Goal: Task Accomplishment & Management: Manage account settings

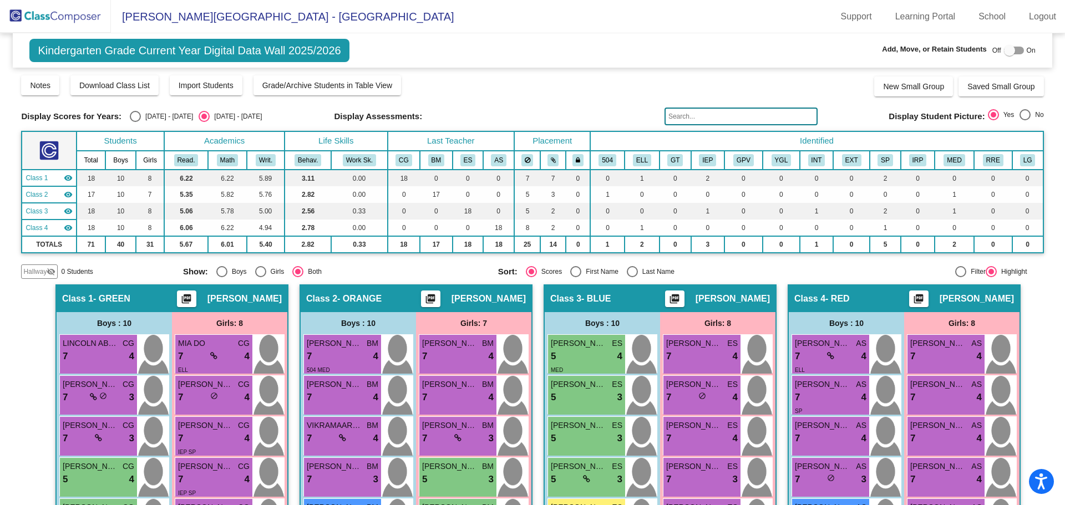
click at [38, 18] on img at bounding box center [55, 16] width 111 height 33
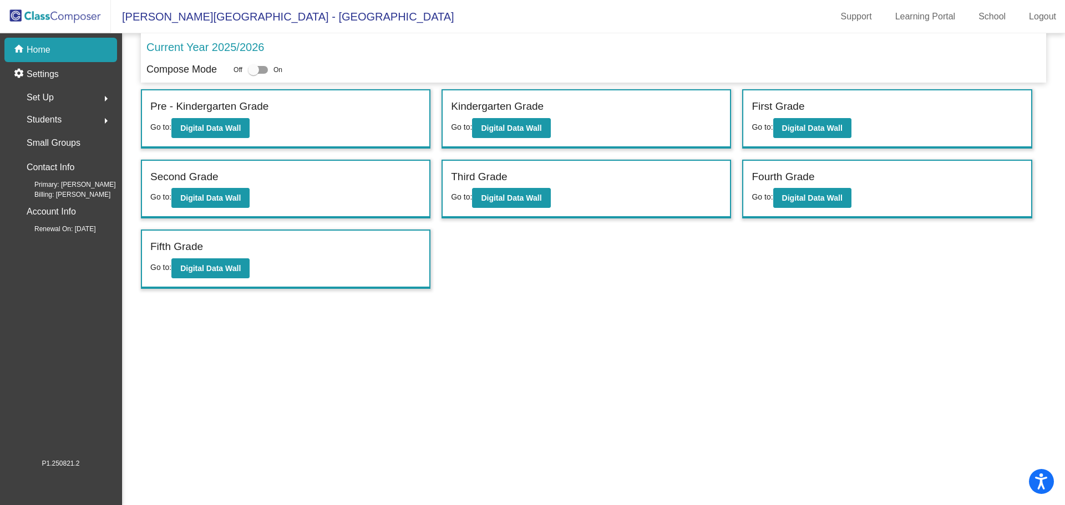
click at [69, 97] on div "Set Up arrow_right" at bounding box center [64, 98] width 106 height 22
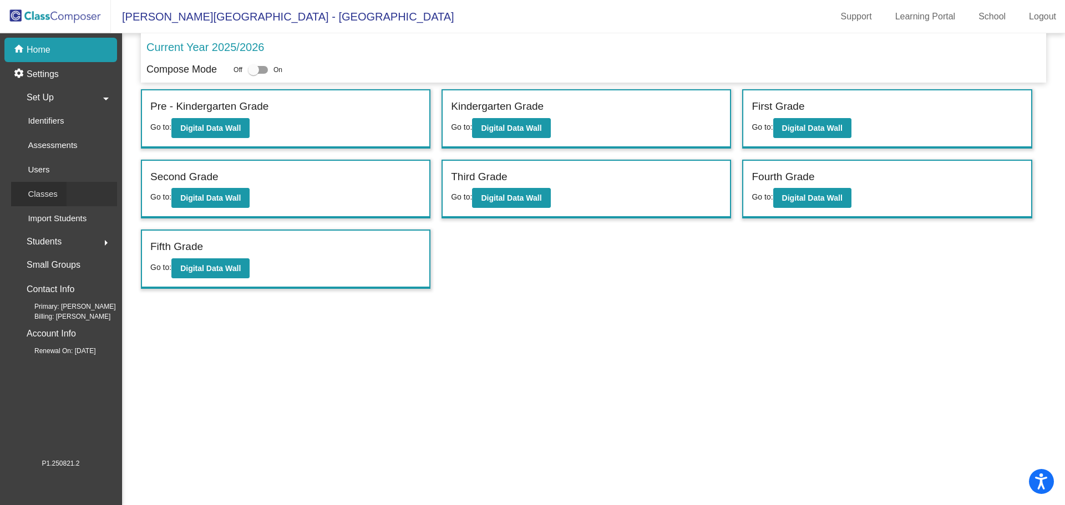
click at [55, 195] on p "Classes" at bounding box center [42, 193] width 29 height 13
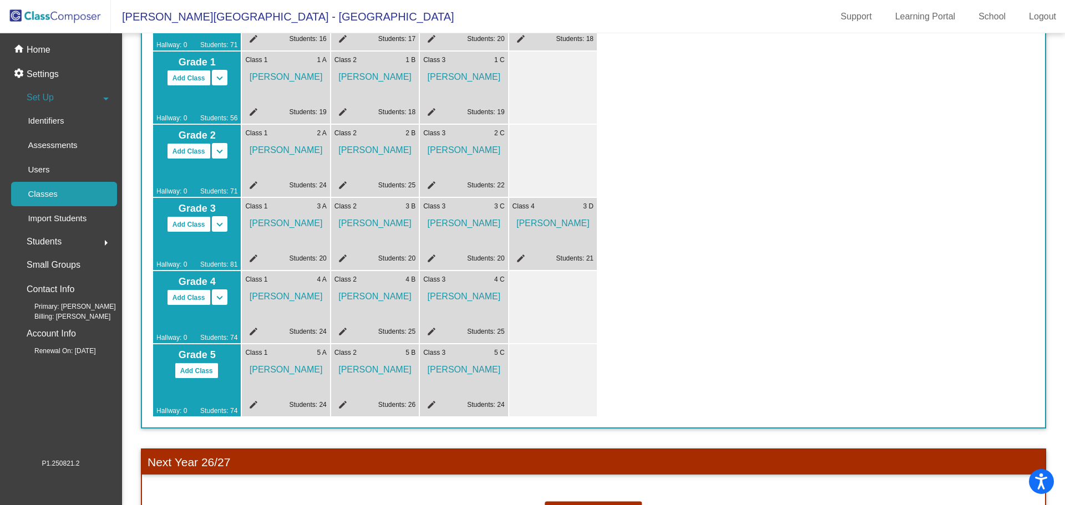
scroll to position [317, 0]
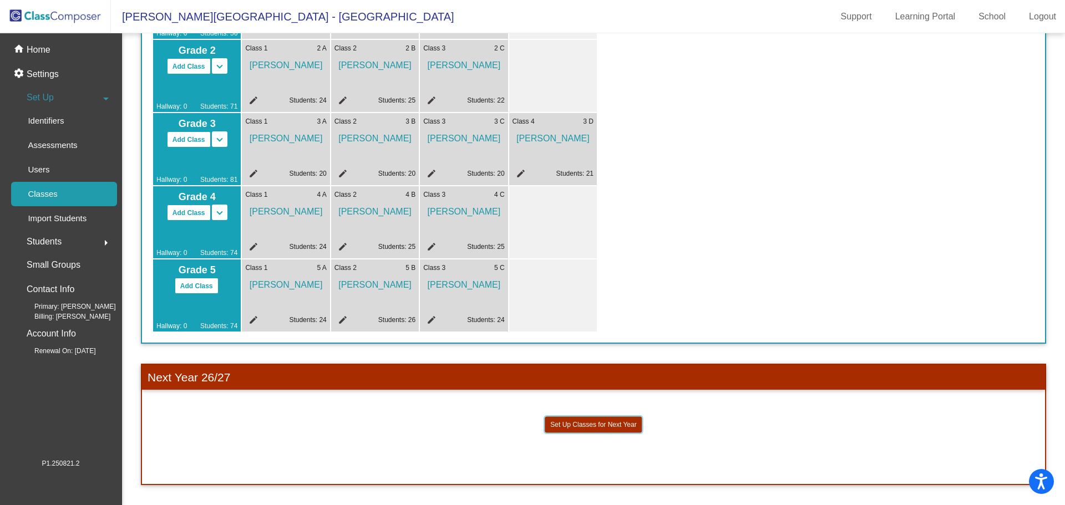
click at [606, 422] on button "Set Up Classes for Next Year" at bounding box center [593, 425] width 97 height 16
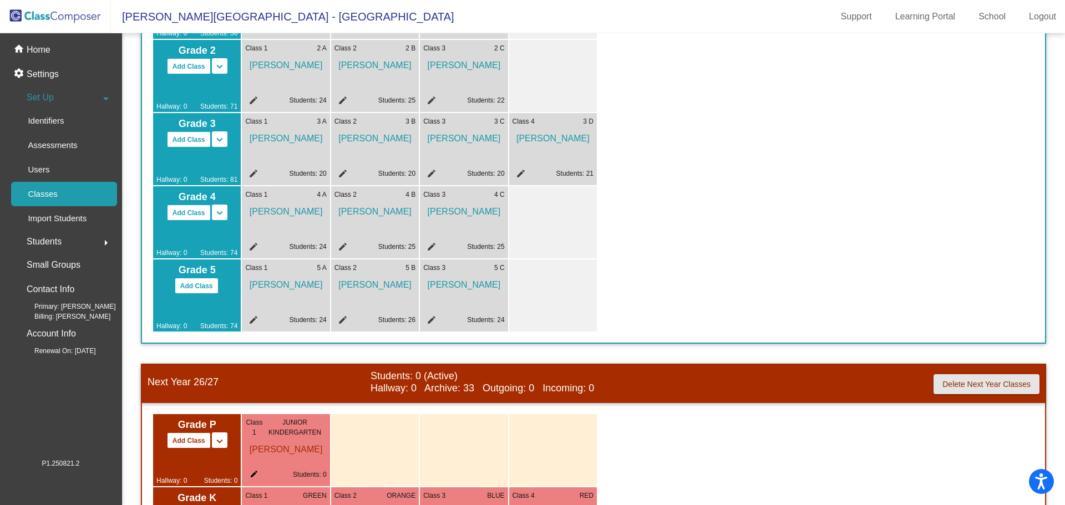
click at [975, 387] on span "Delete Next Year Classes" at bounding box center [986, 384] width 88 height 9
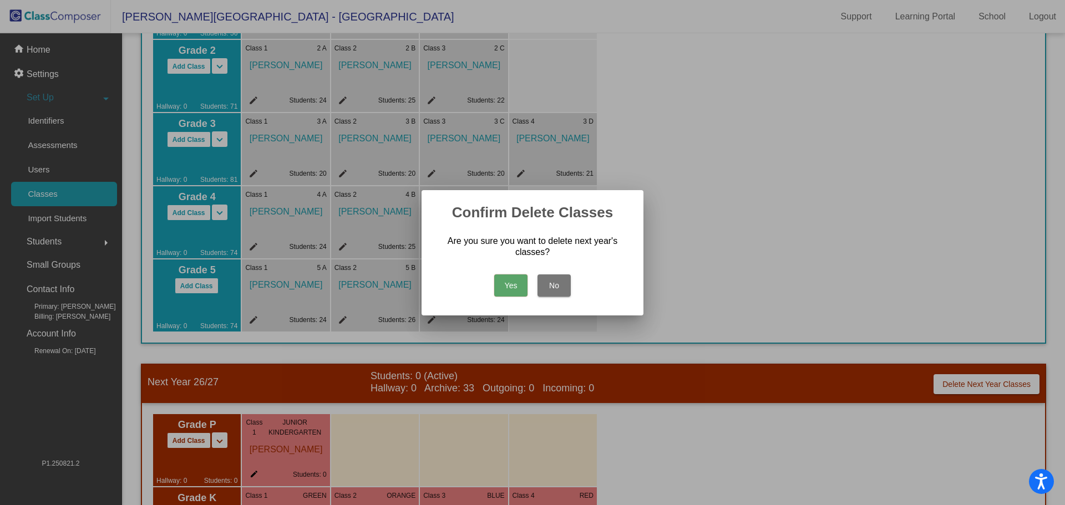
click at [511, 285] on button "Yes" at bounding box center [510, 286] width 33 height 22
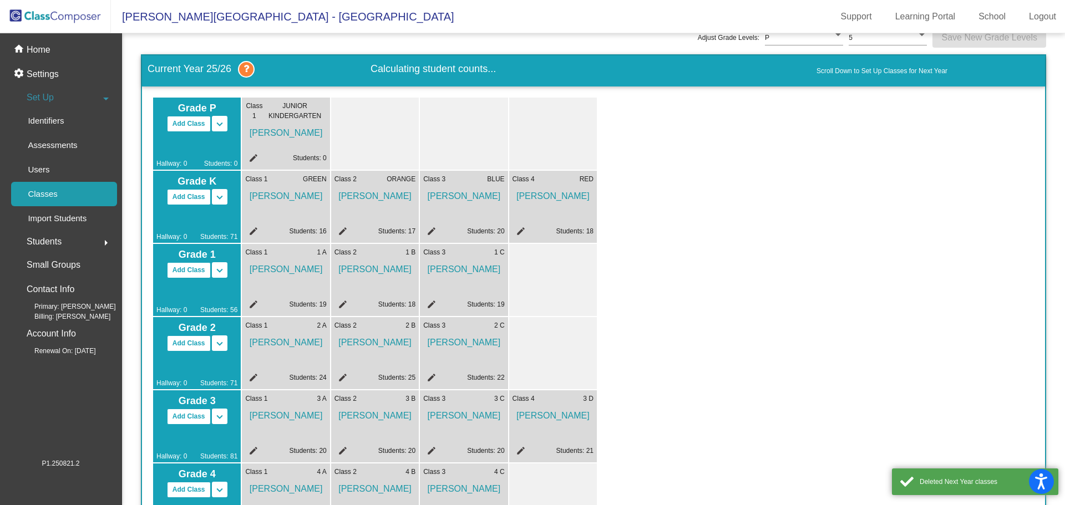
scroll to position [0, 0]
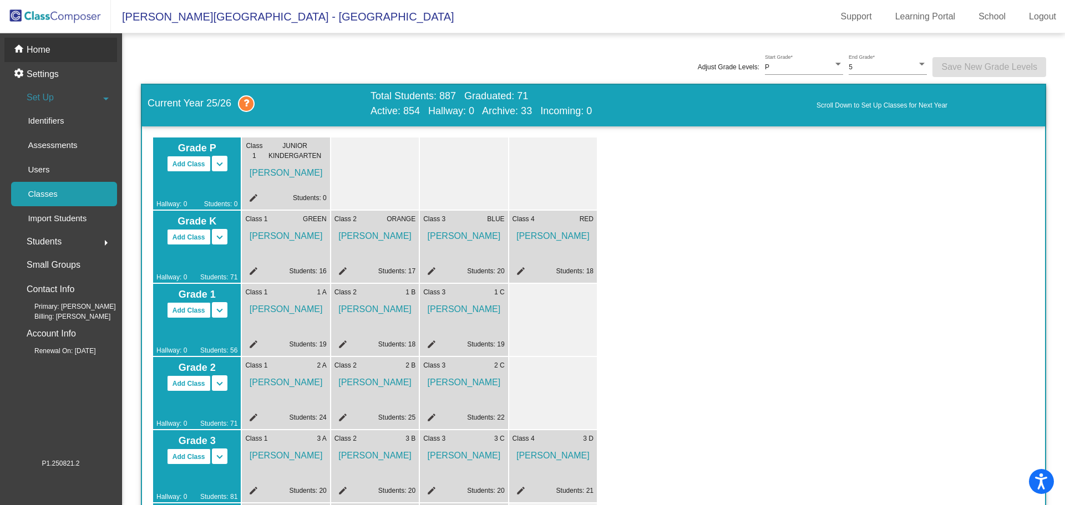
click at [45, 49] on p "Home" at bounding box center [39, 49] width 24 height 13
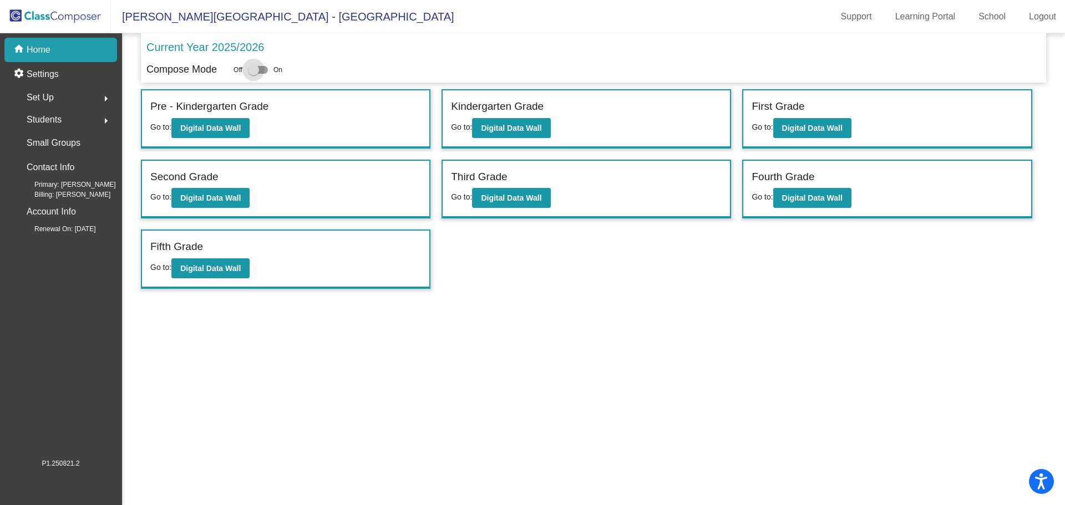
click at [256, 69] on div at bounding box center [253, 69] width 11 height 11
click at [253, 74] on input "checkbox" at bounding box center [253, 74] width 1 height 1
checkbox input "true"
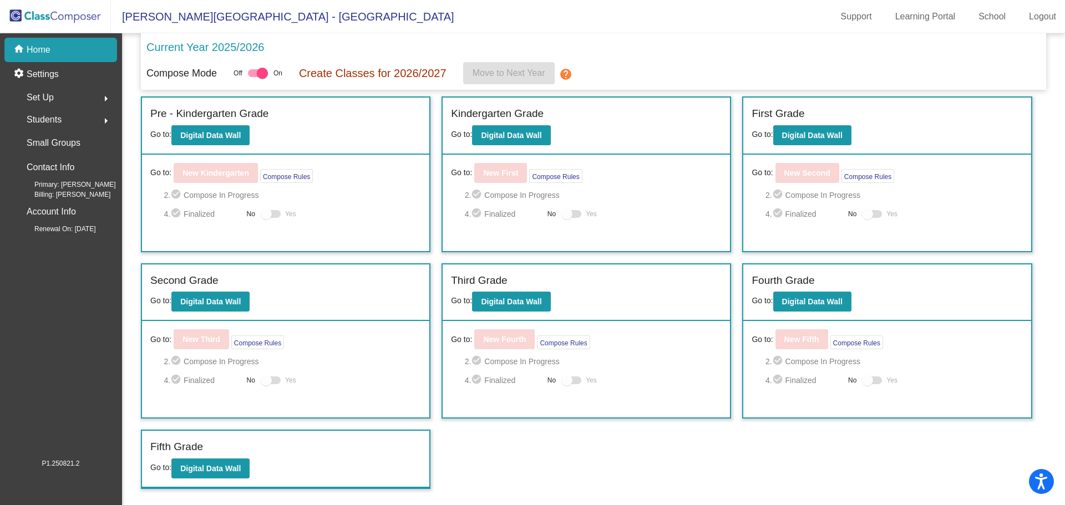
click at [59, 98] on div "Set Up arrow_right" at bounding box center [64, 98] width 106 height 22
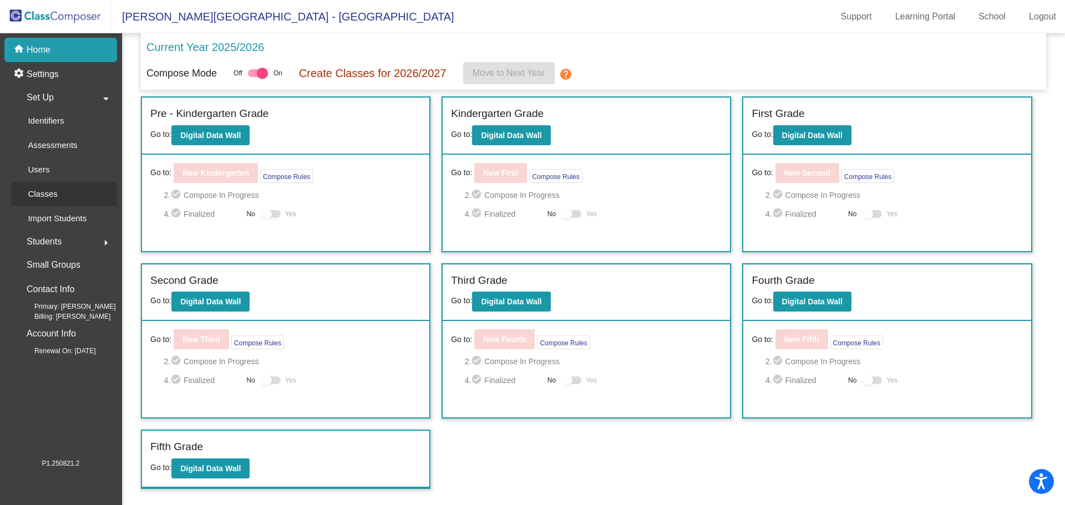
click at [48, 197] on p "Classes" at bounding box center [42, 193] width 29 height 13
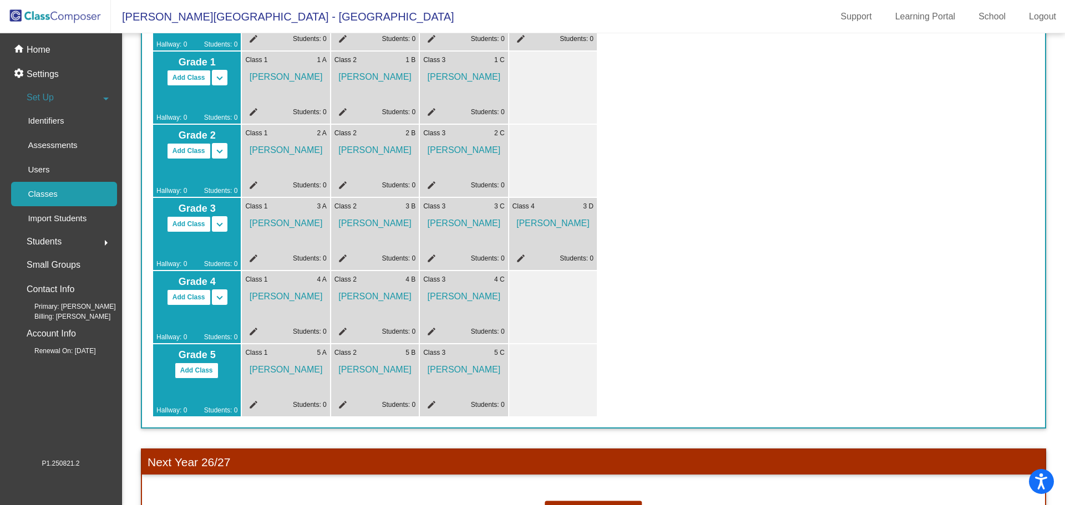
scroll to position [317, 0]
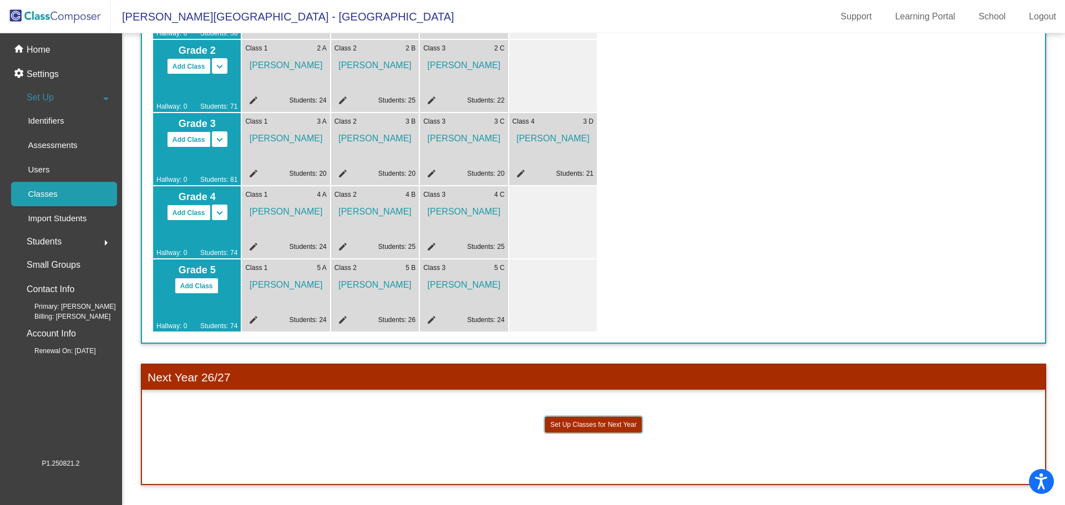
click at [604, 423] on button "Set Up Classes for Next Year" at bounding box center [593, 425] width 97 height 16
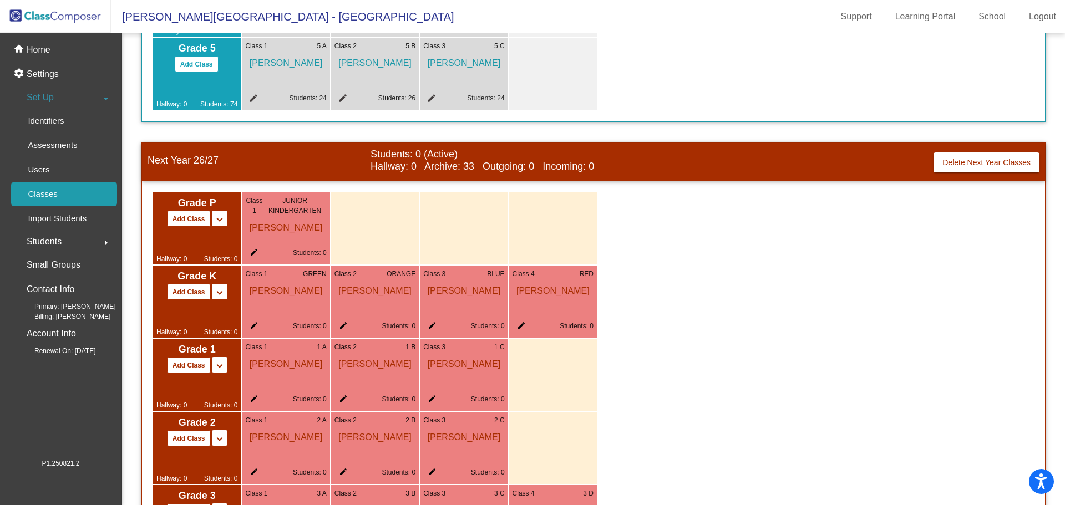
scroll to position [595, 0]
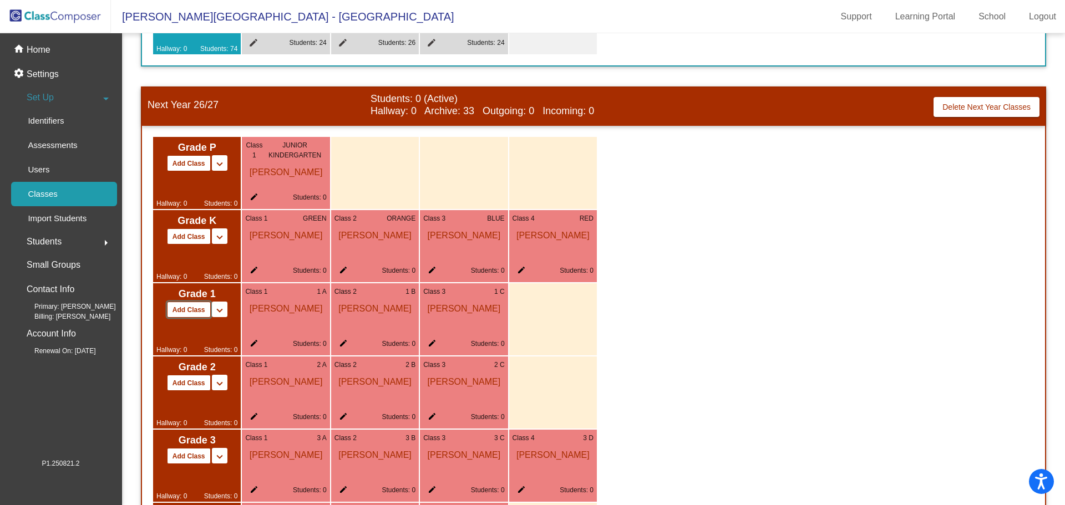
click at [187, 307] on button "Add Class" at bounding box center [189, 310] width 44 height 16
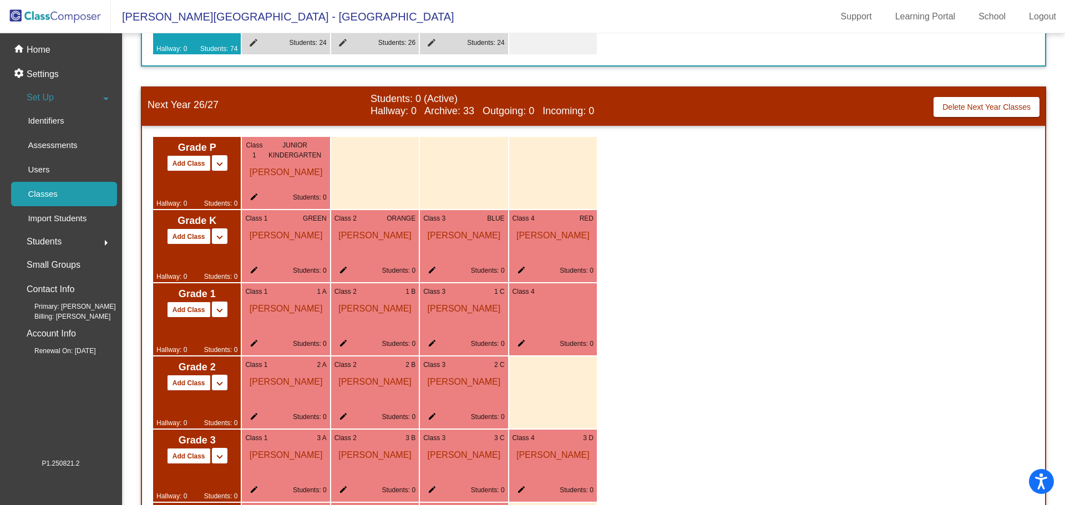
click at [255, 343] on mat-icon "edit" at bounding box center [251, 345] width 13 height 13
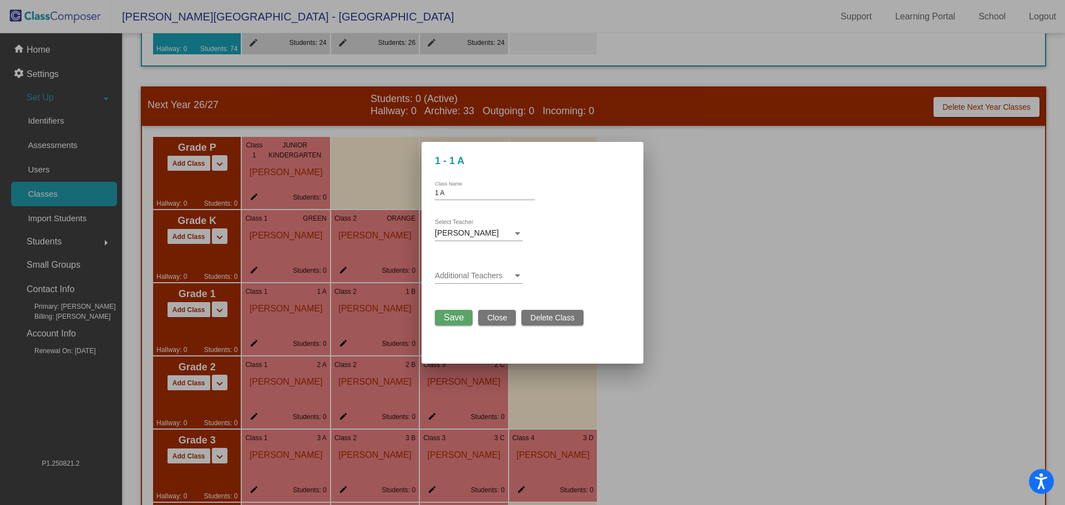
click at [516, 235] on div at bounding box center [518, 233] width 6 height 3
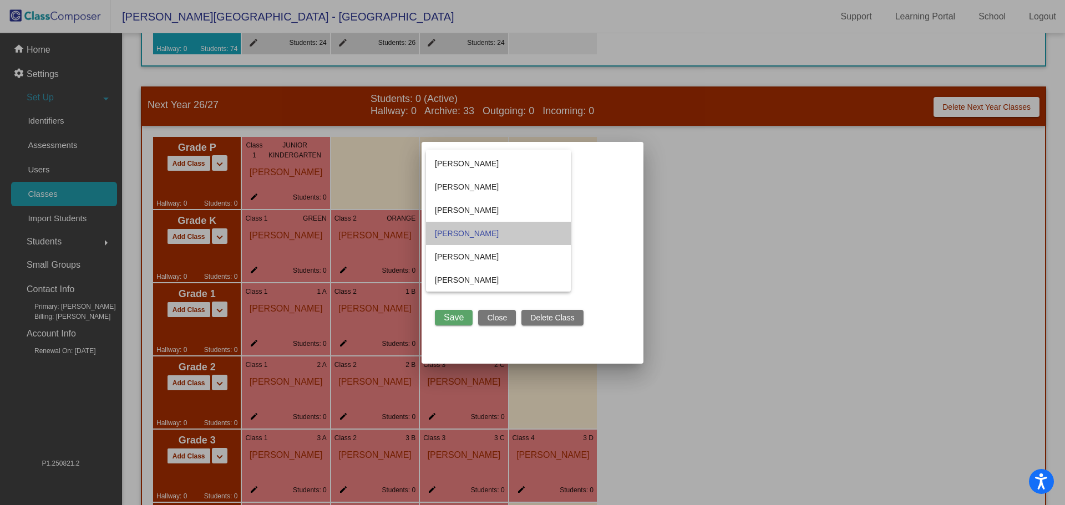
click at [516, 235] on span "Samantha Garland" at bounding box center [498, 233] width 127 height 23
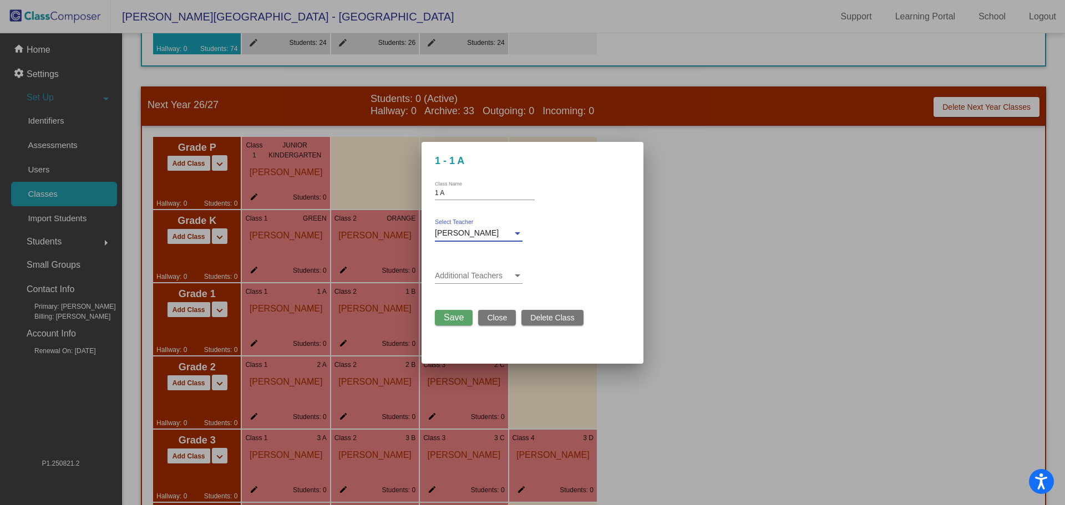
click at [513, 236] on div at bounding box center [518, 233] width 10 height 9
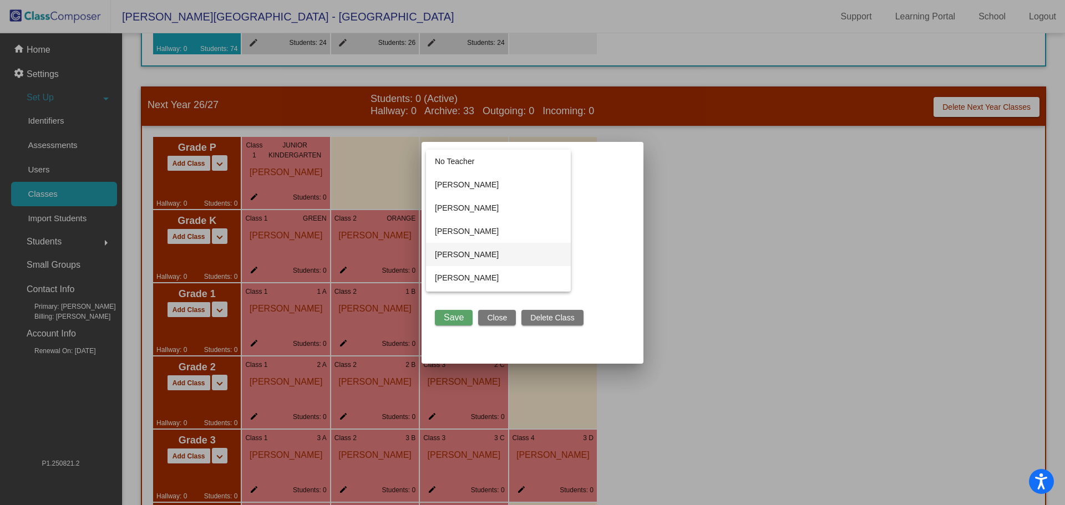
scroll to position [55, 0]
click at [478, 270] on span "[PERSON_NAME]" at bounding box center [498, 268] width 127 height 23
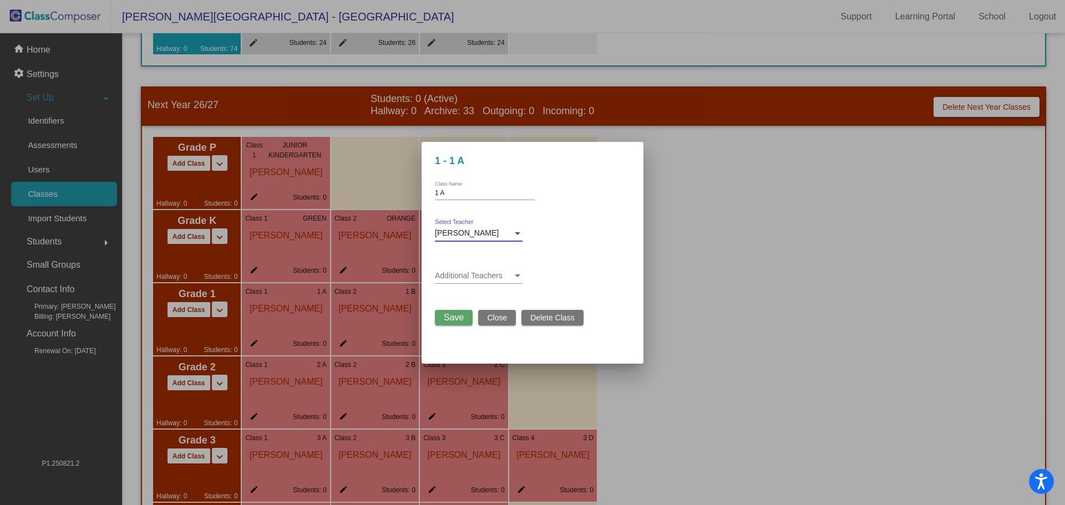
click at [460, 321] on span "Save" at bounding box center [454, 317] width 20 height 9
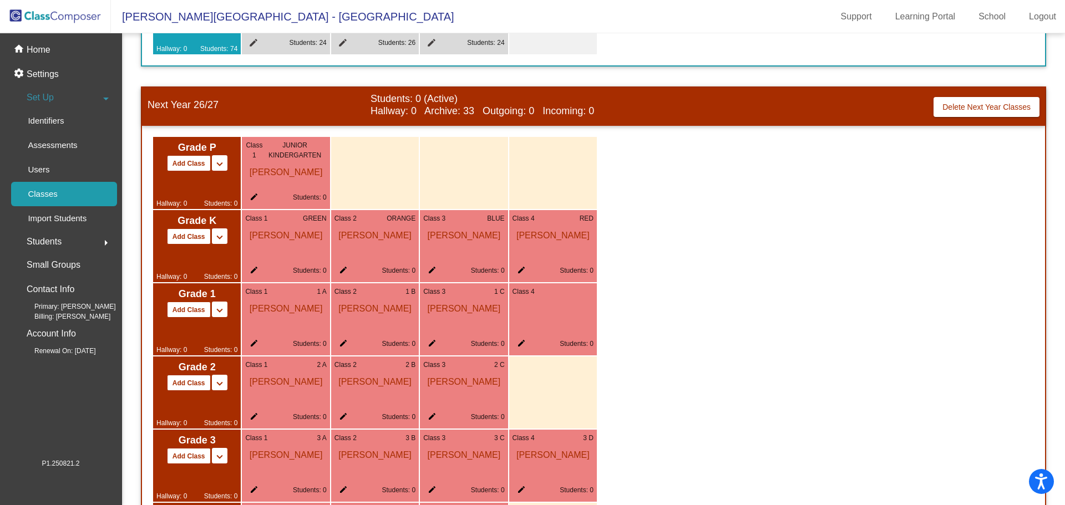
click at [339, 343] on mat-icon "edit" at bounding box center [340, 345] width 13 height 13
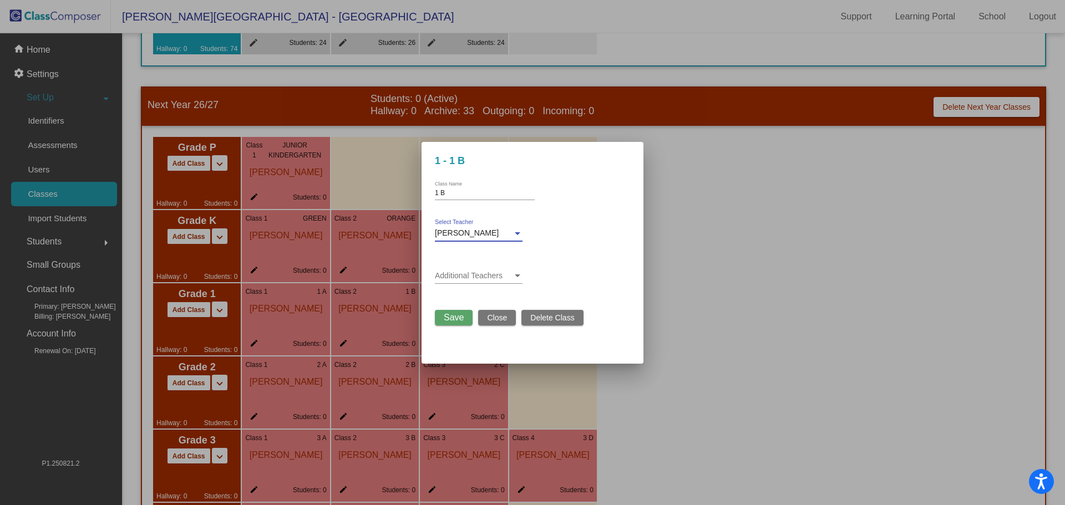
click at [485, 234] on div "Lynn Millward" at bounding box center [474, 233] width 78 height 9
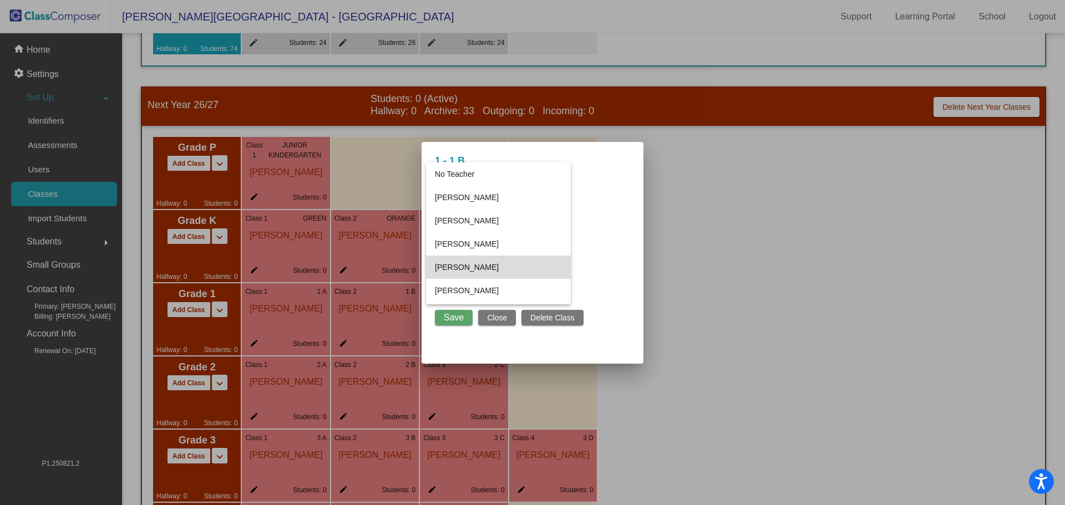
click at [475, 267] on span "[PERSON_NAME]" at bounding box center [498, 267] width 127 height 23
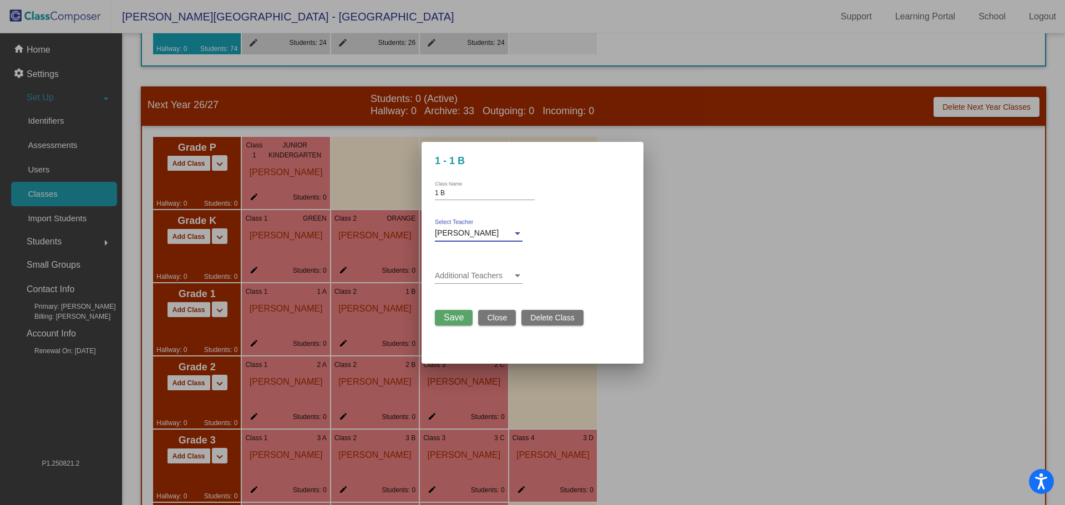
click at [454, 318] on span "Save" at bounding box center [454, 317] width 20 height 9
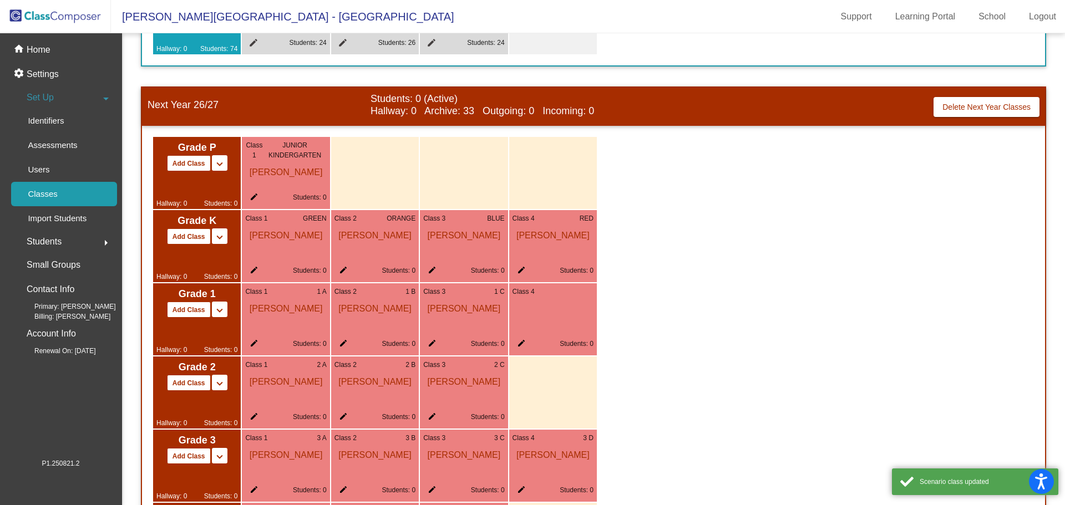
click at [430, 342] on mat-icon "edit" at bounding box center [429, 345] width 13 height 13
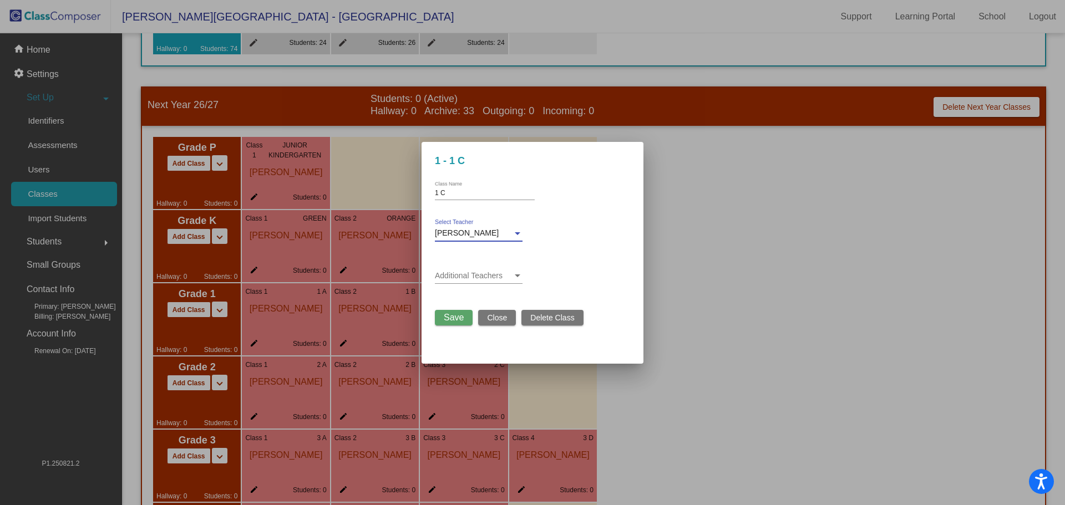
click at [482, 232] on span "Christina Smith" at bounding box center [467, 233] width 64 height 9
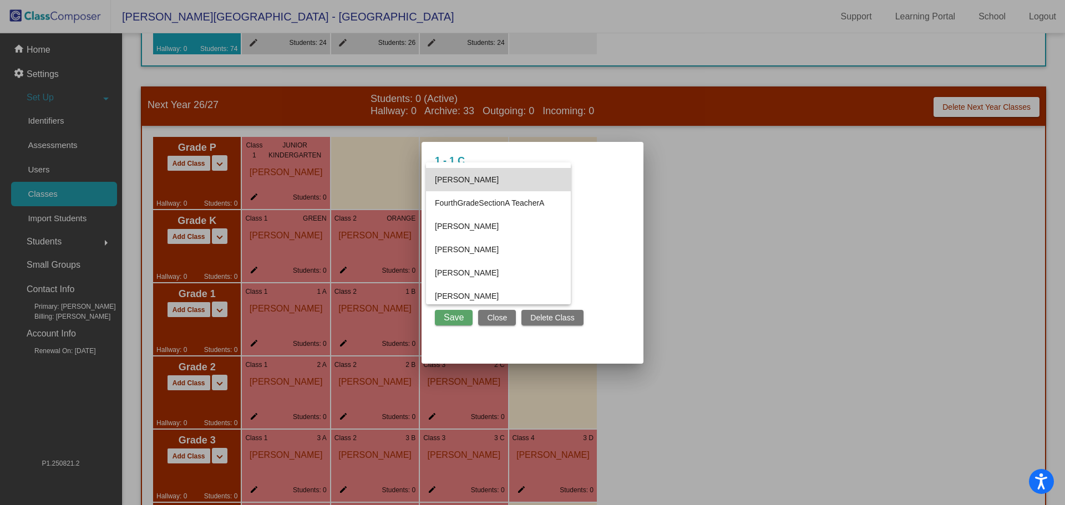
click at [468, 178] on span "[PERSON_NAME]" at bounding box center [498, 179] width 127 height 23
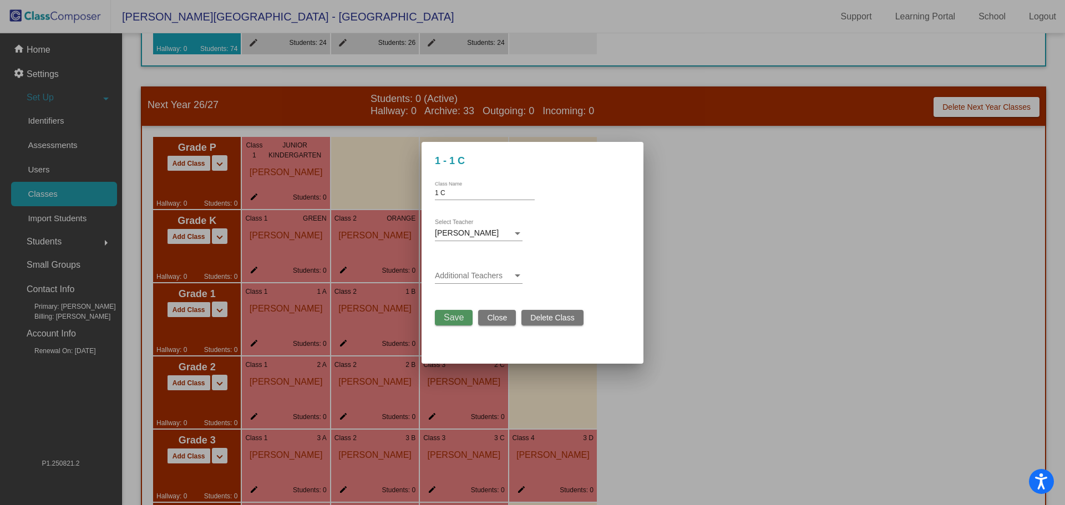
click at [452, 315] on span "Save" at bounding box center [454, 317] width 20 height 9
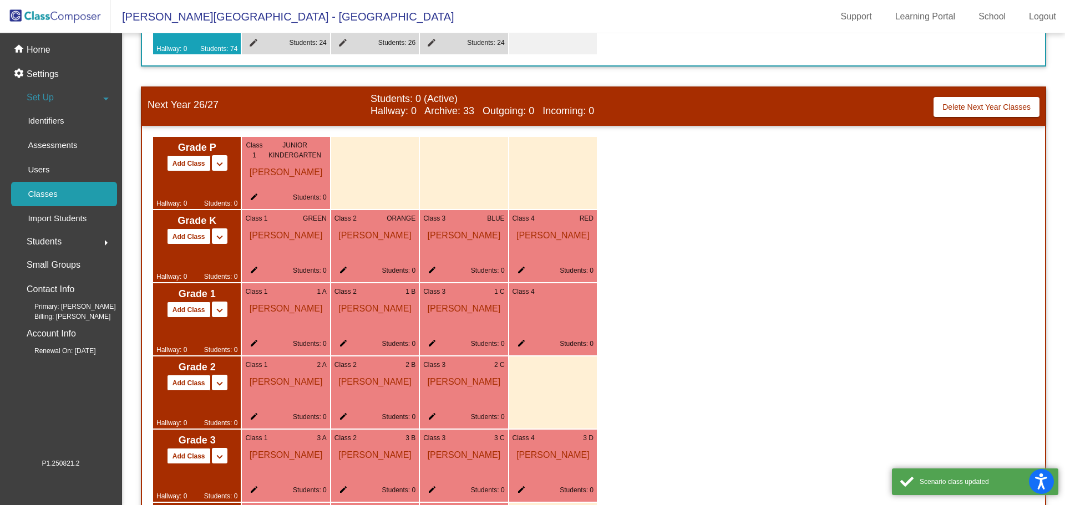
click at [522, 342] on mat-icon "edit" at bounding box center [519, 345] width 13 height 13
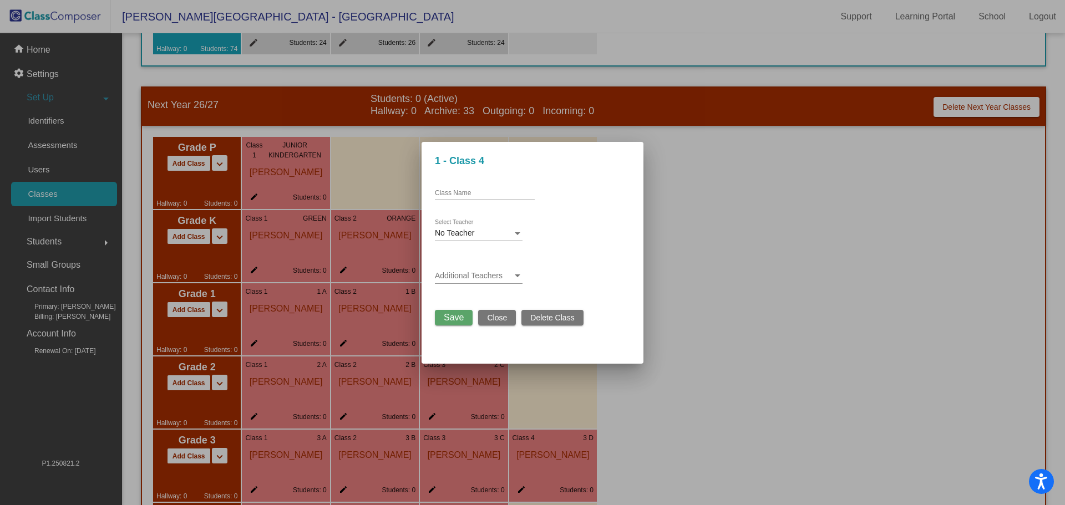
click at [496, 232] on div "No Teacher" at bounding box center [474, 233] width 78 height 9
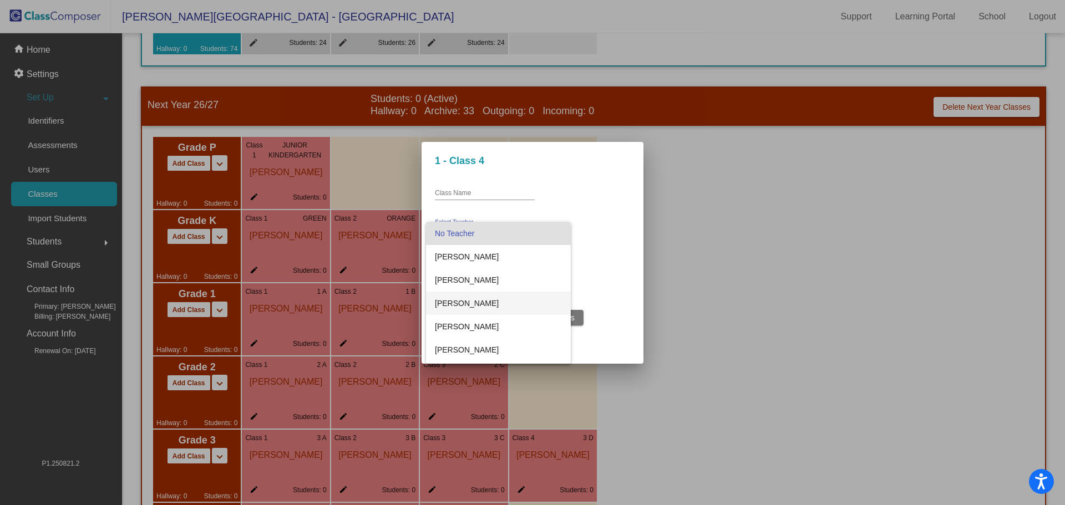
click at [483, 300] on span "[PERSON_NAME]" at bounding box center [498, 303] width 127 height 23
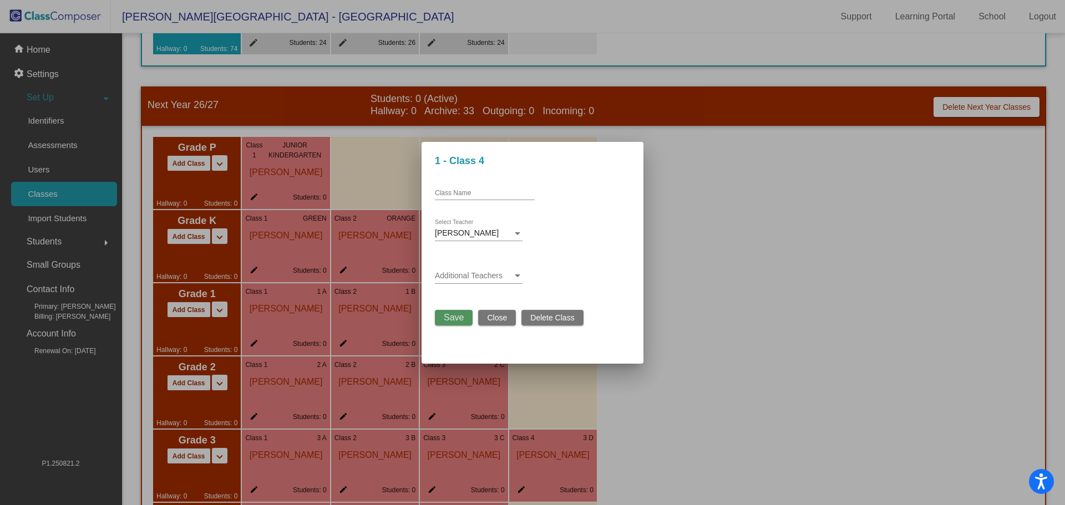
click at [464, 321] on button "Save" at bounding box center [454, 318] width 38 height 16
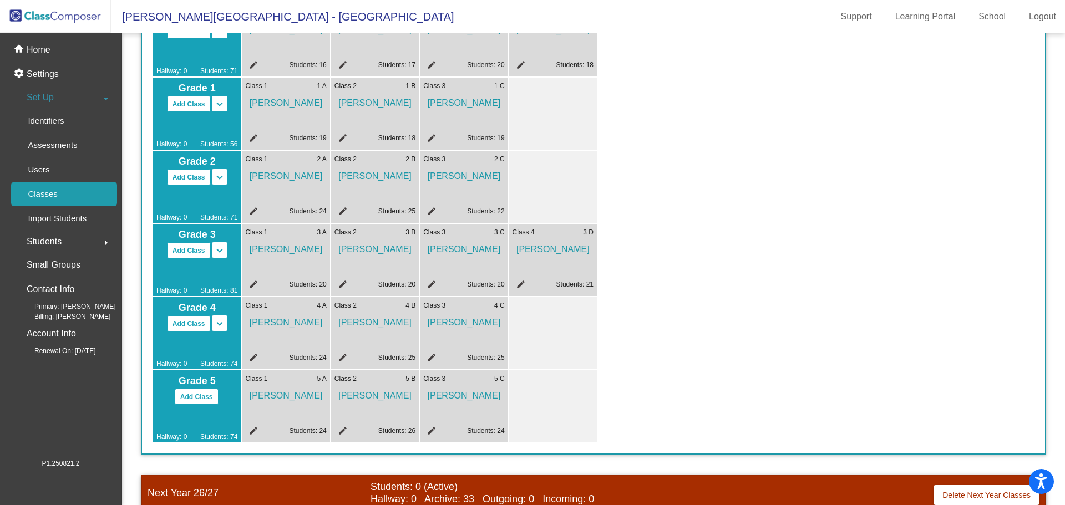
scroll to position [0, 0]
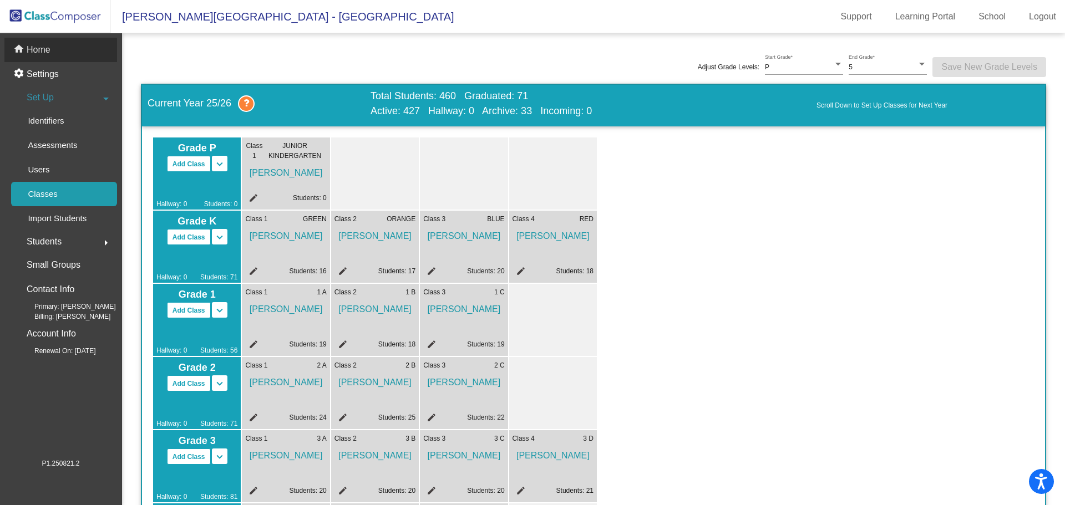
click at [32, 49] on p "Home" at bounding box center [39, 49] width 24 height 13
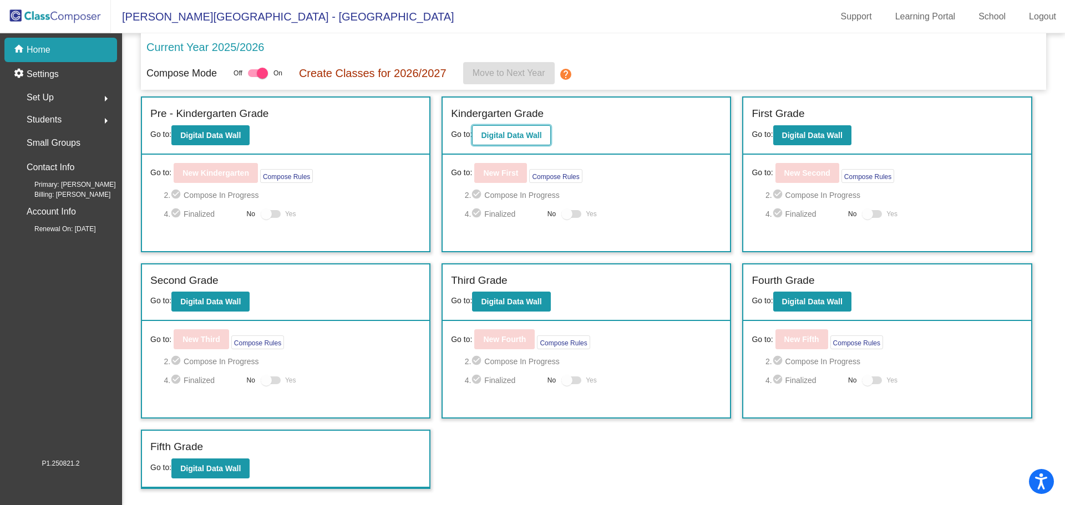
click at [509, 131] on b "Digital Data Wall" at bounding box center [511, 135] width 60 height 9
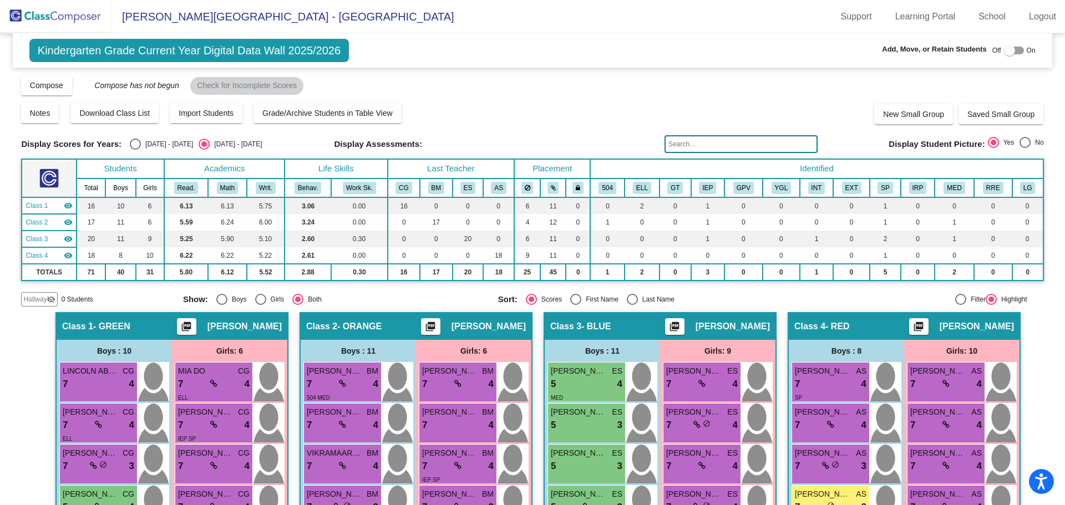
scroll to position [111, 0]
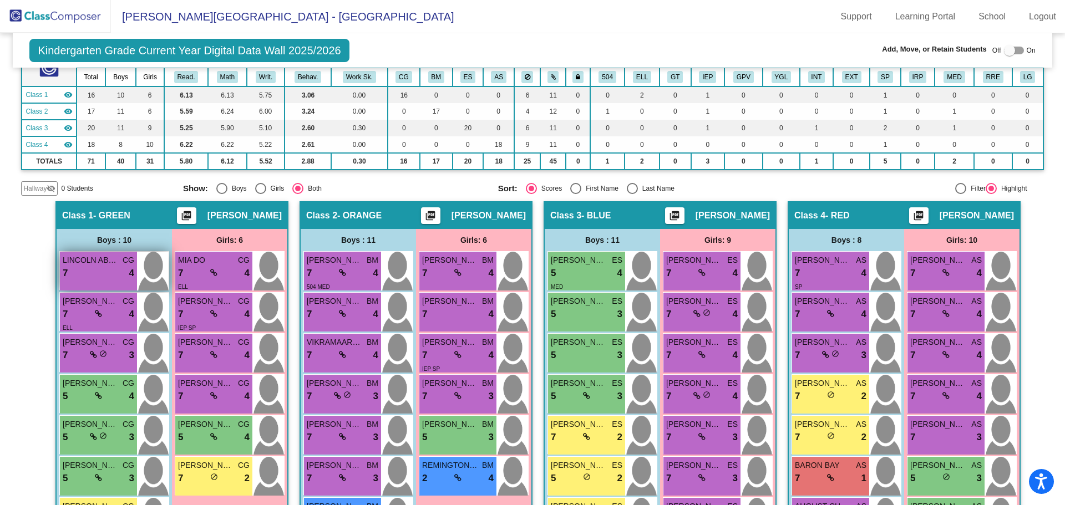
click at [107, 271] on div "7 lock do_not_disturb_alt 4" at bounding box center [99, 273] width 72 height 14
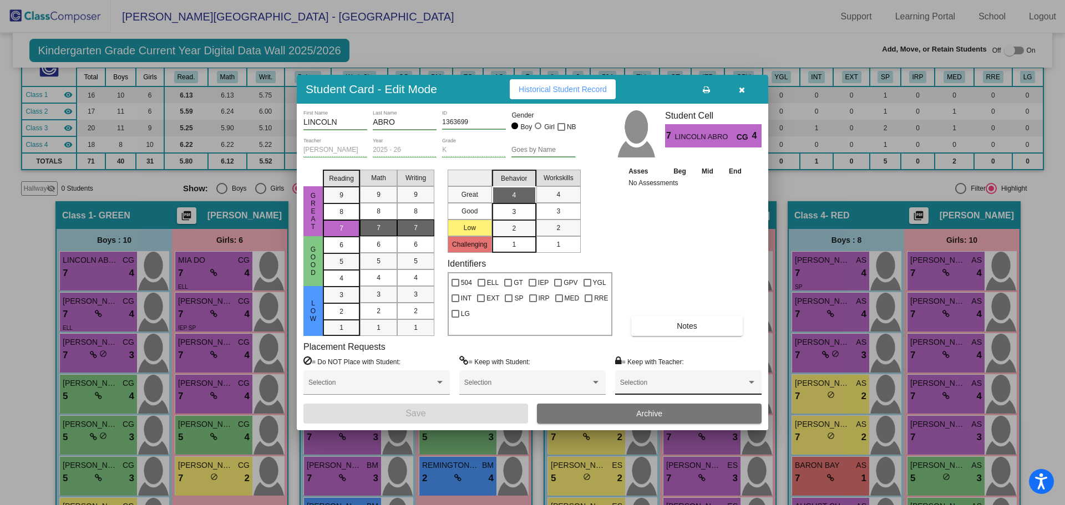
click at [748, 383] on div at bounding box center [752, 383] width 10 height 8
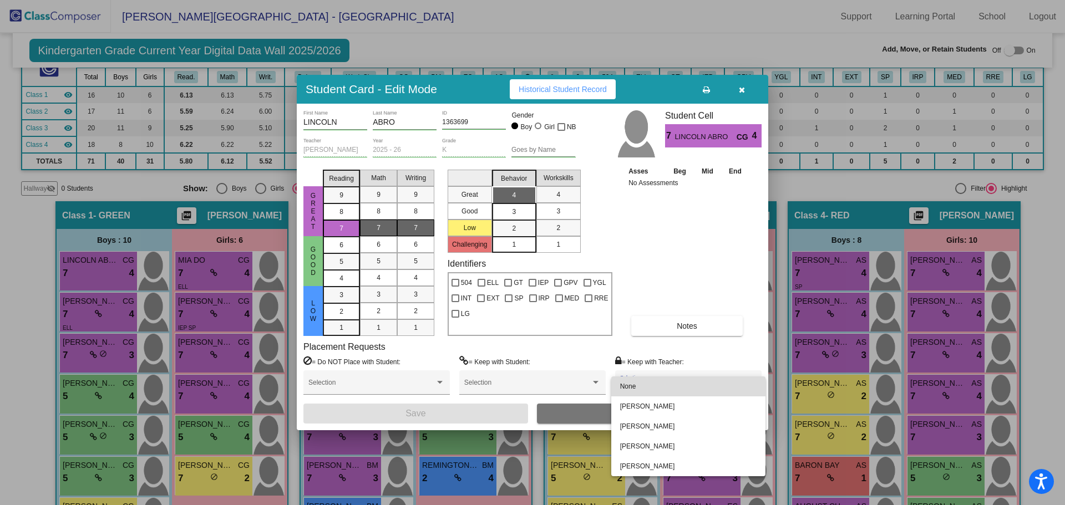
click at [748, 383] on span "None" at bounding box center [688, 387] width 136 height 20
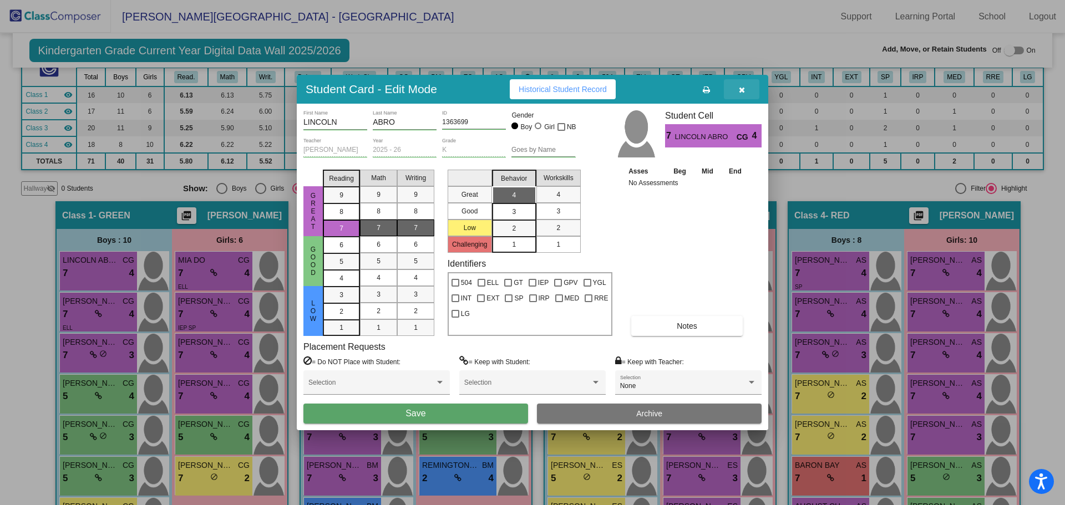
click at [741, 88] on icon "button" at bounding box center [742, 90] width 6 height 8
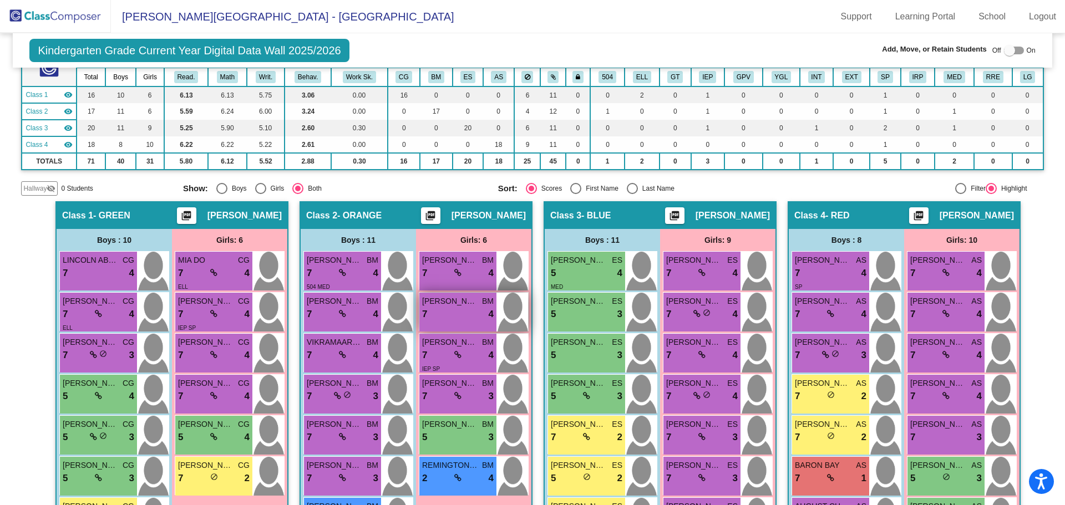
scroll to position [0, 0]
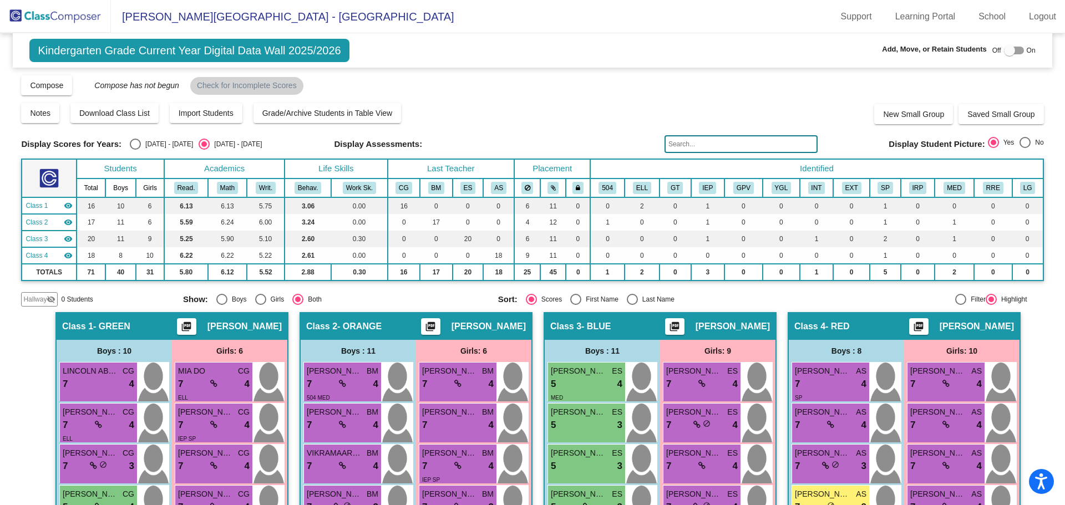
click at [570, 299] on div "Select an option" at bounding box center [575, 299] width 11 height 11
click at [575, 305] on input "First Name" at bounding box center [575, 305] width 1 height 1
radio input "true"
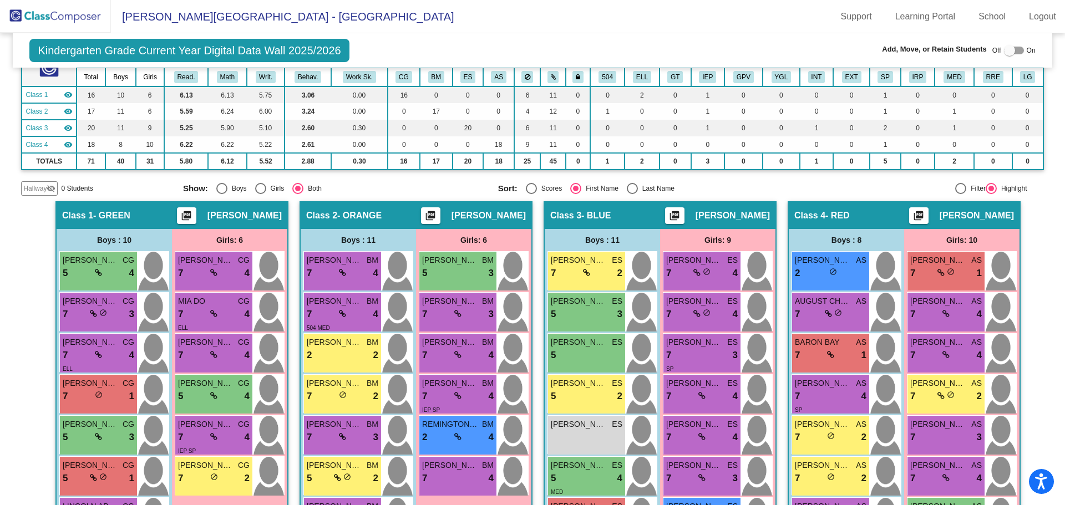
scroll to position [222, 0]
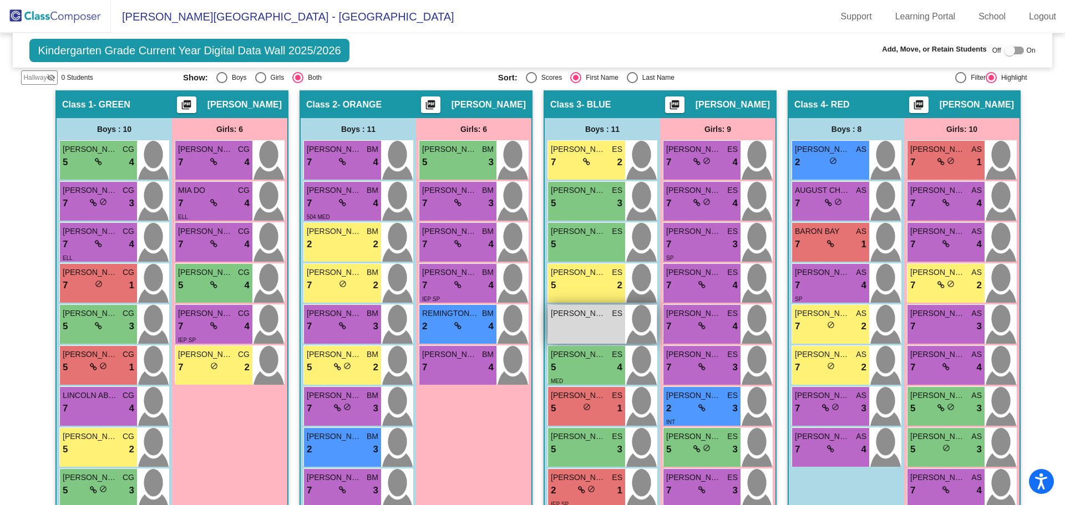
click at [590, 334] on div "GAVIN HANNAH ES lock do_not_disturb_alt" at bounding box center [586, 324] width 77 height 39
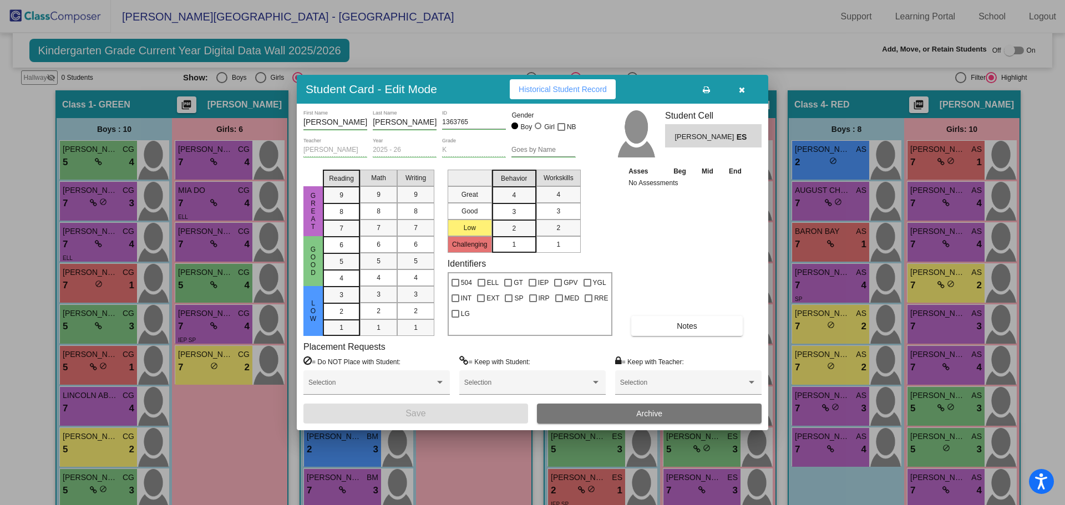
click at [556, 34] on div at bounding box center [532, 252] width 1065 height 505
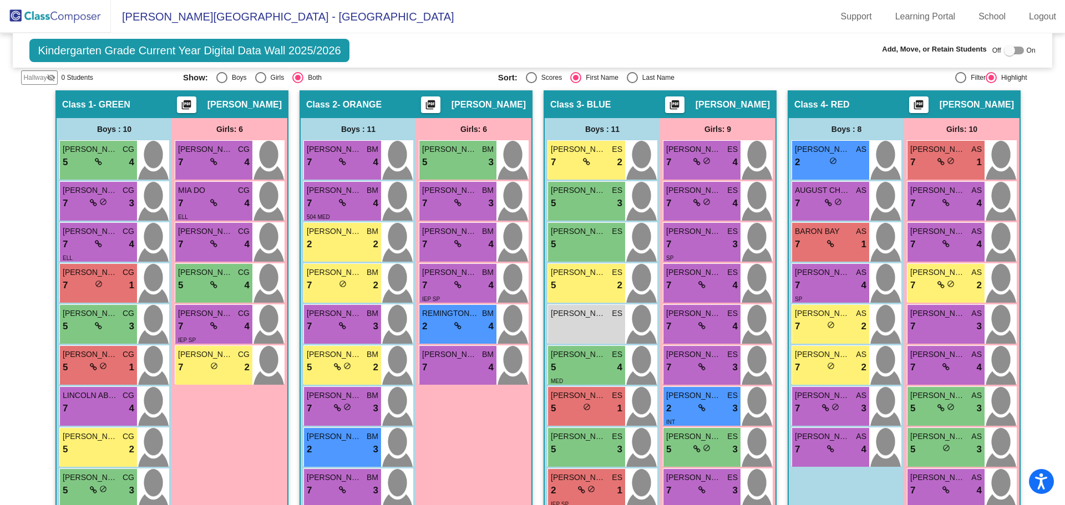
click at [48, 79] on mat-icon "visibility_off" at bounding box center [51, 77] width 9 height 9
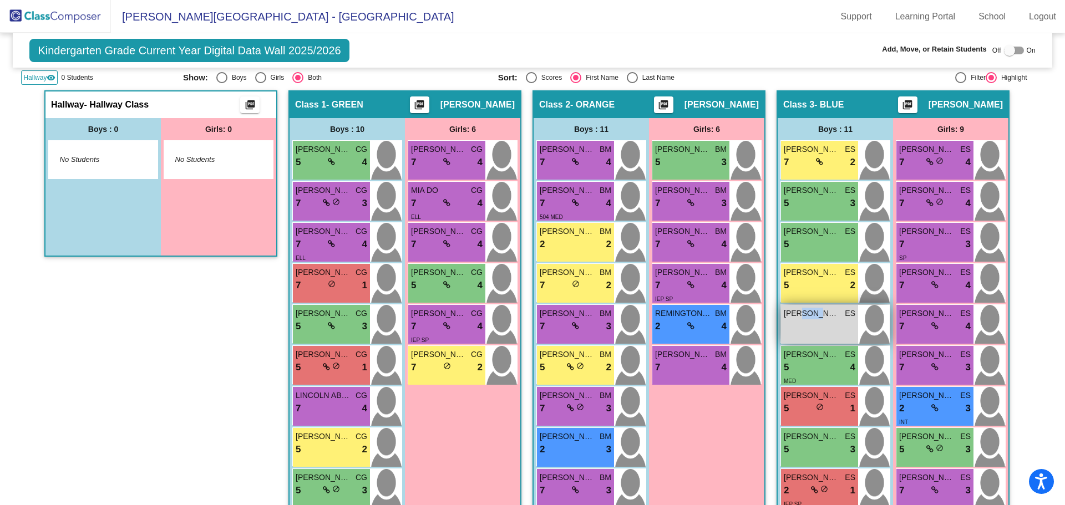
drag, startPoint x: 818, startPoint y: 329, endPoint x: 799, endPoint y: 342, distance: 22.8
click at [799, 342] on div "GAVIN HANNAH ES lock do_not_disturb_alt" at bounding box center [819, 324] width 77 height 39
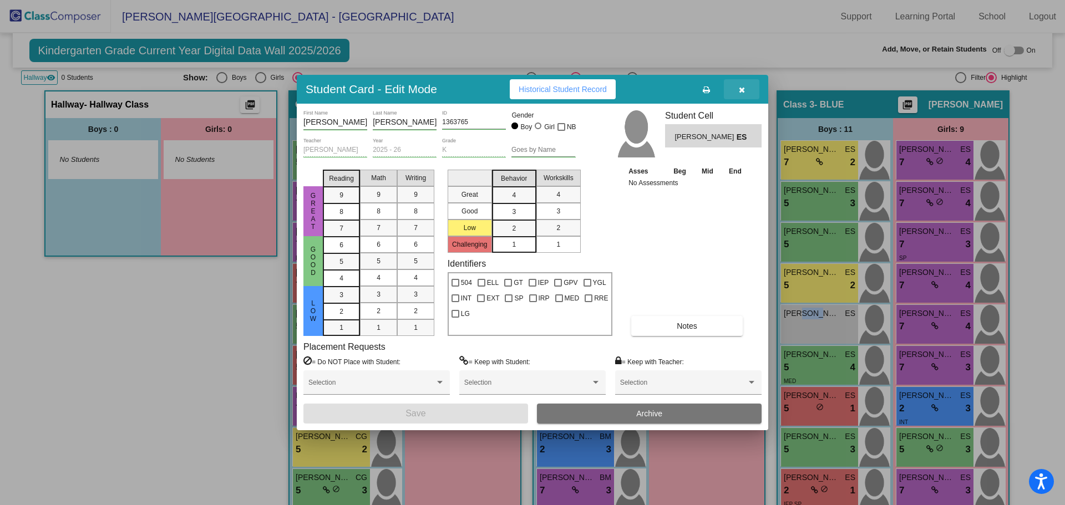
click at [742, 83] on button "button" at bounding box center [741, 89] width 35 height 20
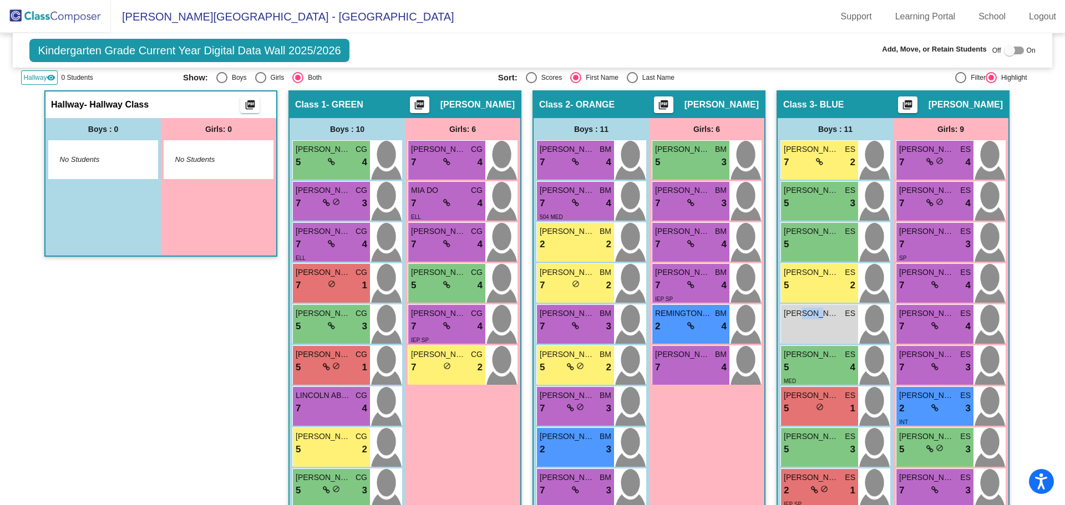
scroll to position [166, 0]
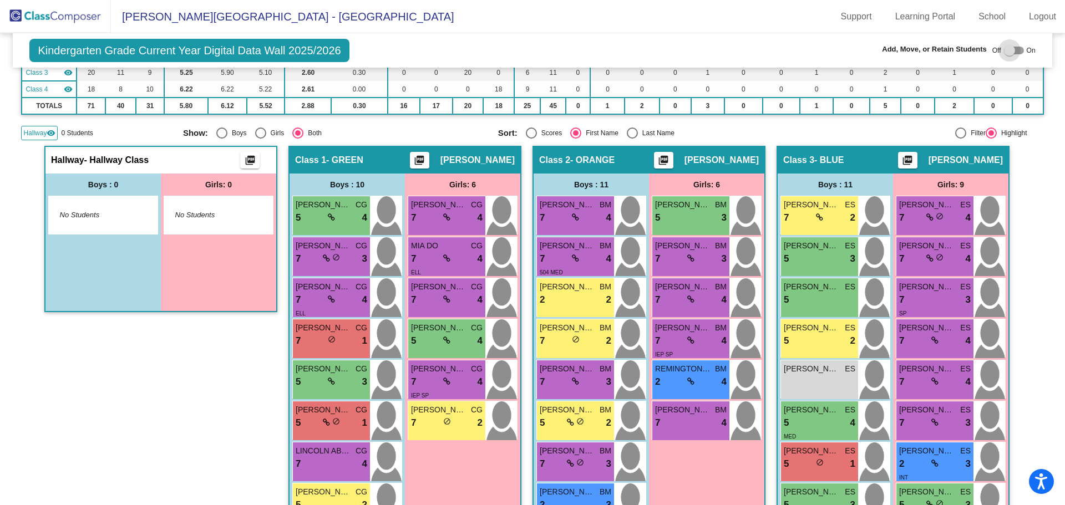
click at [1010, 50] on div at bounding box center [1014, 51] width 20 height 8
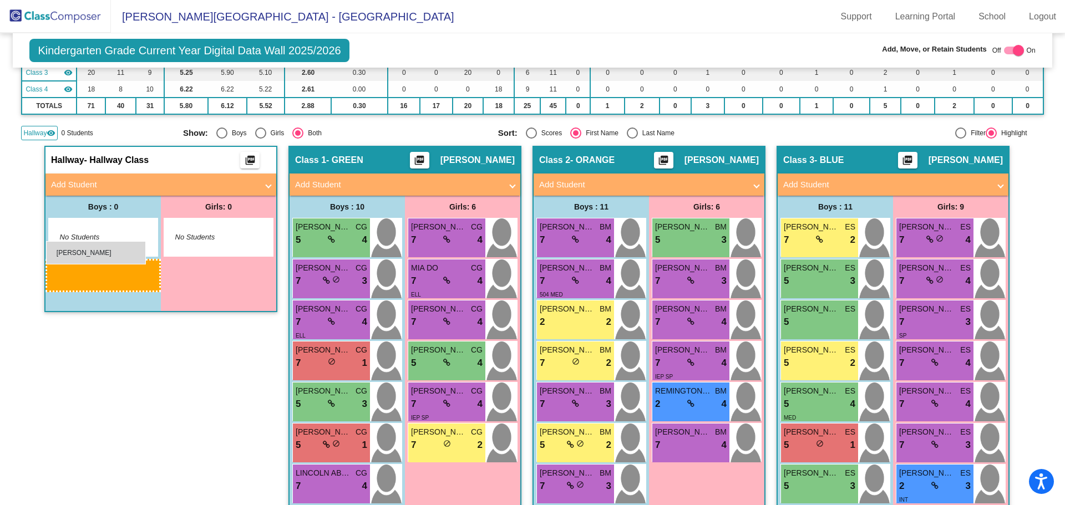
drag, startPoint x: 819, startPoint y: 404, endPoint x: 46, endPoint y: 241, distance: 789.7
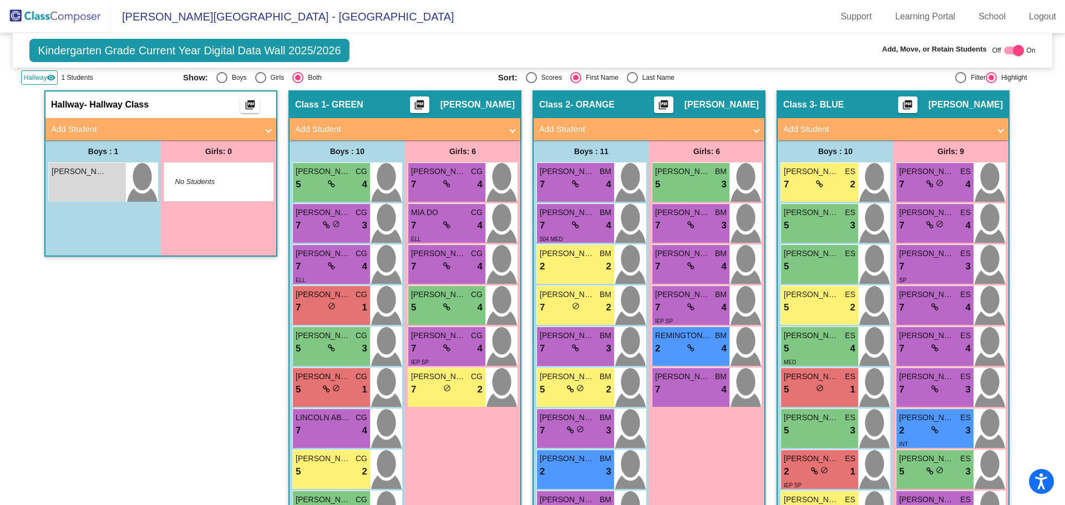
scroll to position [55, 0]
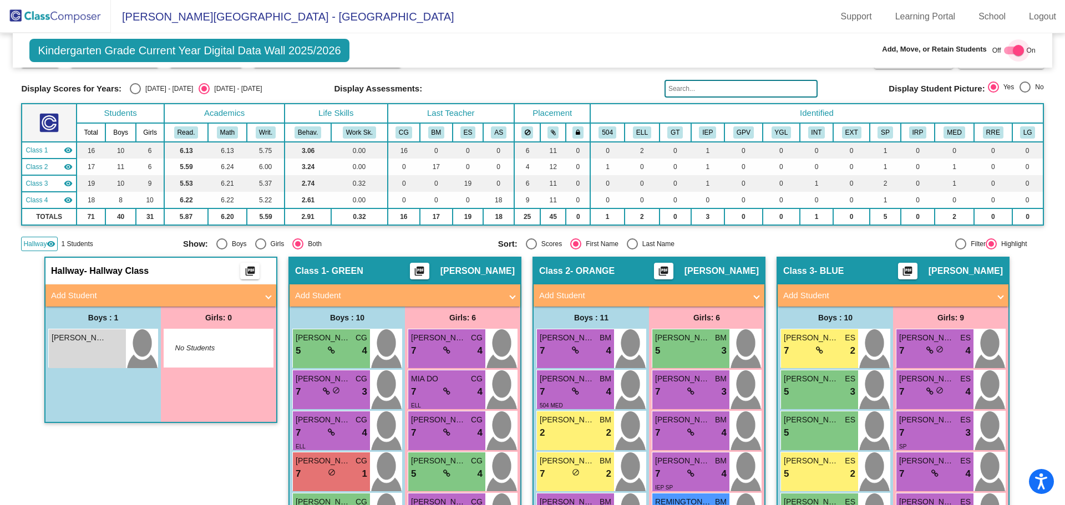
click at [1013, 51] on div at bounding box center [1018, 50] width 11 height 11
checkbox input "false"
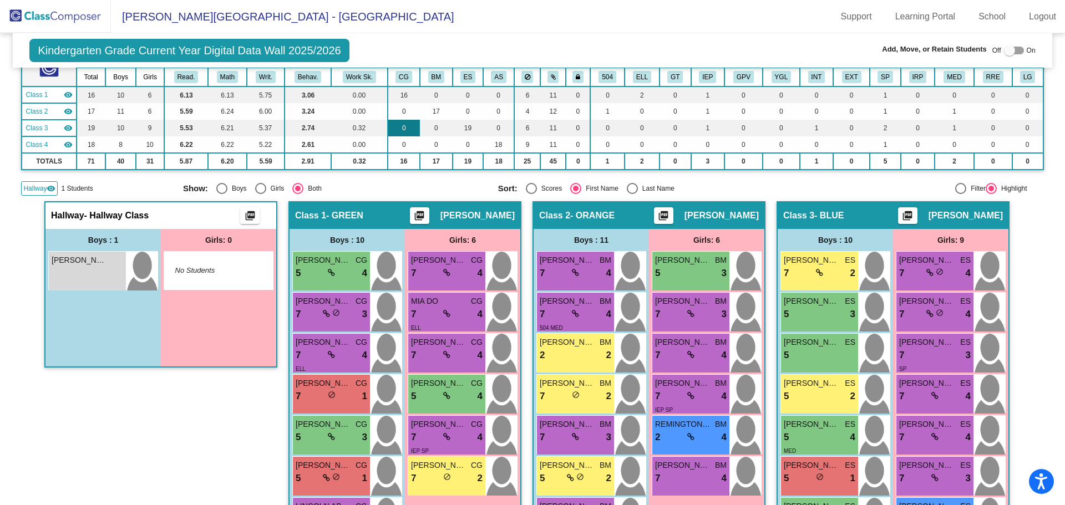
scroll to position [0, 0]
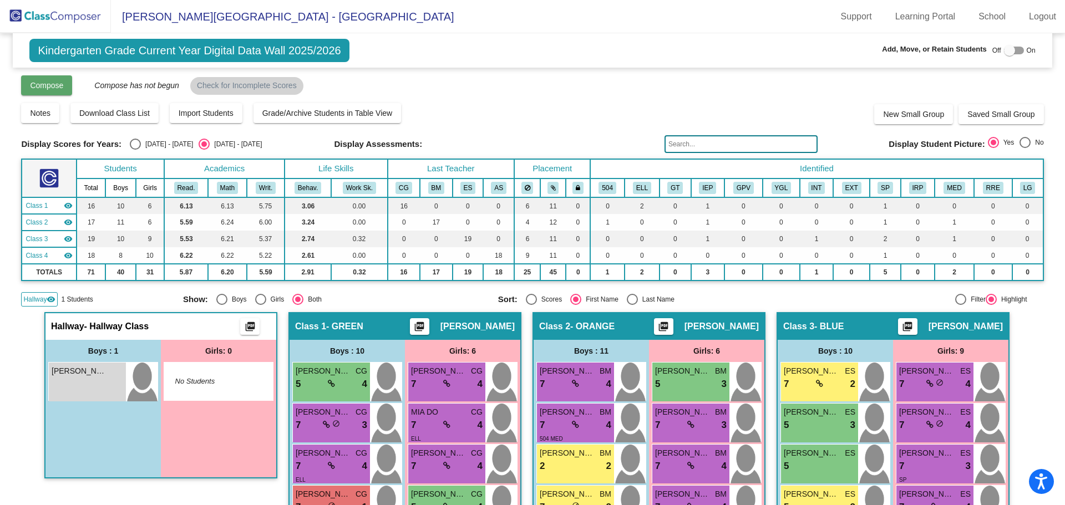
click at [62, 87] on span "Compose" at bounding box center [46, 85] width 33 height 9
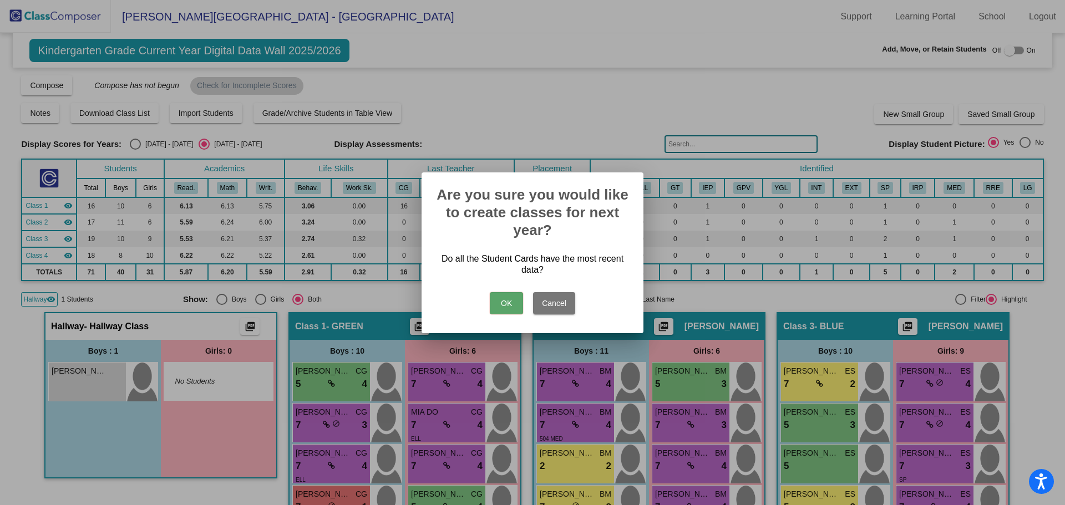
click at [504, 303] on button "OK" at bounding box center [506, 303] width 33 height 22
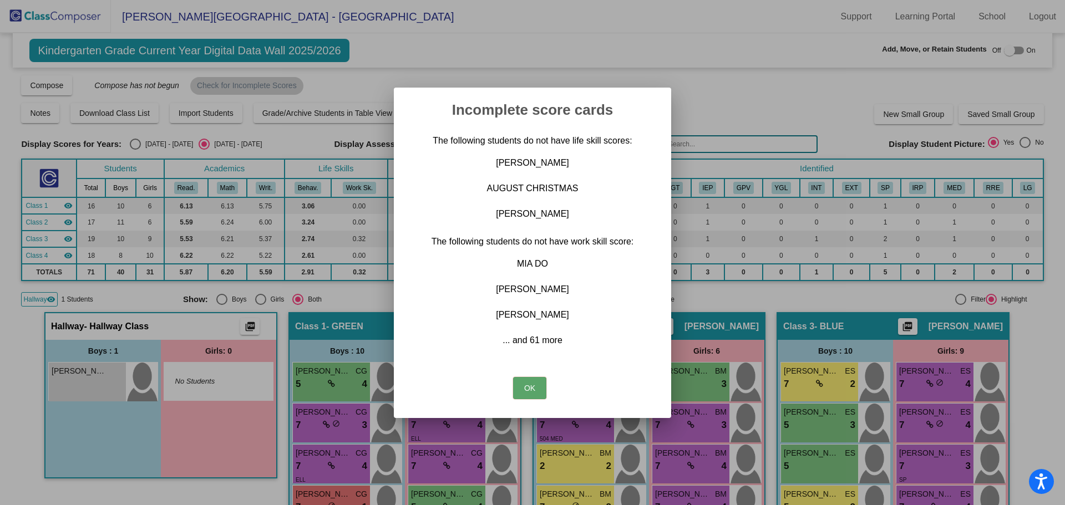
click at [528, 388] on button "OK" at bounding box center [529, 388] width 33 height 22
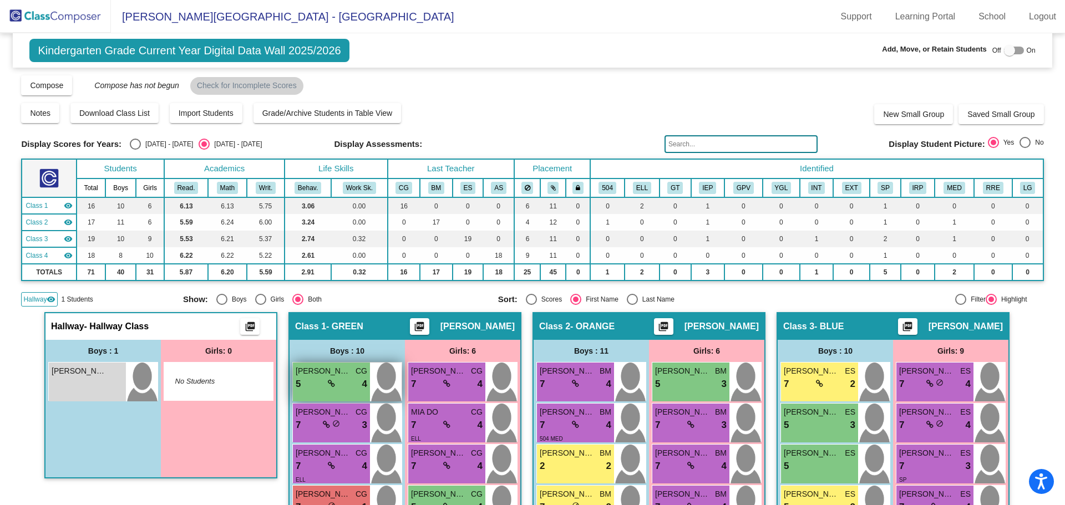
click at [339, 381] on div "5 lock do_not_disturb_alt 4" at bounding box center [332, 384] width 72 height 14
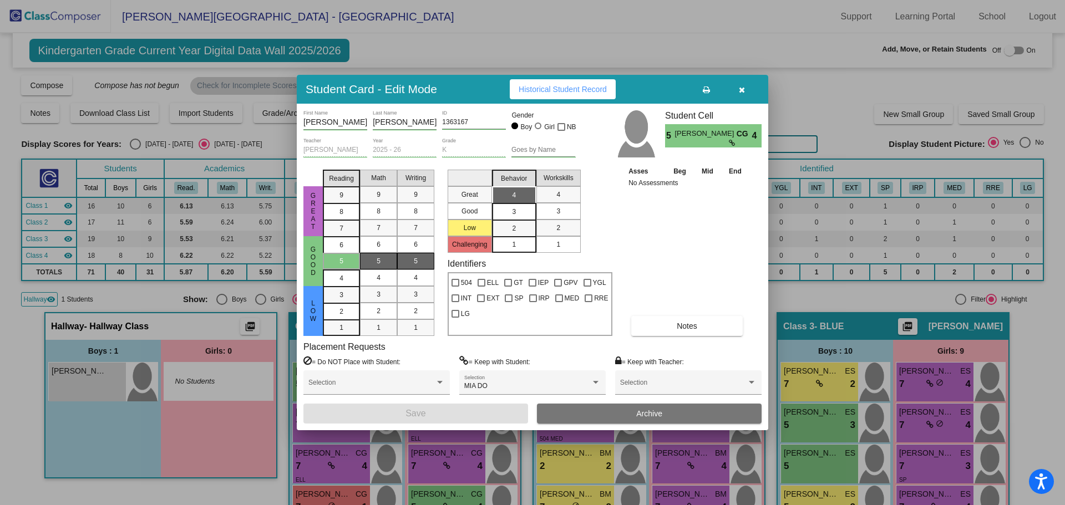
click at [625, 53] on div at bounding box center [532, 252] width 1065 height 505
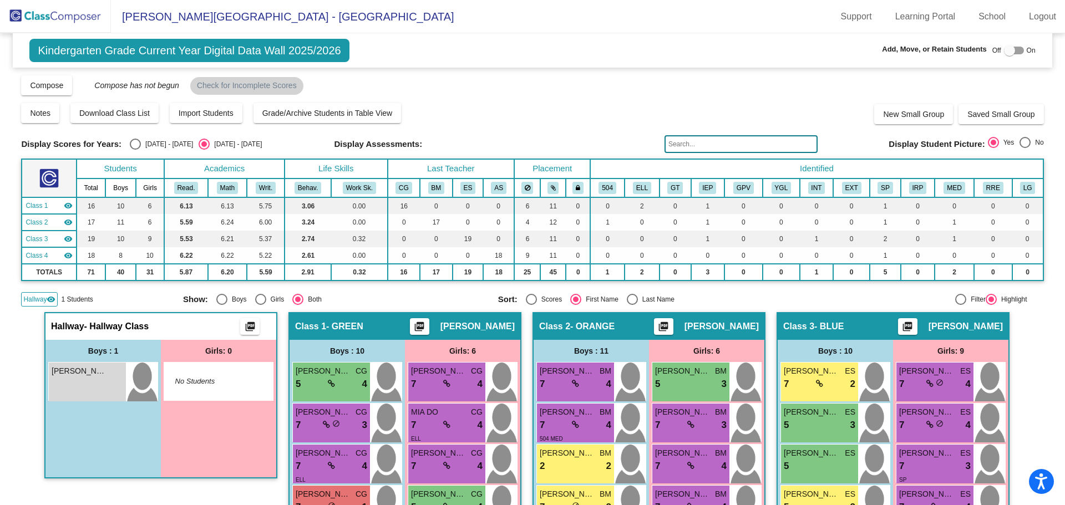
click at [54, 300] on mat-icon "visibility" at bounding box center [51, 299] width 9 height 9
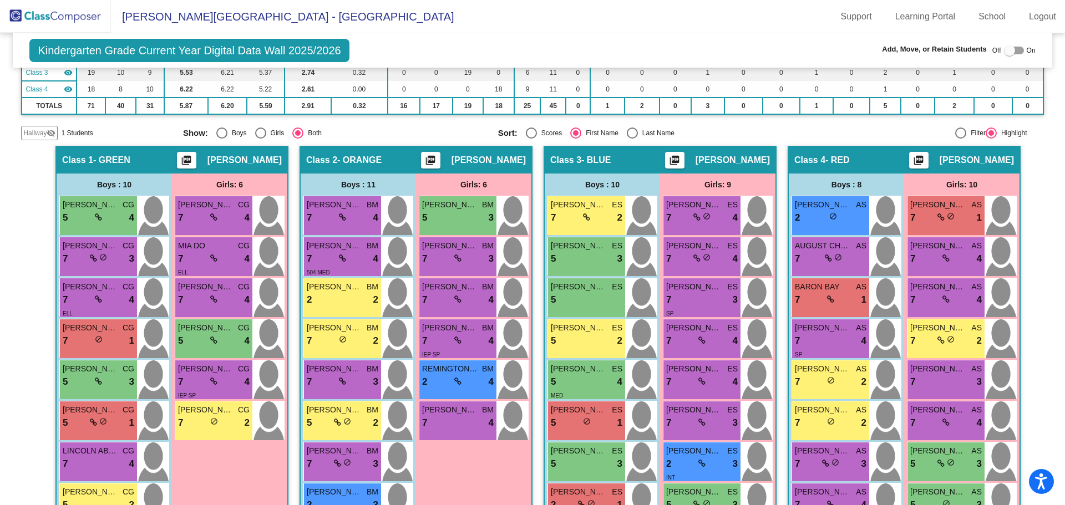
scroll to position [55, 0]
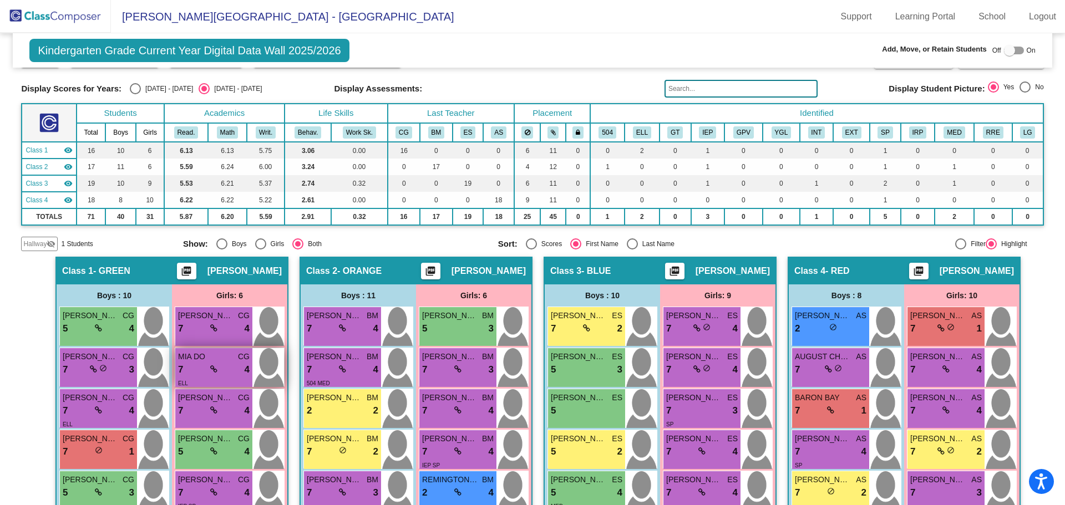
click at [236, 376] on div "7 lock do_not_disturb_alt 4" at bounding box center [214, 370] width 72 height 14
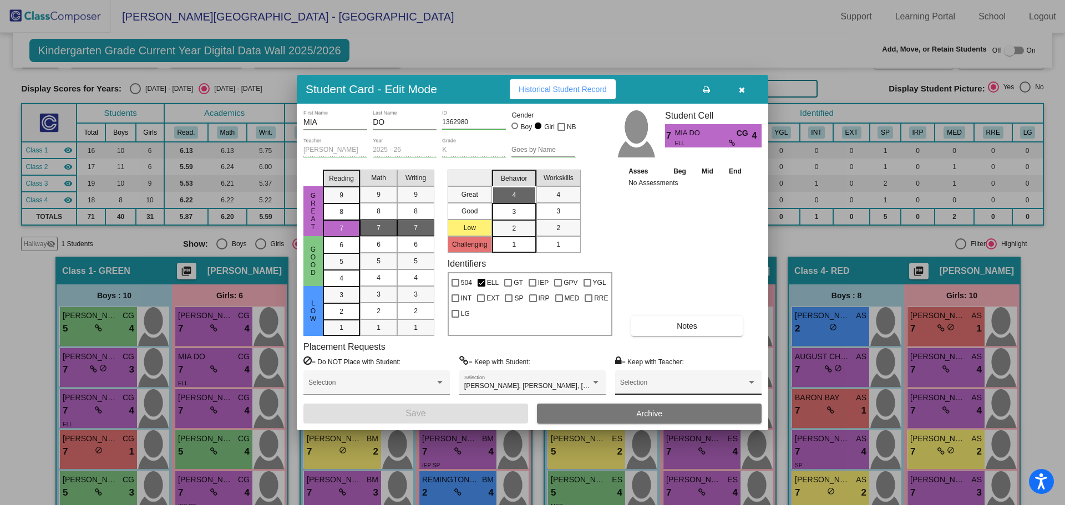
click at [655, 383] on span at bounding box center [683, 387] width 126 height 8
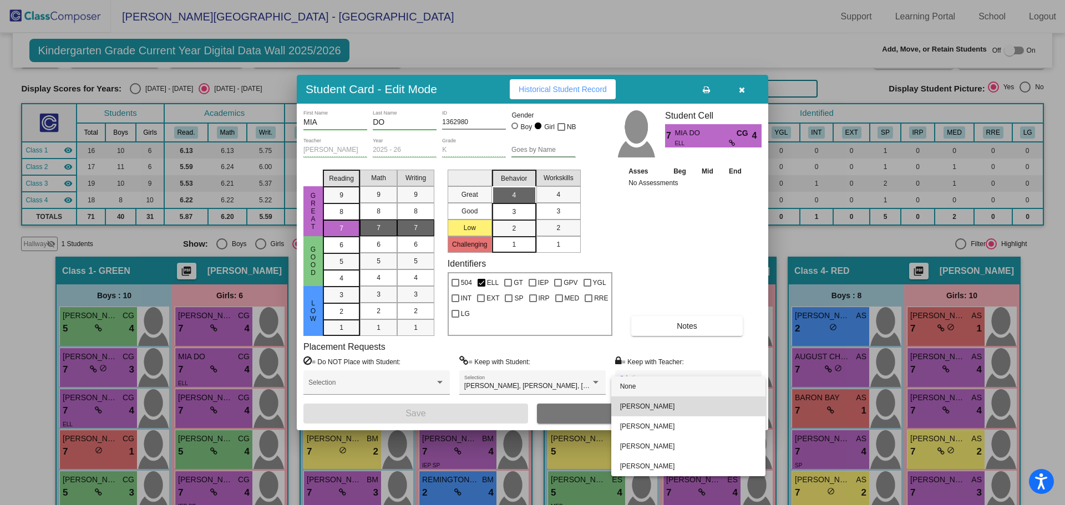
click at [655, 404] on span "[PERSON_NAME]" at bounding box center [688, 407] width 136 height 20
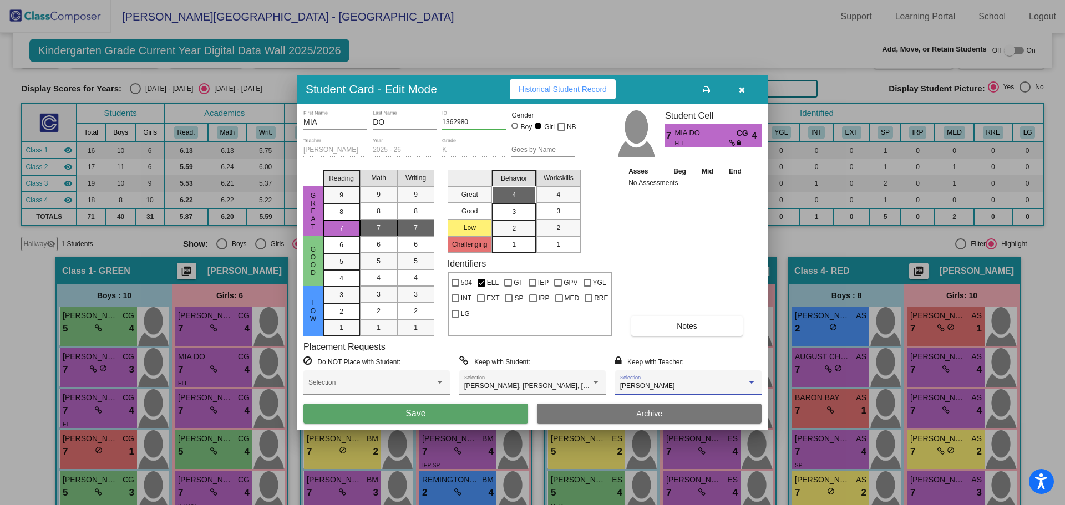
click at [351, 419] on button "Save" at bounding box center [415, 414] width 225 height 20
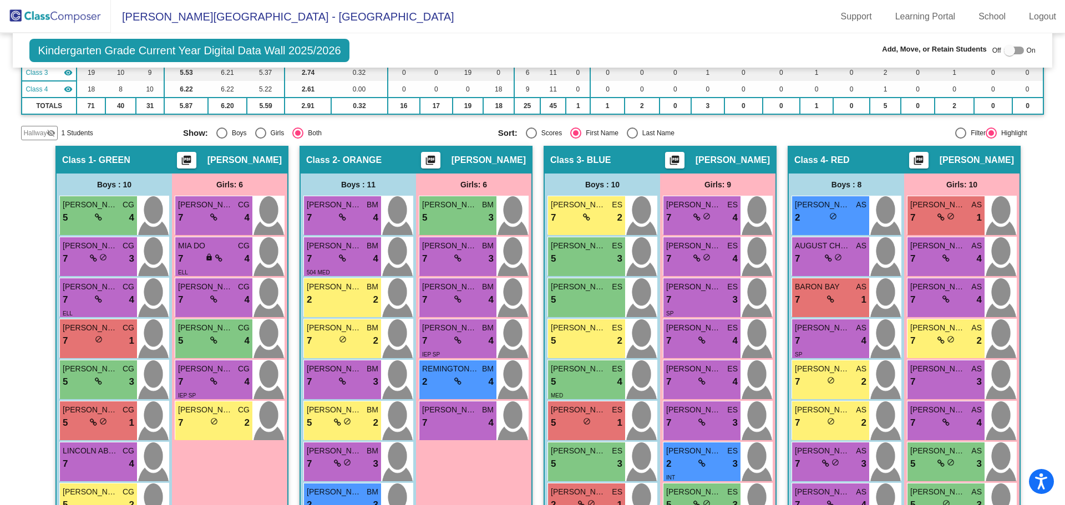
scroll to position [0, 0]
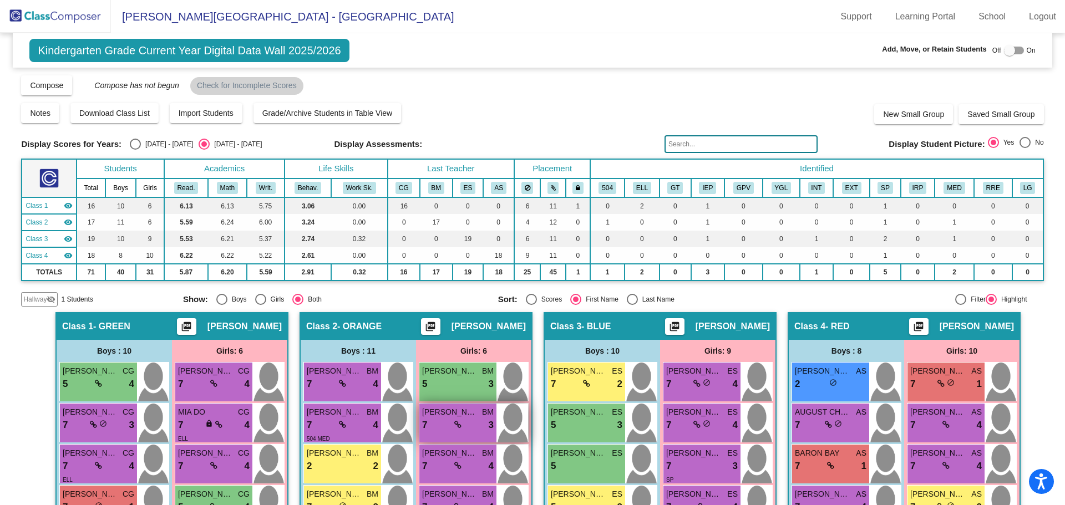
click at [449, 432] on div "7 lock do_not_disturb_alt 3" at bounding box center [458, 425] width 72 height 14
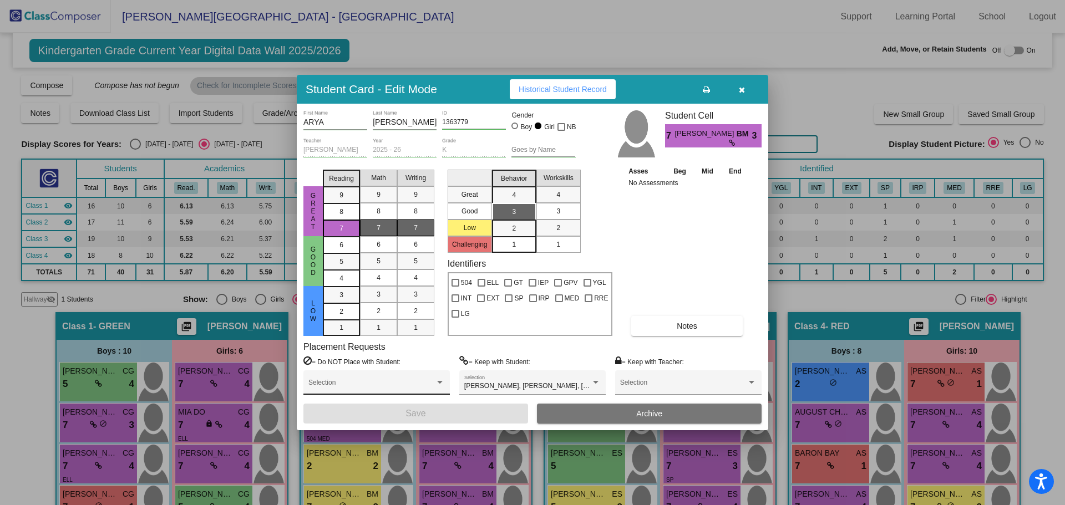
click at [353, 377] on div "Selection" at bounding box center [376, 386] width 136 height 20
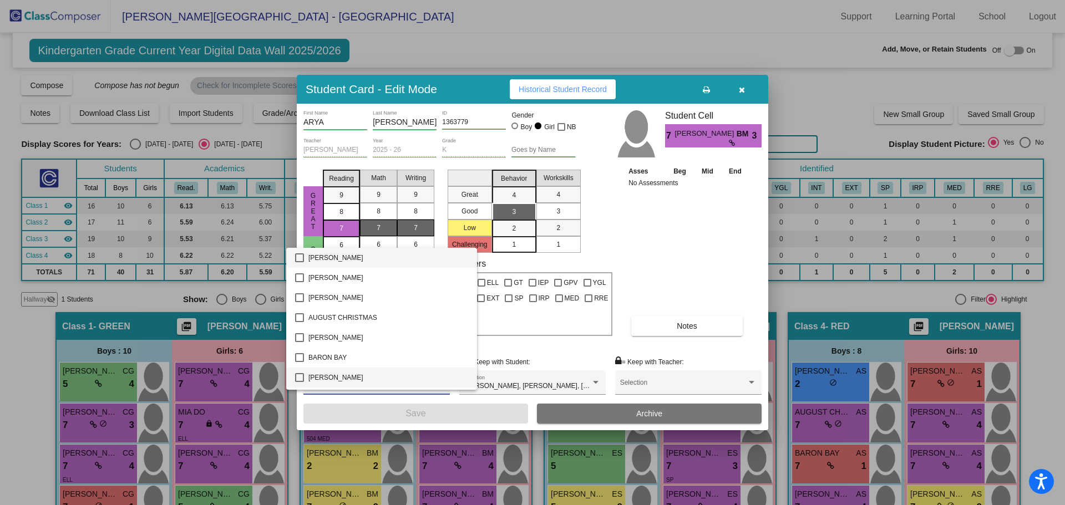
click at [353, 377] on span "[PERSON_NAME]" at bounding box center [388, 378] width 160 height 20
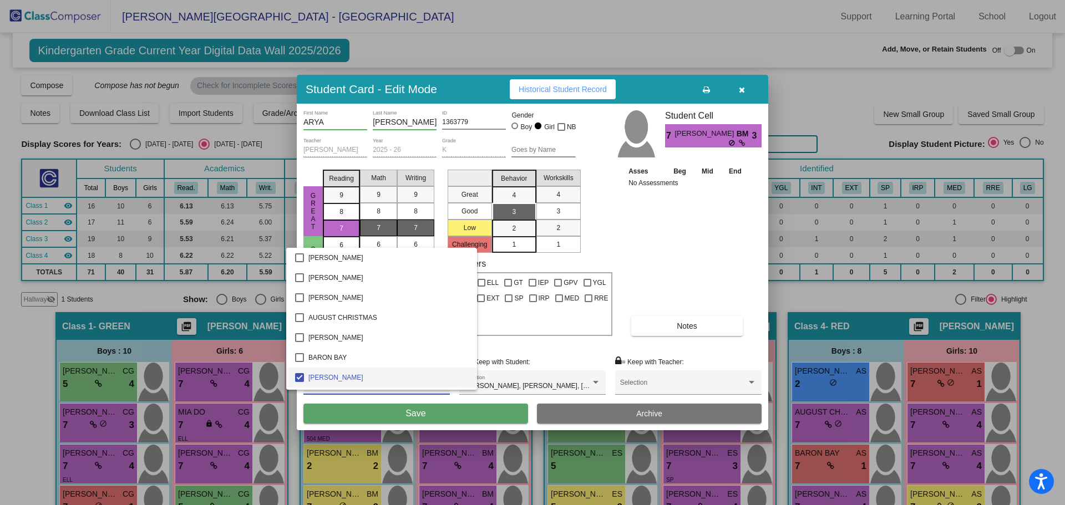
click at [342, 377] on span "[PERSON_NAME]" at bounding box center [388, 378] width 160 height 20
click at [657, 382] on div at bounding box center [532, 252] width 1065 height 505
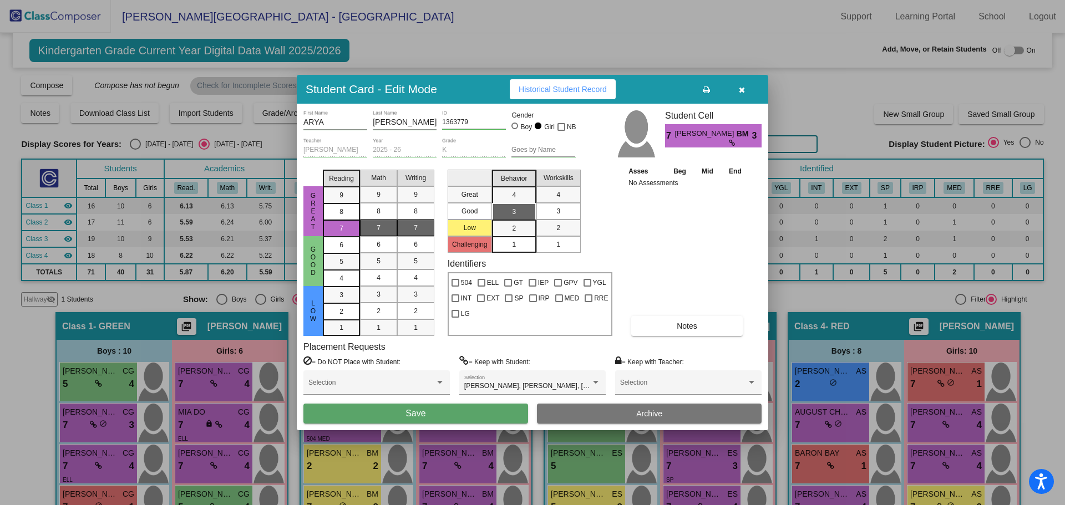
click at [657, 382] on div "Selection" at bounding box center [688, 386] width 136 height 20
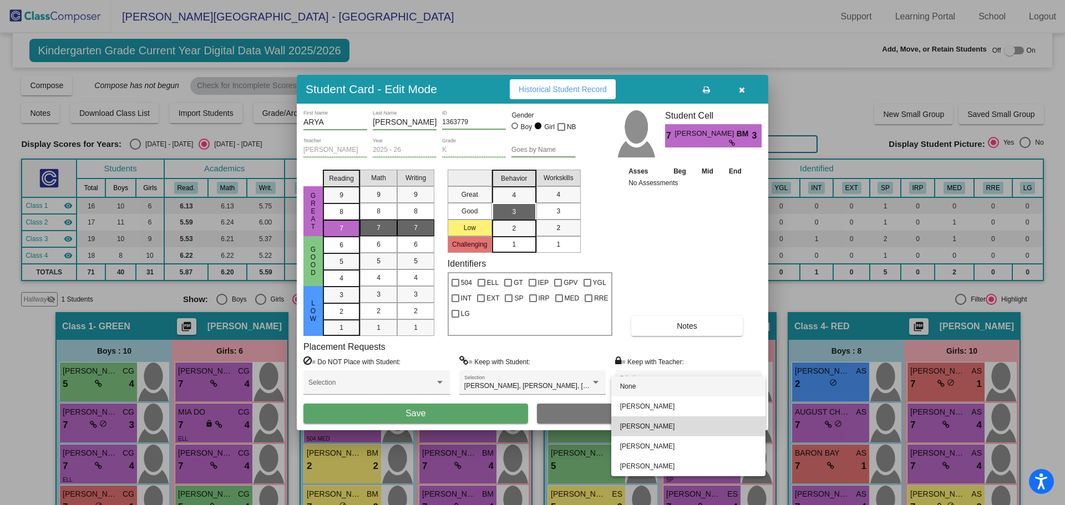
click at [658, 423] on span "[PERSON_NAME]" at bounding box center [688, 427] width 136 height 20
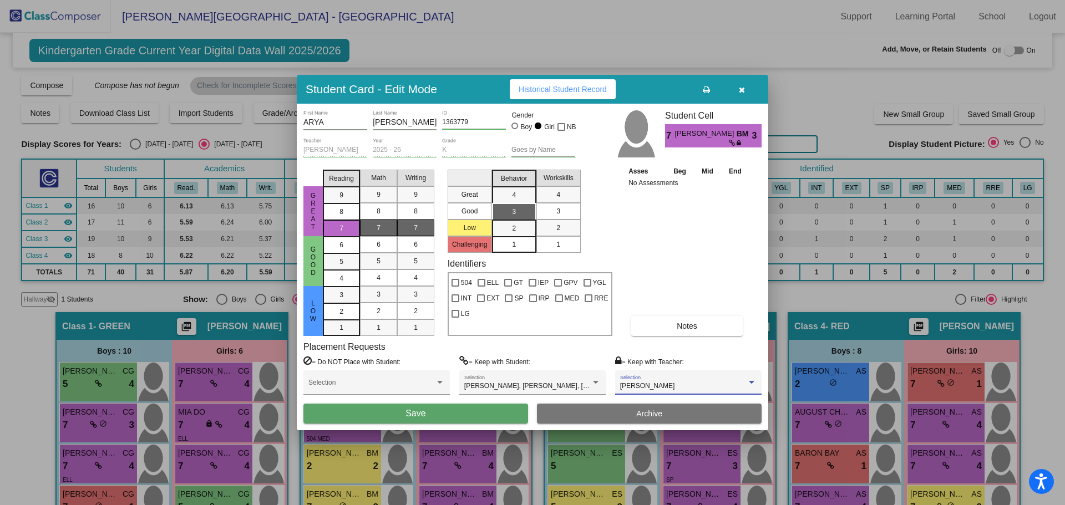
click at [450, 417] on button "Save" at bounding box center [415, 414] width 225 height 20
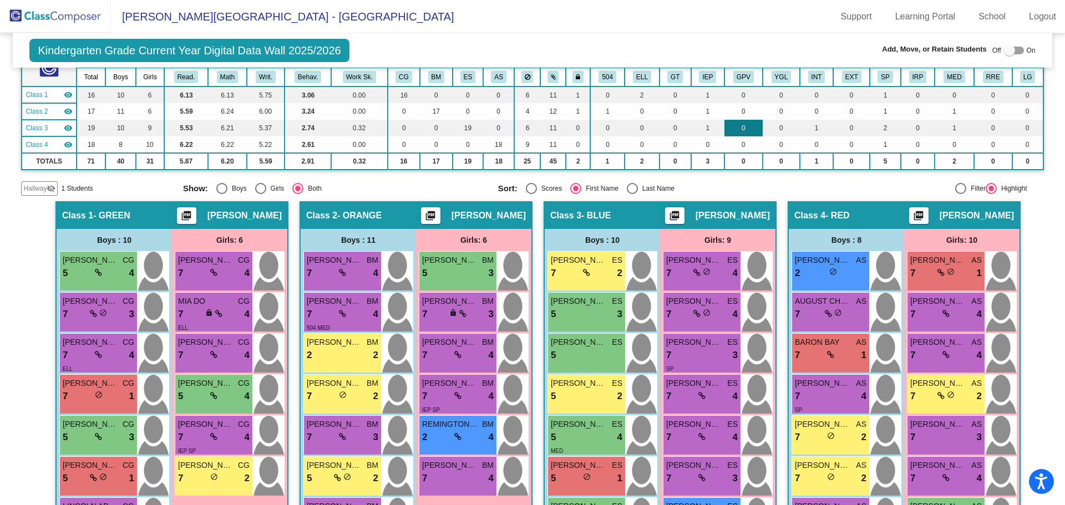
scroll to position [166, 0]
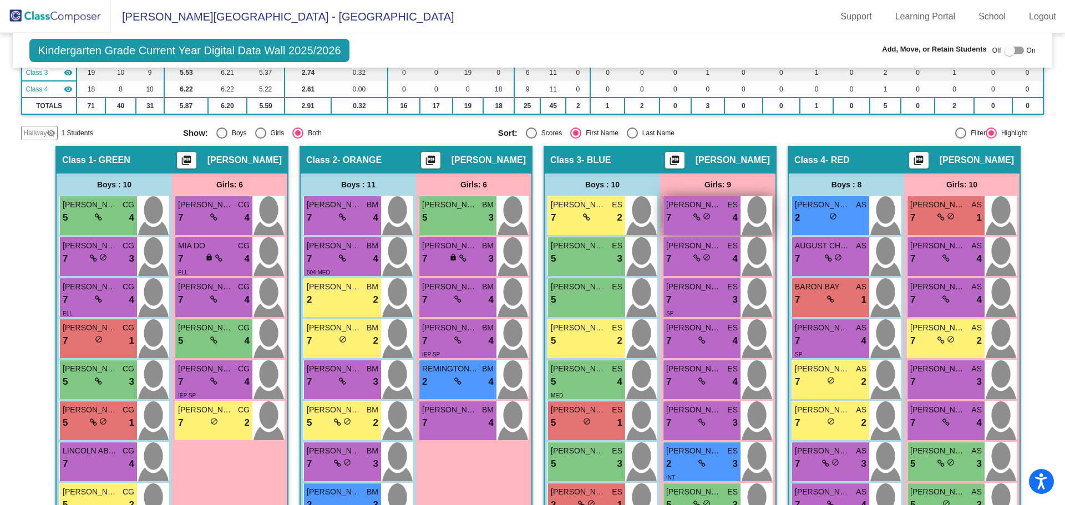
click at [689, 218] on div "7 lock do_not_disturb_alt 4" at bounding box center [702, 218] width 72 height 14
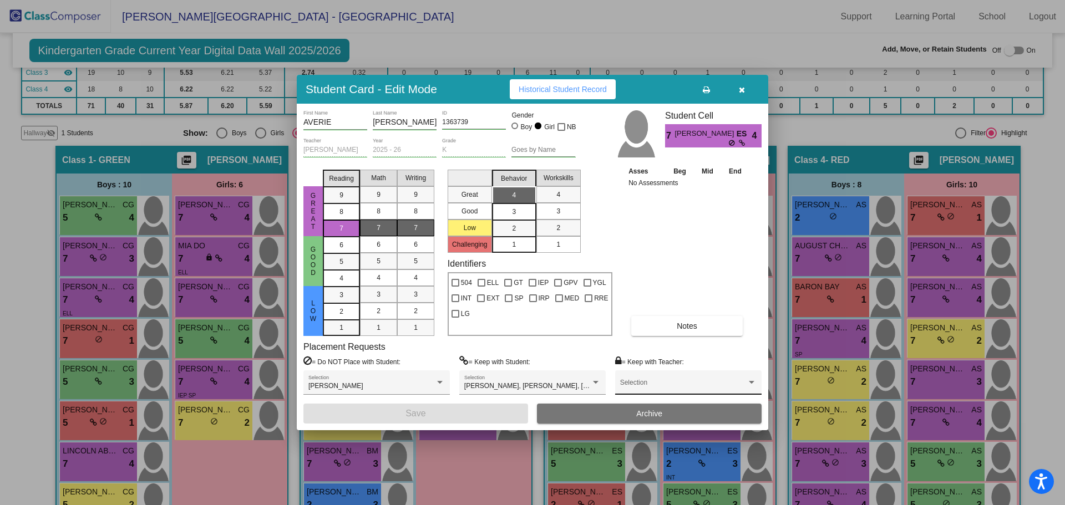
click at [663, 378] on div "Selection" at bounding box center [688, 386] width 136 height 20
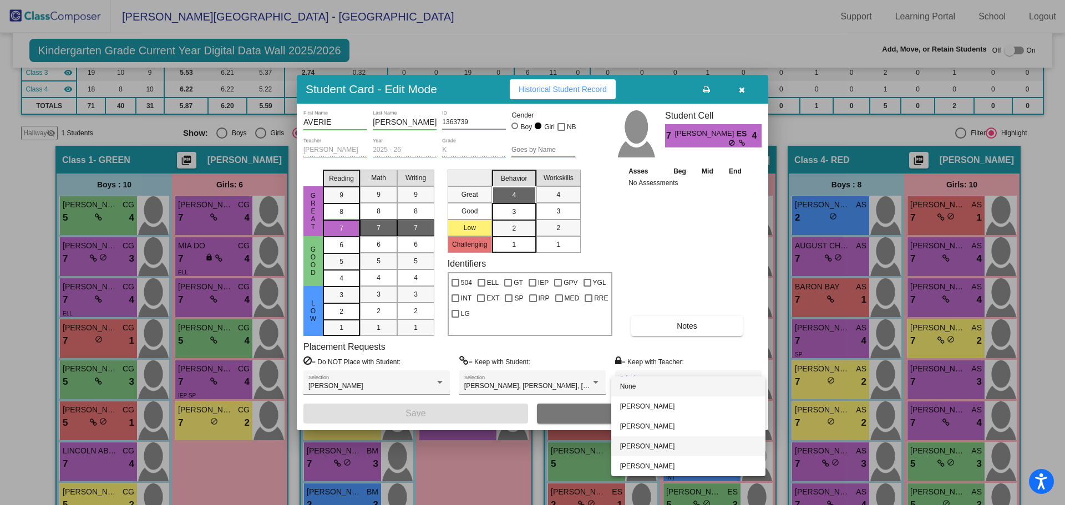
click at [656, 445] on span "[PERSON_NAME]" at bounding box center [688, 447] width 136 height 20
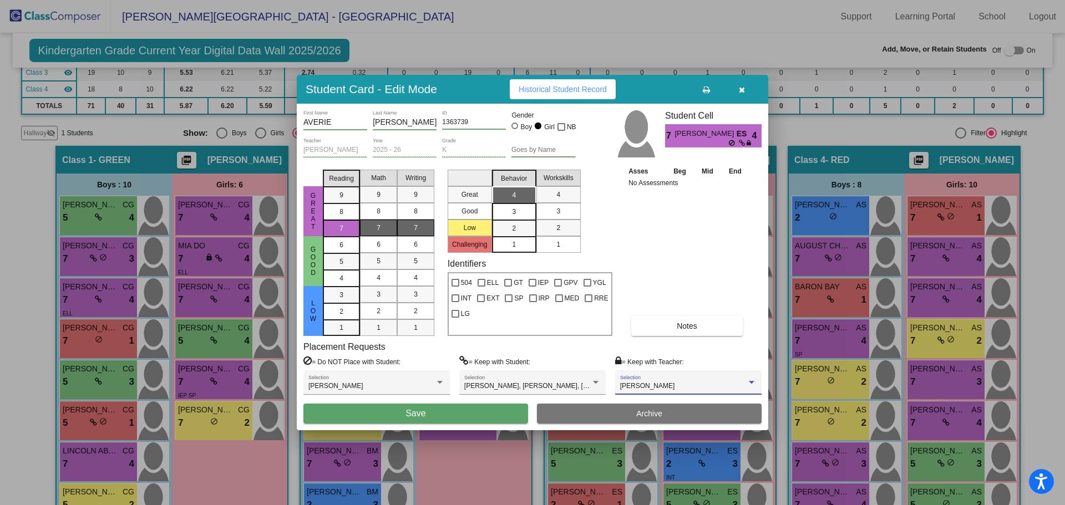
click at [474, 419] on button "Save" at bounding box center [415, 414] width 225 height 20
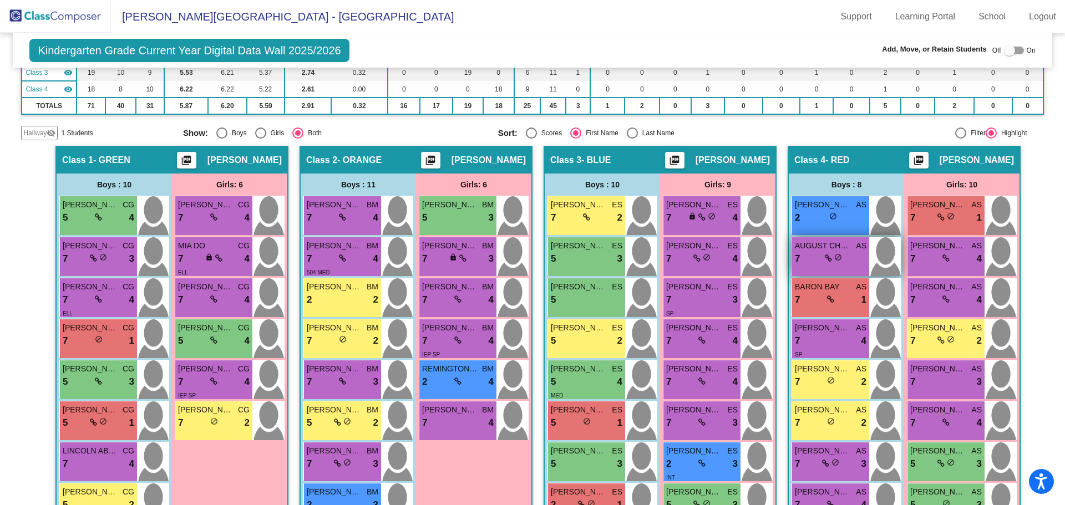
click at [836, 267] on div "AUGUST CHRISTMAS AS 7 lock do_not_disturb_alt" at bounding box center [830, 256] width 77 height 39
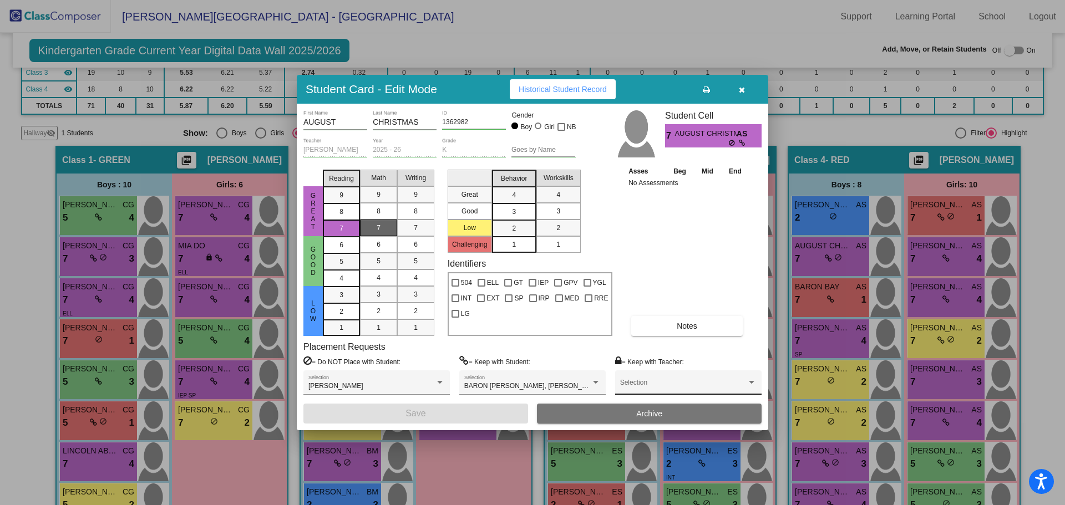
click at [663, 379] on div "Selection" at bounding box center [688, 386] width 136 height 20
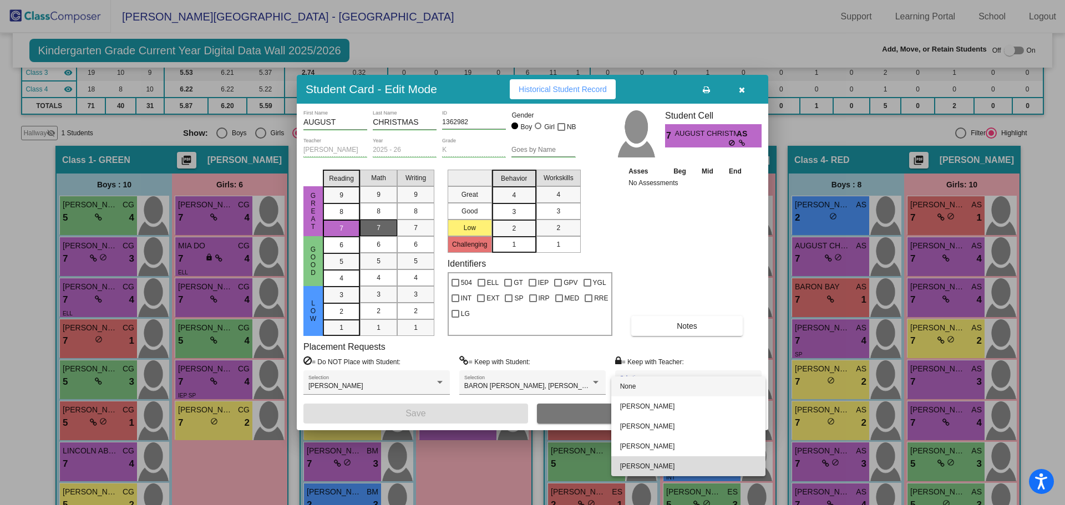
click at [657, 463] on span "[PERSON_NAME]" at bounding box center [688, 466] width 136 height 20
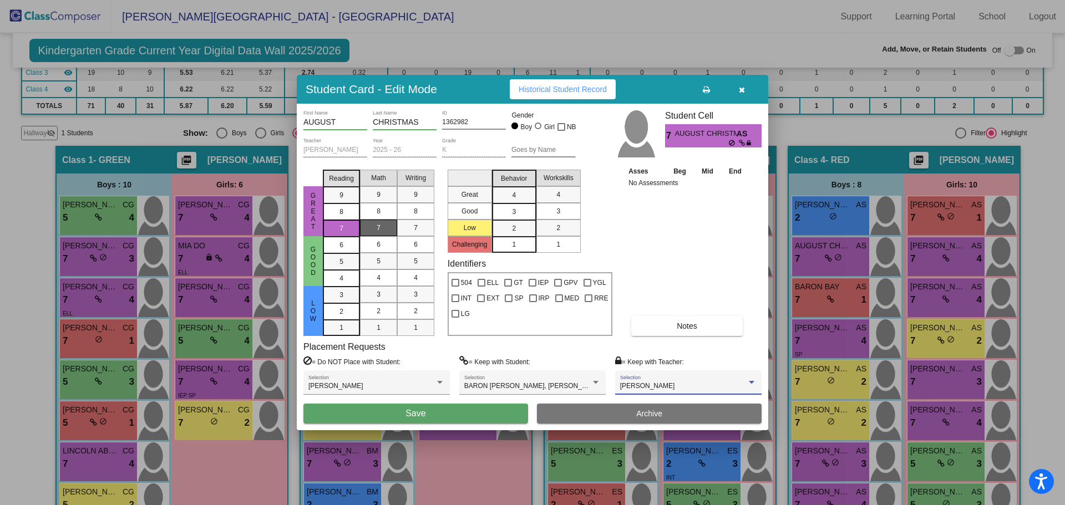
click at [471, 414] on button "Save" at bounding box center [415, 414] width 225 height 20
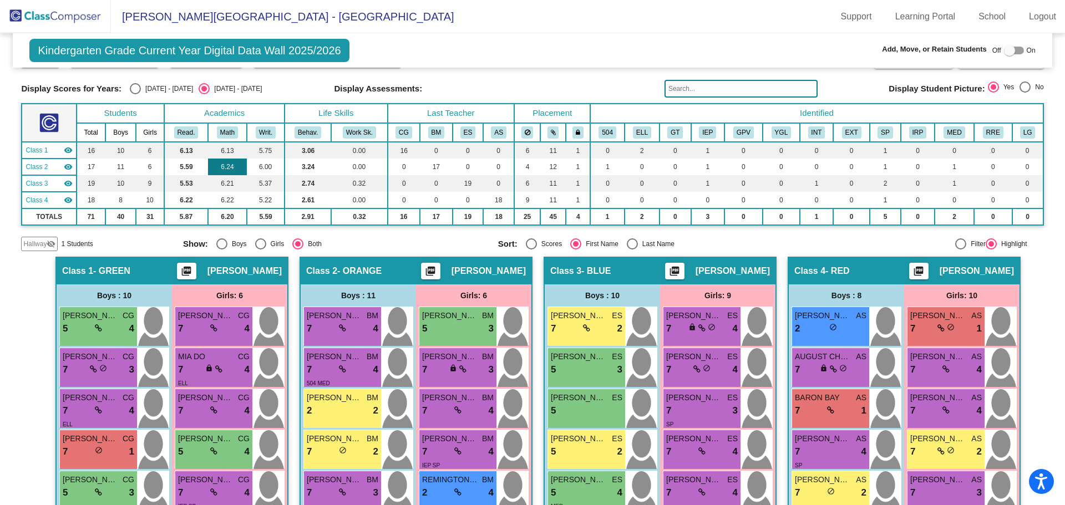
scroll to position [0, 0]
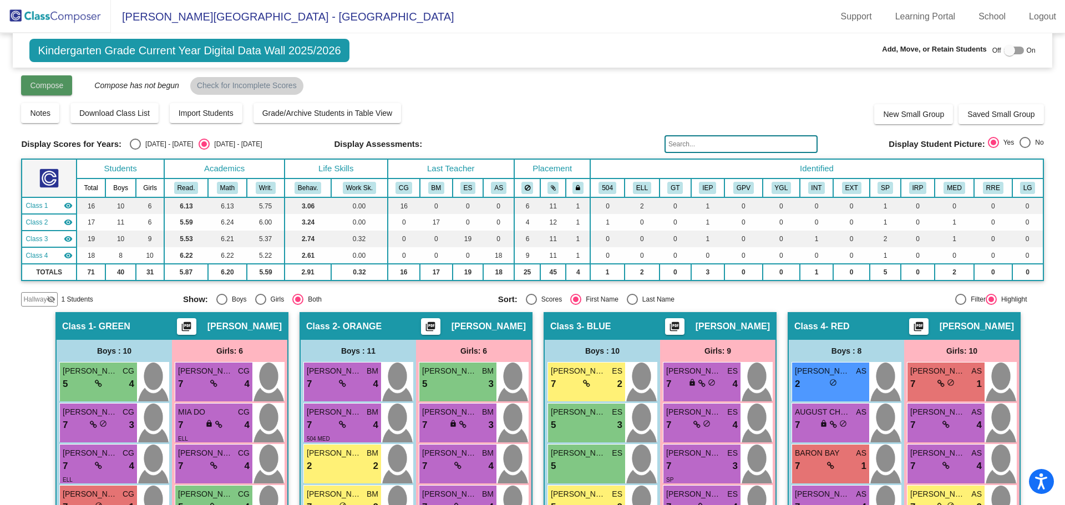
click at [32, 84] on span "Compose" at bounding box center [46, 85] width 33 height 9
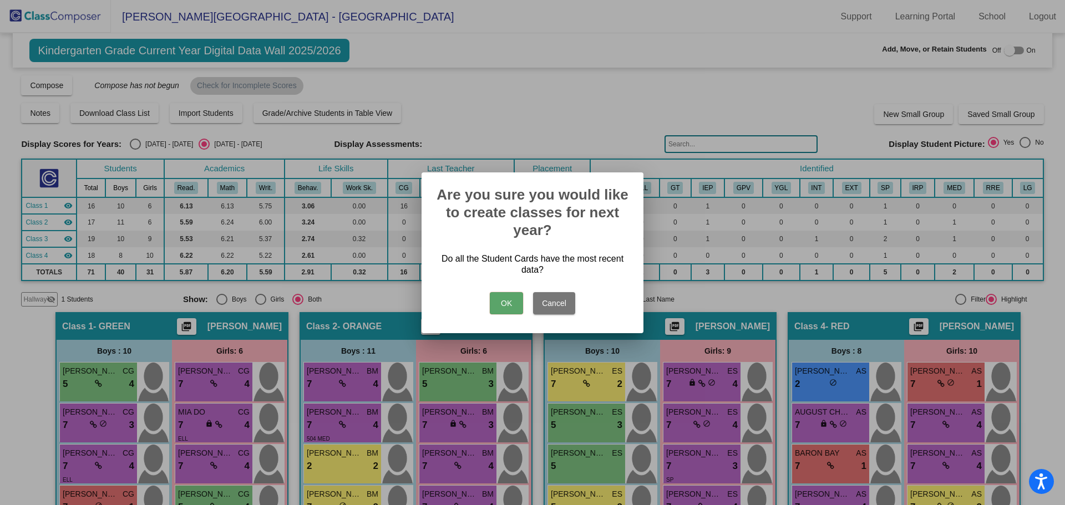
click at [511, 306] on button "OK" at bounding box center [506, 303] width 33 height 22
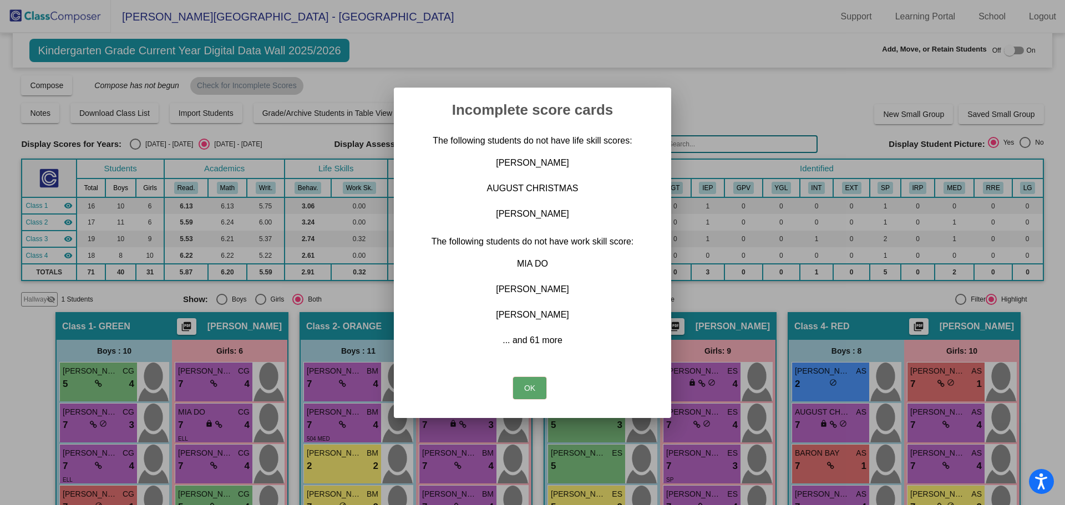
click at [532, 389] on button "OK" at bounding box center [529, 388] width 33 height 22
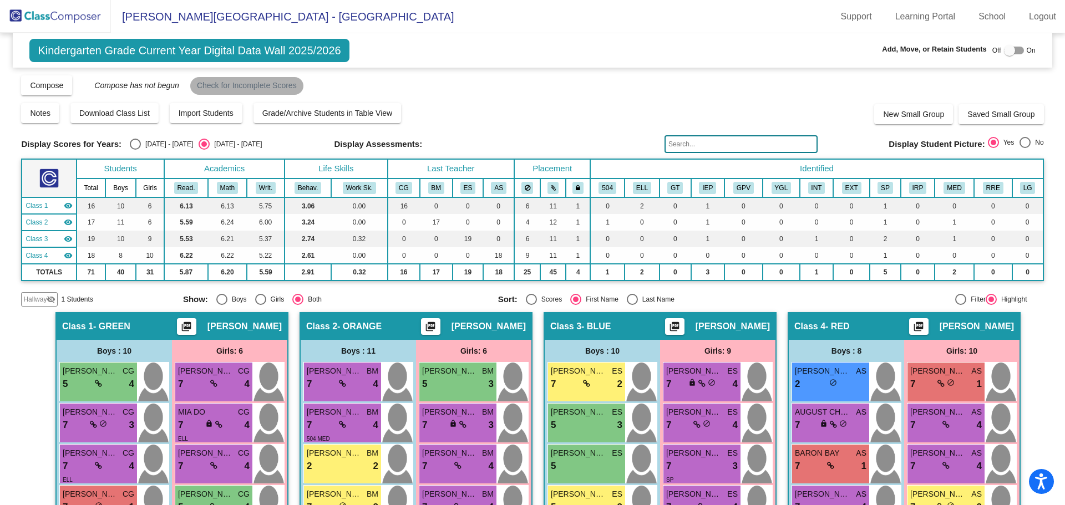
click at [231, 87] on mat-chip "Check for Incomplete Scores" at bounding box center [246, 86] width 113 height 18
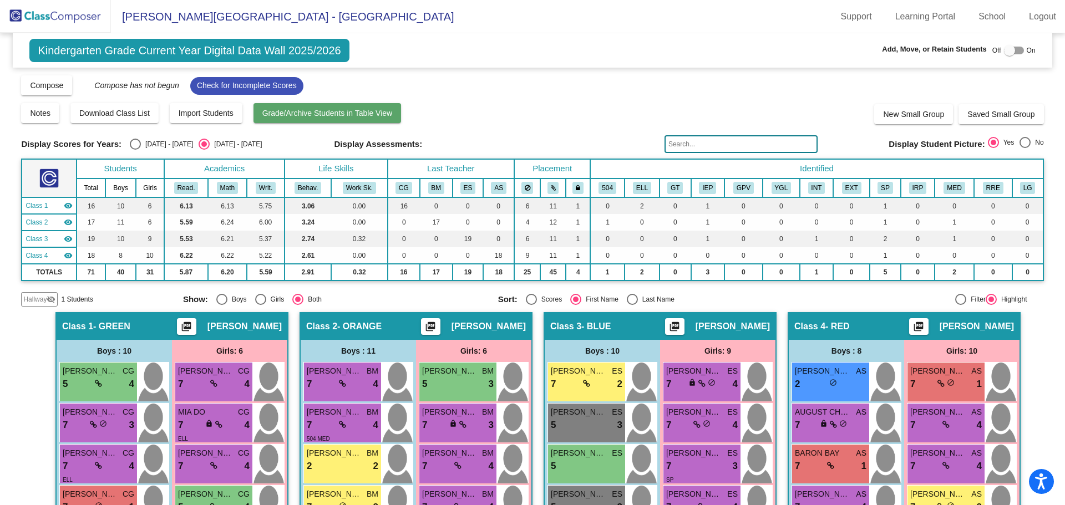
click at [305, 116] on span "Grade/Archive Students in Table View" at bounding box center [327, 113] width 130 height 9
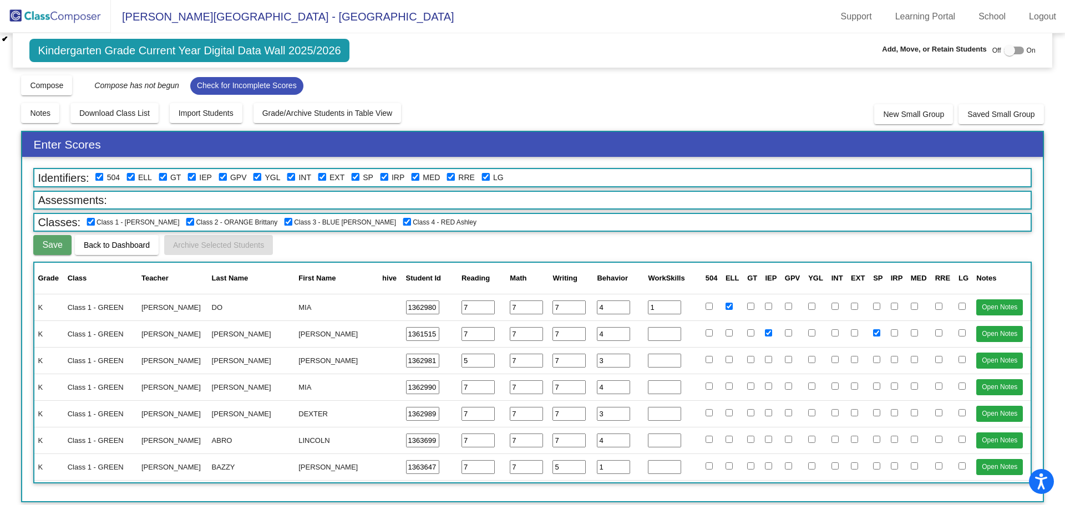
click at [666, 304] on input "1" at bounding box center [664, 308] width 33 height 14
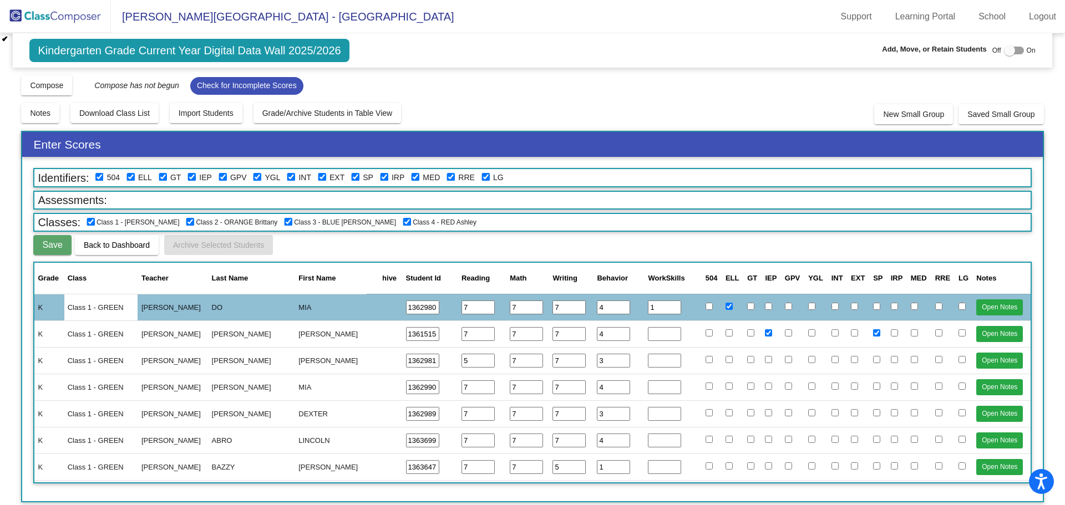
drag, startPoint x: 647, startPoint y: 308, endPoint x: 639, endPoint y: 312, distance: 9.0
click at [645, 311] on td "1" at bounding box center [673, 307] width 57 height 27
type input "3"
click at [648, 339] on input "number" at bounding box center [664, 334] width 33 height 14
type input "3"
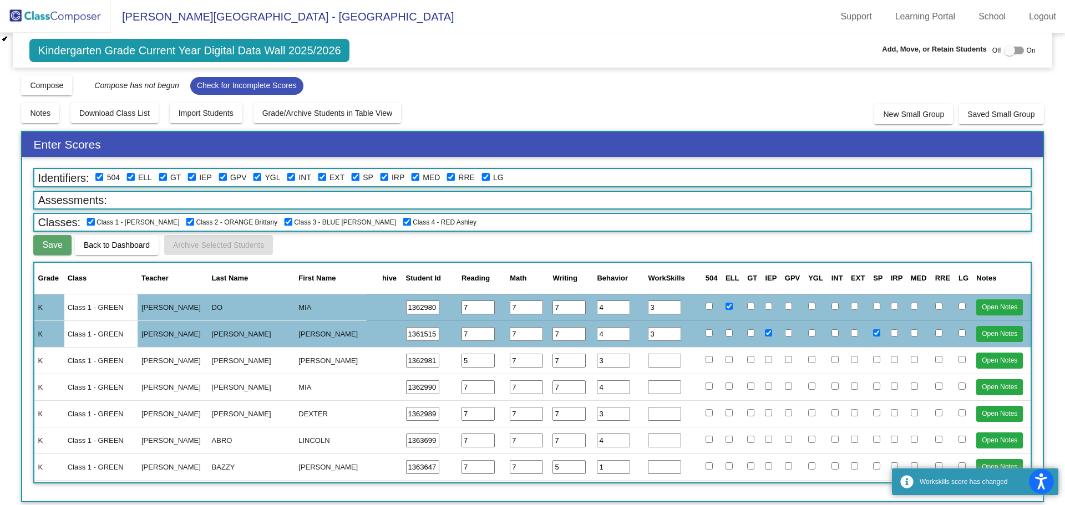
click at [652, 362] on input "number" at bounding box center [664, 361] width 33 height 14
type input "3"
click at [650, 384] on input "number" at bounding box center [664, 388] width 33 height 14
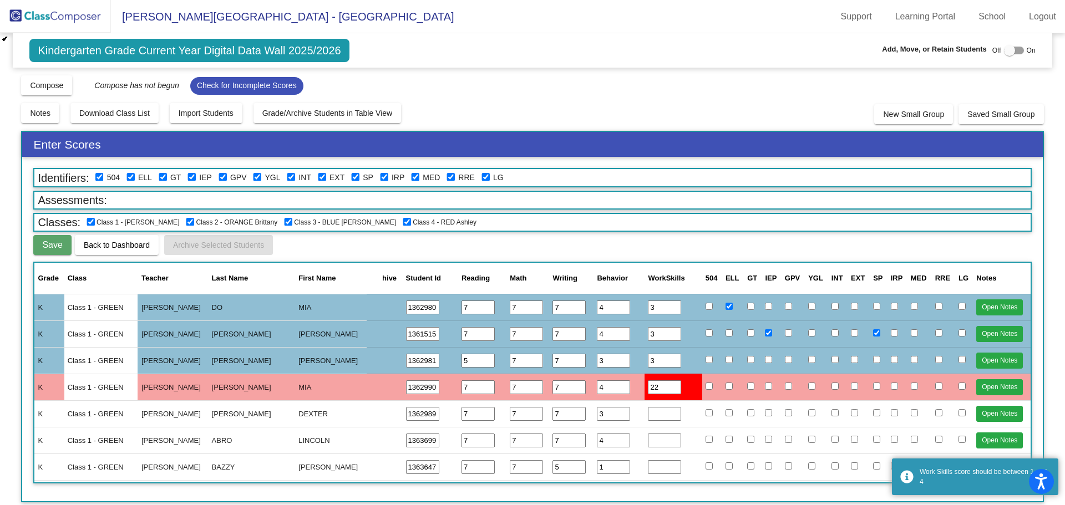
type input "2"
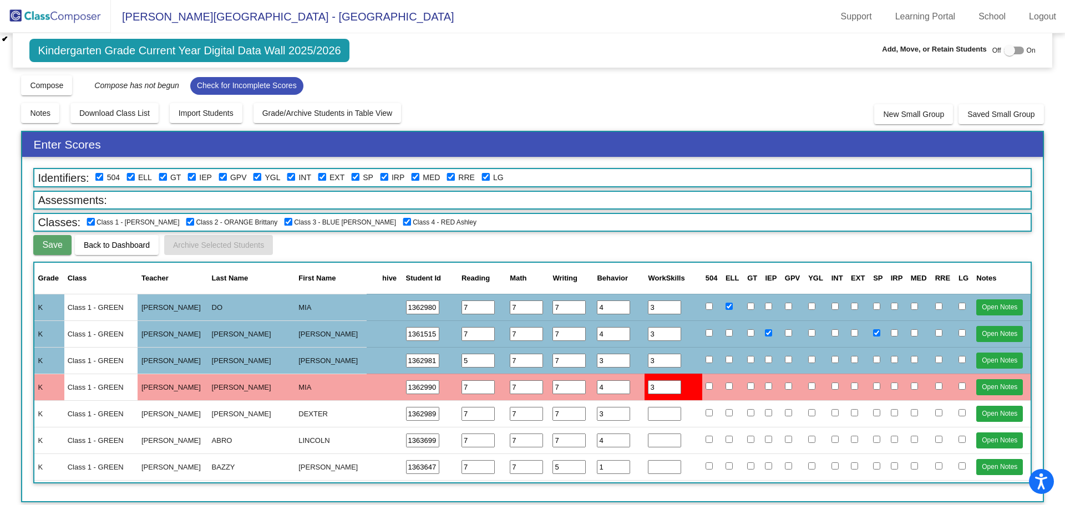
type input "3"
click at [650, 414] on input "number" at bounding box center [664, 414] width 33 height 14
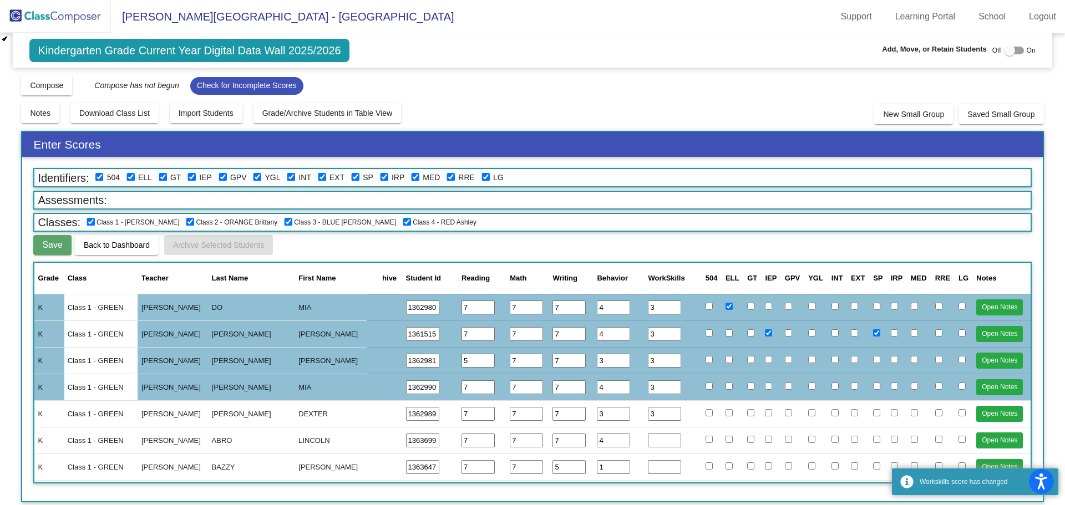
type input "3"
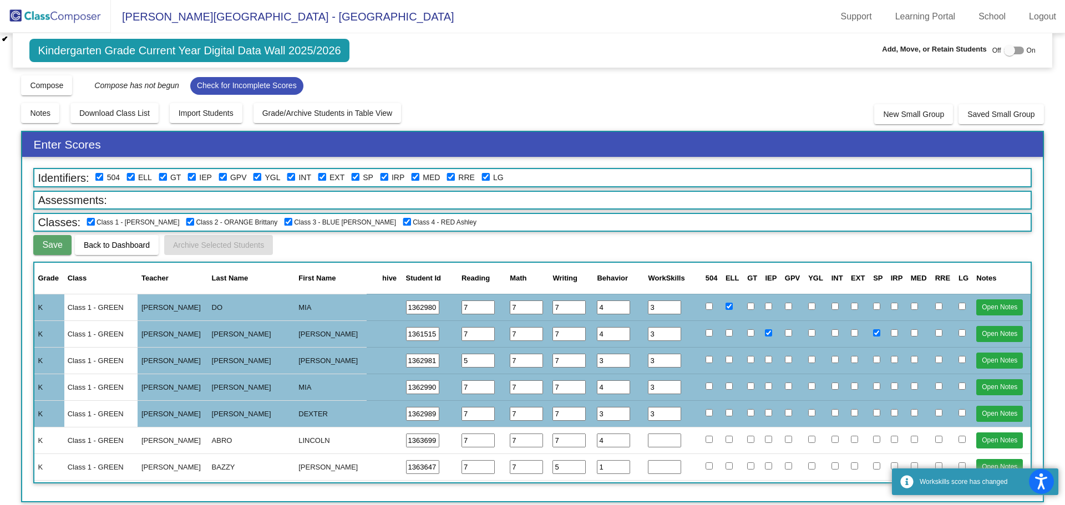
click at [650, 444] on input "number" at bounding box center [664, 441] width 33 height 14
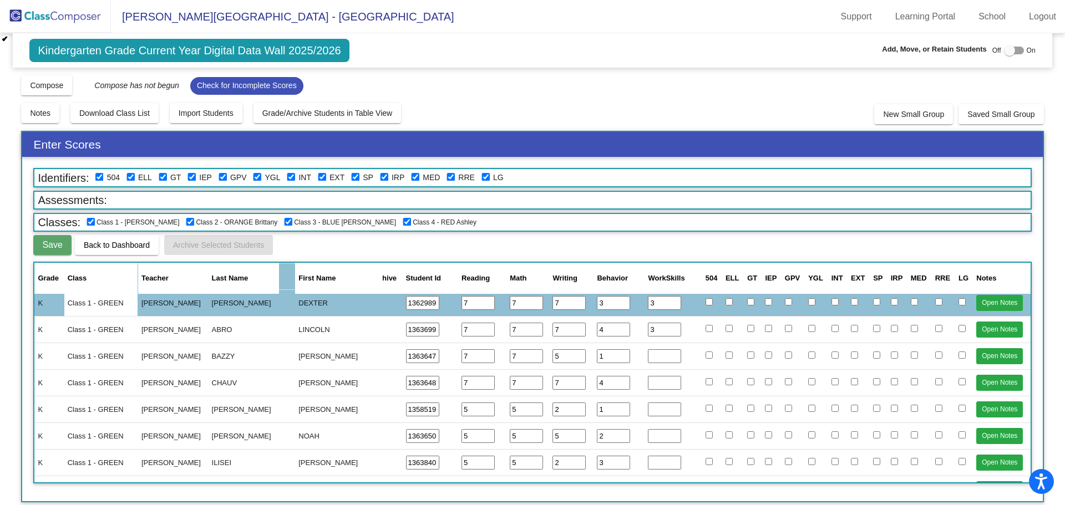
type input "3"
click at [657, 359] on input "number" at bounding box center [664, 356] width 33 height 14
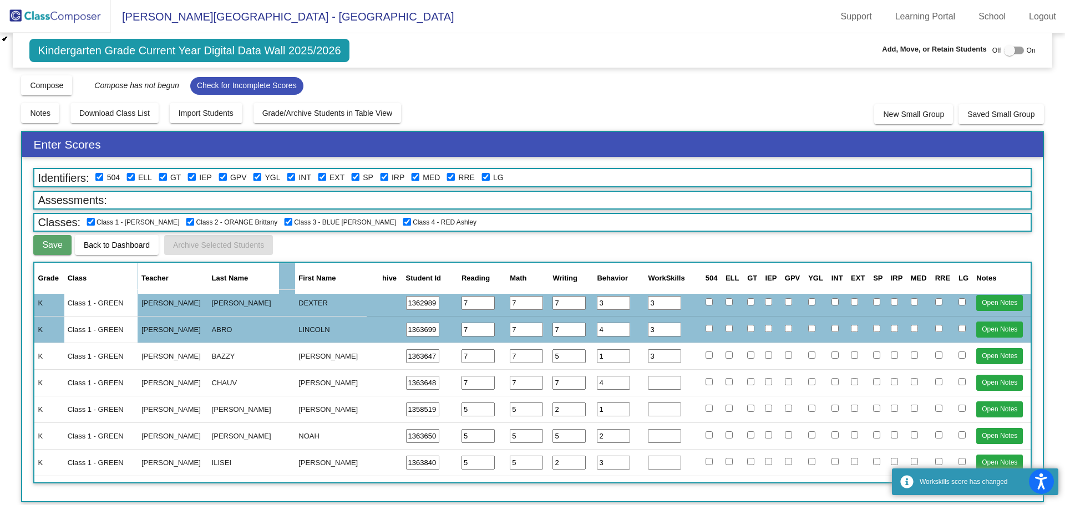
type input "3"
click at [655, 382] on input "number" at bounding box center [664, 383] width 33 height 14
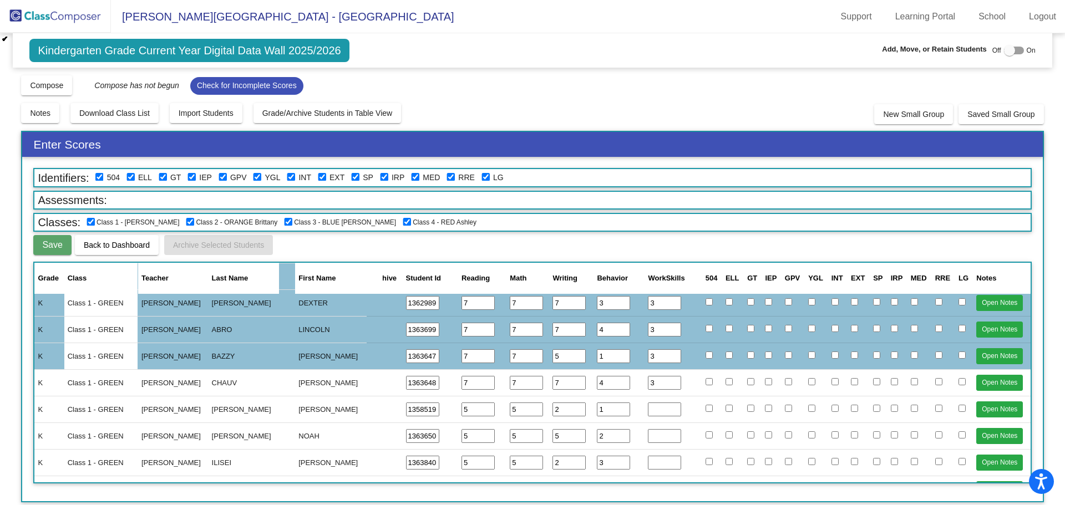
type input "3"
click at [655, 412] on input "number" at bounding box center [664, 410] width 33 height 14
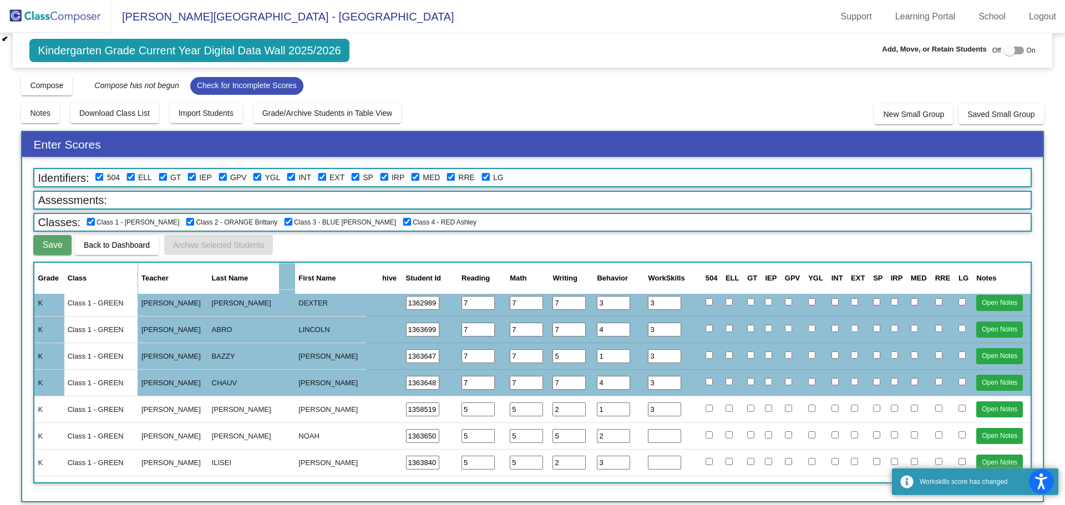
type input "3"
click at [649, 438] on input "number" at bounding box center [664, 436] width 33 height 14
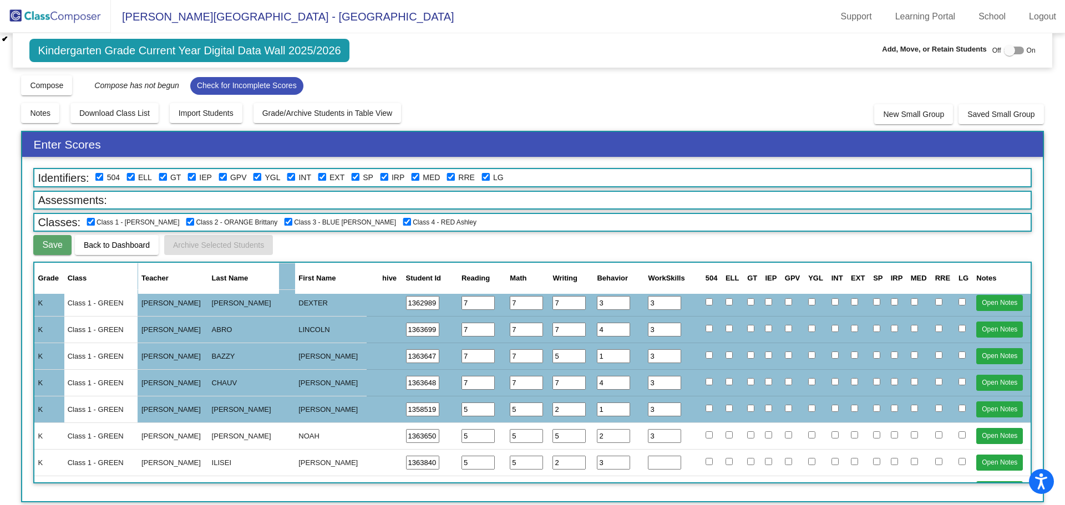
type input "3"
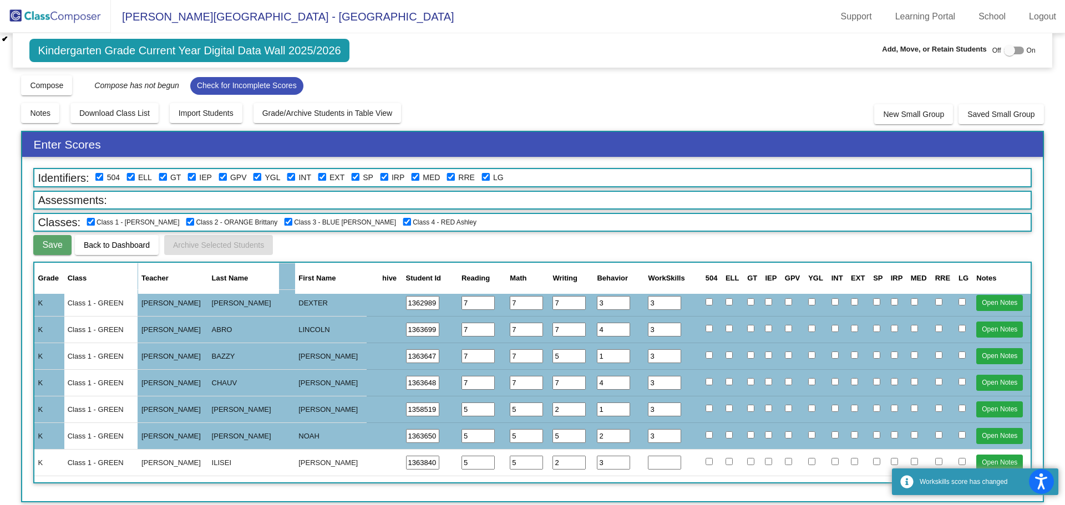
click at [660, 456] on input "number" at bounding box center [664, 463] width 33 height 14
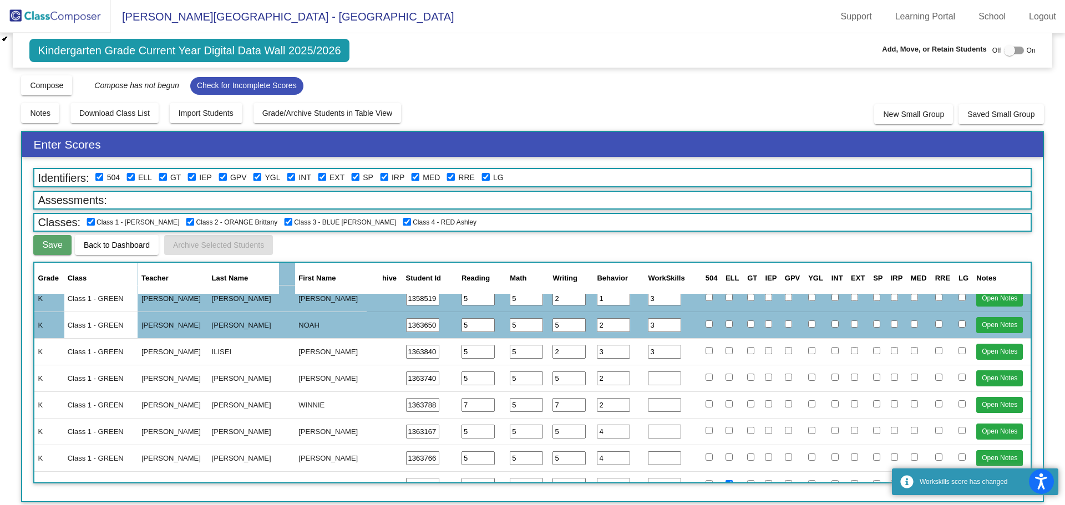
type input "3"
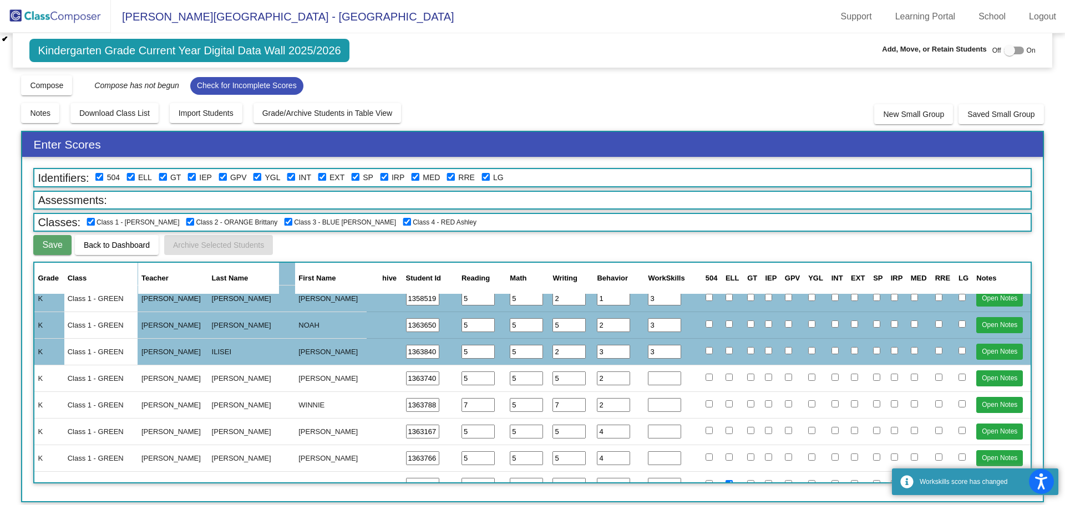
click at [653, 377] on input "number" at bounding box center [664, 379] width 33 height 14
type input "3"
click at [653, 408] on input "number" at bounding box center [664, 405] width 33 height 14
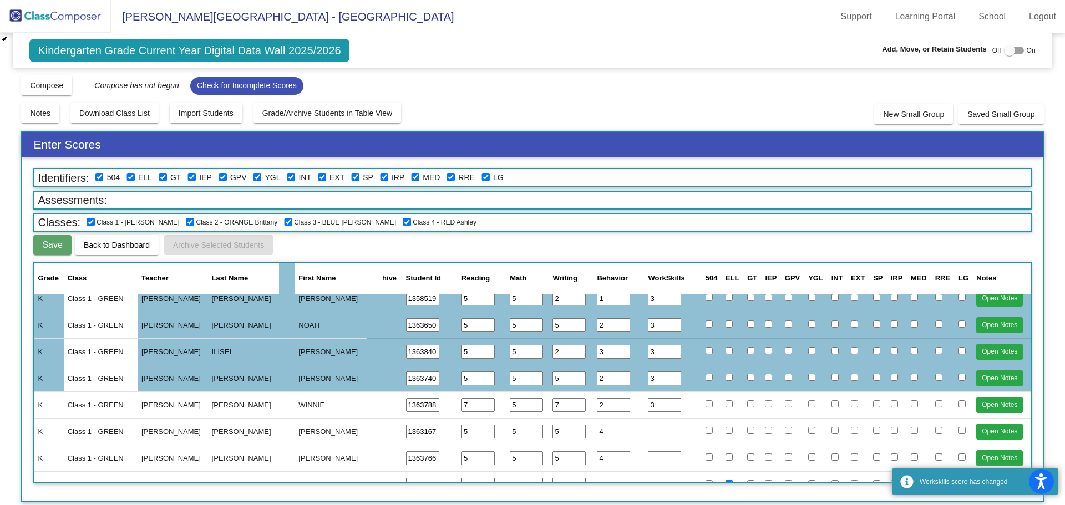
type input "3"
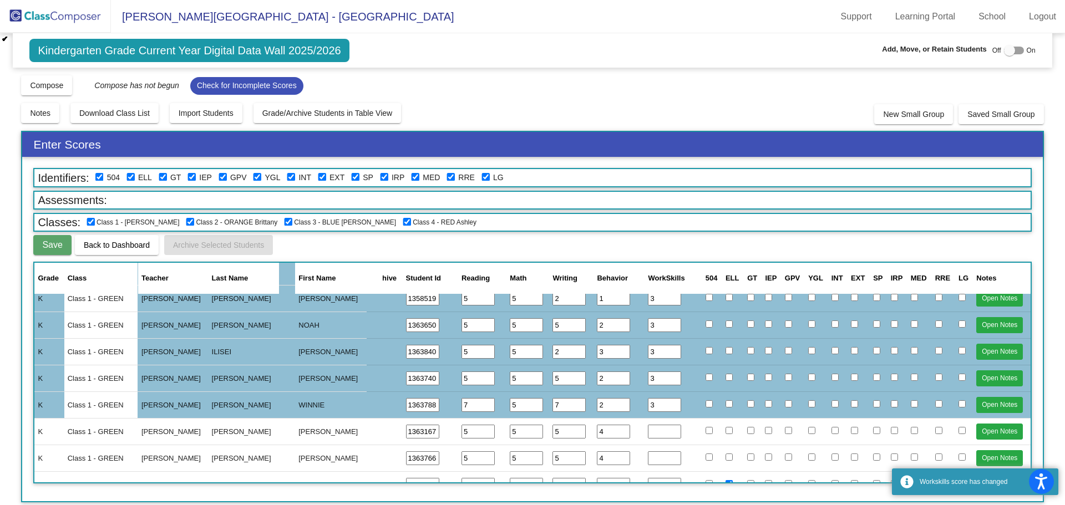
click at [652, 429] on input "number" at bounding box center [664, 432] width 33 height 14
type input "3"
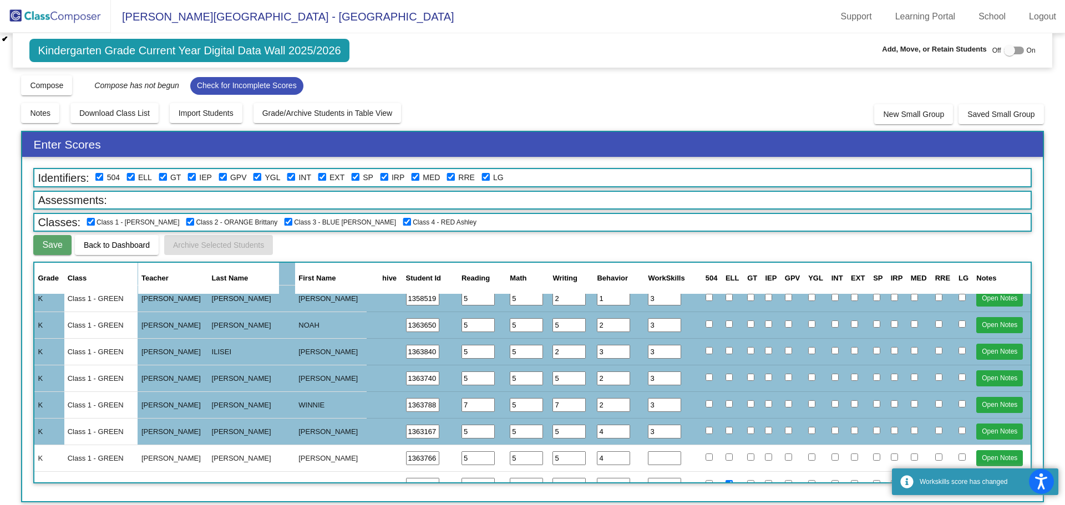
click at [651, 460] on input "number" at bounding box center [664, 459] width 33 height 14
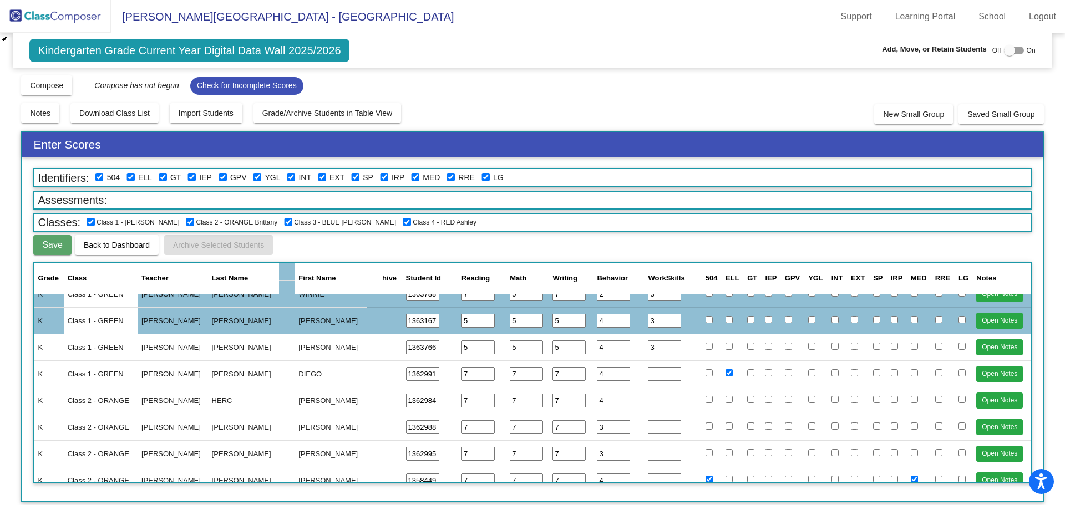
type input "3"
click at [655, 373] on input "number" at bounding box center [664, 374] width 33 height 14
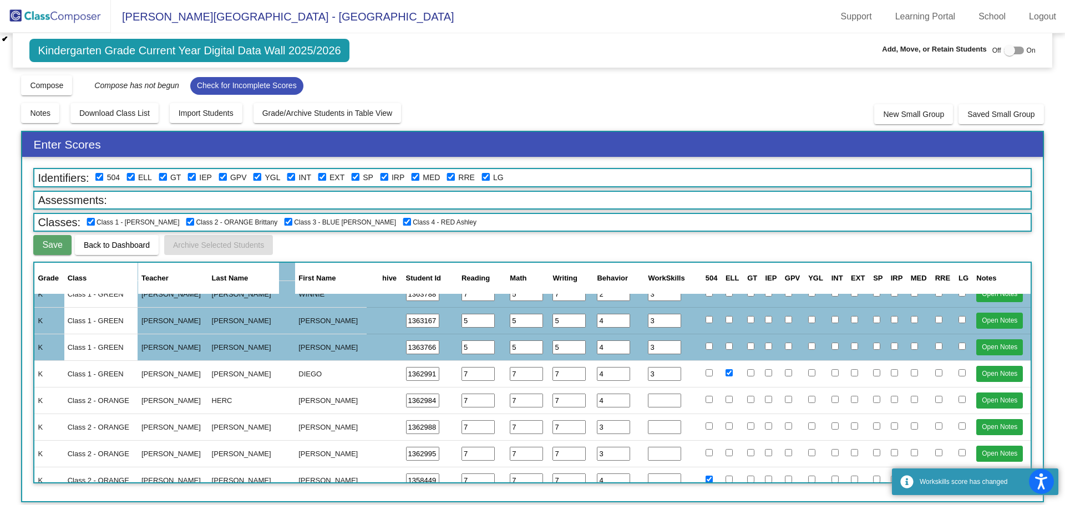
type input "3"
click at [652, 397] on input "number" at bounding box center [664, 401] width 33 height 14
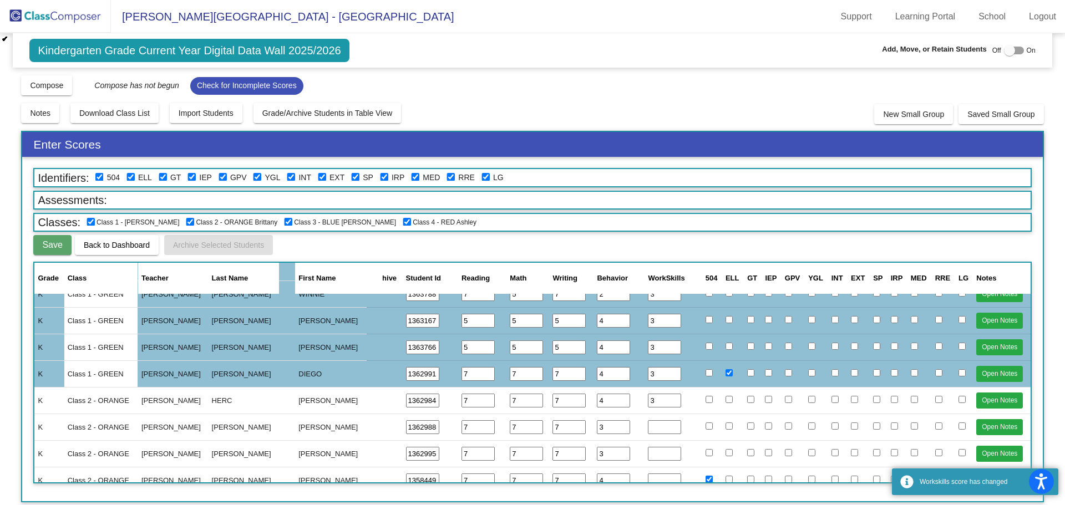
type input "3"
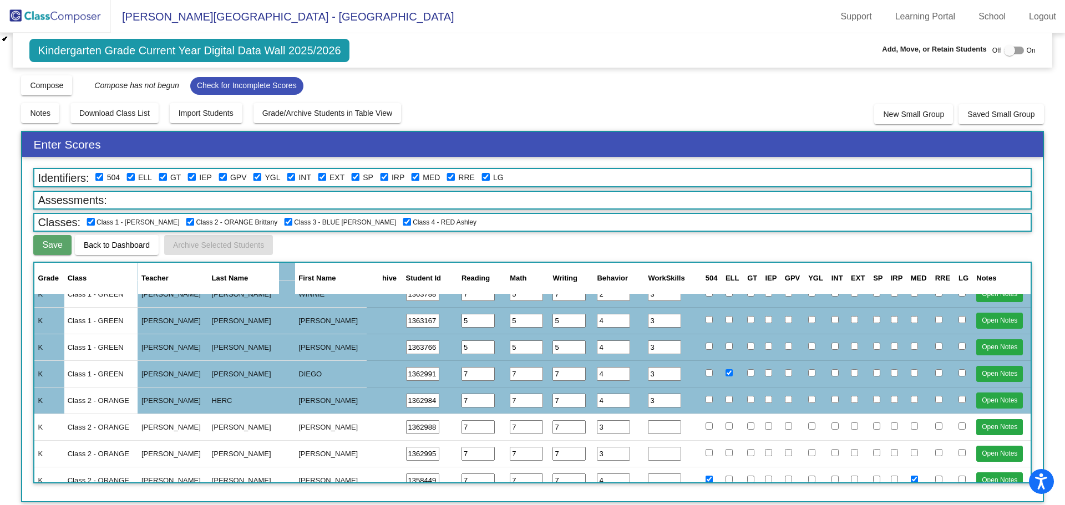
click at [652, 429] on input "number" at bounding box center [664, 427] width 33 height 14
type input "3"
click at [650, 449] on input "number" at bounding box center [664, 454] width 33 height 14
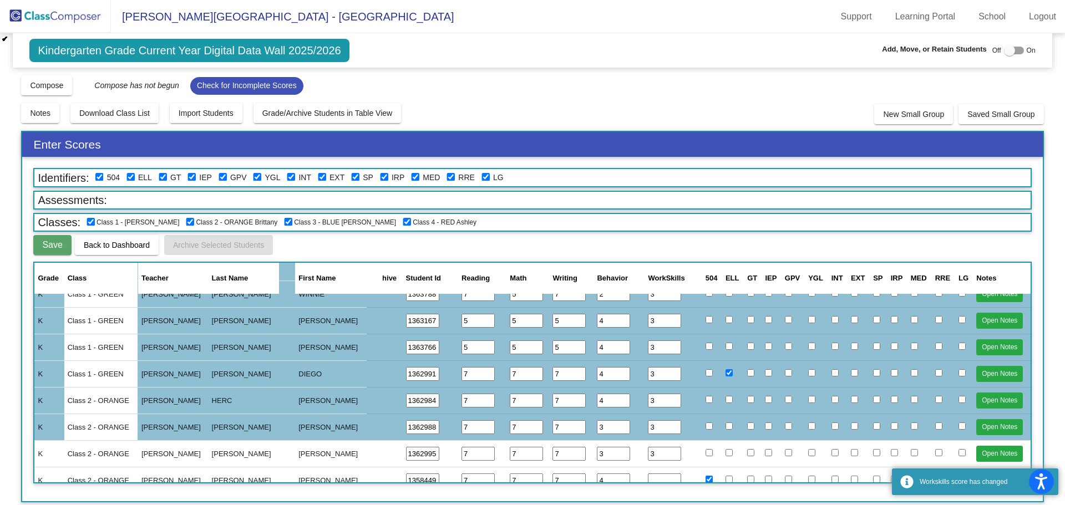
scroll to position [444, 0]
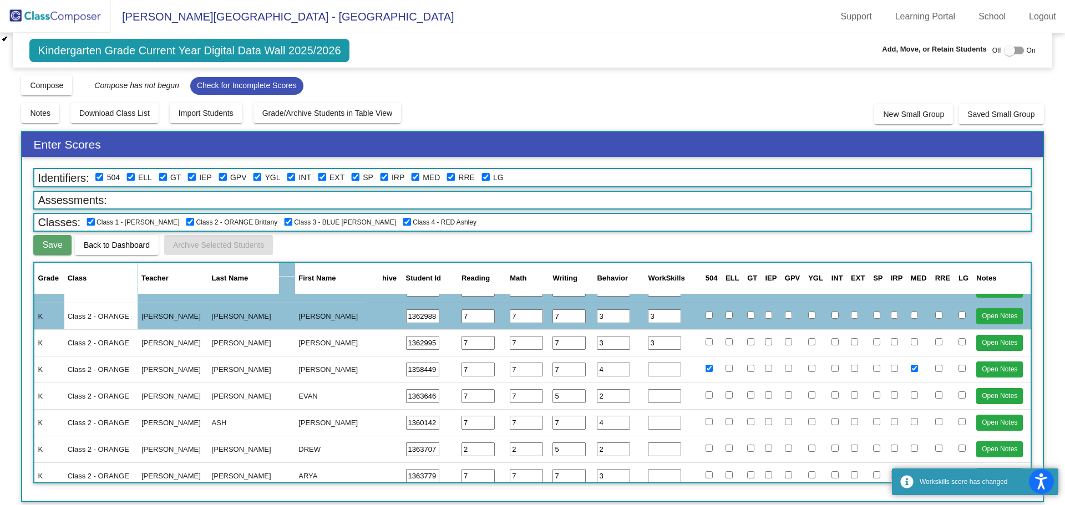
type input "3"
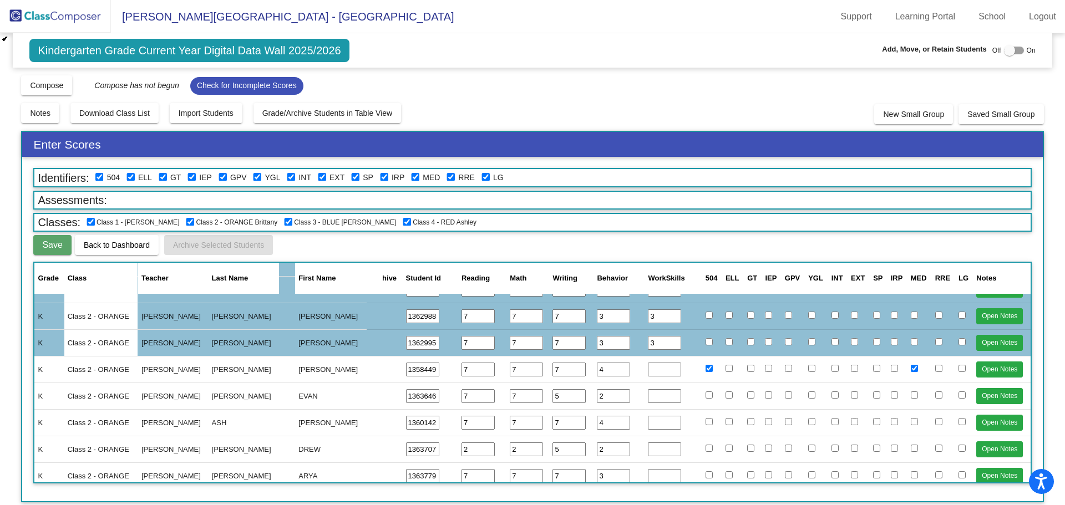
click at [656, 369] on input "number" at bounding box center [664, 370] width 33 height 14
type input "3"
click at [648, 401] on input "number" at bounding box center [664, 396] width 33 height 14
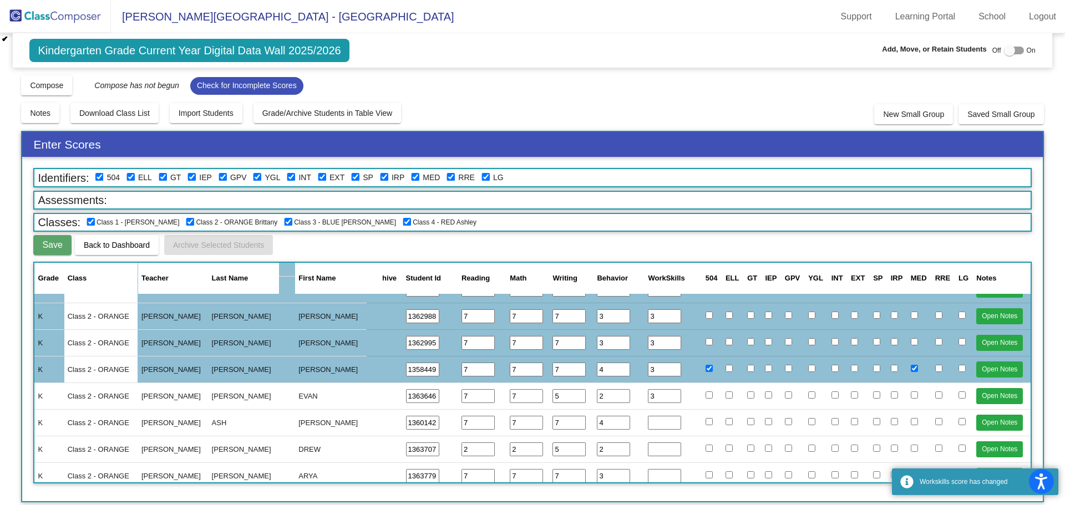
type input "3"
click at [648, 419] on input "number" at bounding box center [664, 423] width 33 height 14
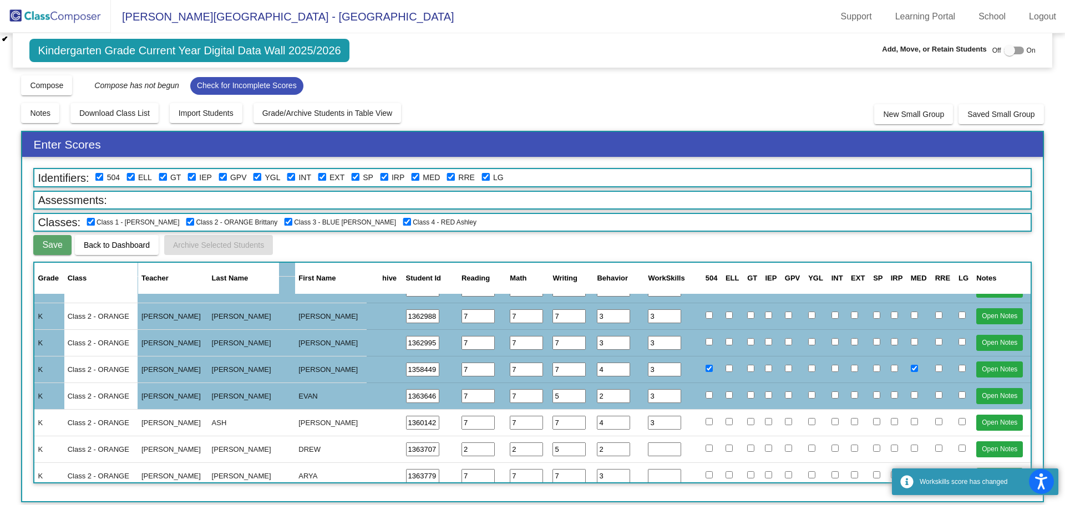
type input "3"
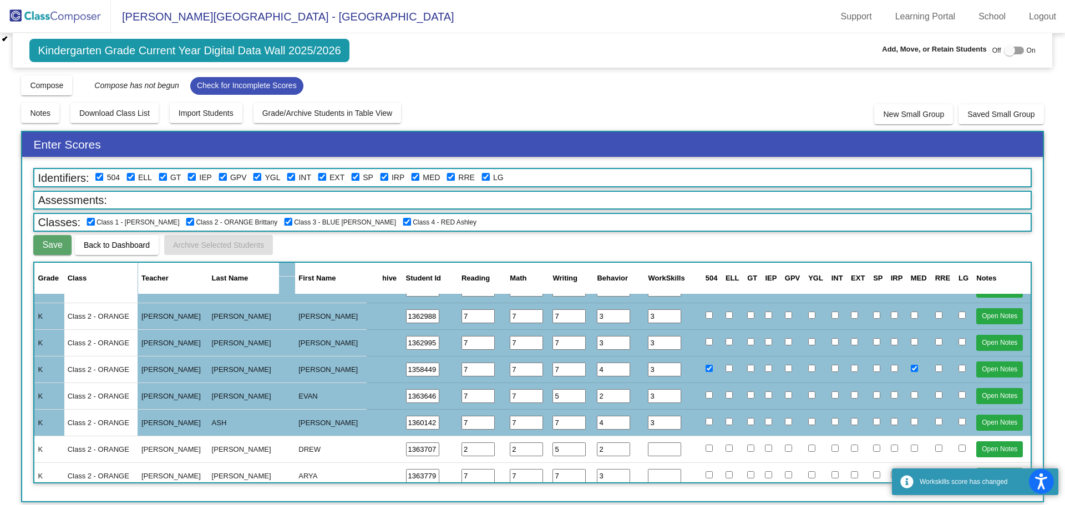
click at [648, 449] on input "number" at bounding box center [664, 450] width 33 height 14
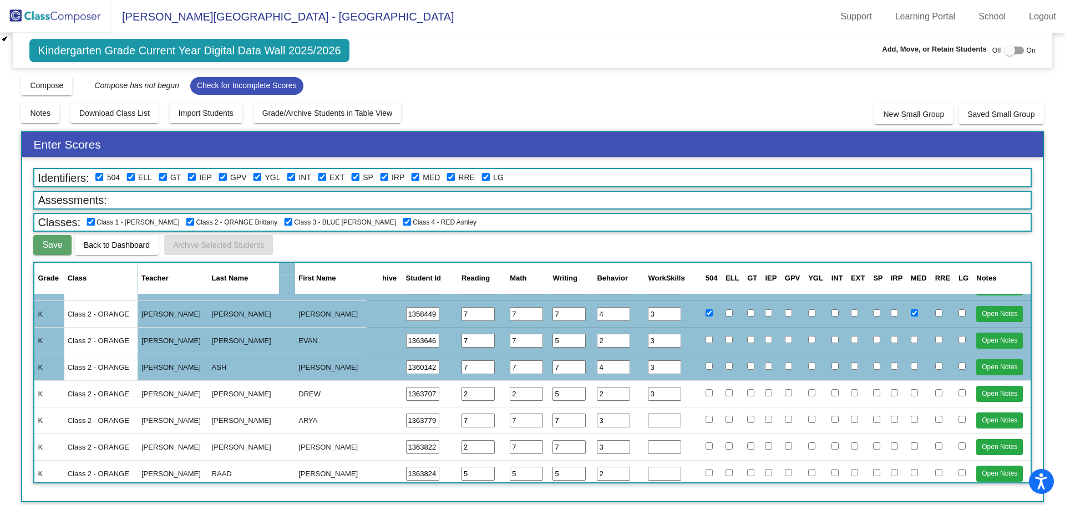
scroll to position [555, 0]
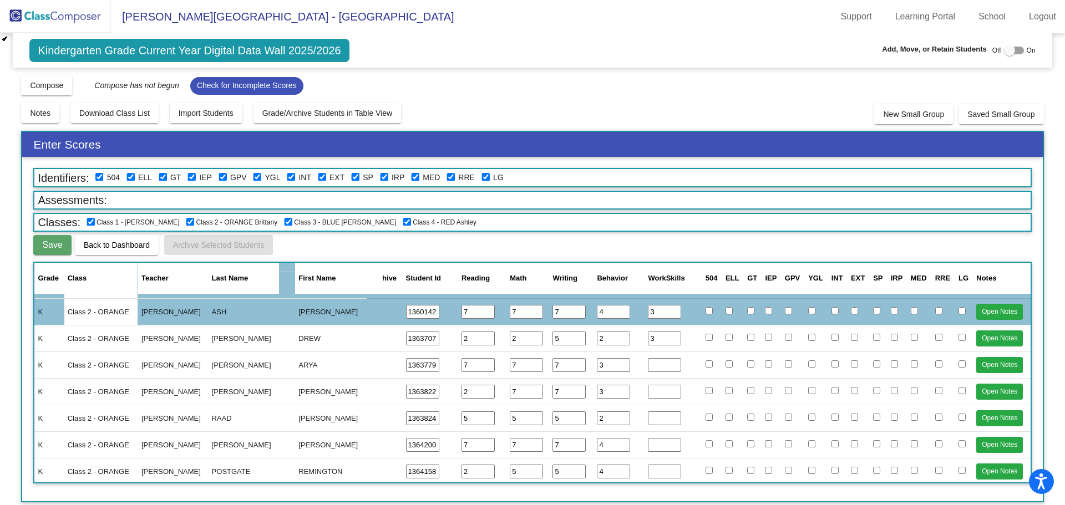
type input "3"
click at [655, 362] on input "number" at bounding box center [664, 365] width 33 height 14
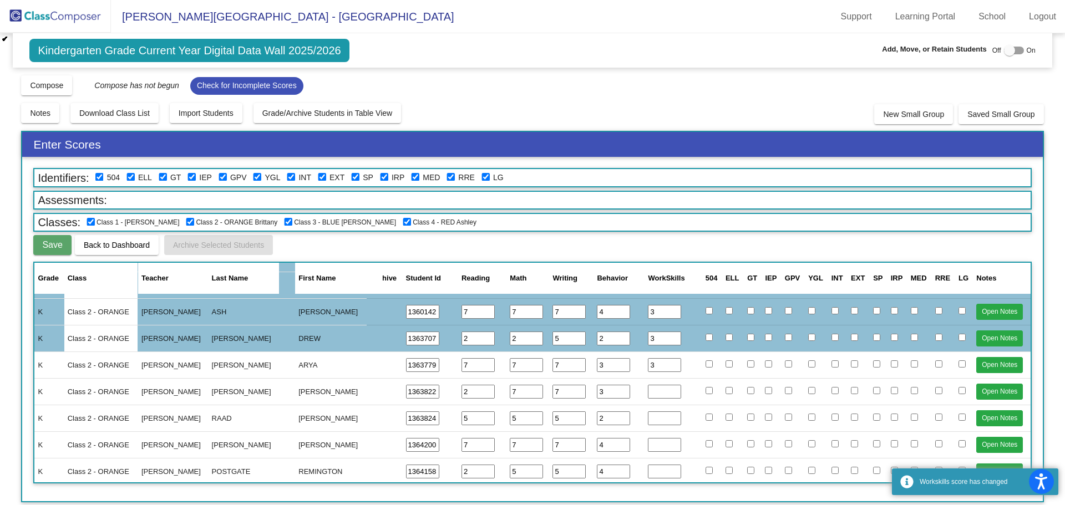
type input "3"
click at [653, 390] on input "number" at bounding box center [664, 392] width 33 height 14
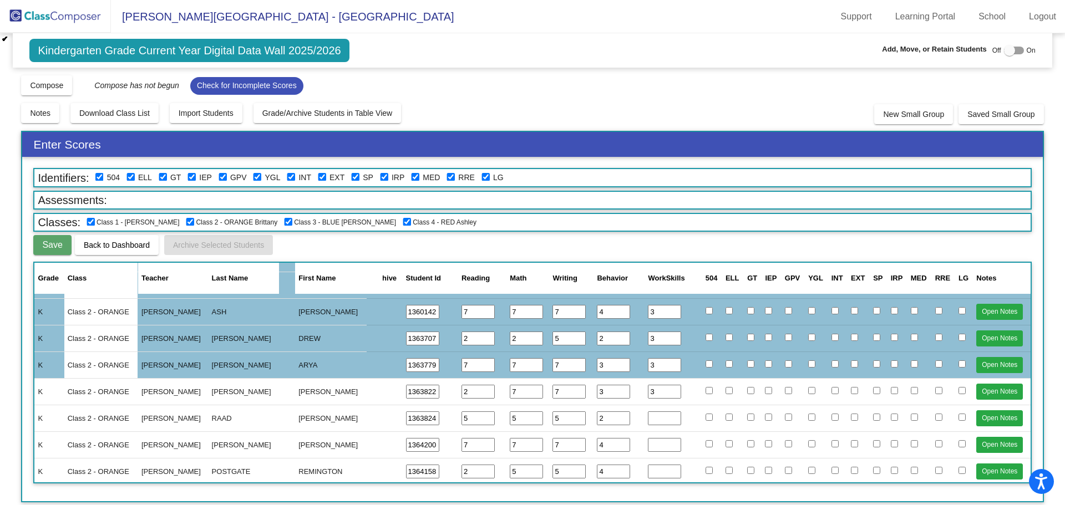
type input "3"
click at [653, 418] on input "number" at bounding box center [664, 419] width 33 height 14
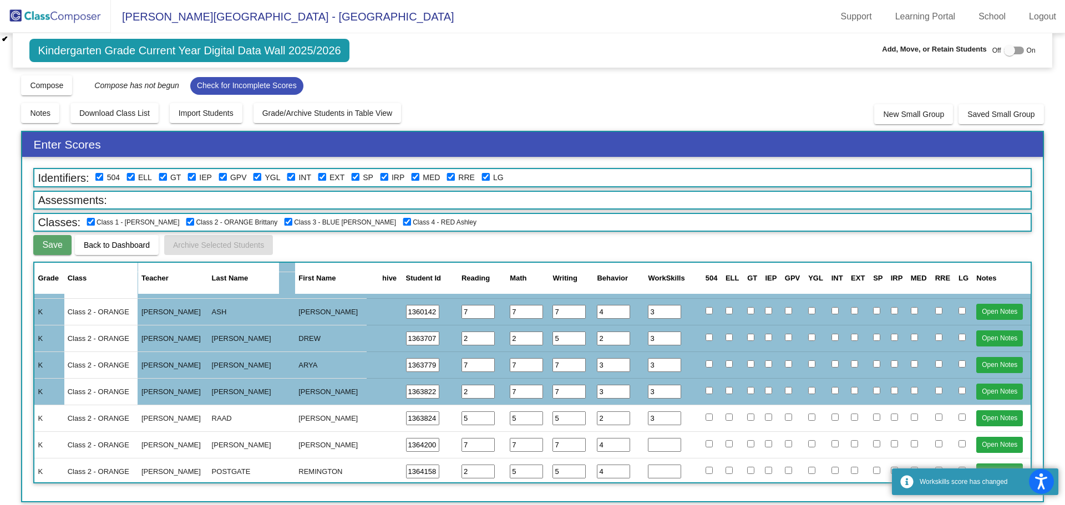
type input "3"
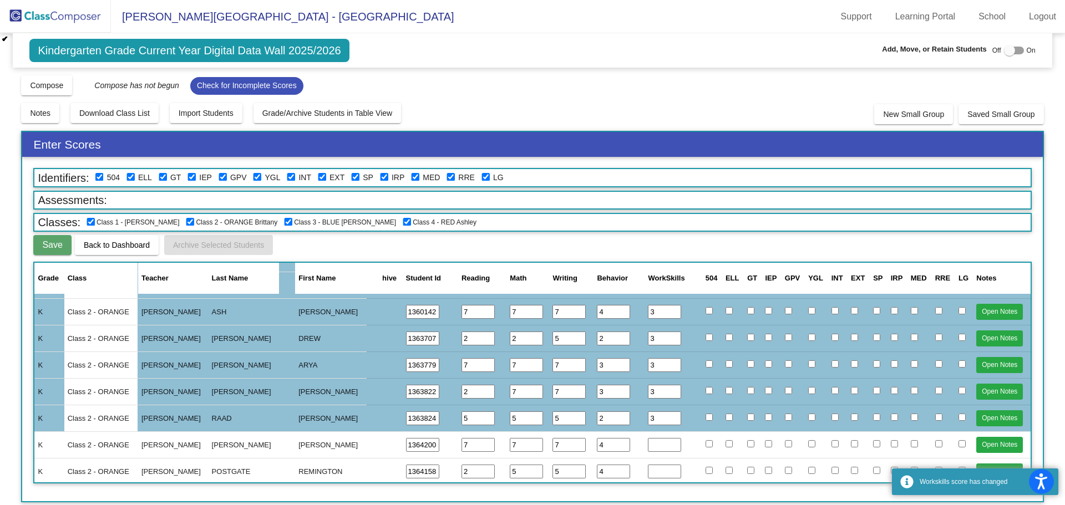
click at [653, 444] on input "number" at bounding box center [664, 445] width 33 height 14
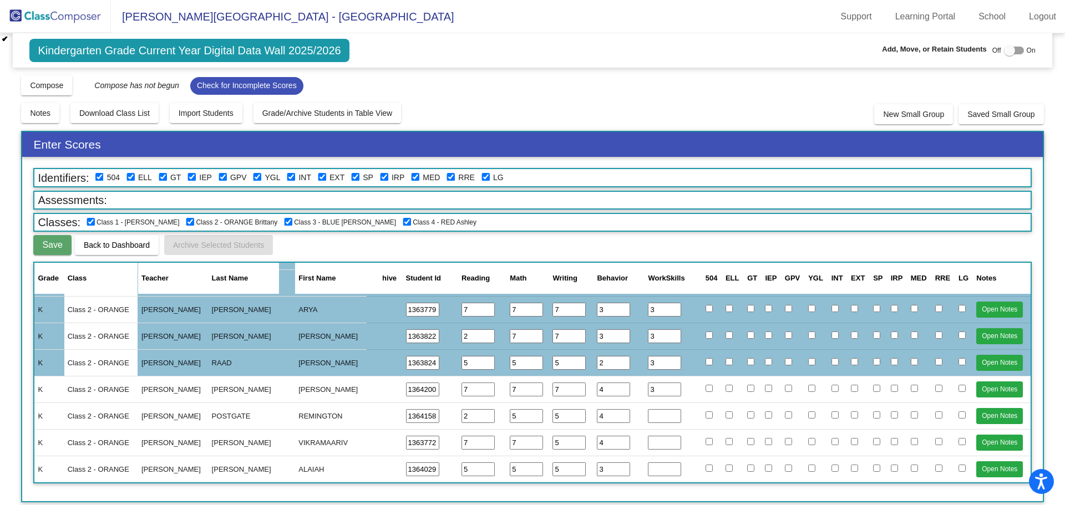
type input "3"
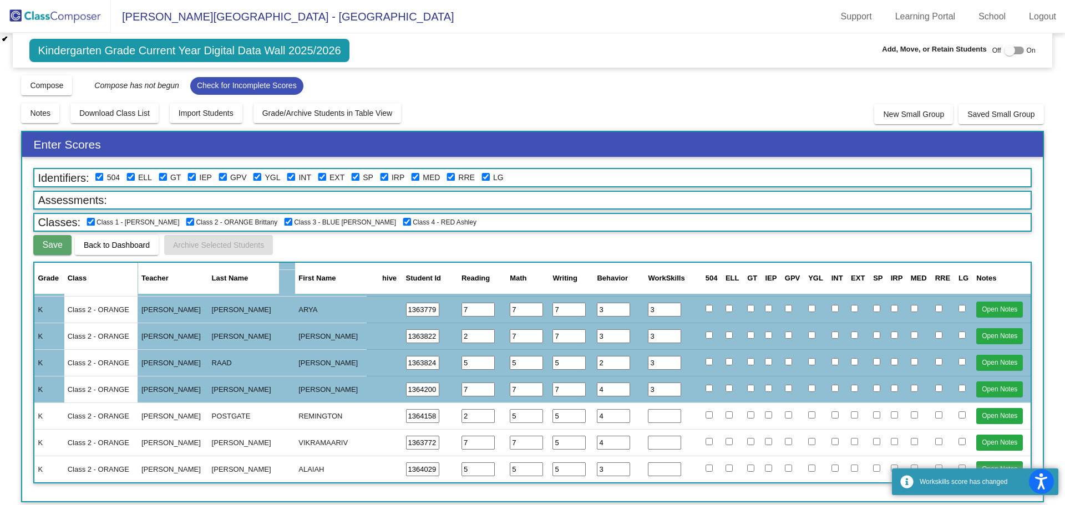
click at [652, 416] on input "number" at bounding box center [664, 416] width 33 height 14
type input "3"
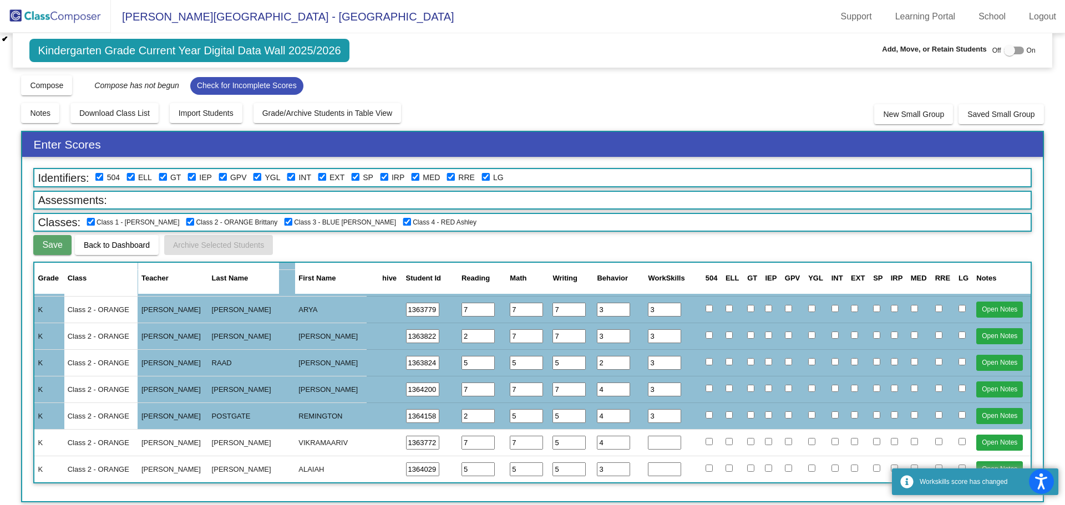
click at [651, 443] on input "number" at bounding box center [664, 443] width 33 height 14
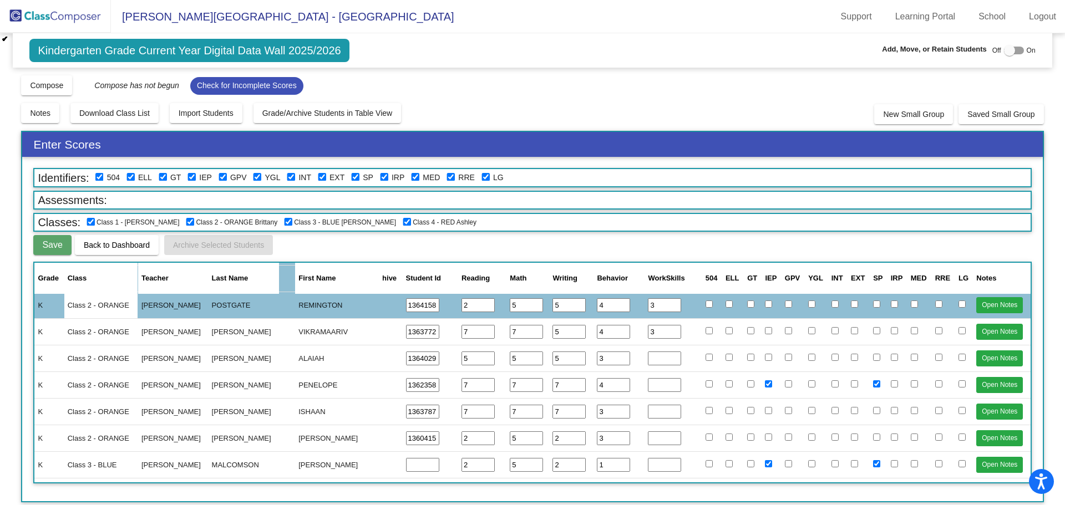
type input "3"
click at [653, 358] on input "number" at bounding box center [664, 359] width 33 height 14
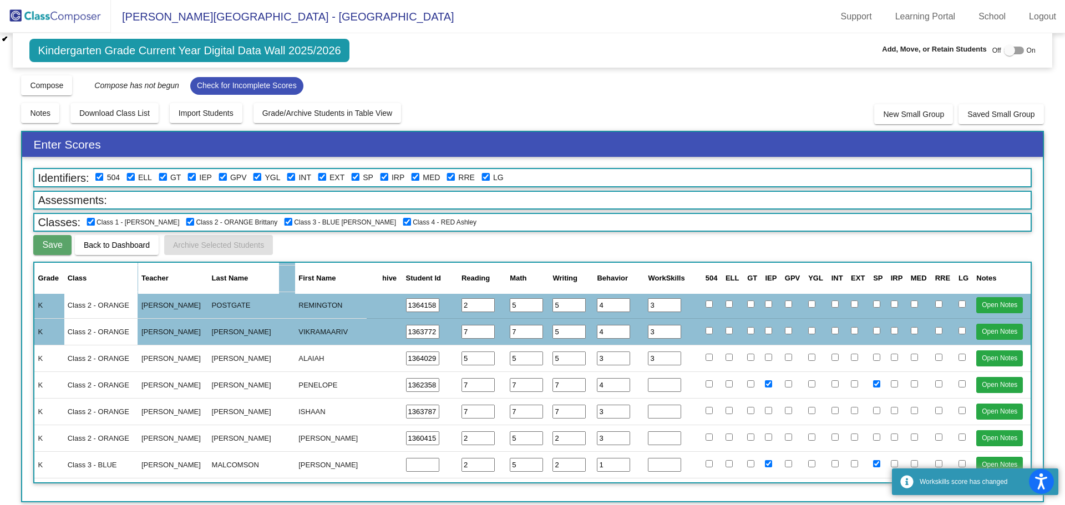
type input "3"
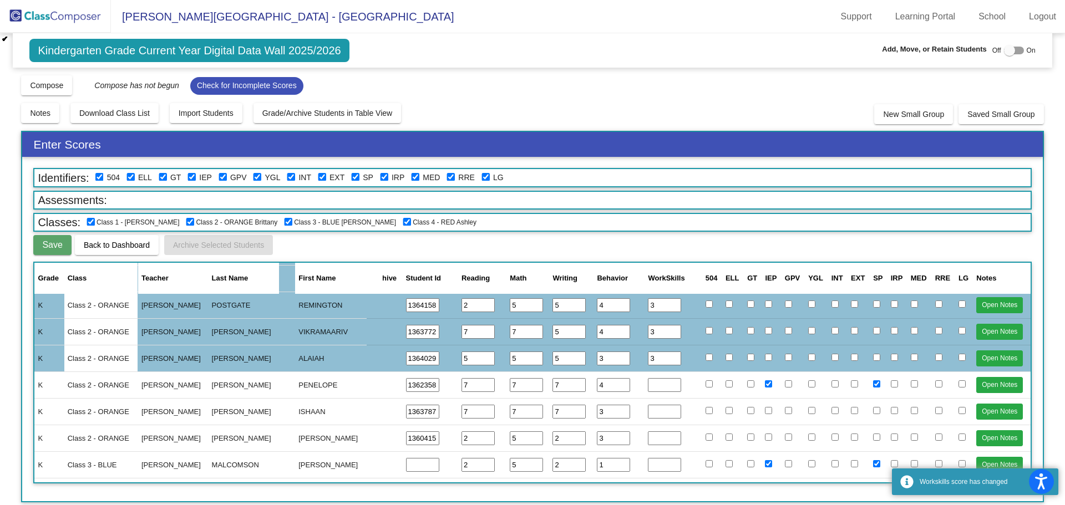
click at [653, 388] on input "number" at bounding box center [664, 385] width 33 height 14
type input "3"
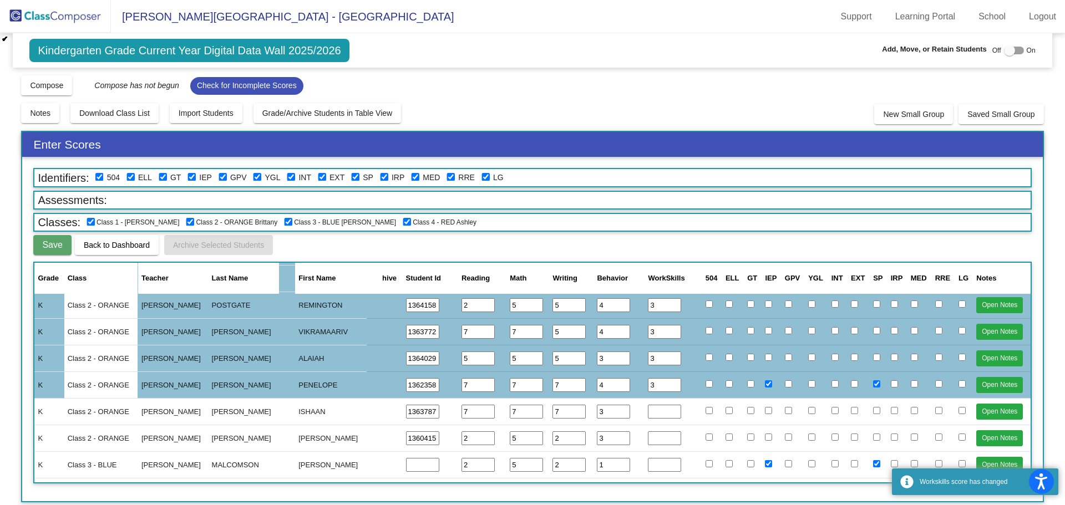
click at [653, 412] on input "number" at bounding box center [664, 412] width 33 height 14
type input "3"
click at [648, 436] on input "number" at bounding box center [664, 439] width 33 height 14
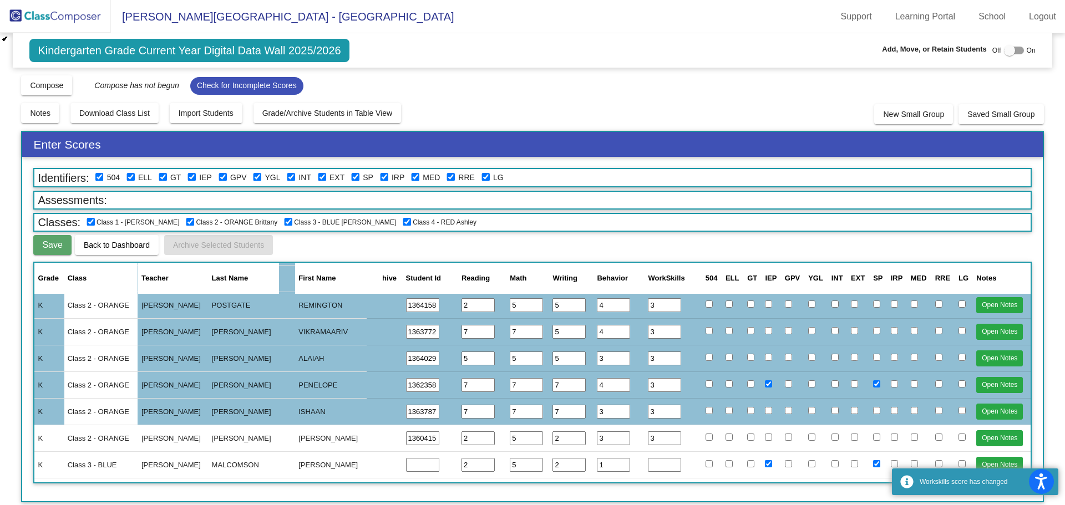
type input "3"
click at [651, 465] on input "3" at bounding box center [664, 465] width 33 height 14
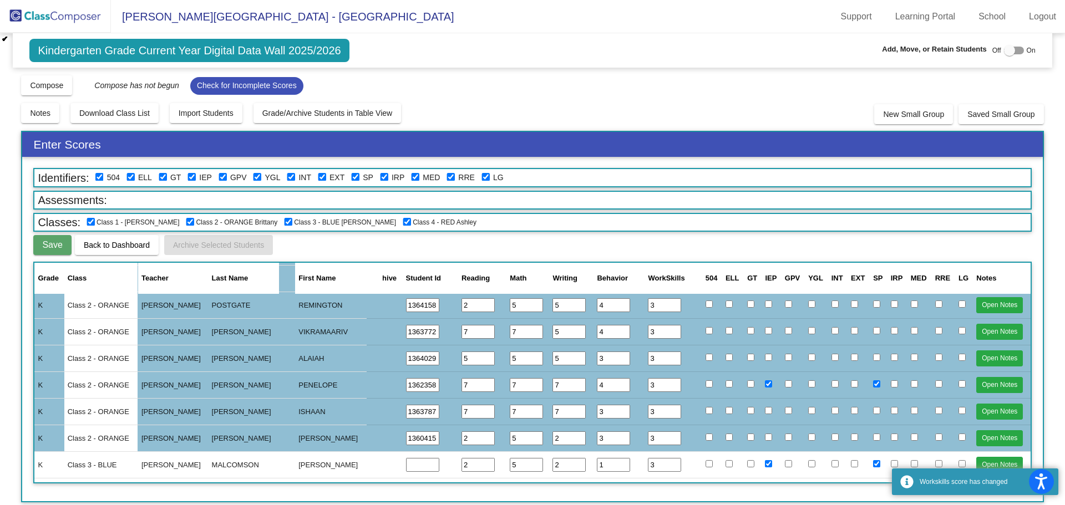
scroll to position [887, 0]
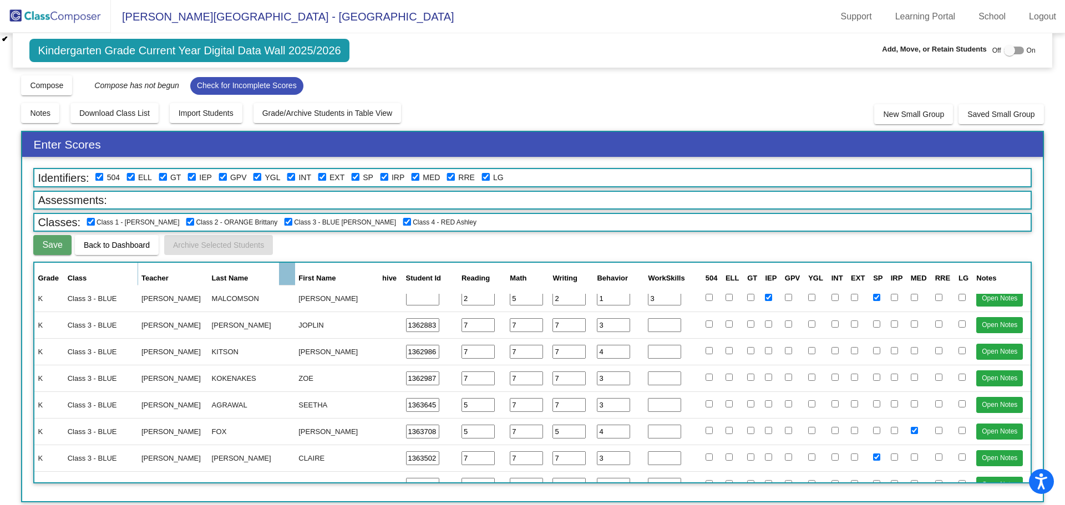
type input "3"
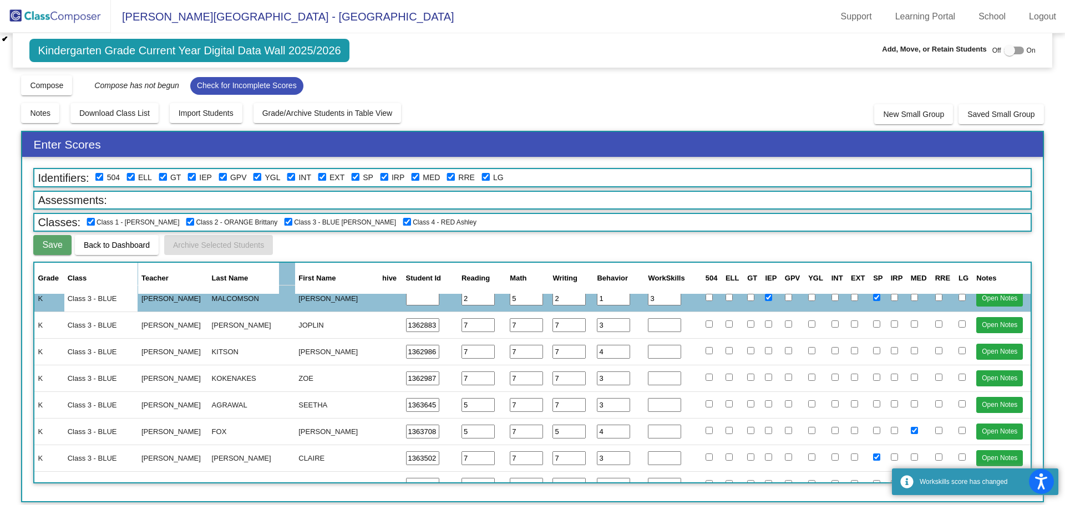
click at [660, 327] on input "number" at bounding box center [664, 325] width 33 height 14
type input "3"
click at [657, 353] on input "number" at bounding box center [664, 352] width 33 height 14
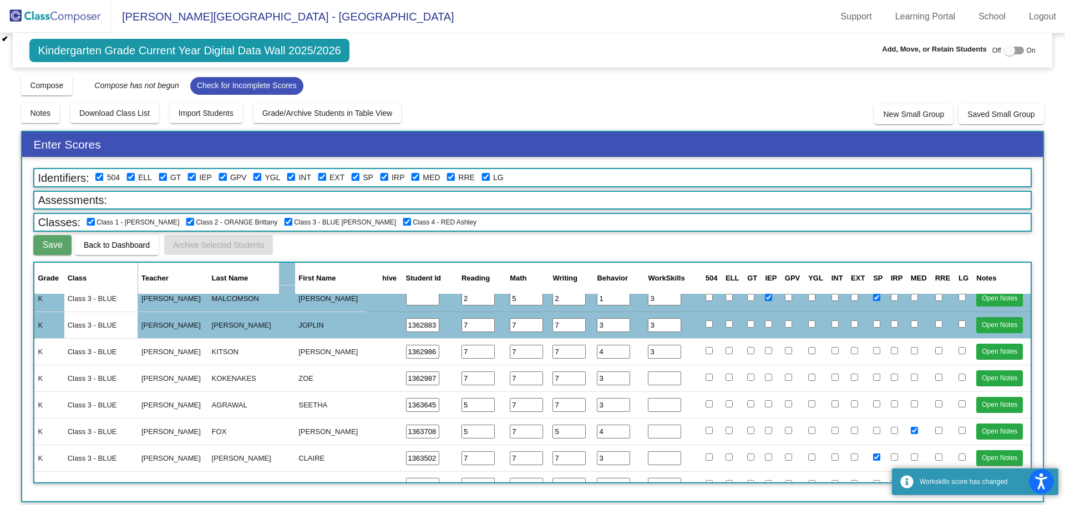
type input "3"
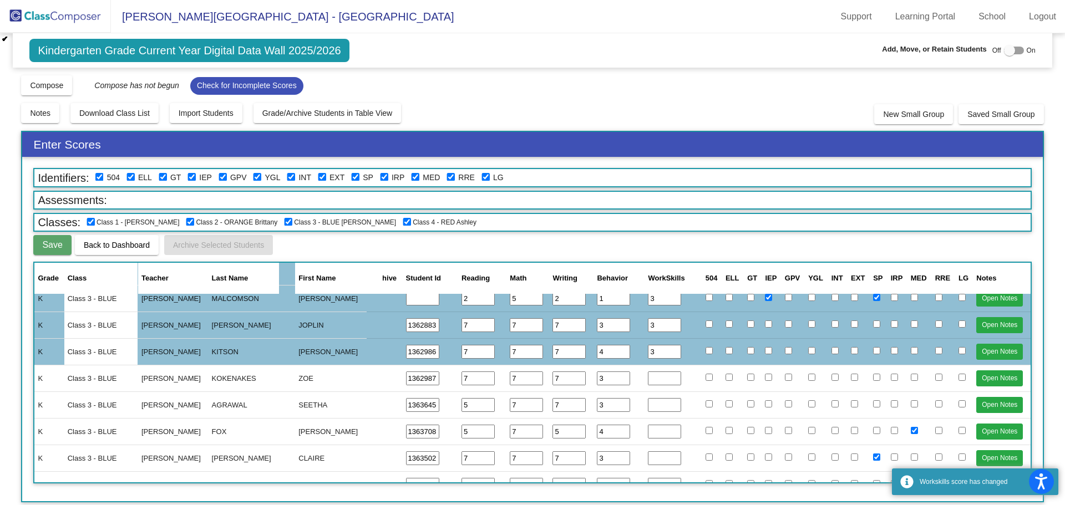
click at [652, 379] on input "number" at bounding box center [664, 379] width 33 height 14
type input "3"
click at [652, 405] on input "number" at bounding box center [664, 405] width 33 height 14
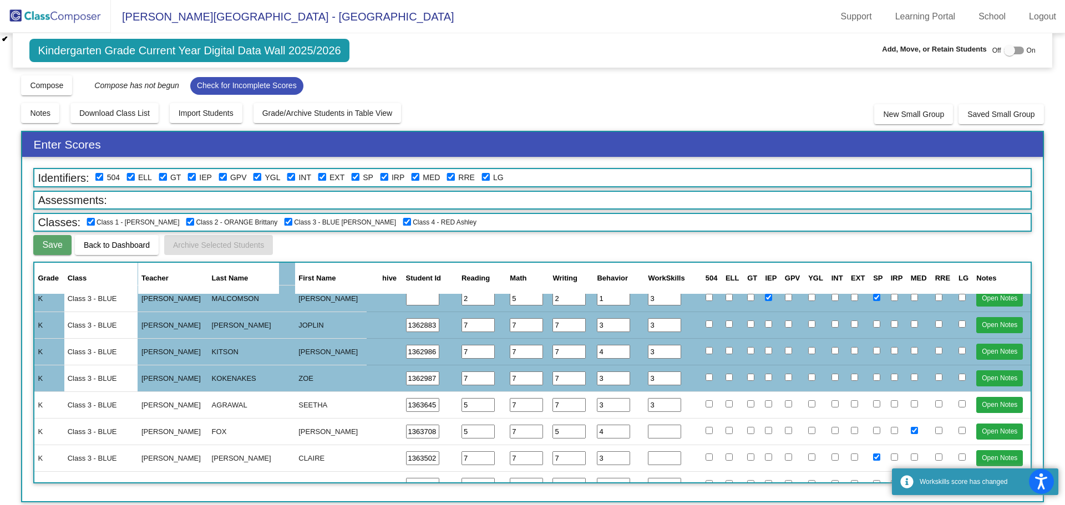
type input "3"
click at [653, 432] on input "number" at bounding box center [664, 432] width 33 height 14
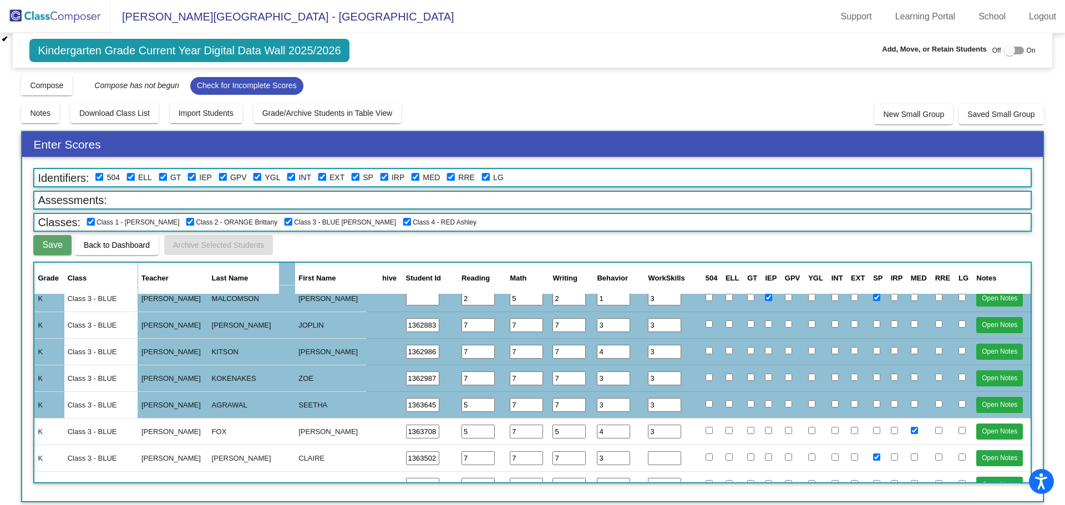
type input "3"
click at [656, 457] on input "number" at bounding box center [664, 459] width 33 height 14
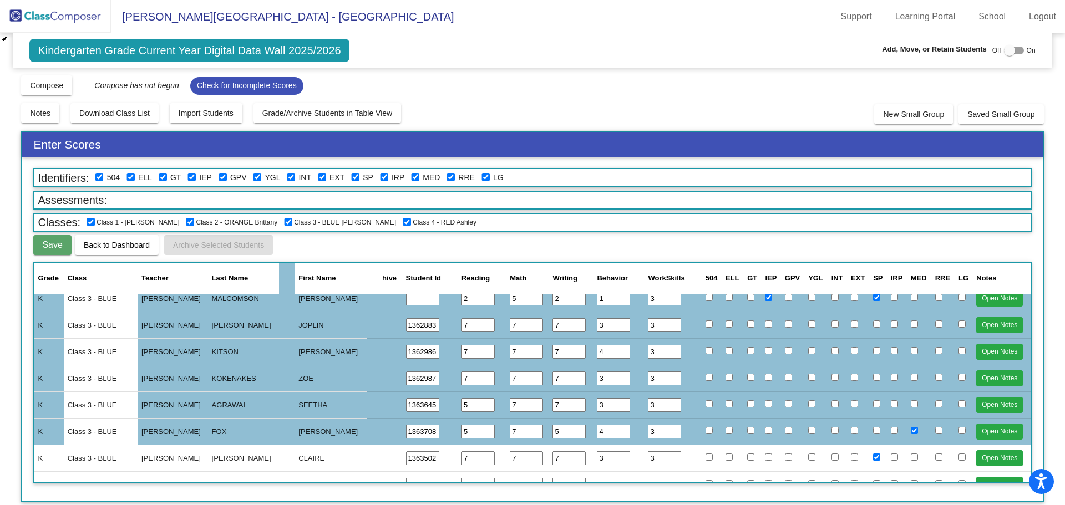
scroll to position [998, 0]
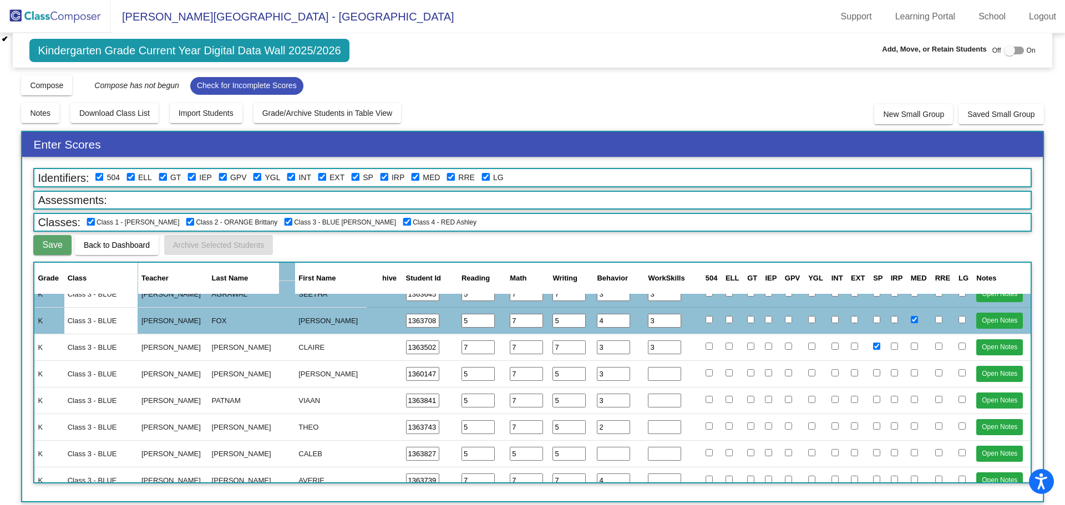
type input "3"
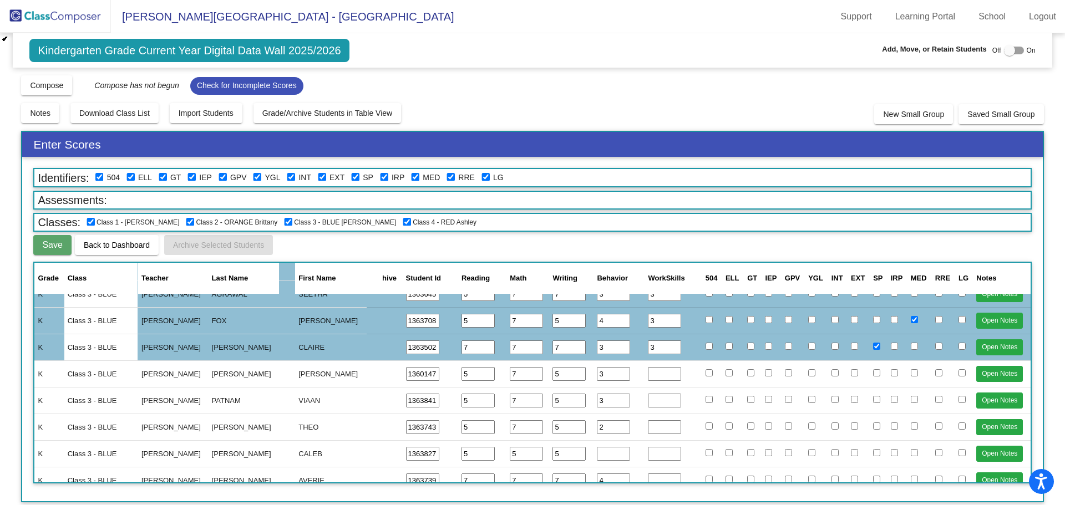
click at [655, 371] on input "number" at bounding box center [664, 374] width 33 height 14
type input "3"
click at [654, 405] on input "number" at bounding box center [664, 401] width 33 height 14
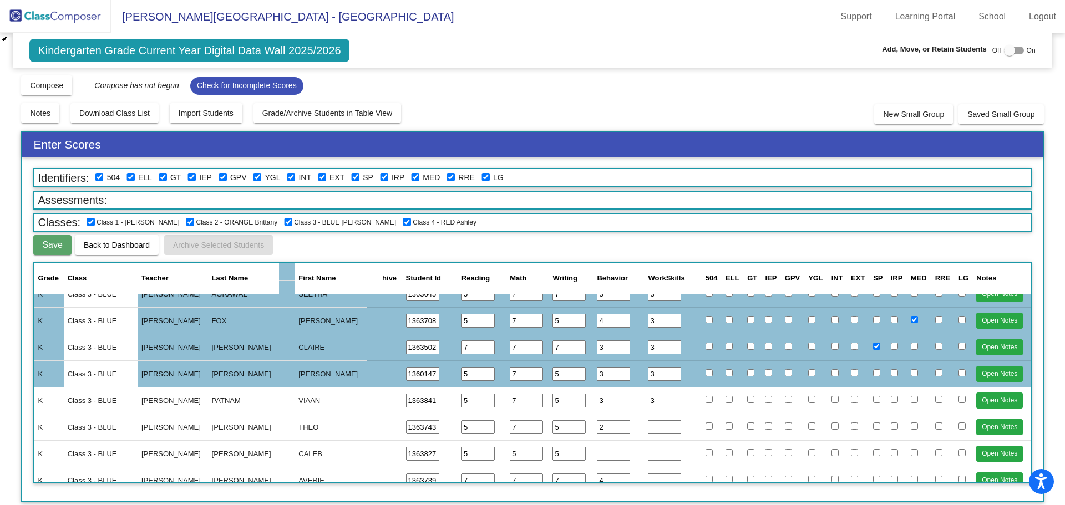
type input "3"
click at [648, 426] on input "number" at bounding box center [664, 427] width 33 height 14
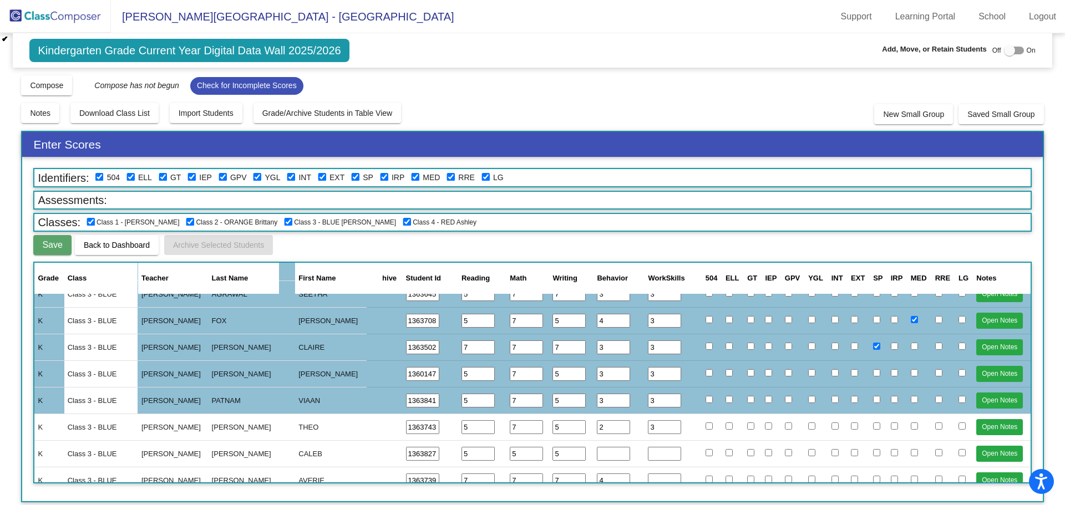
type input "3"
click at [598, 453] on input "number" at bounding box center [613, 454] width 33 height 14
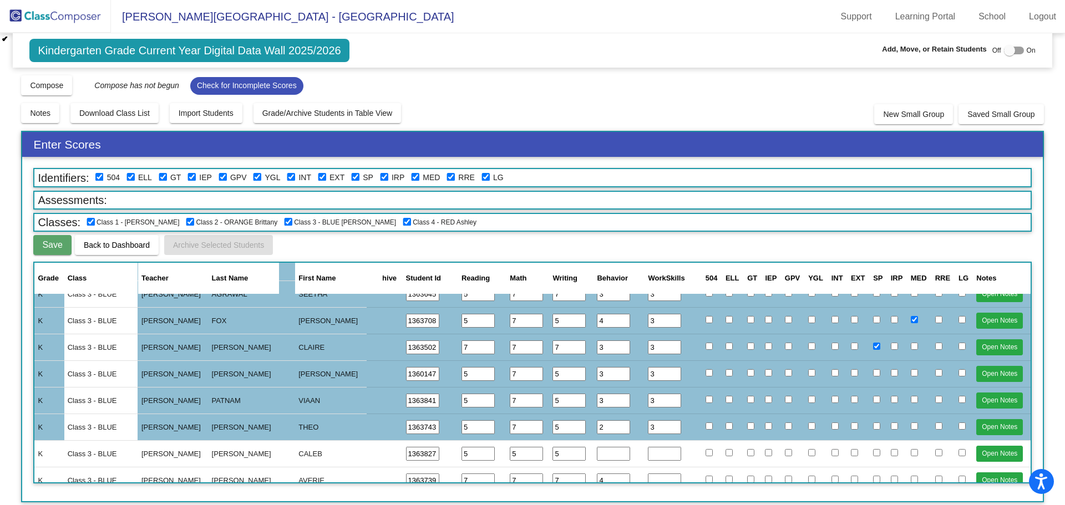
click at [656, 456] on input "number" at bounding box center [664, 454] width 33 height 14
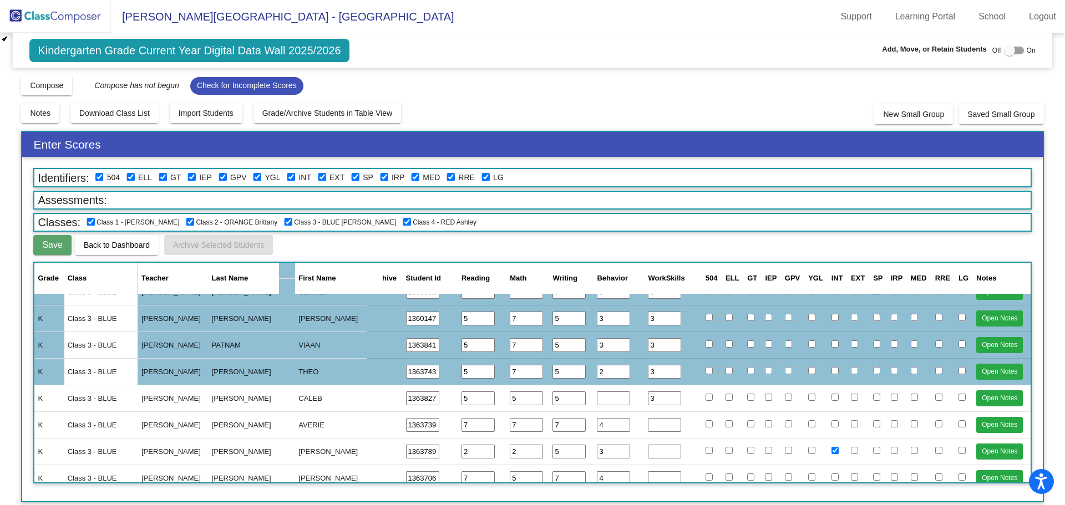
type input "3"
click at [655, 427] on input "number" at bounding box center [664, 425] width 33 height 14
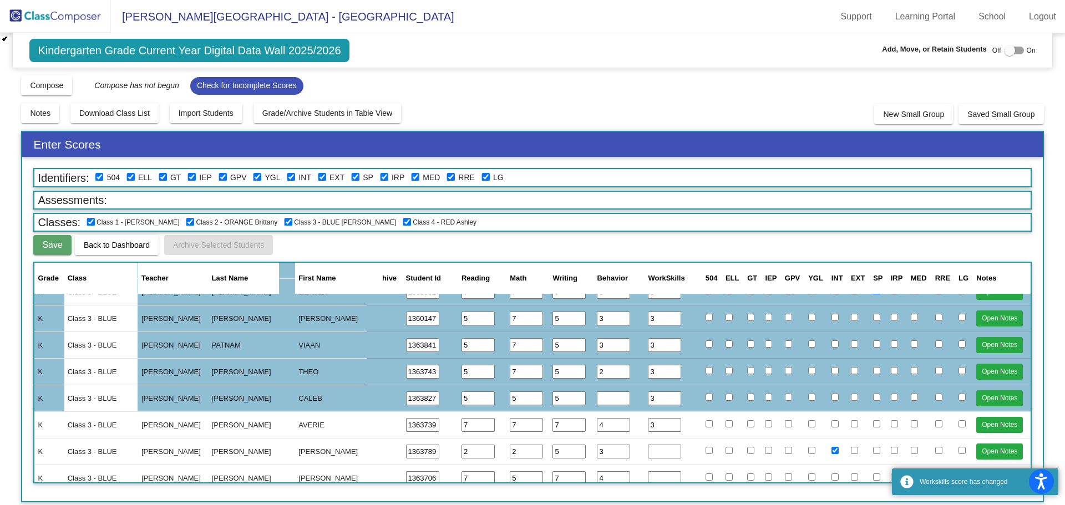
type input "3"
click at [657, 447] on input "number" at bounding box center [664, 452] width 33 height 14
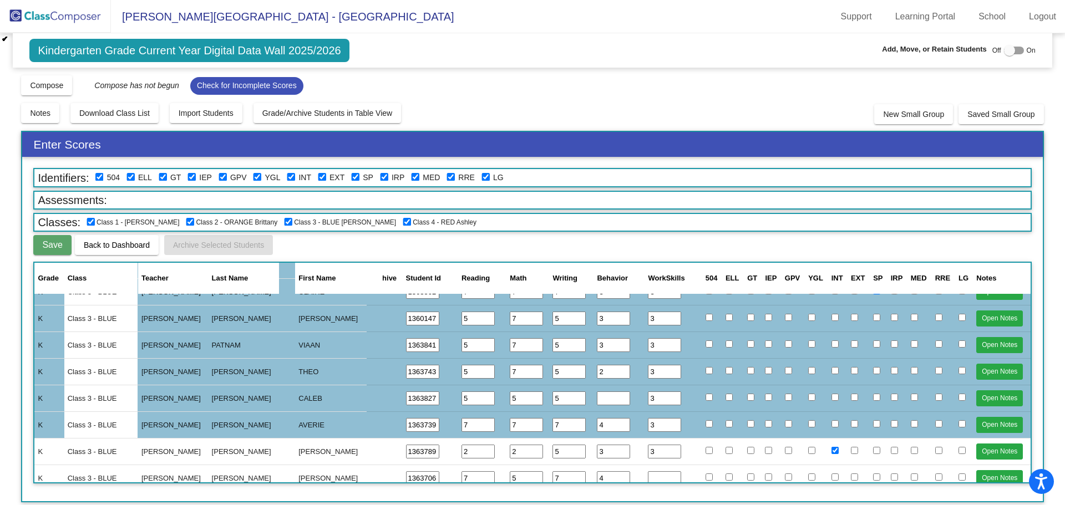
scroll to position [1109, 0]
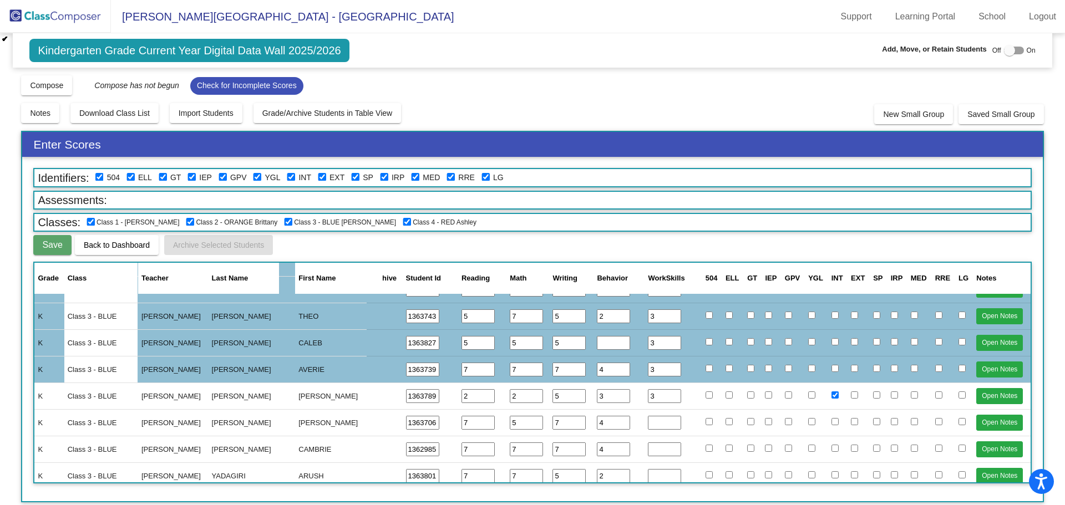
type input "3"
click at [656, 429] on input "number" at bounding box center [664, 423] width 33 height 14
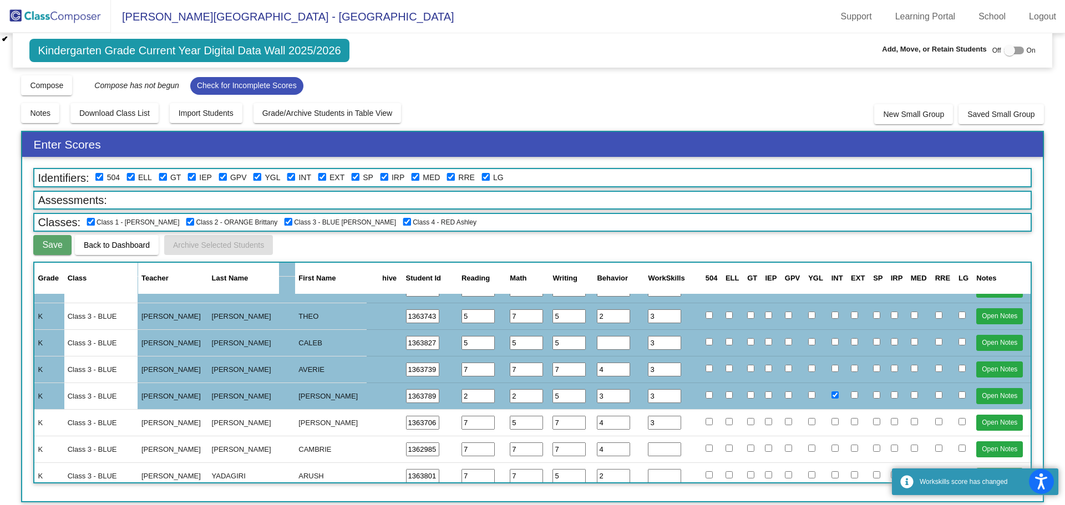
type input "3"
click at [656, 448] on input "number" at bounding box center [664, 450] width 33 height 14
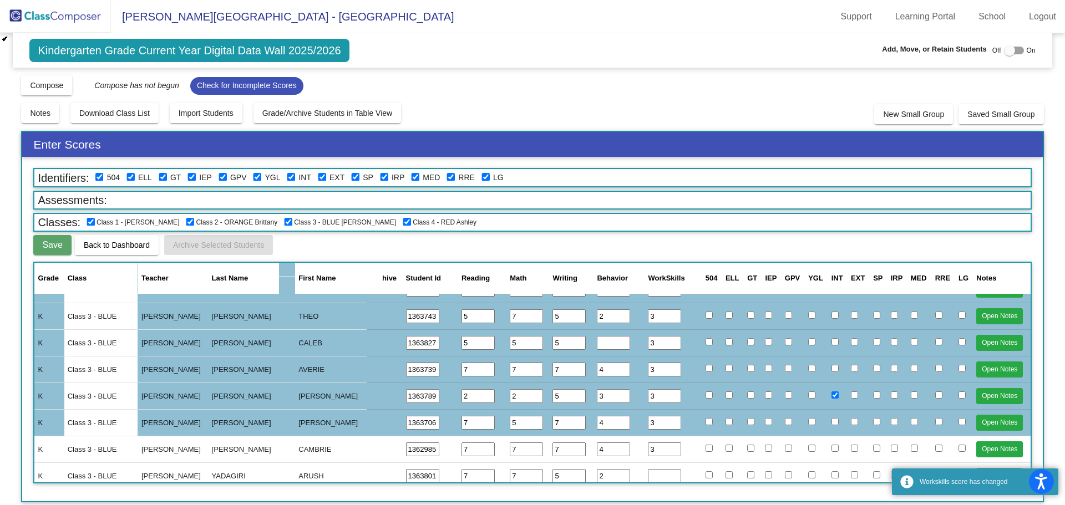
scroll to position [1165, 0]
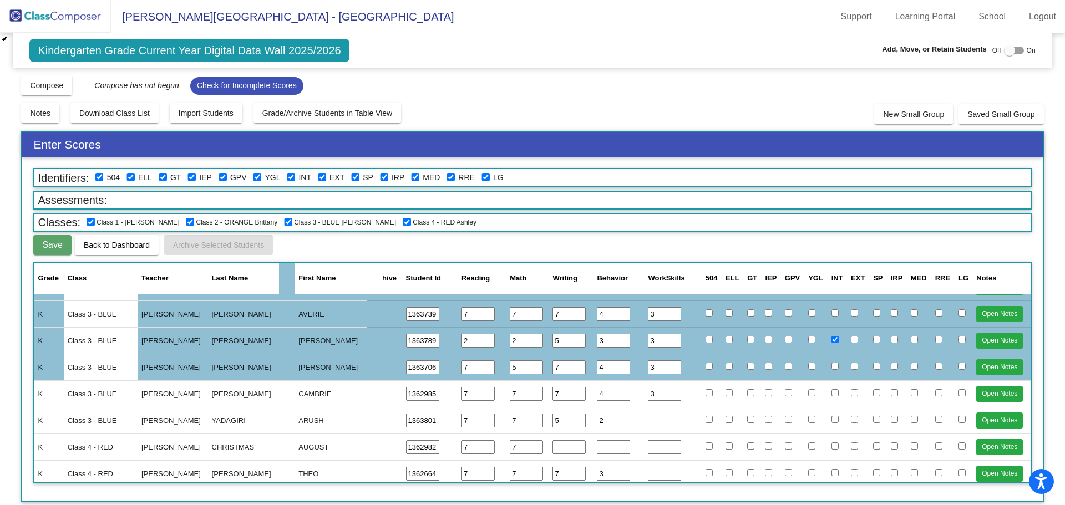
type input "3"
click at [656, 424] on input "number" at bounding box center [664, 421] width 33 height 14
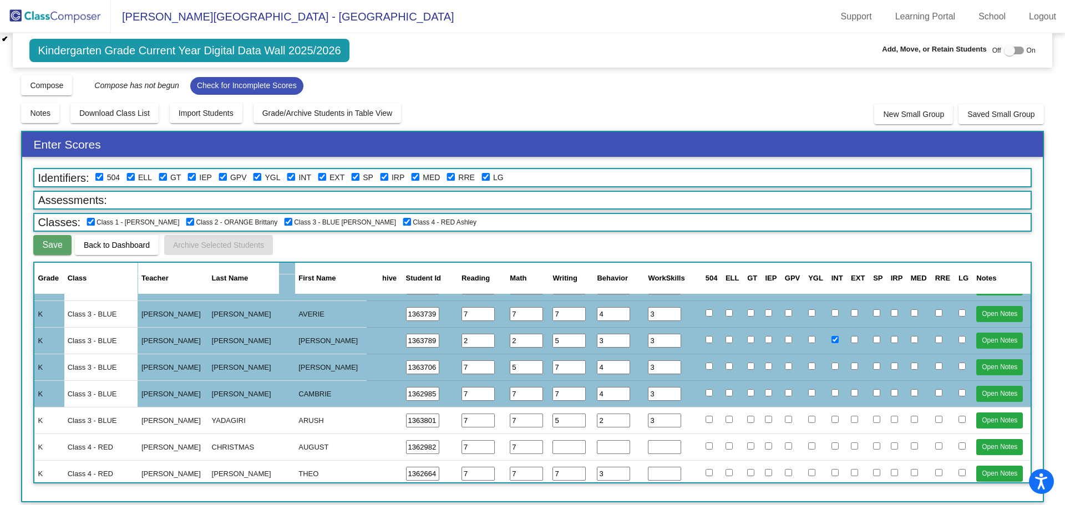
scroll to position [1220, 0]
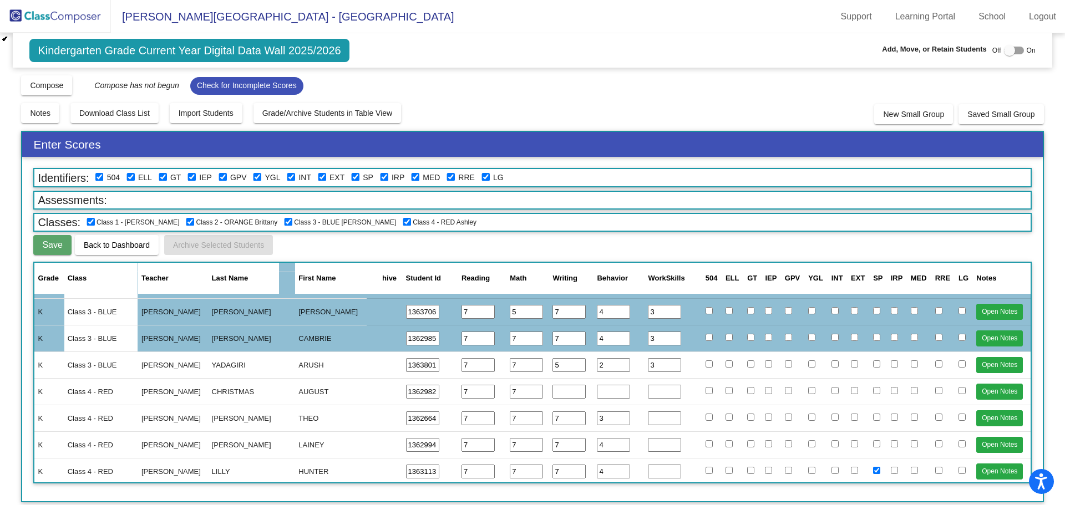
type input "3"
click at [654, 419] on input "number" at bounding box center [664, 419] width 33 height 14
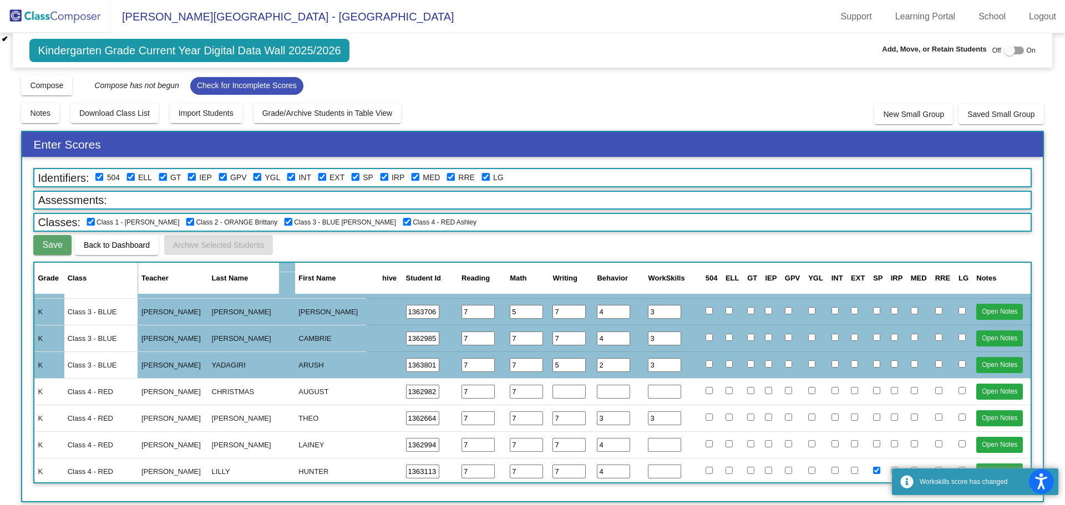
type input "3"
click at [653, 449] on input "number" at bounding box center [664, 445] width 33 height 14
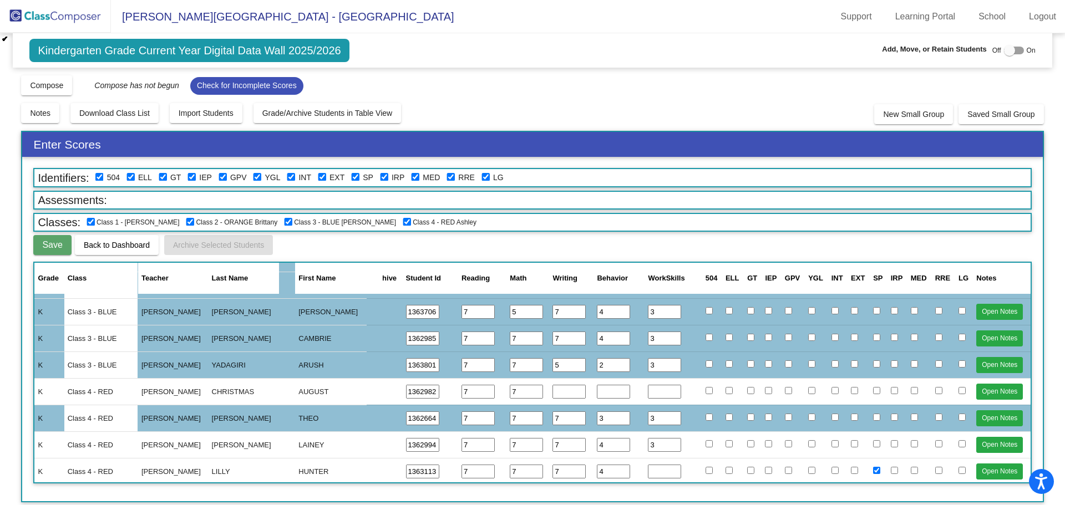
type input "3"
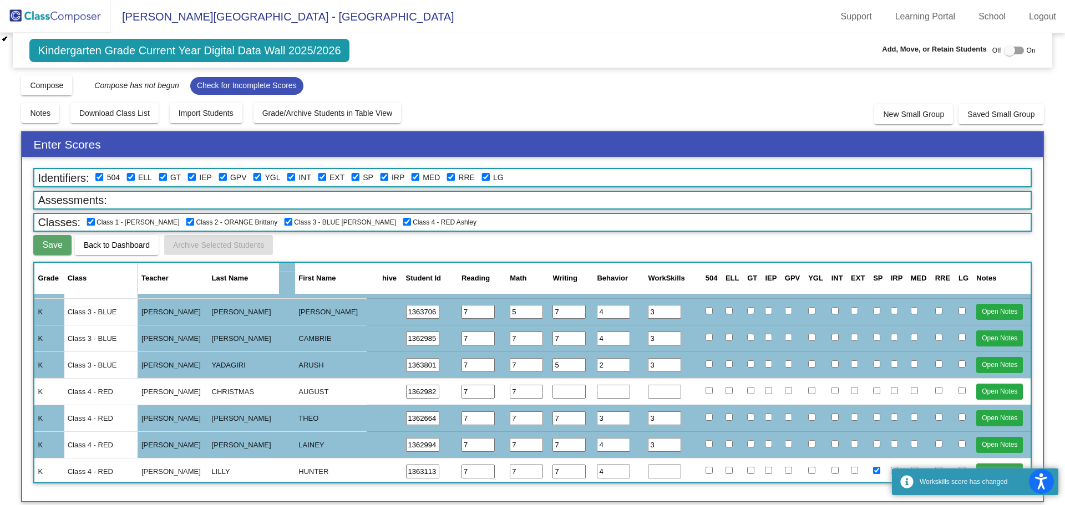
click at [652, 465] on input "number" at bounding box center [664, 472] width 33 height 14
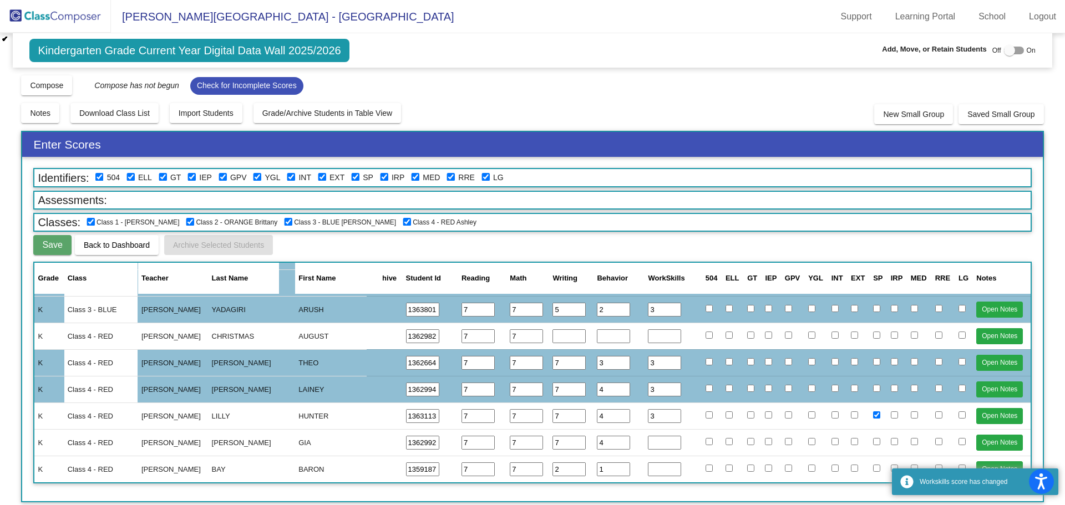
type input "3"
click at [652, 447] on input "number" at bounding box center [664, 443] width 33 height 14
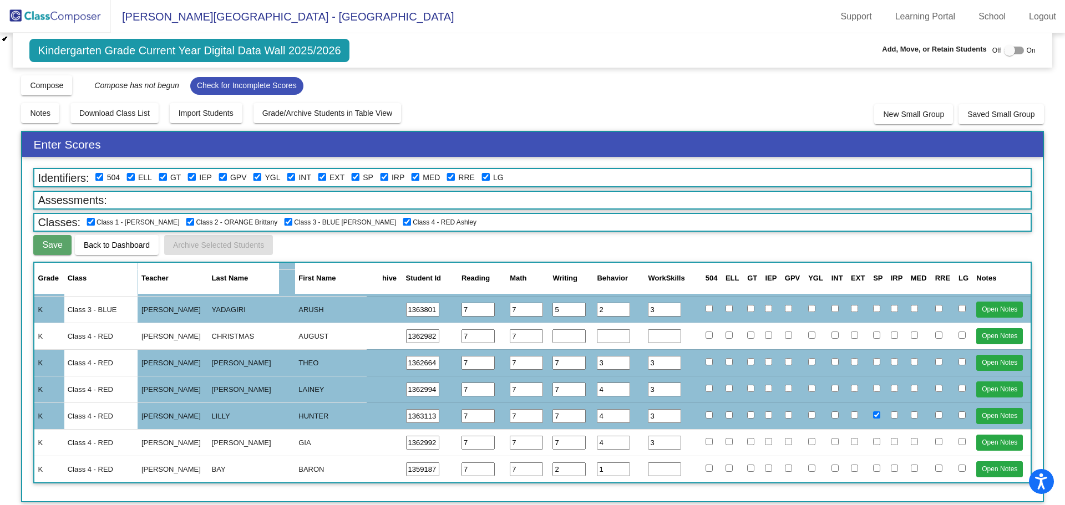
scroll to position [1331, 0]
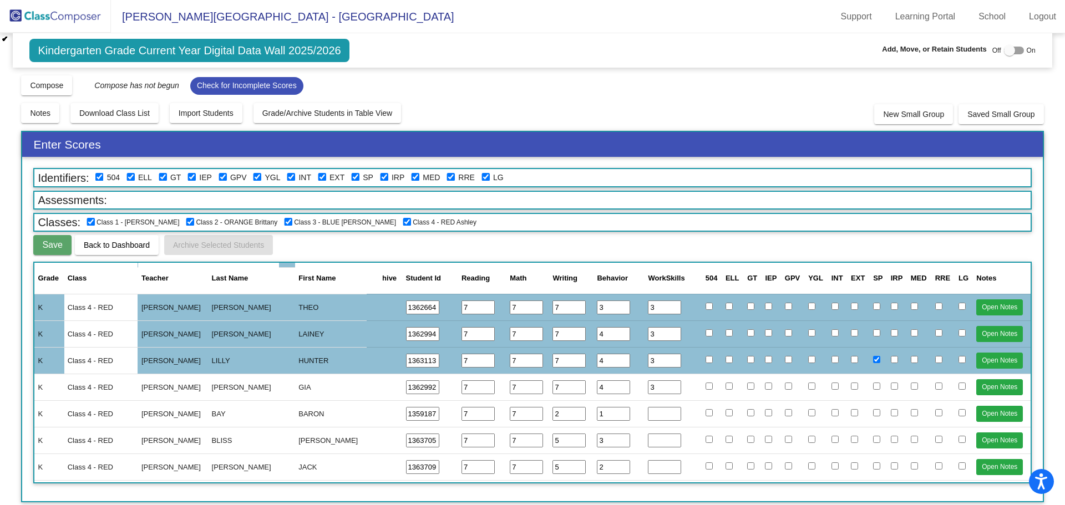
type input "3"
click at [659, 417] on input "number" at bounding box center [664, 414] width 33 height 14
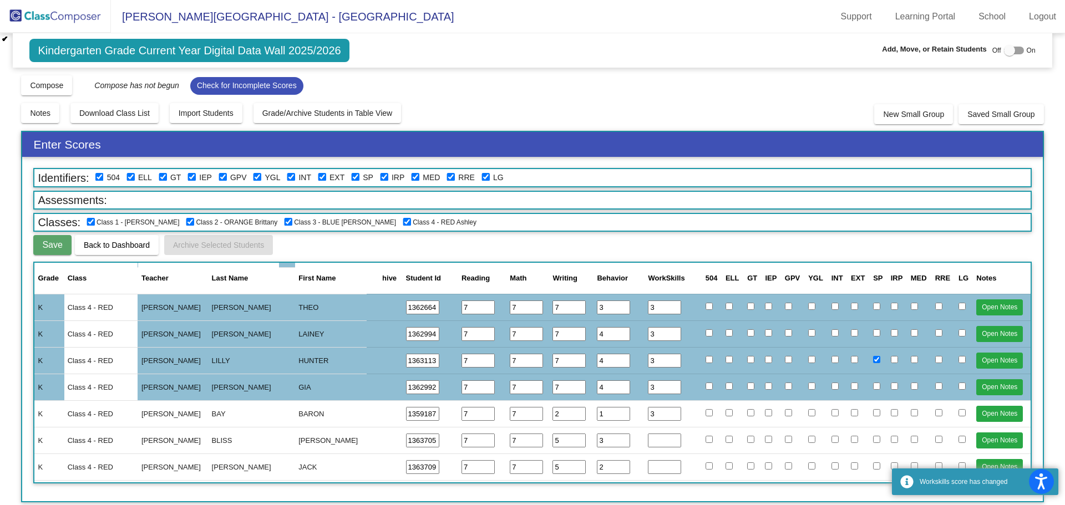
type input "3"
click at [657, 443] on input "number" at bounding box center [664, 441] width 33 height 14
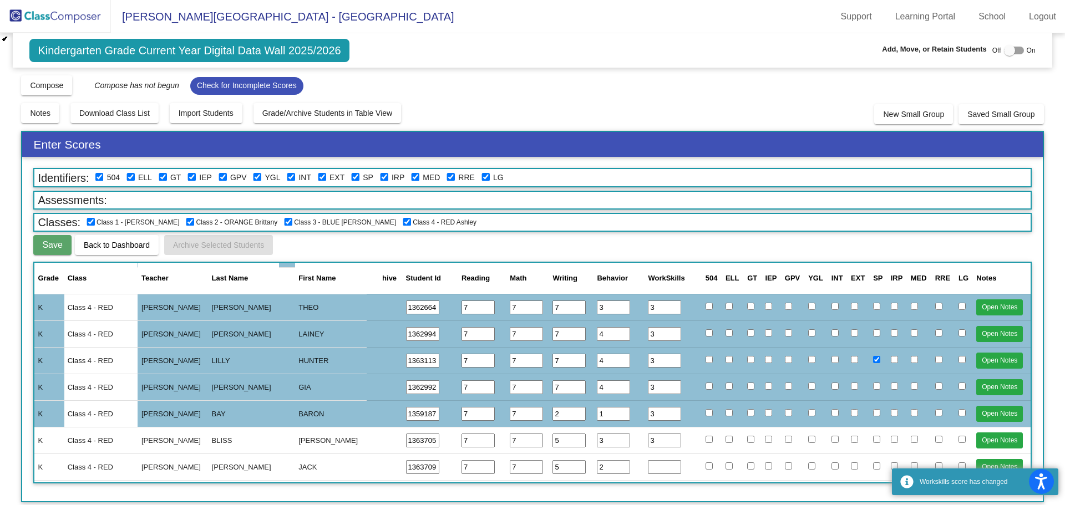
scroll to position [1387, 0]
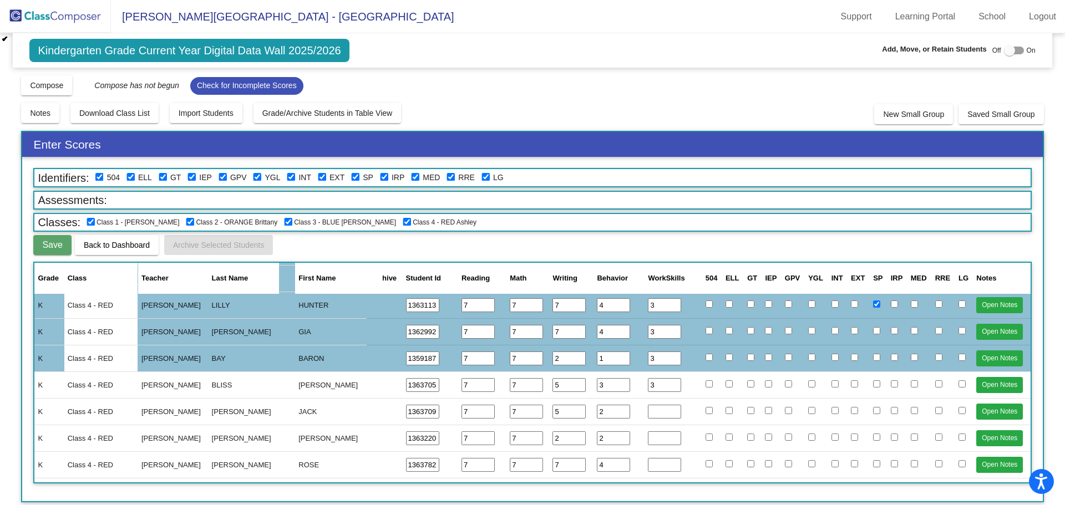
type input "3"
click at [660, 414] on input "number" at bounding box center [664, 412] width 33 height 14
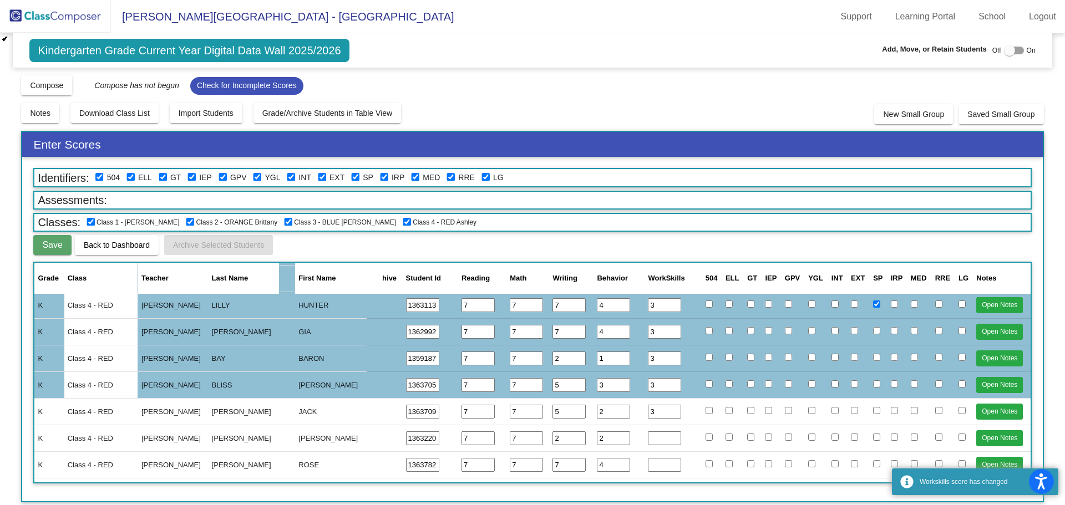
type input "3"
click at [655, 440] on input "number" at bounding box center [664, 439] width 33 height 14
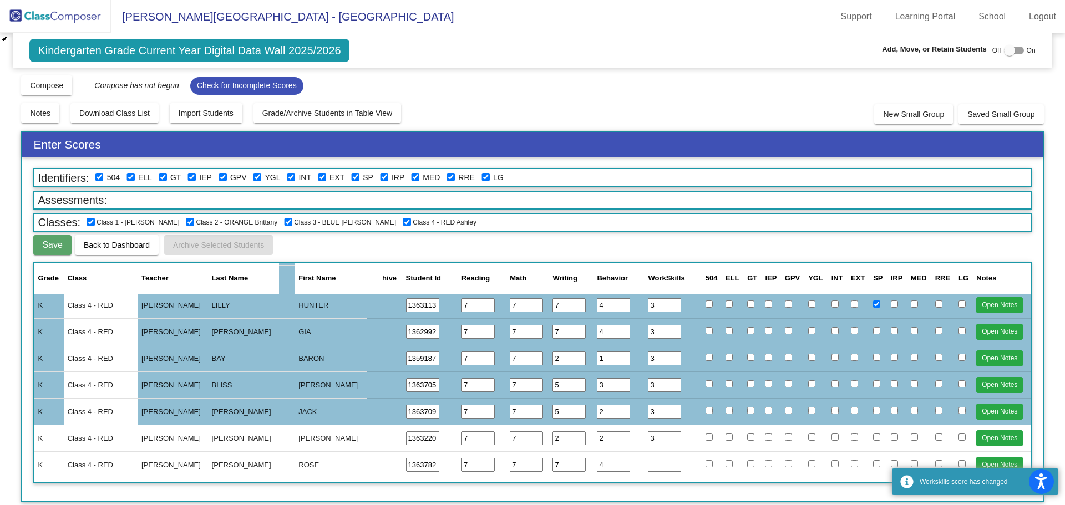
type input "3"
click at [653, 466] on input "number" at bounding box center [664, 465] width 33 height 14
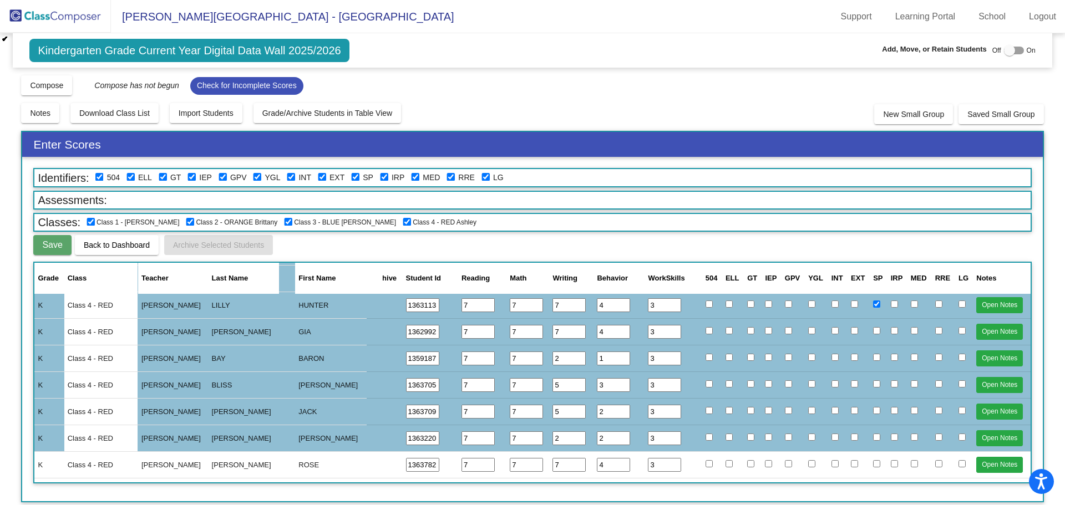
scroll to position [1498, 0]
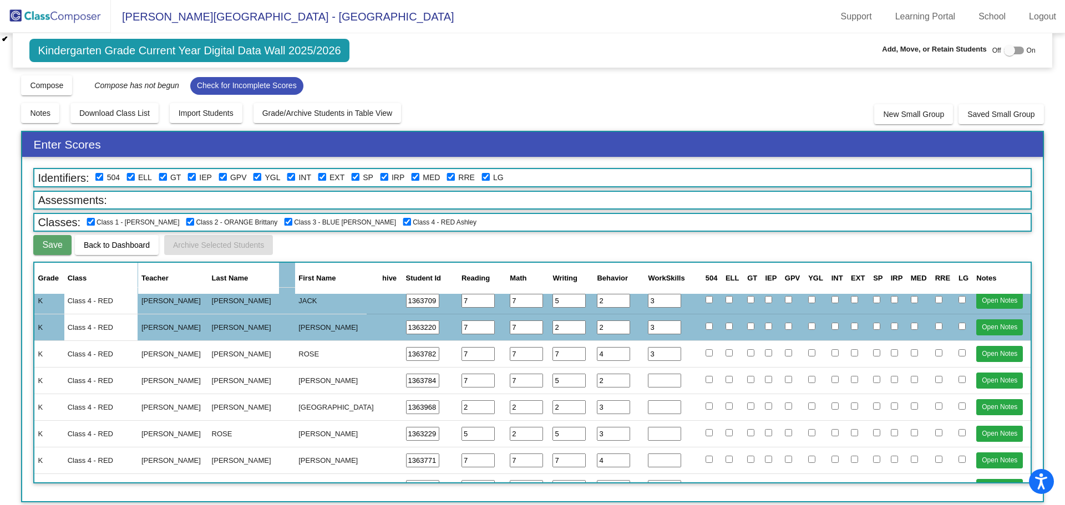
type input "3"
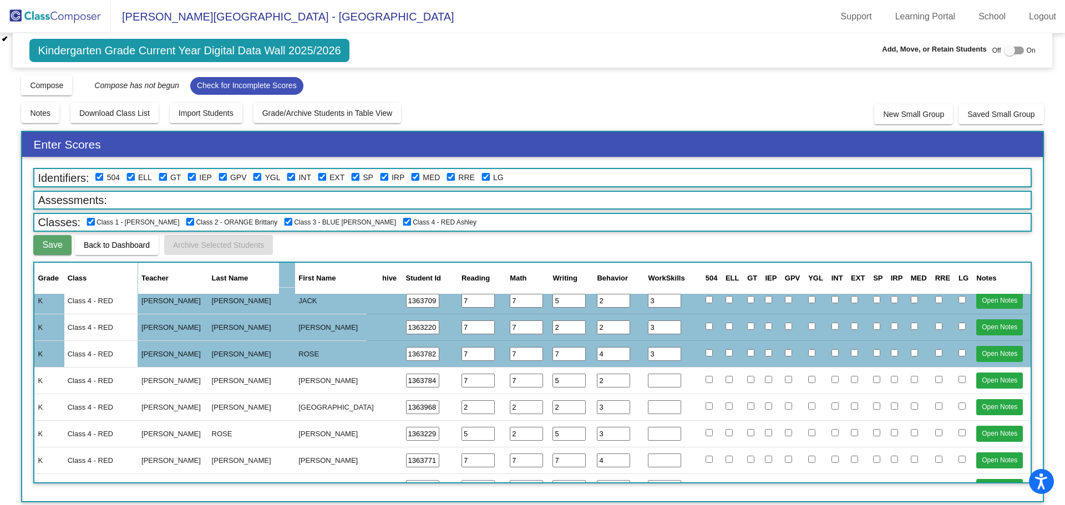
click at [651, 382] on input "number" at bounding box center [664, 381] width 33 height 14
type input "3"
click at [648, 410] on input "number" at bounding box center [664, 407] width 33 height 14
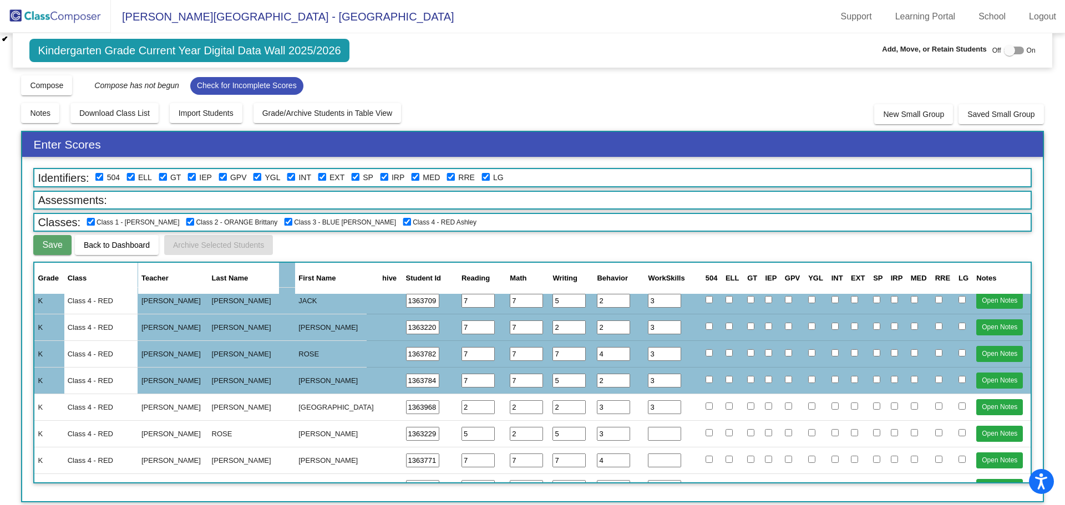
type input "3"
click at [652, 439] on input "number" at bounding box center [664, 434] width 33 height 14
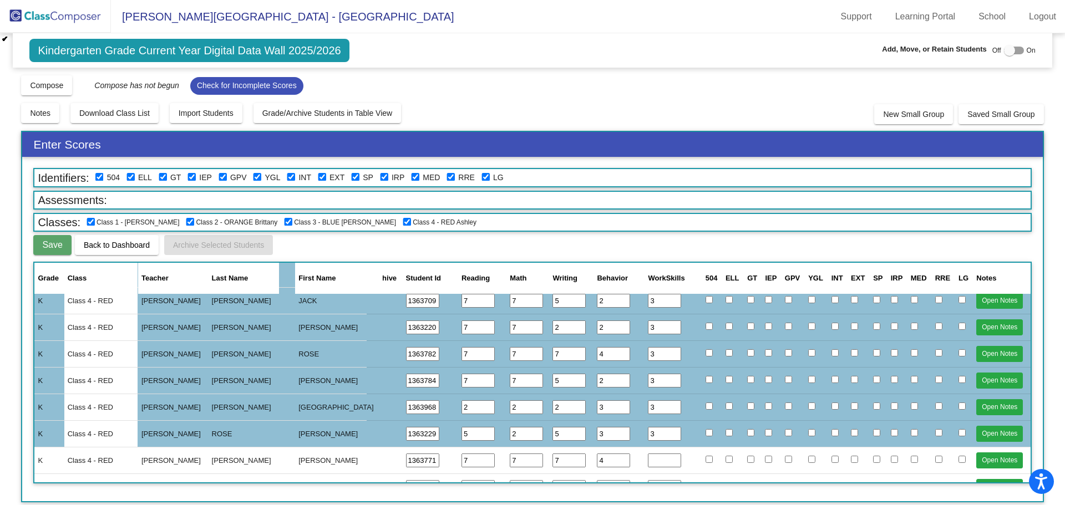
type input "3"
click at [667, 429] on input "3" at bounding box center [664, 434] width 33 height 14
click at [648, 460] on input "number" at bounding box center [664, 461] width 33 height 14
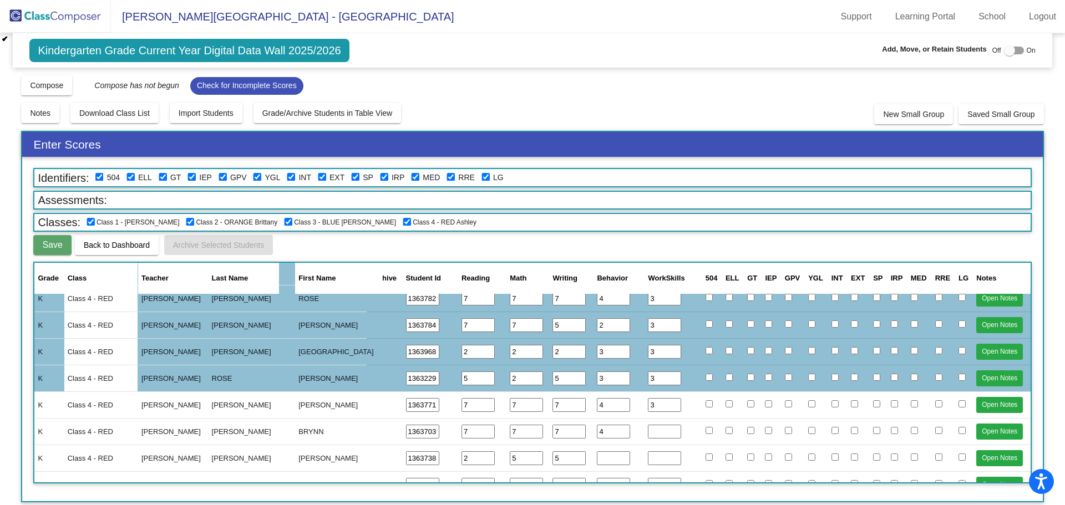
type input "3"
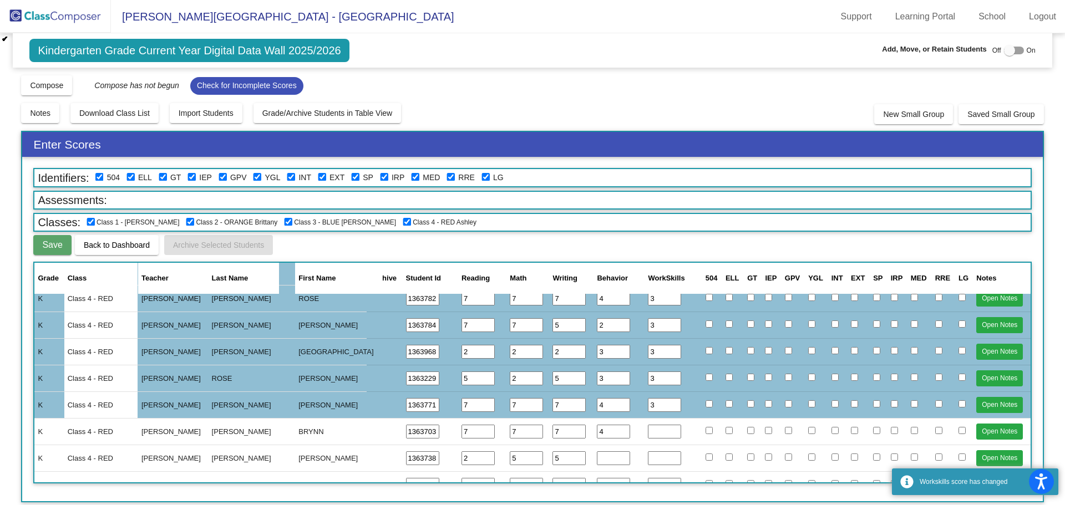
click at [653, 432] on input "number" at bounding box center [664, 432] width 33 height 14
type input "3"
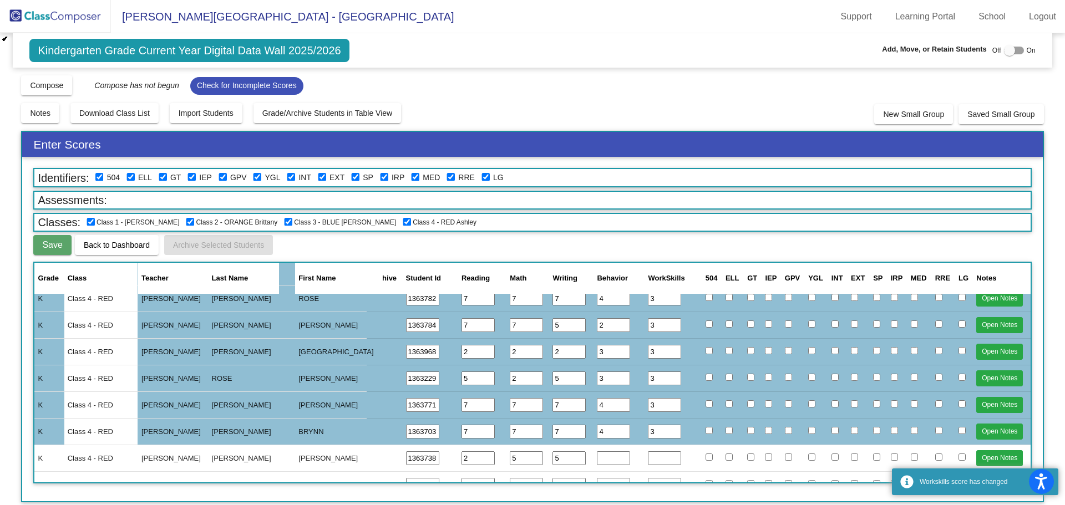
click at [650, 459] on input "number" at bounding box center [664, 459] width 33 height 14
click at [598, 461] on input "number" at bounding box center [613, 459] width 33 height 14
click at [598, 460] on input "number" at bounding box center [613, 459] width 33 height 14
type input "2"
click at [650, 456] on input "number" at bounding box center [664, 459] width 33 height 14
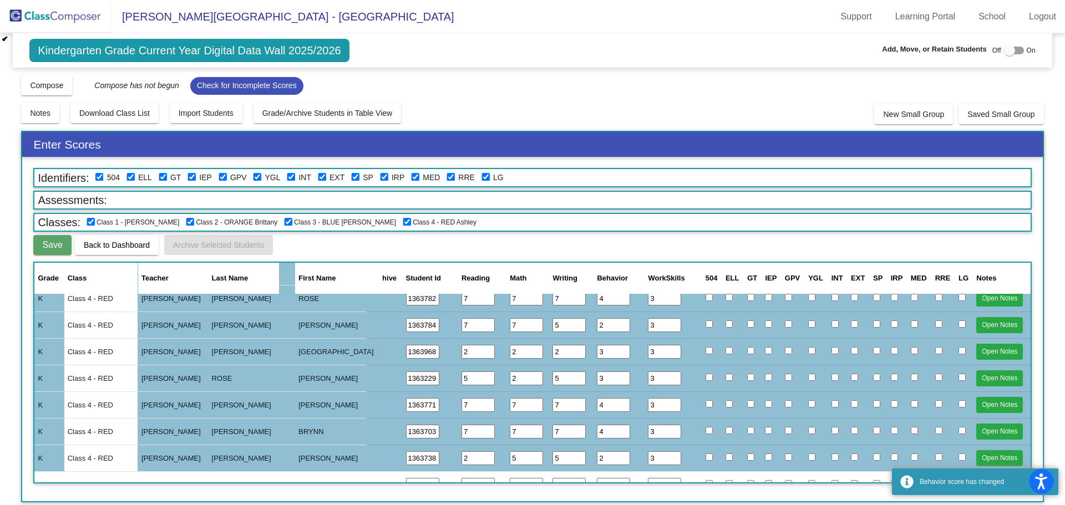
click at [650, 459] on input "3" at bounding box center [664, 459] width 33 height 14
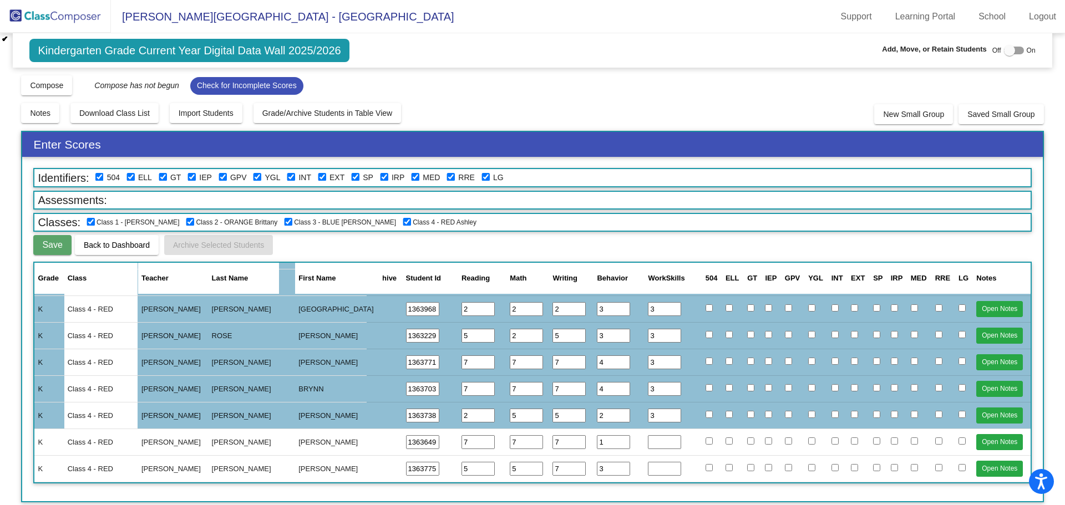
type input "3"
click at [655, 440] on input "number" at bounding box center [664, 442] width 33 height 14
drag, startPoint x: 600, startPoint y: 413, endPoint x: 591, endPoint y: 412, distance: 9.4
click at [597, 412] on input "2" at bounding box center [613, 416] width 33 height 14
type input "1"
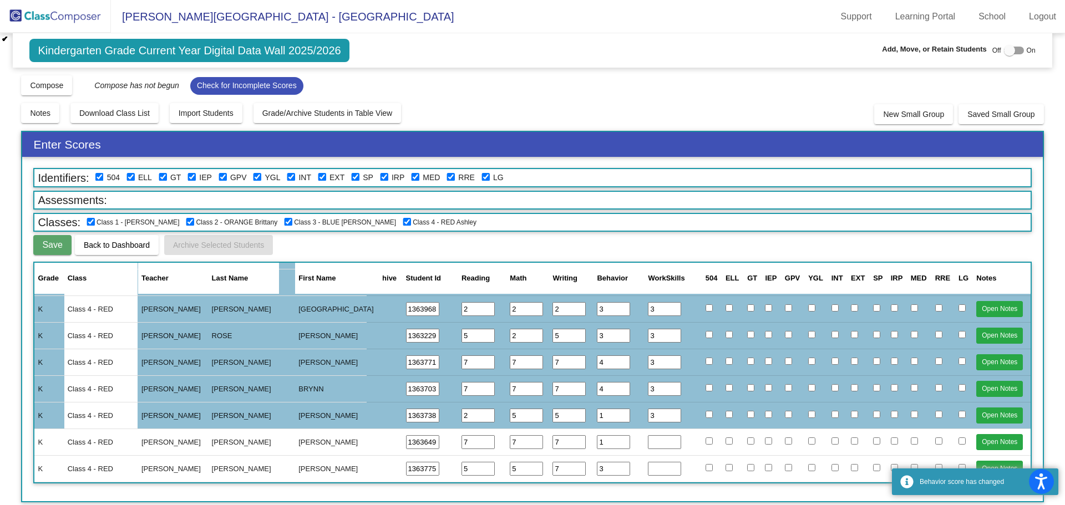
click at [653, 465] on input "number" at bounding box center [664, 469] width 33 height 14
click at [655, 437] on input "number" at bounding box center [664, 442] width 33 height 14
type input "3"
click at [656, 464] on input "number" at bounding box center [664, 469] width 33 height 14
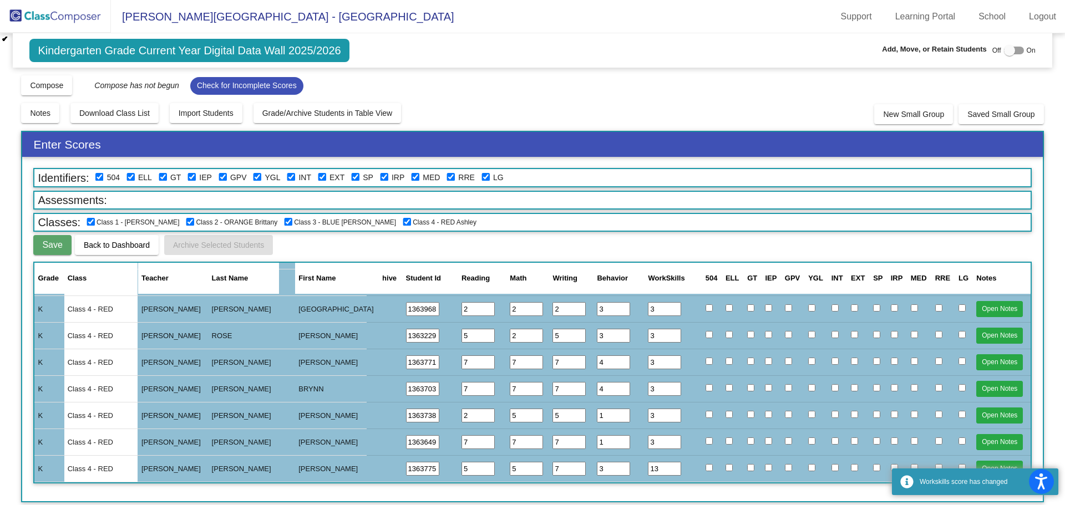
type input "1"
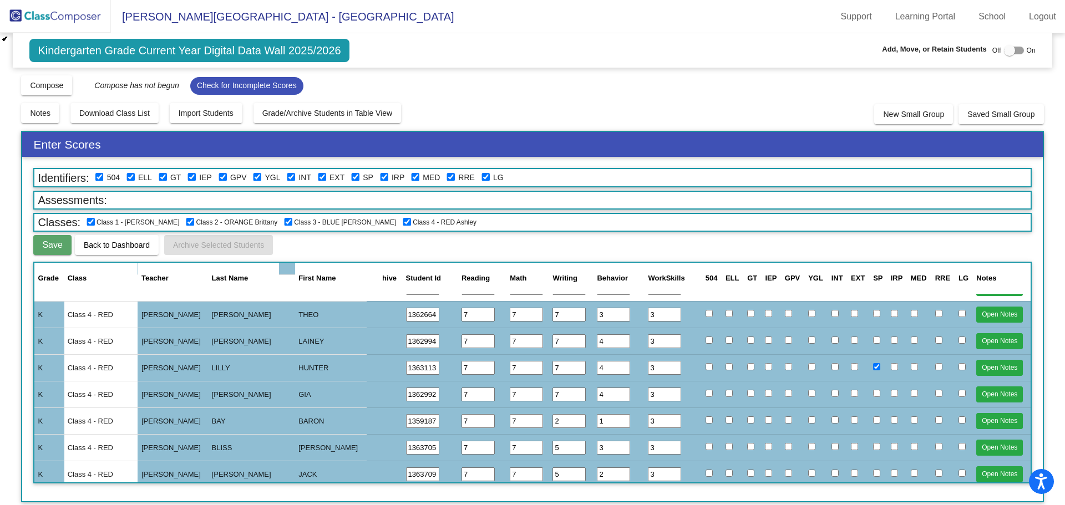
scroll to position [1269, 0]
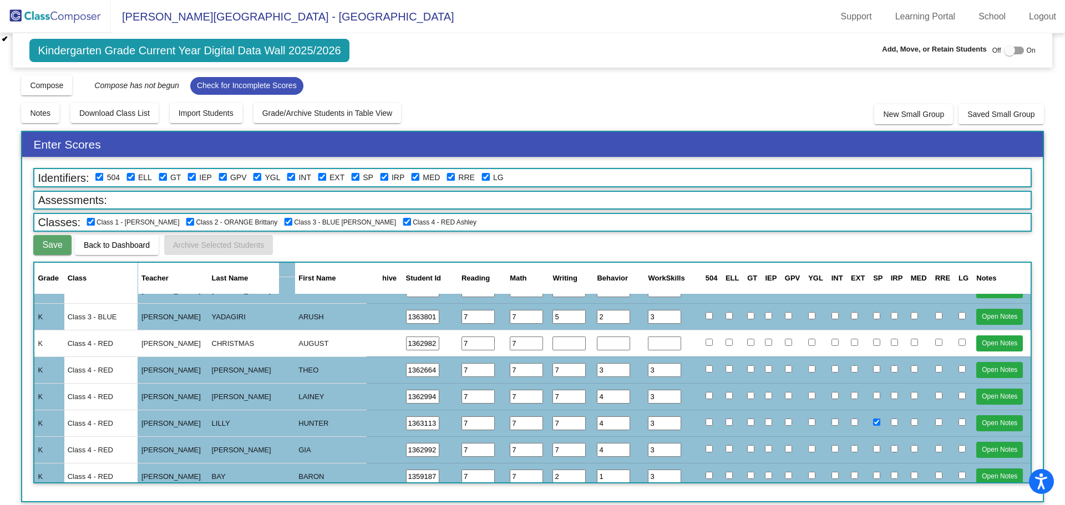
type input "3"
click at [556, 343] on input "number" at bounding box center [568, 344] width 33 height 14
type input "7"
click at [609, 345] on input "number" at bounding box center [613, 344] width 33 height 14
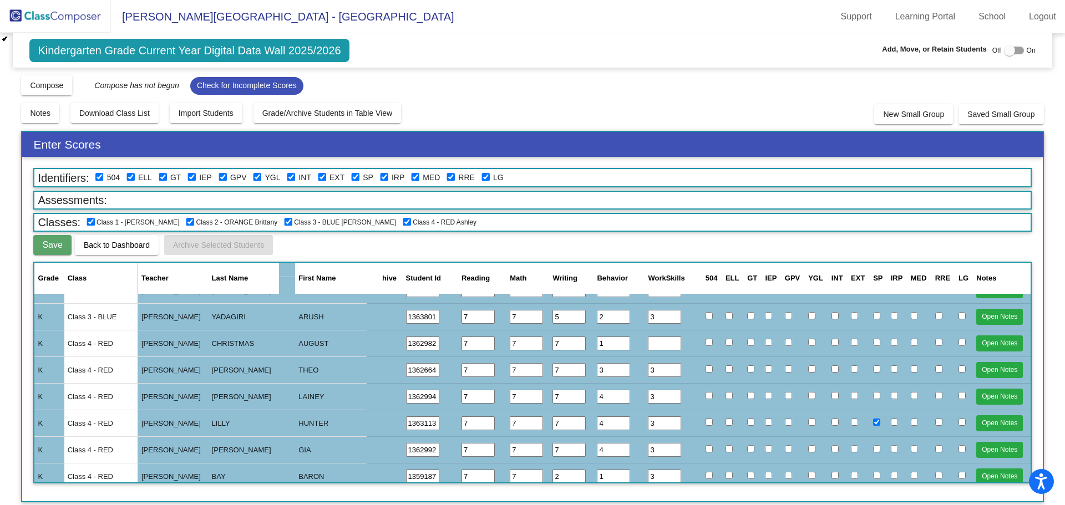
type input "1"
click at [660, 344] on input "number" at bounding box center [664, 344] width 33 height 14
type input "3"
click at [656, 319] on input "3" at bounding box center [664, 317] width 33 height 14
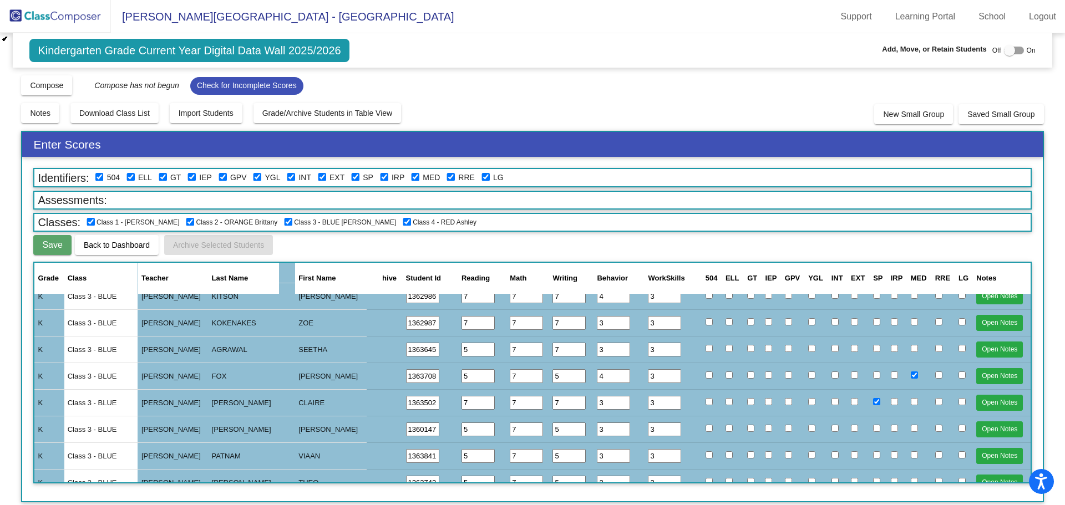
scroll to position [998, 0]
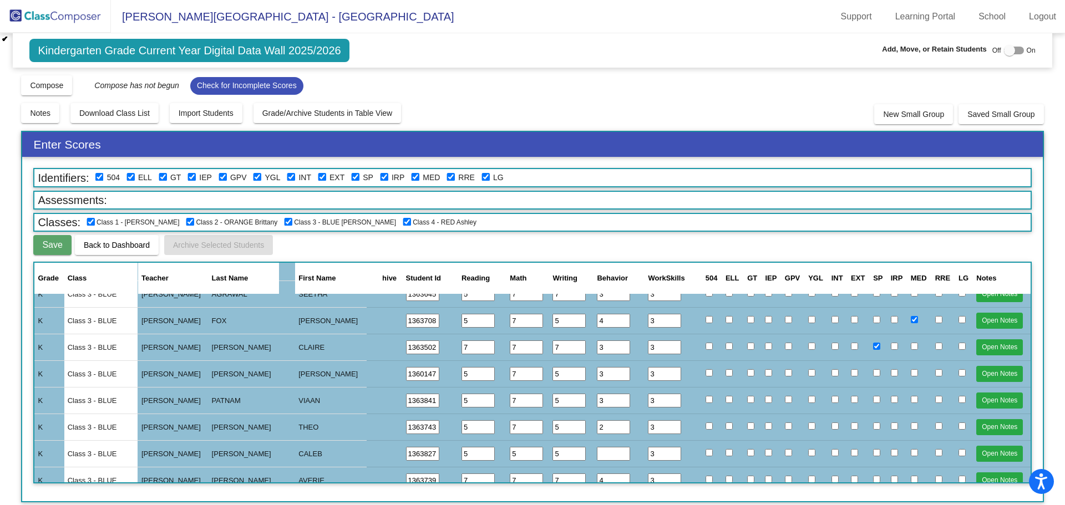
click at [599, 454] on input "number" at bounding box center [613, 454] width 33 height 14
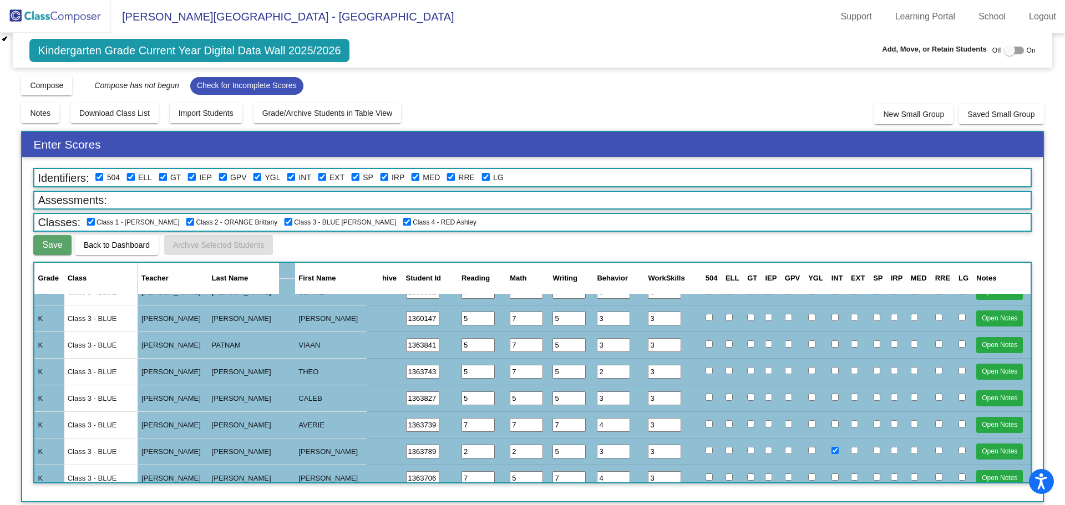
type input "3"
click at [671, 245] on div "Save Back to Dashboard Archive Selected Students" at bounding box center [532, 245] width 998 height 20
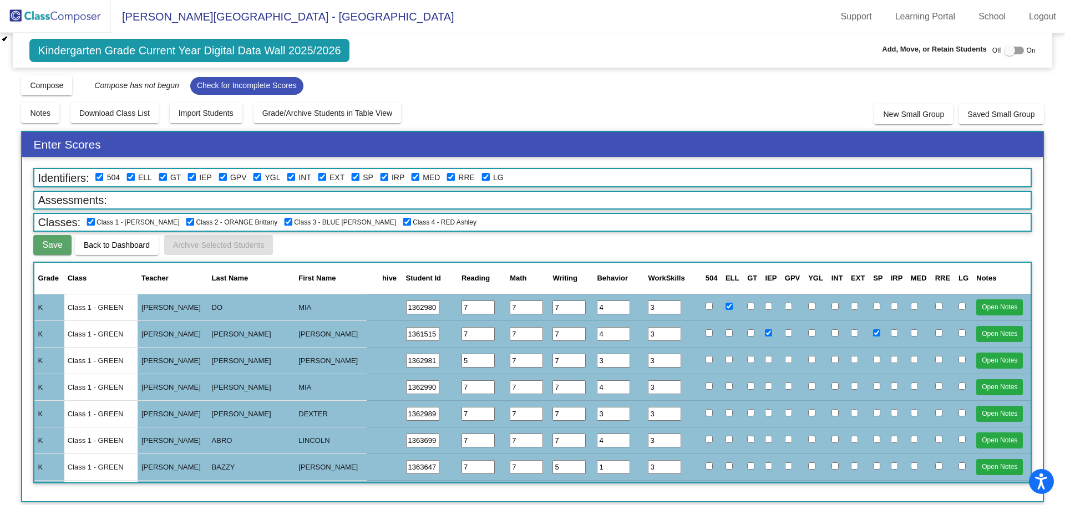
scroll to position [1054, 0]
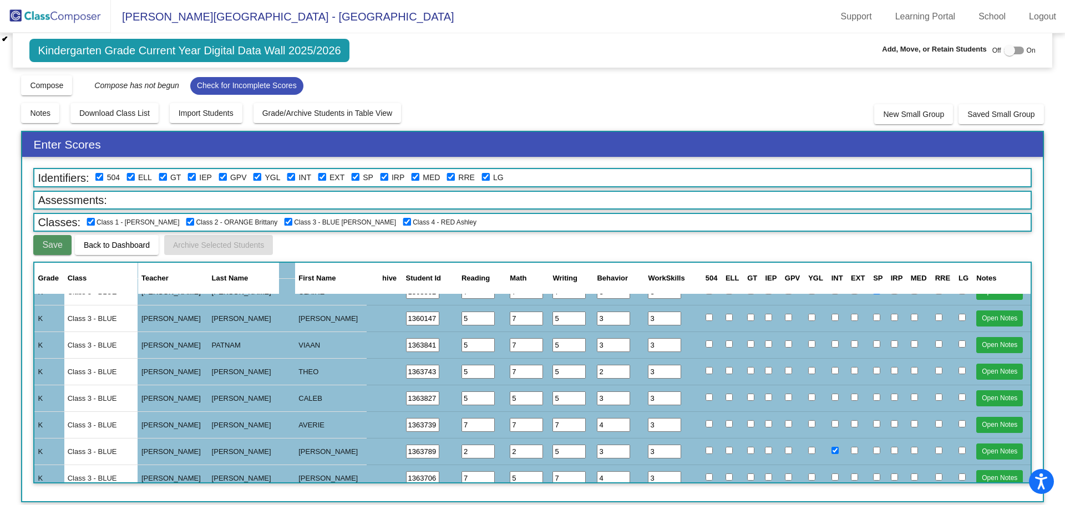
click at [55, 241] on span "Save" at bounding box center [52, 244] width 20 height 9
click at [53, 245] on span "Save" at bounding box center [52, 244] width 20 height 9
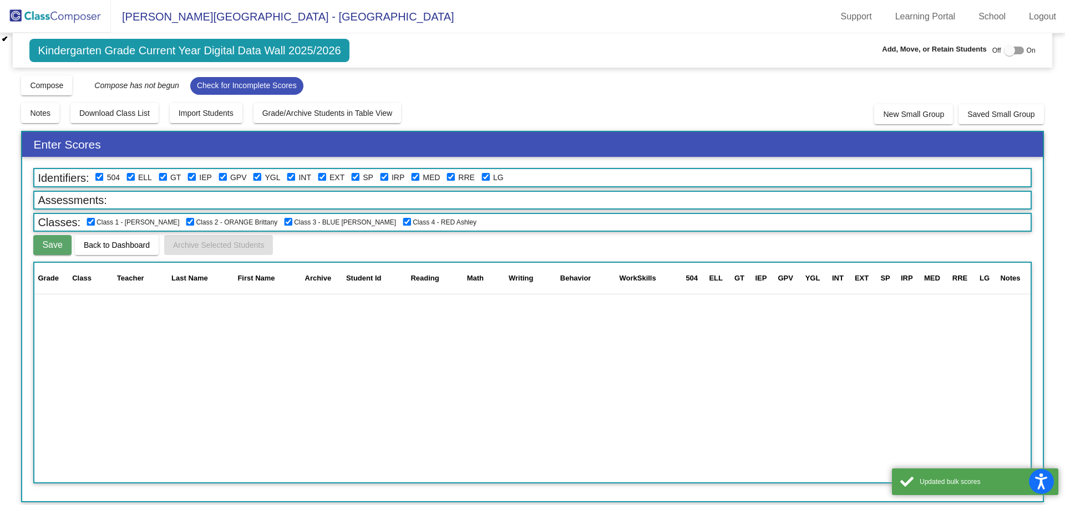
scroll to position [0, 0]
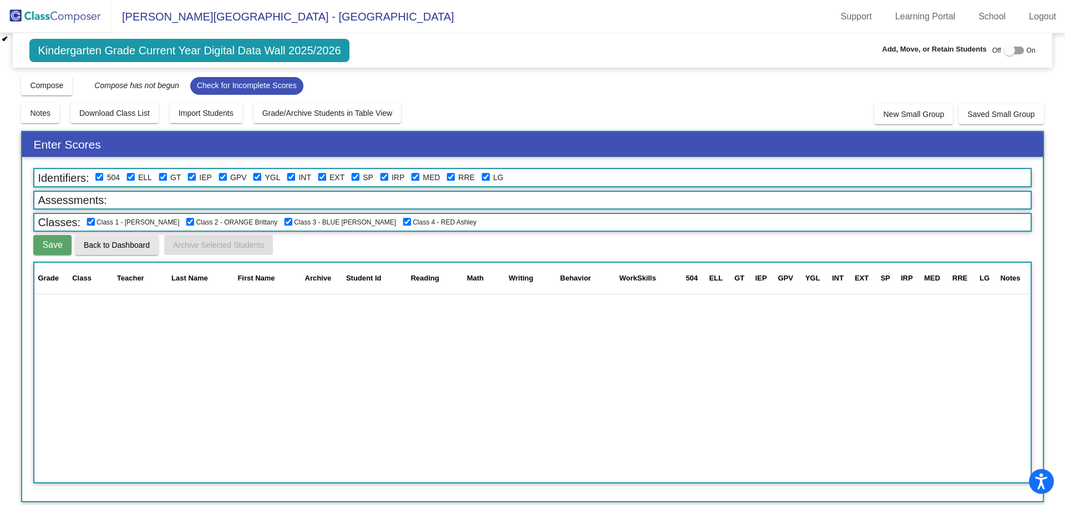
click at [115, 246] on span "Back to Dashboard" at bounding box center [117, 245] width 66 height 9
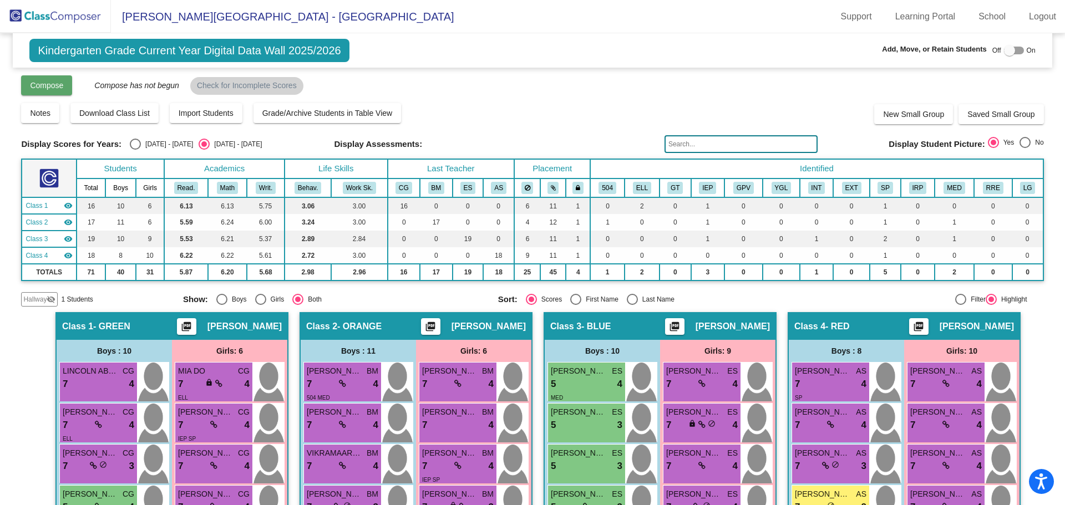
click at [53, 82] on span "Compose" at bounding box center [46, 85] width 33 height 9
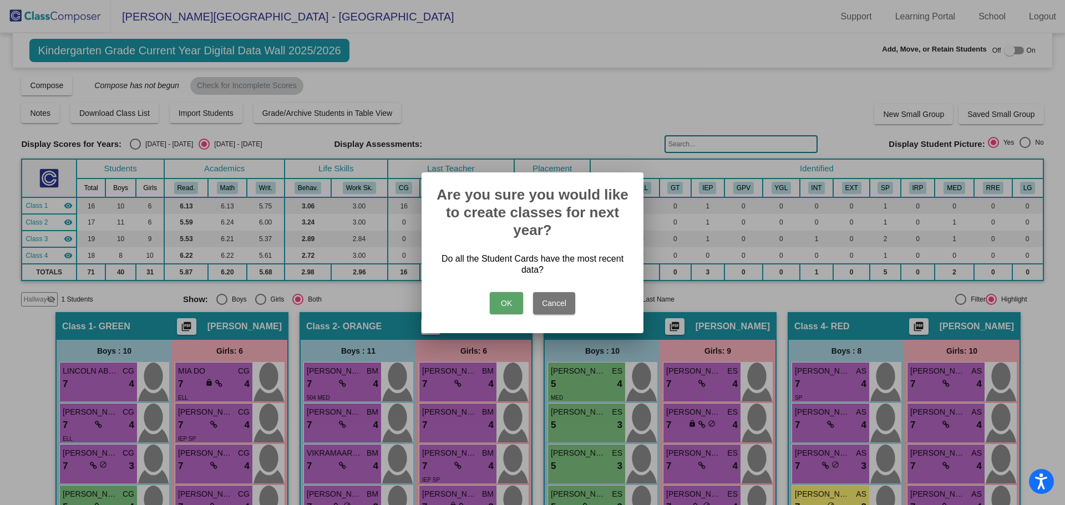
click at [501, 302] on button "OK" at bounding box center [506, 303] width 33 height 22
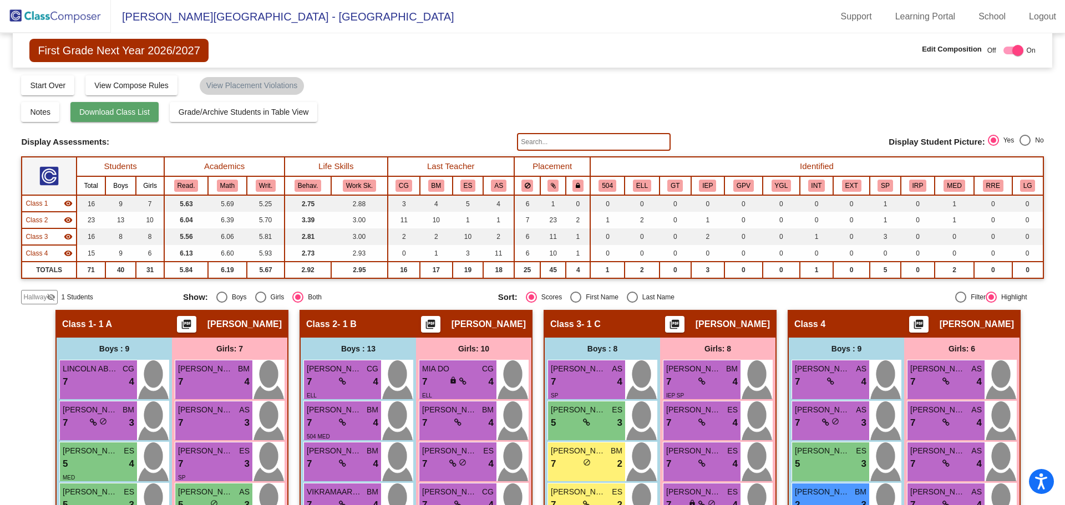
click at [134, 112] on span "Download Class List" at bounding box center [114, 112] width 70 height 9
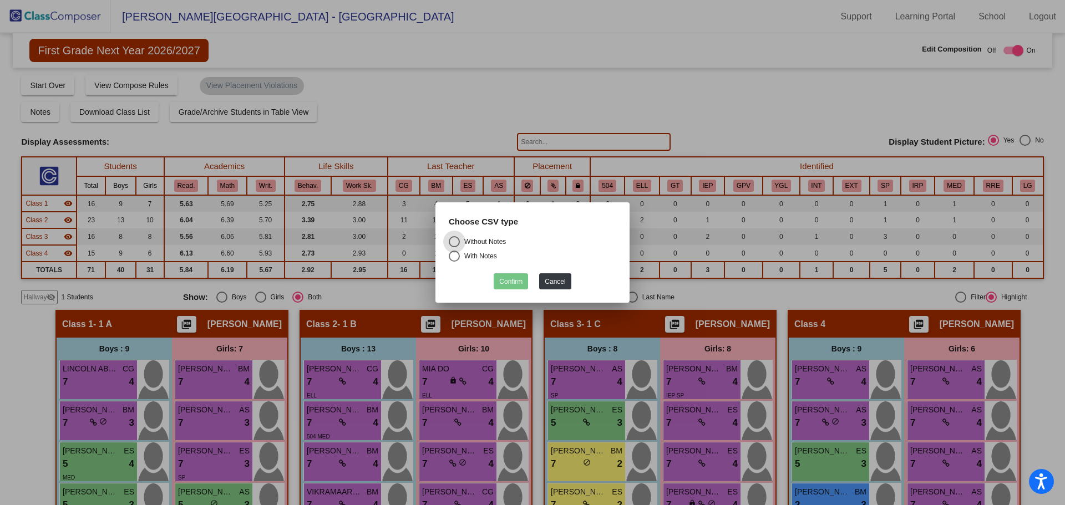
click at [422, 129] on div at bounding box center [532, 252] width 1065 height 505
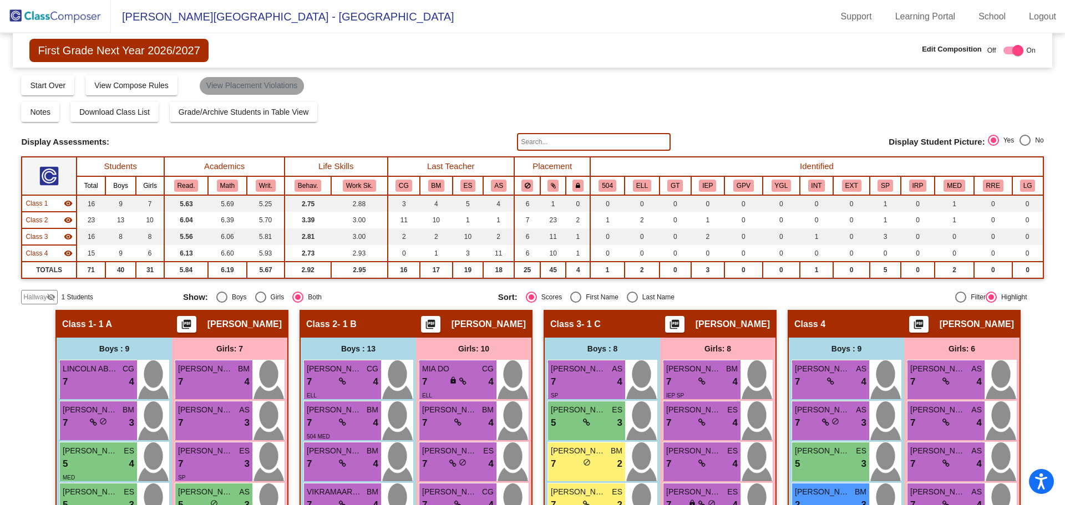
click at [266, 83] on mat-chip "View Placement Violations" at bounding box center [252, 86] width 104 height 18
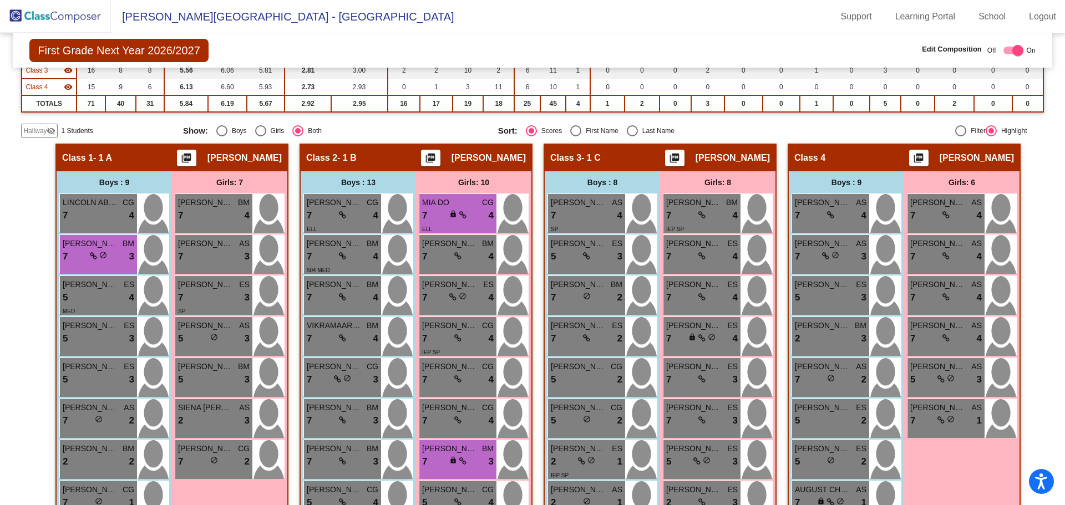
scroll to position [111, 0]
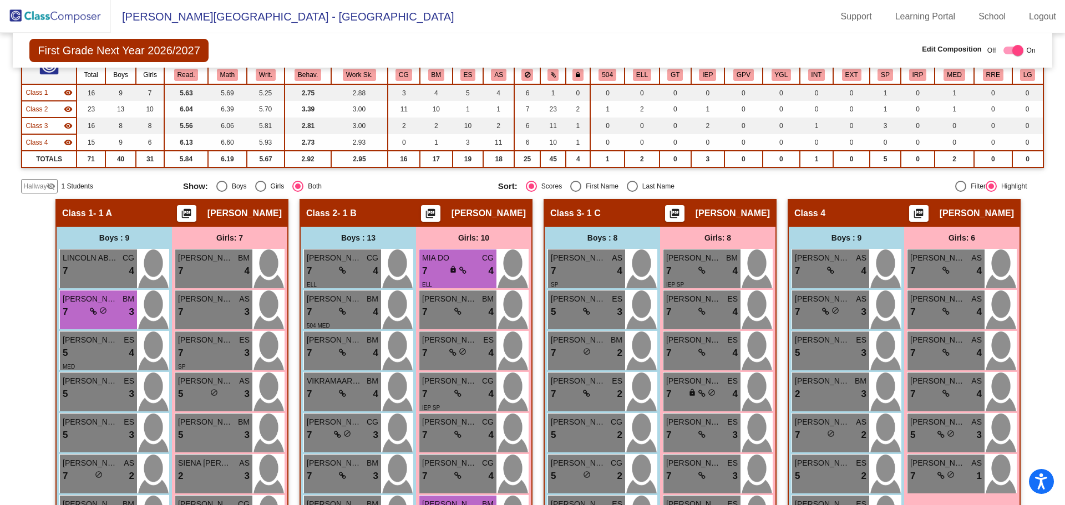
click at [82, 16] on img at bounding box center [55, 16] width 111 height 33
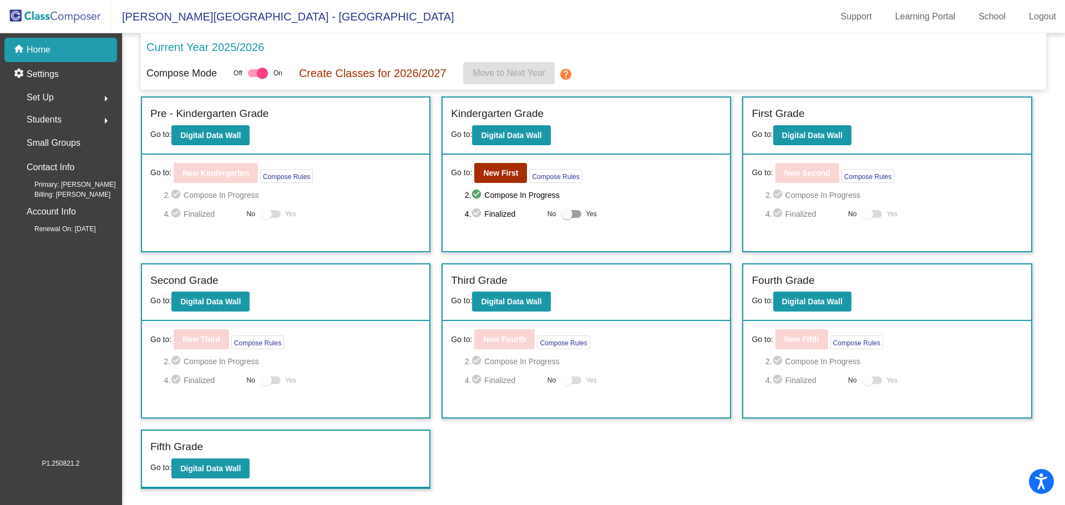
click at [42, 99] on span "Set Up" at bounding box center [40, 98] width 27 height 16
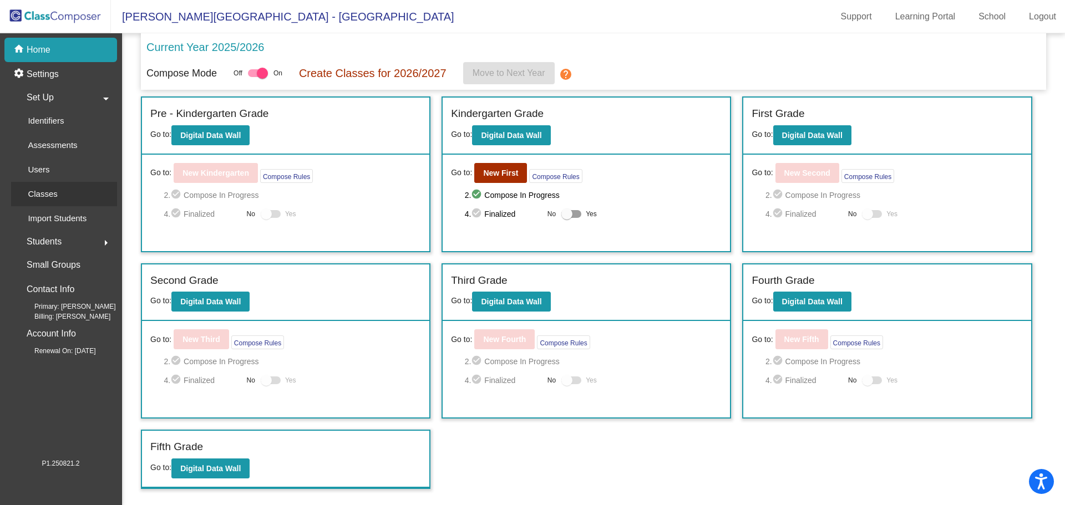
click at [37, 194] on p "Classes" at bounding box center [42, 193] width 29 height 13
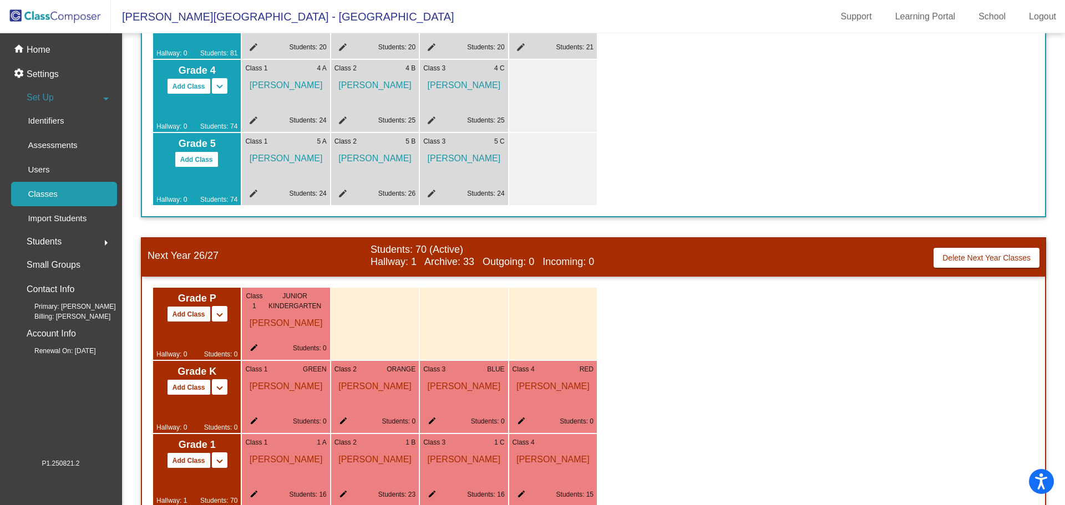
scroll to position [555, 0]
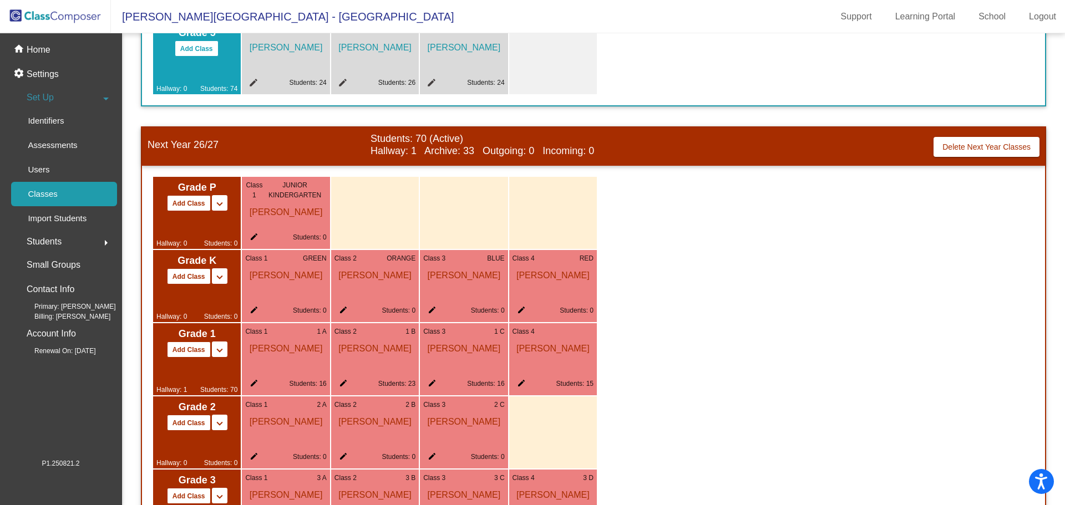
click at [251, 309] on mat-icon "edit" at bounding box center [251, 312] width 13 height 13
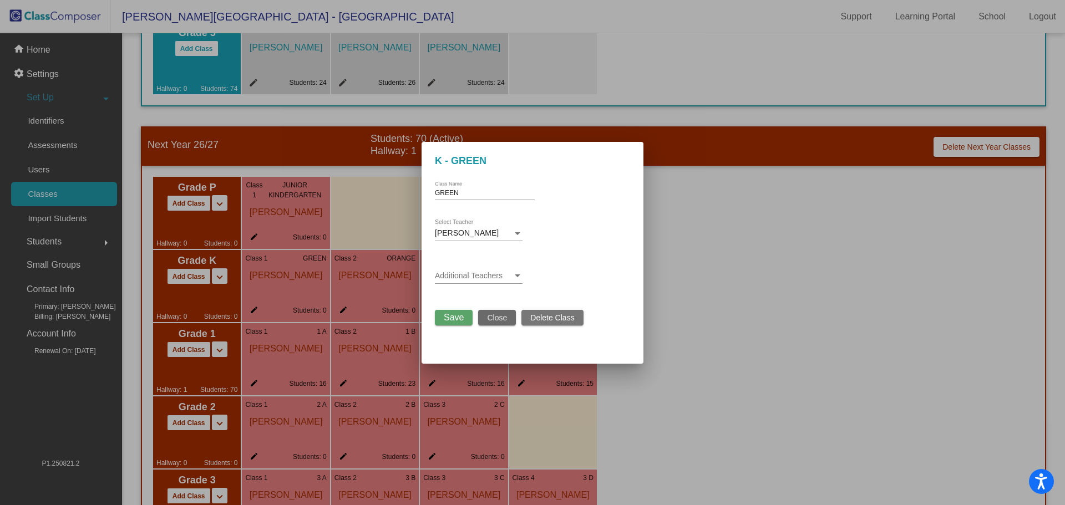
click at [498, 316] on span "Close" at bounding box center [497, 317] width 20 height 9
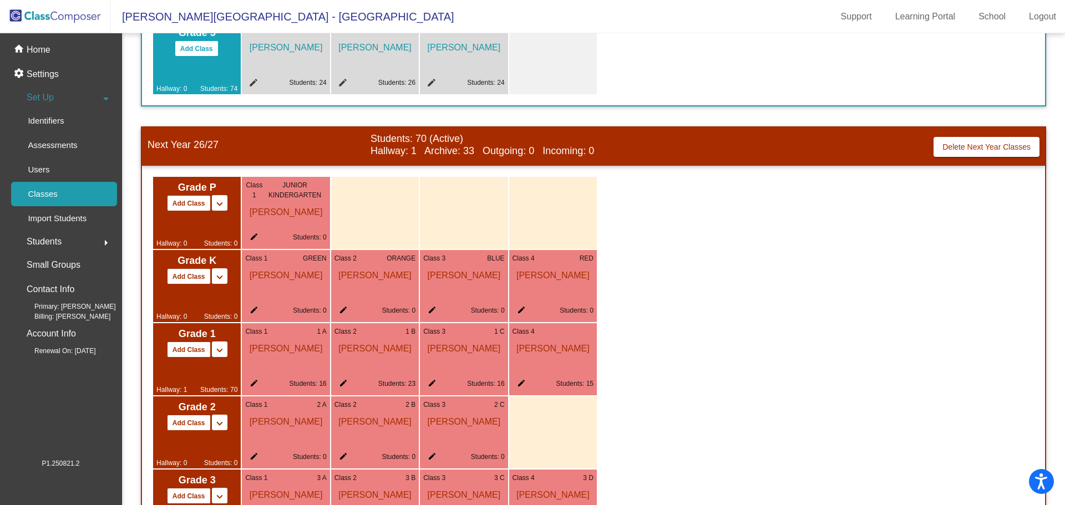
click at [341, 307] on mat-icon "edit" at bounding box center [340, 312] width 13 height 13
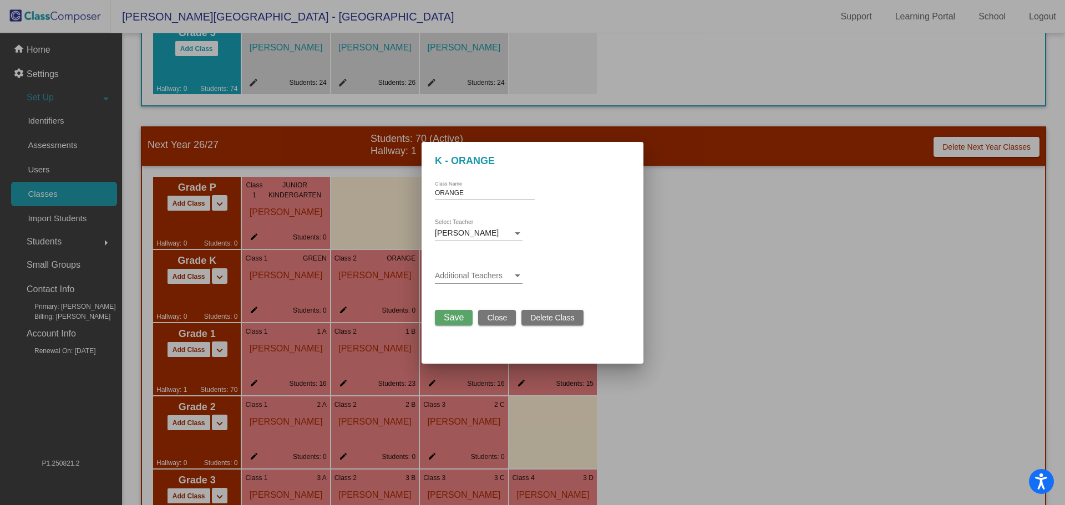
click at [487, 234] on span "[PERSON_NAME]" at bounding box center [467, 233] width 64 height 9
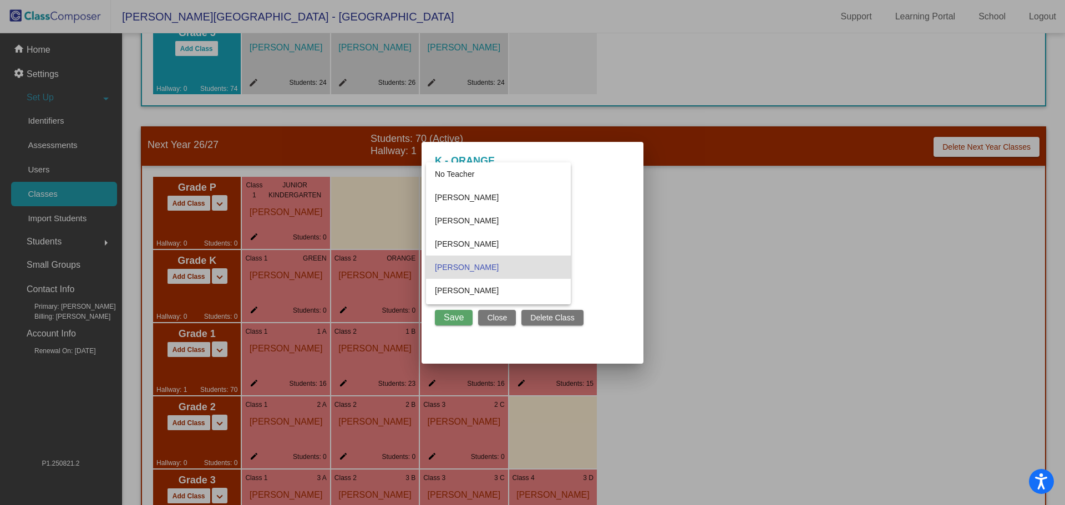
scroll to position [166, 0]
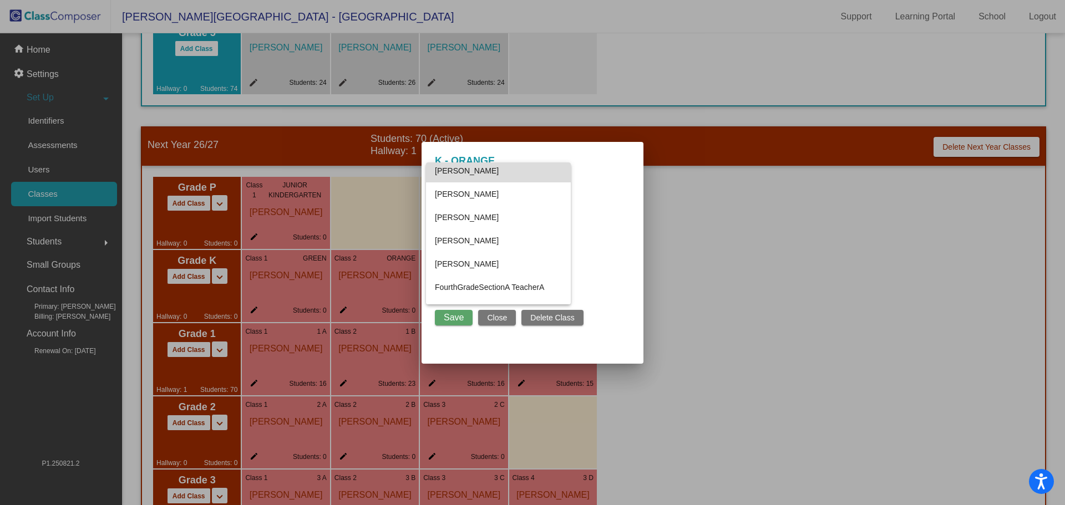
click at [476, 174] on span "[PERSON_NAME]" at bounding box center [498, 170] width 127 height 23
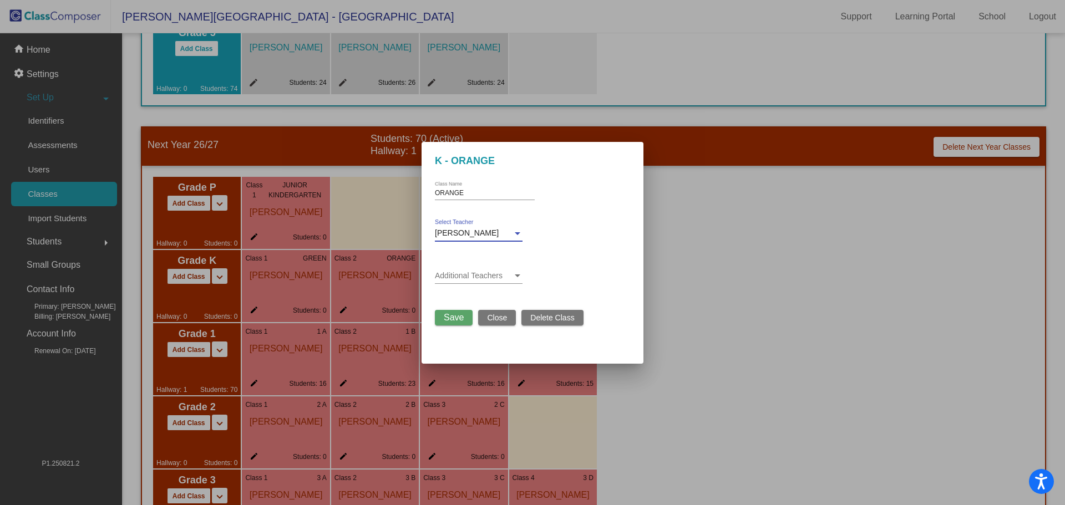
scroll to position [163, 0]
click at [452, 323] on button "Save" at bounding box center [454, 318] width 38 height 16
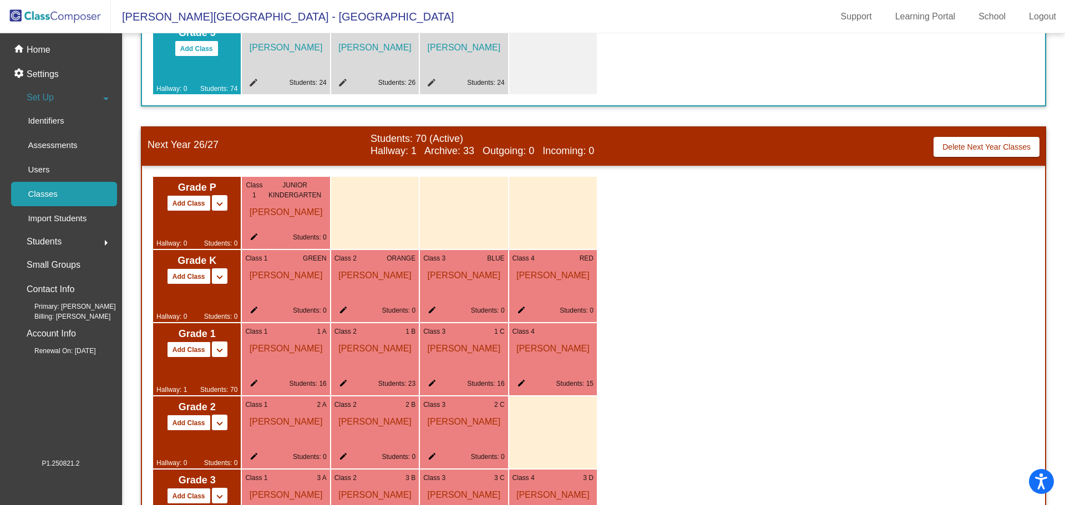
click at [253, 308] on mat-icon "edit" at bounding box center [251, 312] width 13 height 13
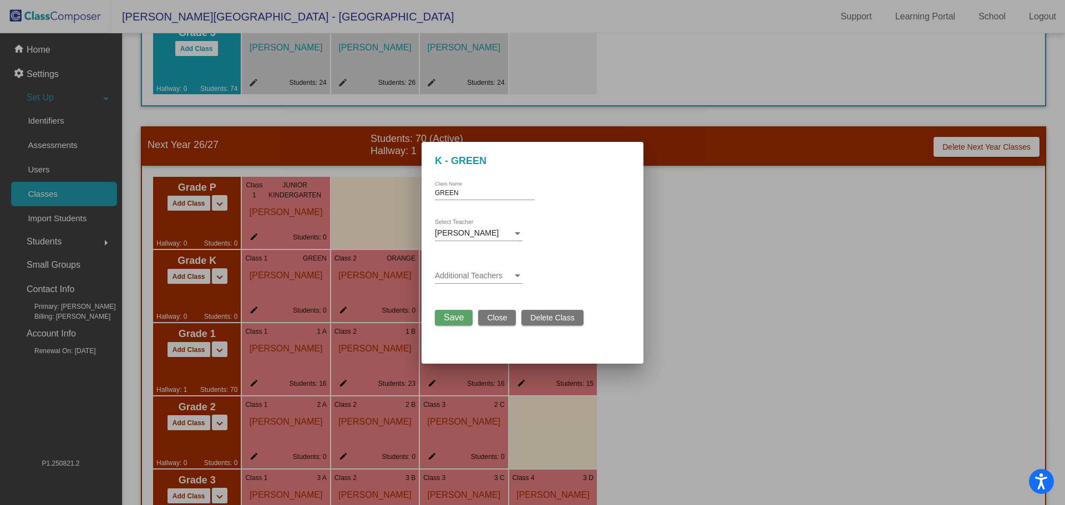
click at [486, 235] on span "[PERSON_NAME]" at bounding box center [467, 233] width 64 height 9
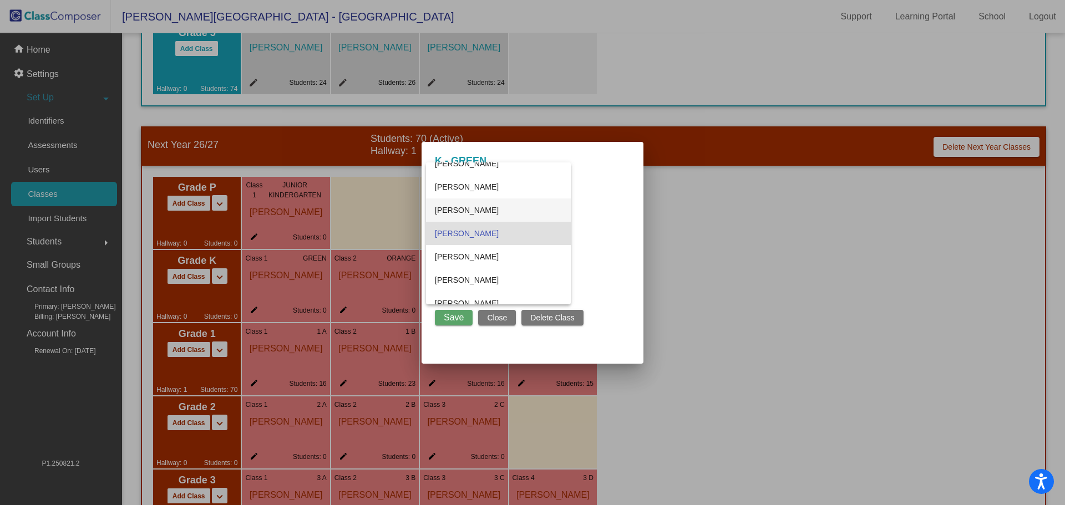
scroll to position [0, 0]
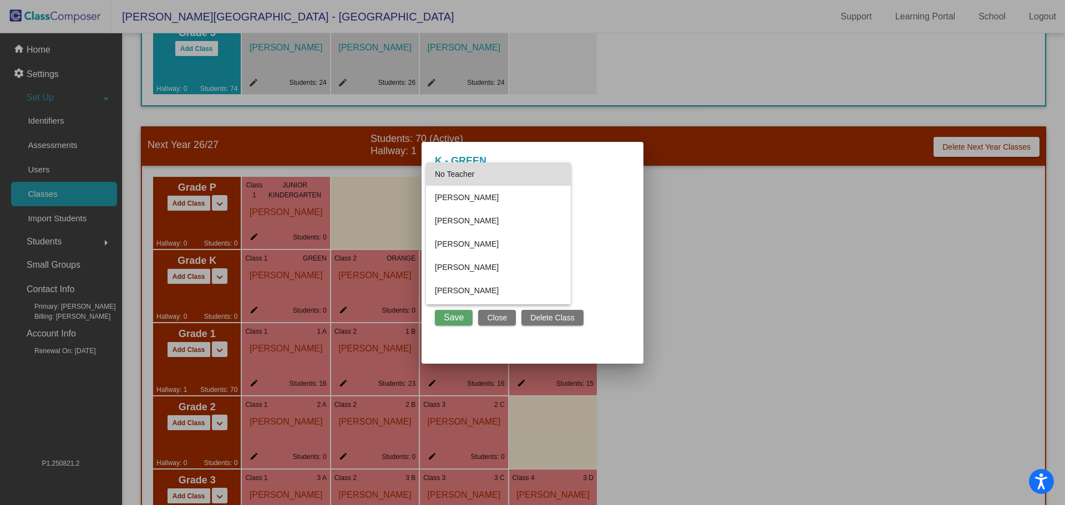
click at [458, 173] on span "No Teacher" at bounding box center [498, 174] width 127 height 23
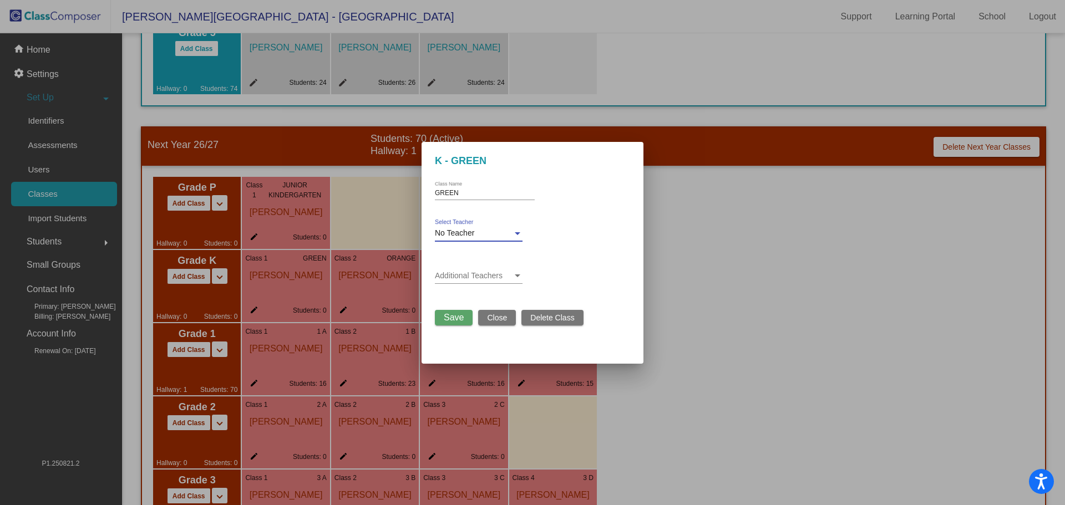
click at [501, 232] on div "No Teacher" at bounding box center [474, 233] width 78 height 9
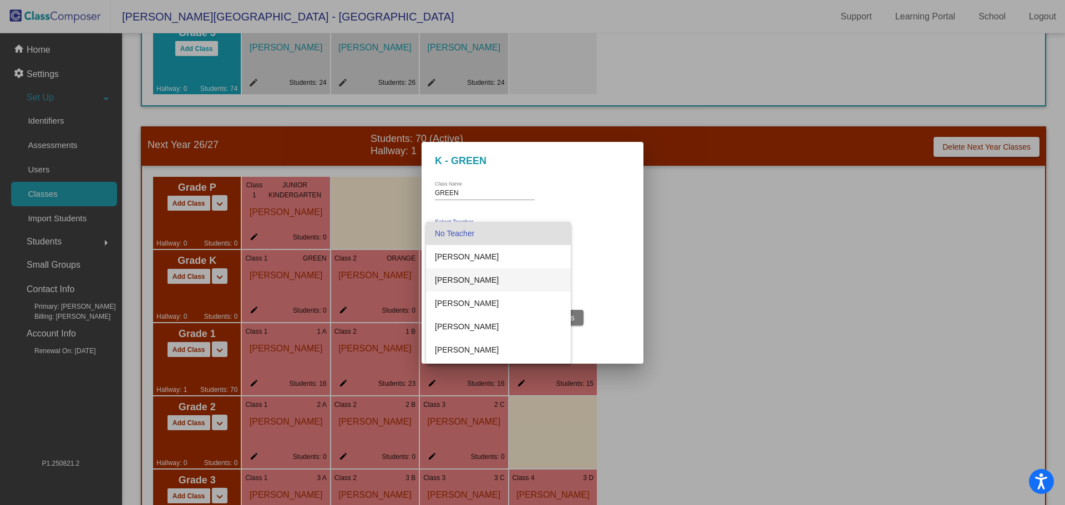
scroll to position [55, 0]
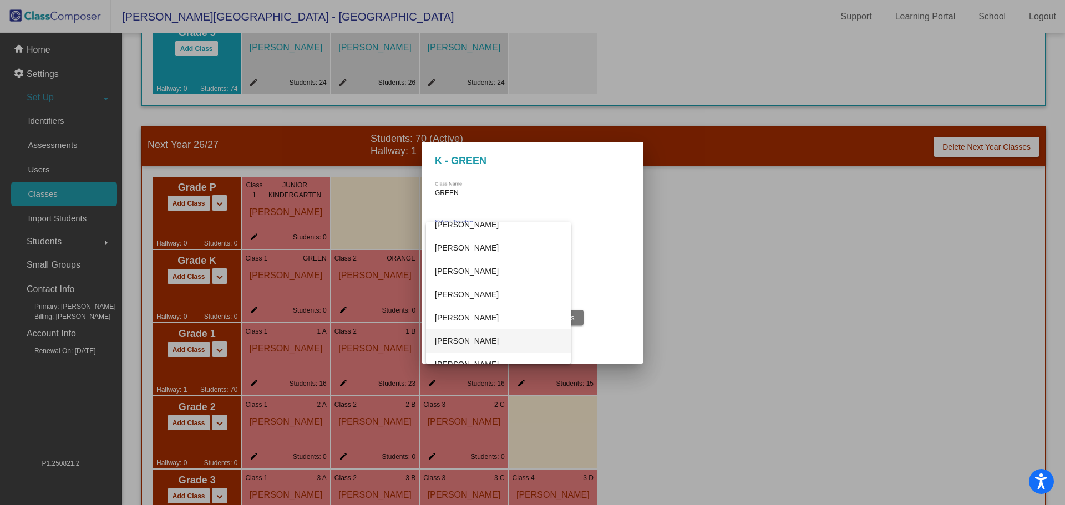
click at [465, 338] on span "[PERSON_NAME]" at bounding box center [498, 340] width 127 height 23
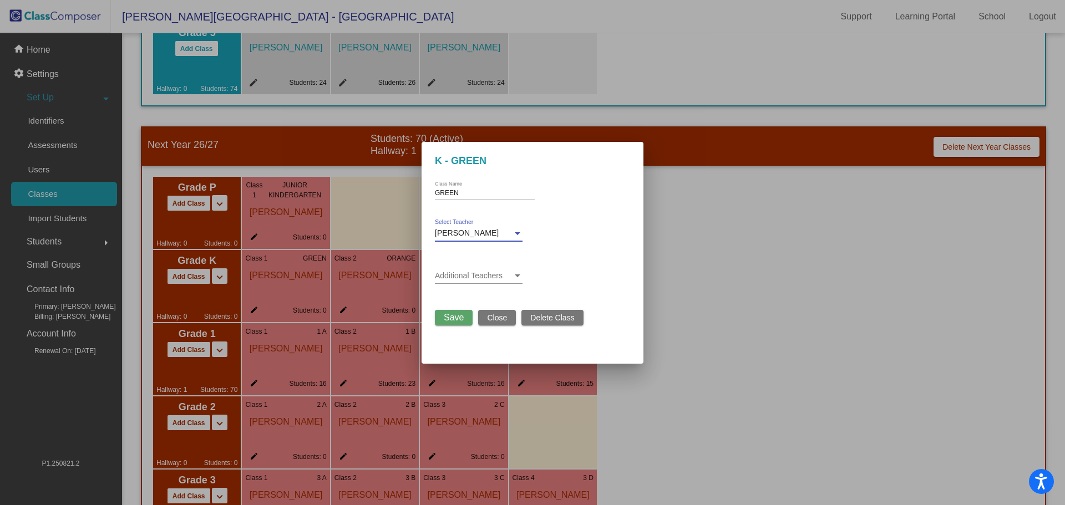
click at [448, 319] on span "Save" at bounding box center [454, 317] width 20 height 9
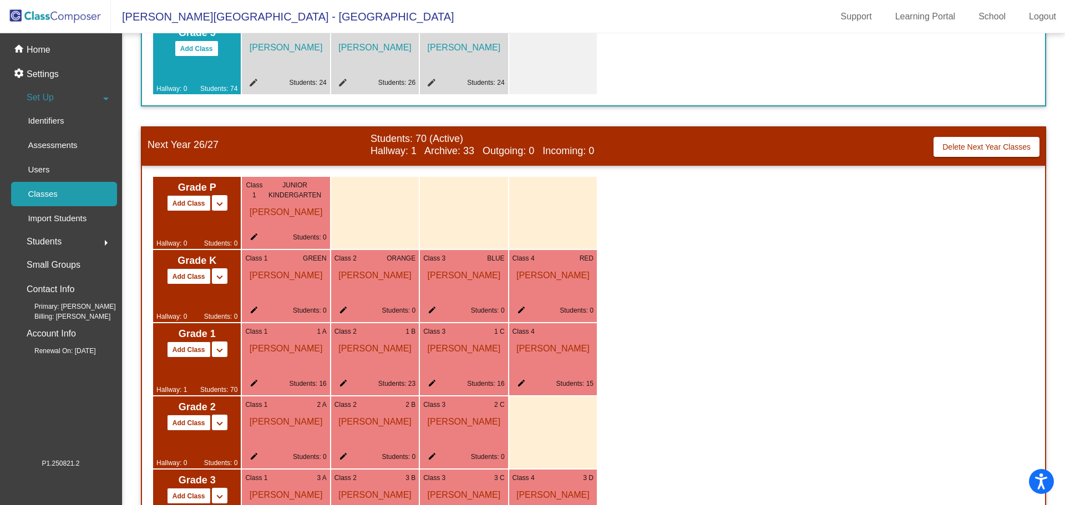
click at [252, 383] on mat-icon "edit" at bounding box center [251, 385] width 13 height 13
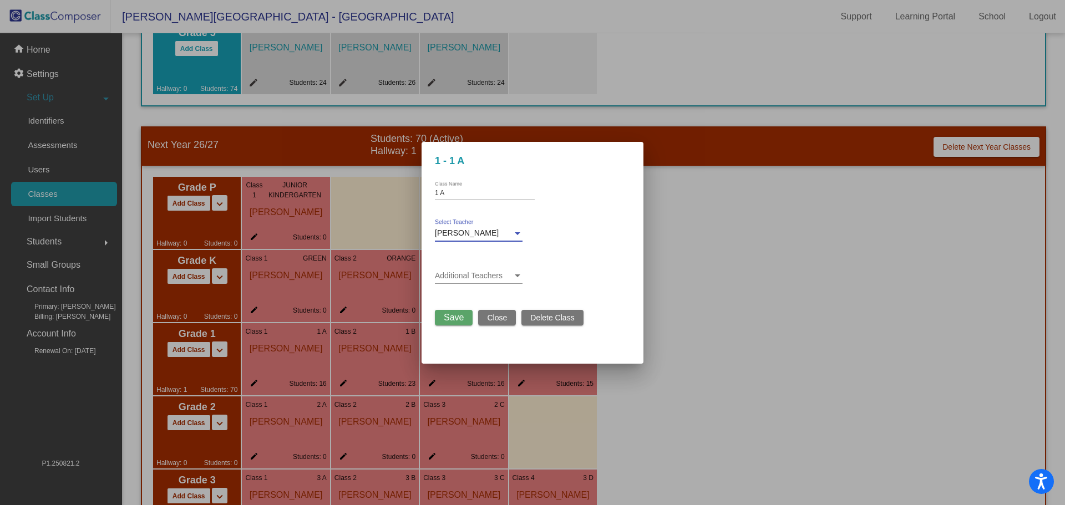
click at [480, 235] on span "[PERSON_NAME]" at bounding box center [467, 233] width 64 height 9
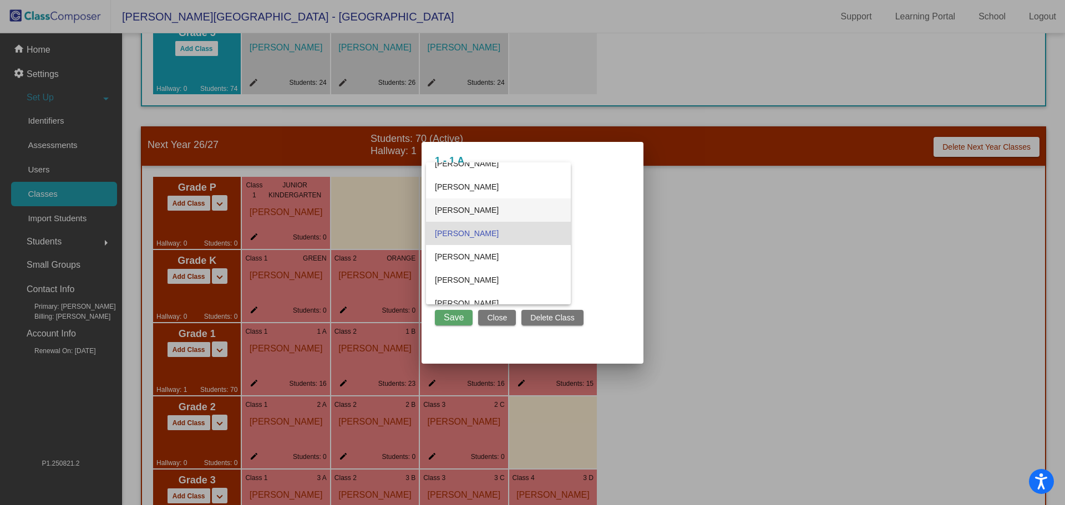
scroll to position [0, 0]
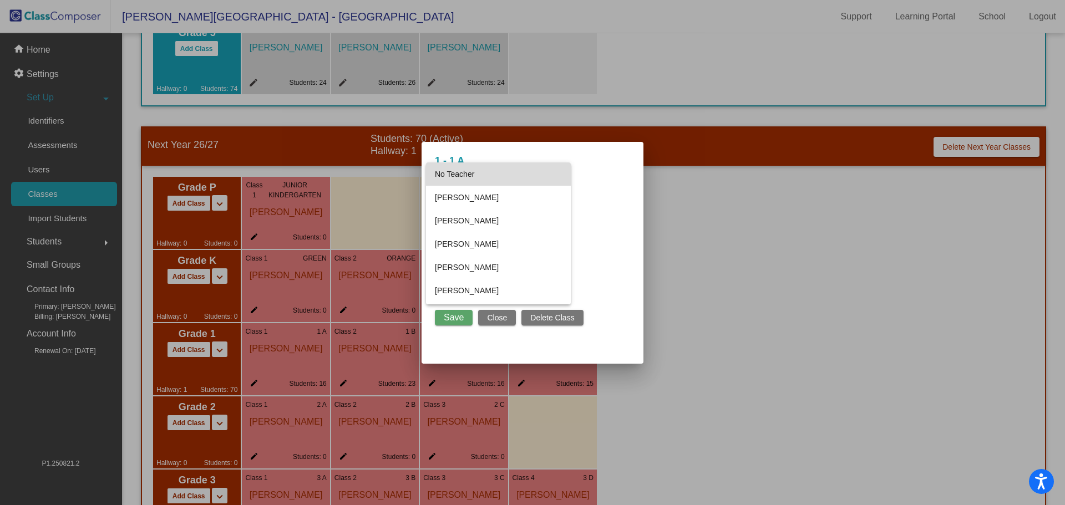
click at [473, 182] on span "No Teacher" at bounding box center [498, 174] width 127 height 23
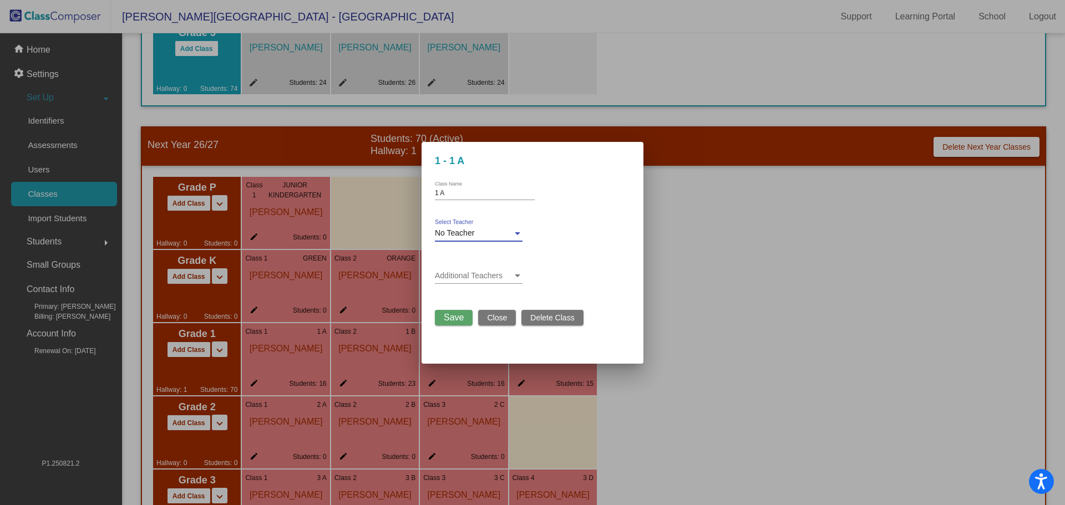
click at [451, 318] on span "Save" at bounding box center [454, 317] width 20 height 9
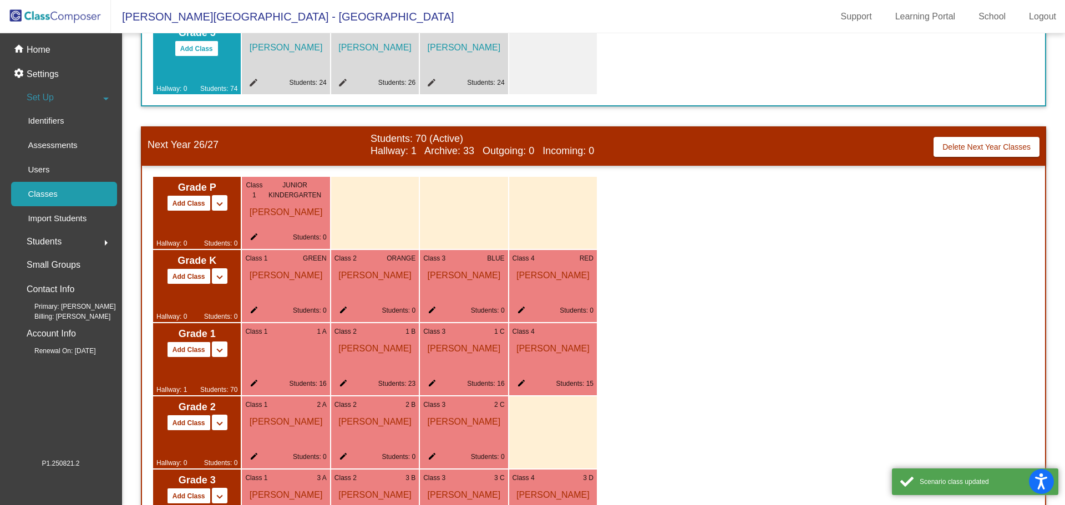
click at [340, 381] on mat-icon "edit" at bounding box center [340, 385] width 13 height 13
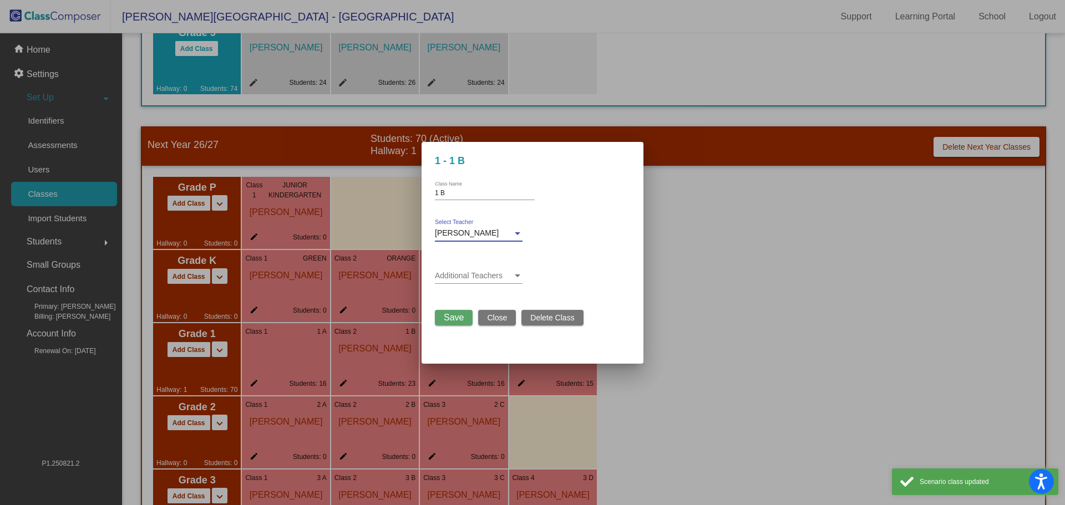
click at [482, 230] on span "[PERSON_NAME]" at bounding box center [467, 233] width 64 height 9
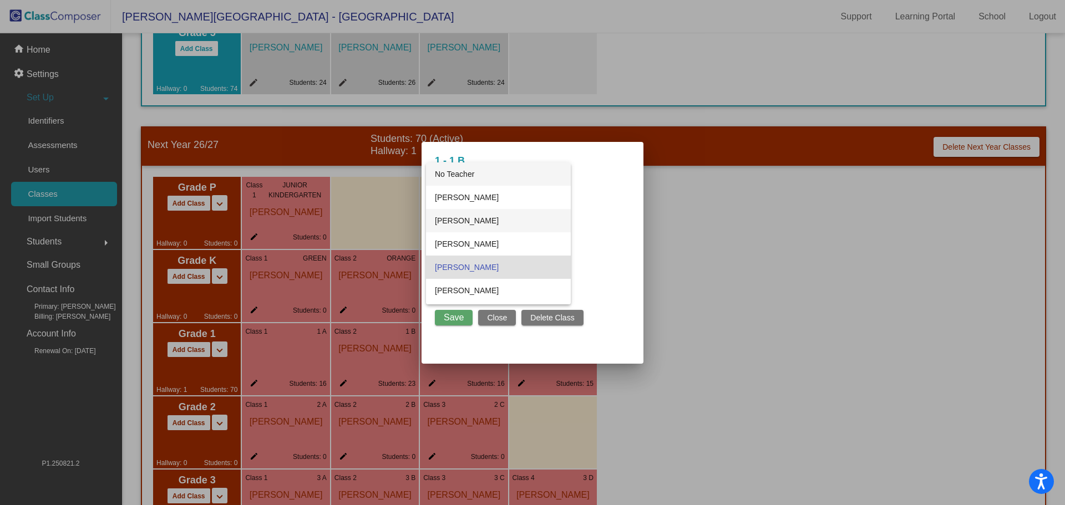
click at [483, 179] on span "No Teacher" at bounding box center [498, 174] width 127 height 23
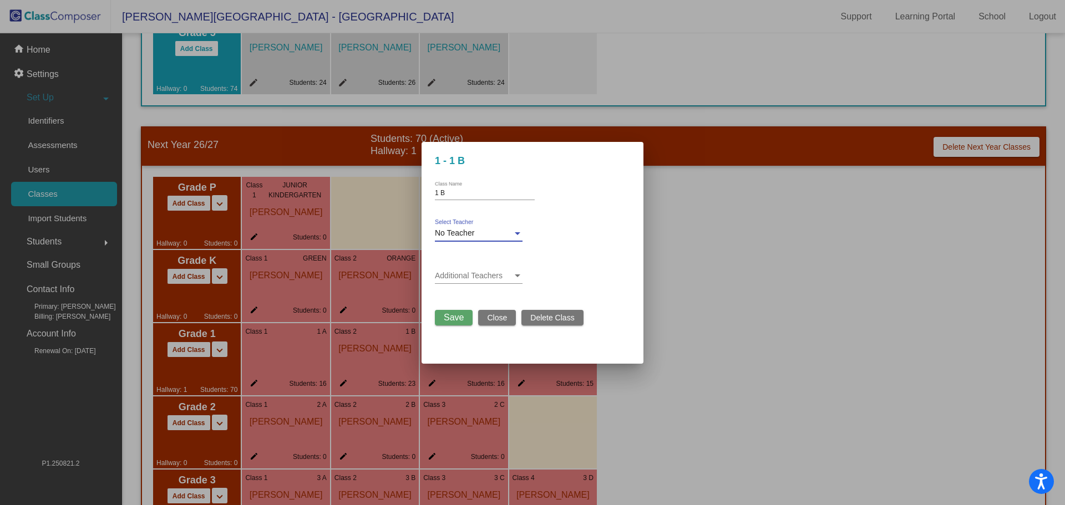
click at [457, 318] on span "Save" at bounding box center [454, 317] width 20 height 9
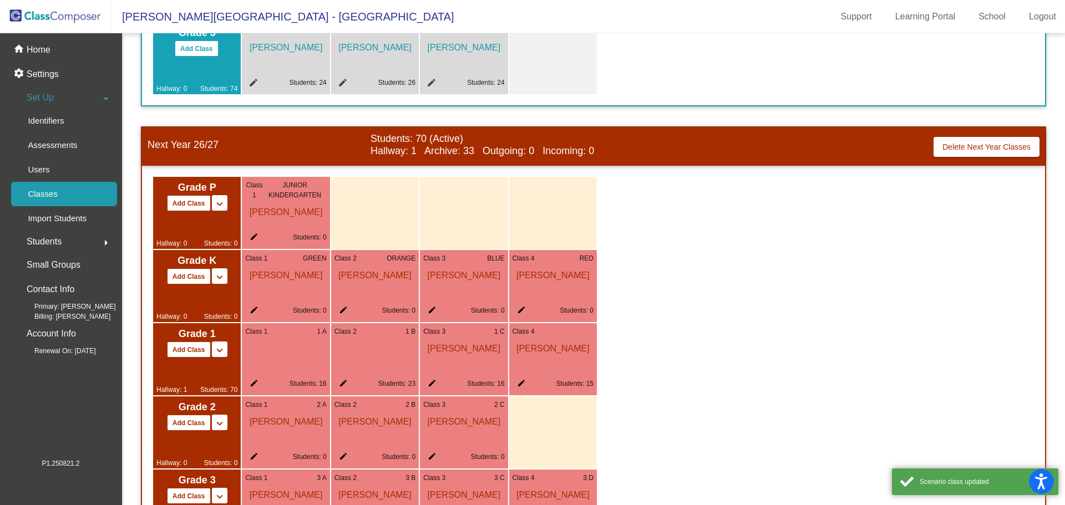
click at [430, 381] on mat-icon "edit" at bounding box center [429, 385] width 13 height 13
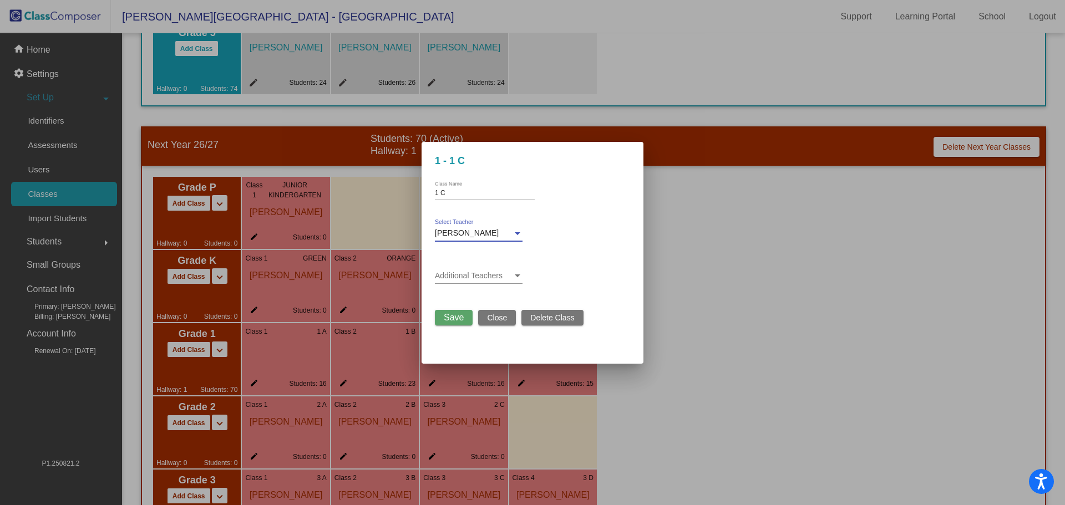
click at [489, 235] on span "[PERSON_NAME]" at bounding box center [467, 233] width 64 height 9
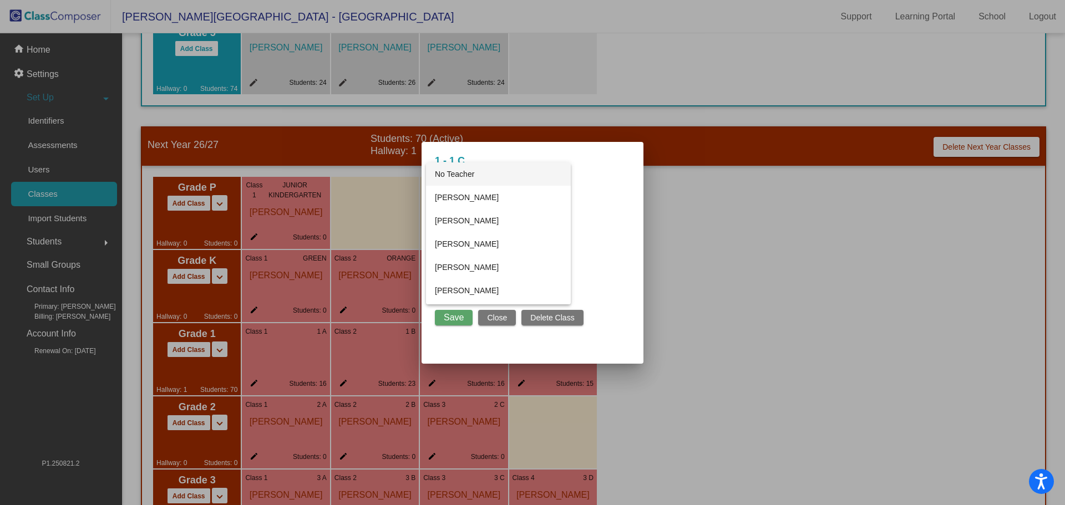
click at [466, 179] on span "No Teacher" at bounding box center [498, 174] width 127 height 23
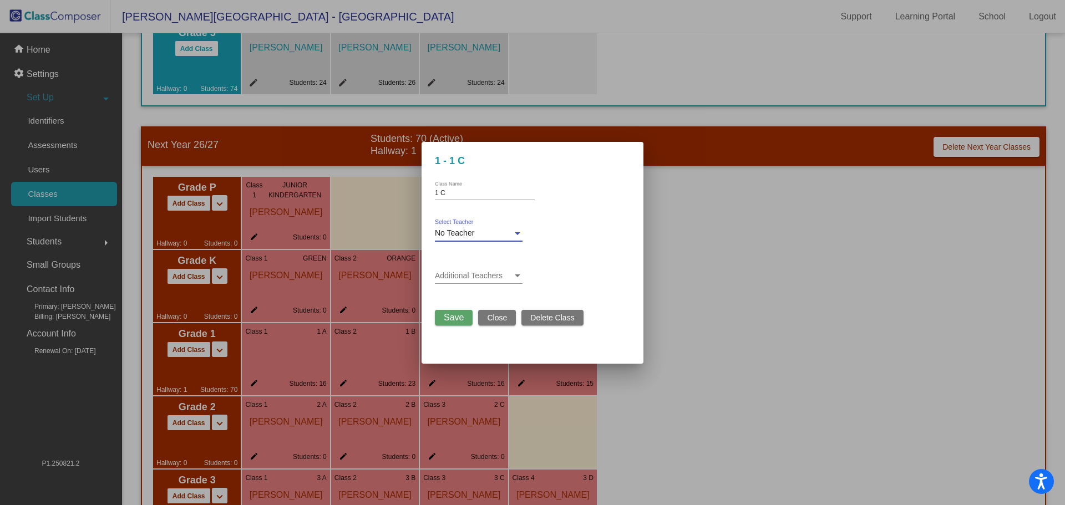
click at [447, 319] on span "Save" at bounding box center [454, 317] width 20 height 9
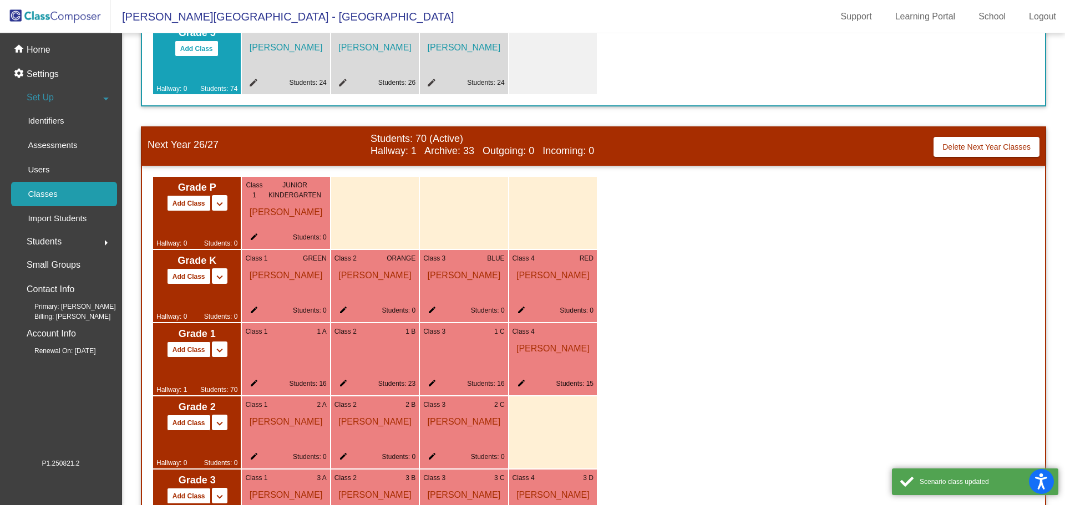
click at [520, 382] on mat-icon "edit" at bounding box center [519, 385] width 13 height 13
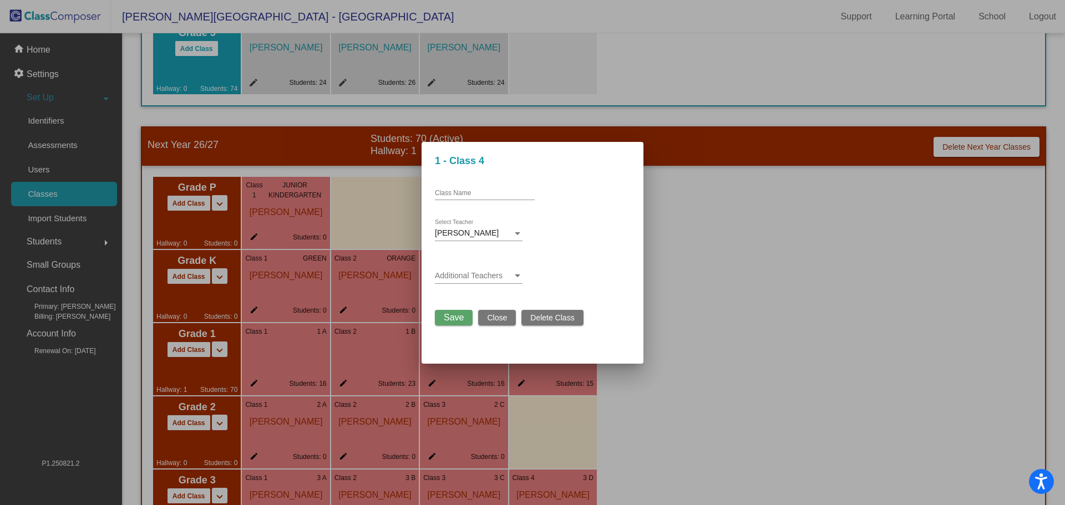
click at [499, 236] on div "[PERSON_NAME]" at bounding box center [474, 233] width 78 height 9
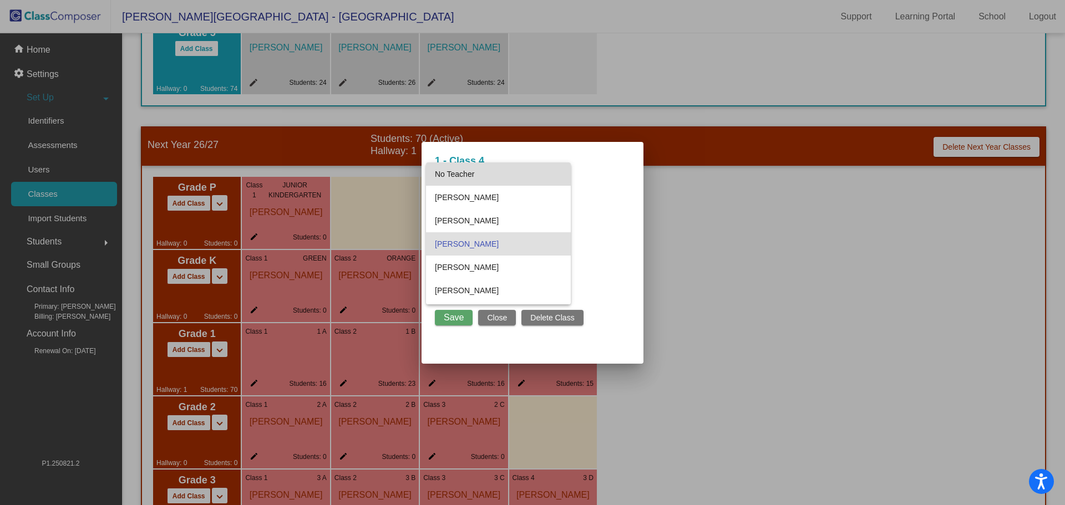
click at [464, 178] on span "No Teacher" at bounding box center [498, 174] width 127 height 23
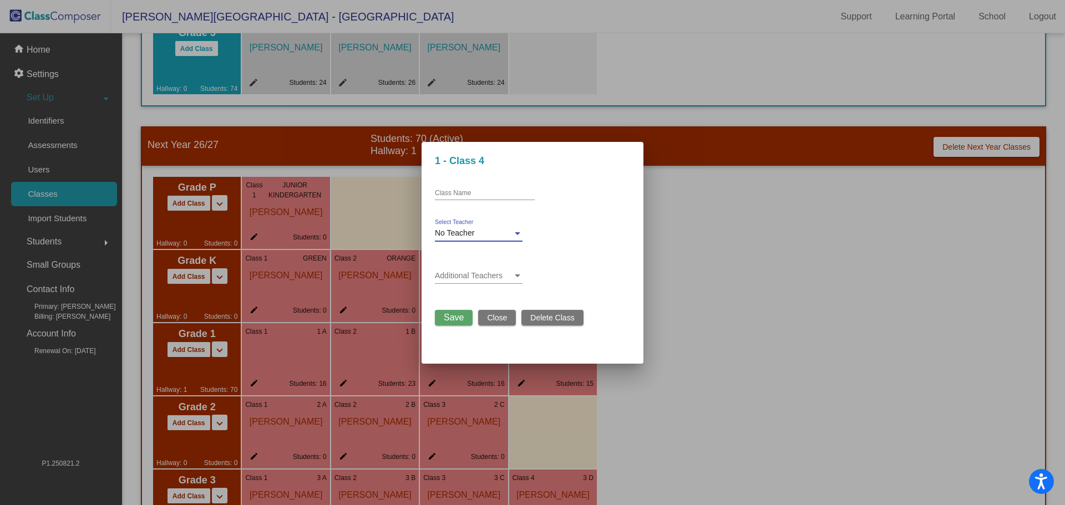
click at [455, 320] on span "Save" at bounding box center [454, 317] width 20 height 9
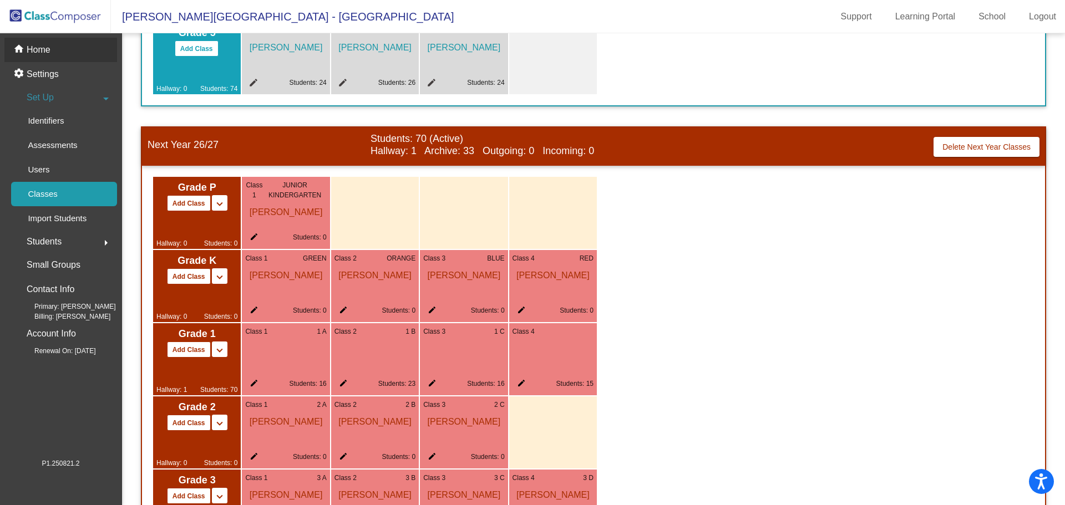
click at [38, 50] on p "Home" at bounding box center [39, 49] width 24 height 13
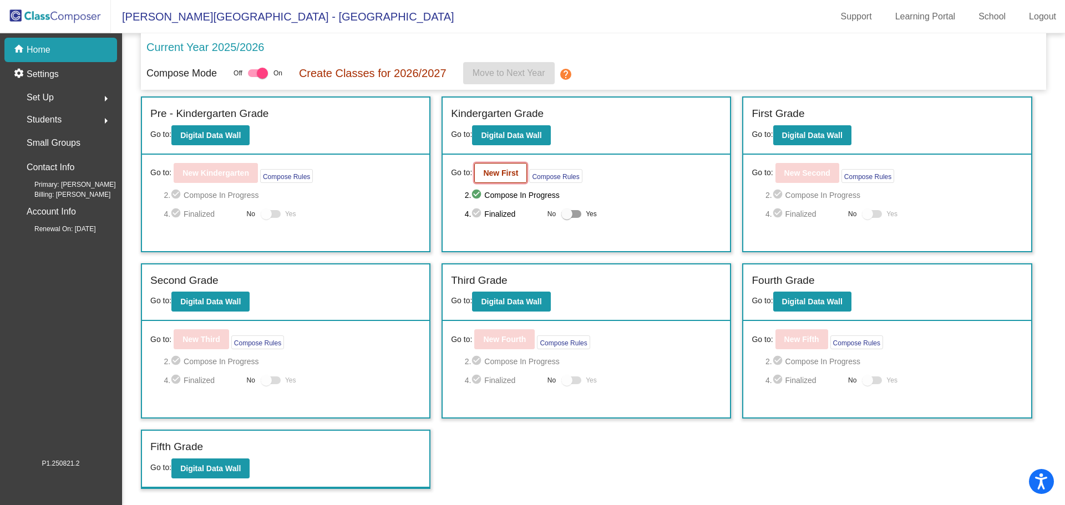
click at [500, 174] on b "New First" at bounding box center [500, 173] width 35 height 9
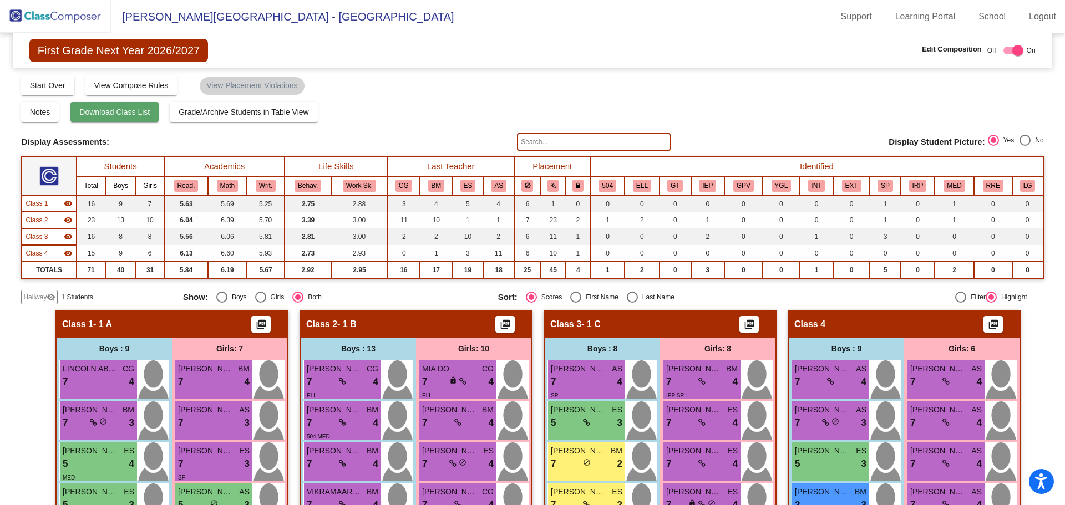
click at [137, 113] on span "Download Class List" at bounding box center [114, 112] width 70 height 9
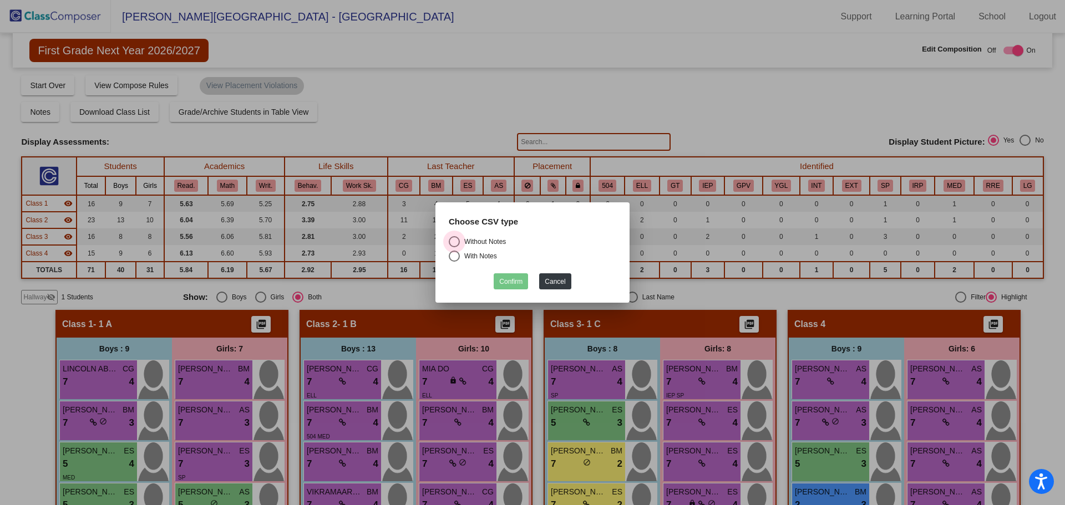
click at [456, 241] on div "Select an option" at bounding box center [454, 241] width 11 height 11
click at [454, 247] on input "Without Notes" at bounding box center [454, 247] width 1 height 1
radio input "true"
click at [513, 284] on button "Confirm" at bounding box center [511, 281] width 34 height 16
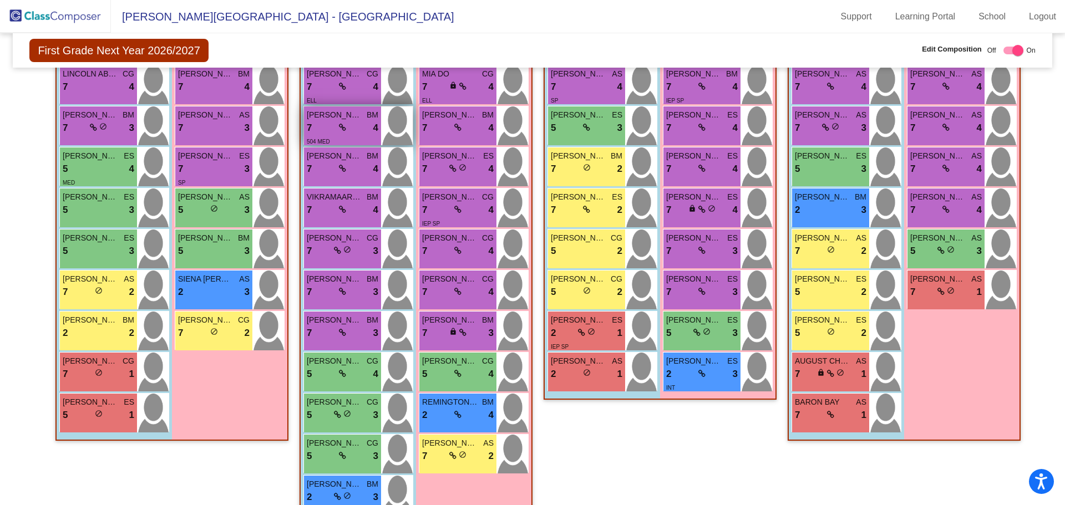
scroll to position [351, 0]
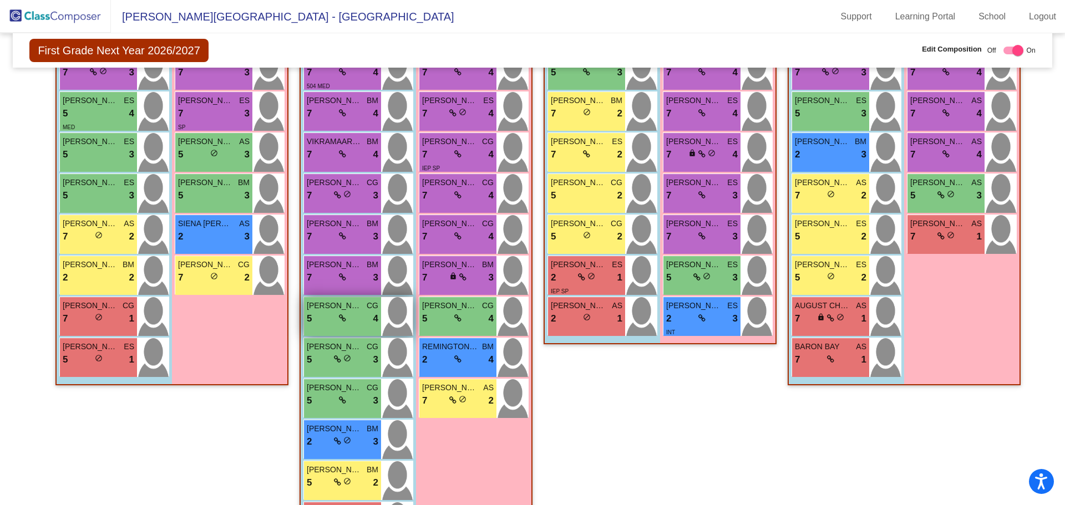
click at [349, 323] on div "5 lock do_not_disturb_alt 4" at bounding box center [343, 319] width 72 height 14
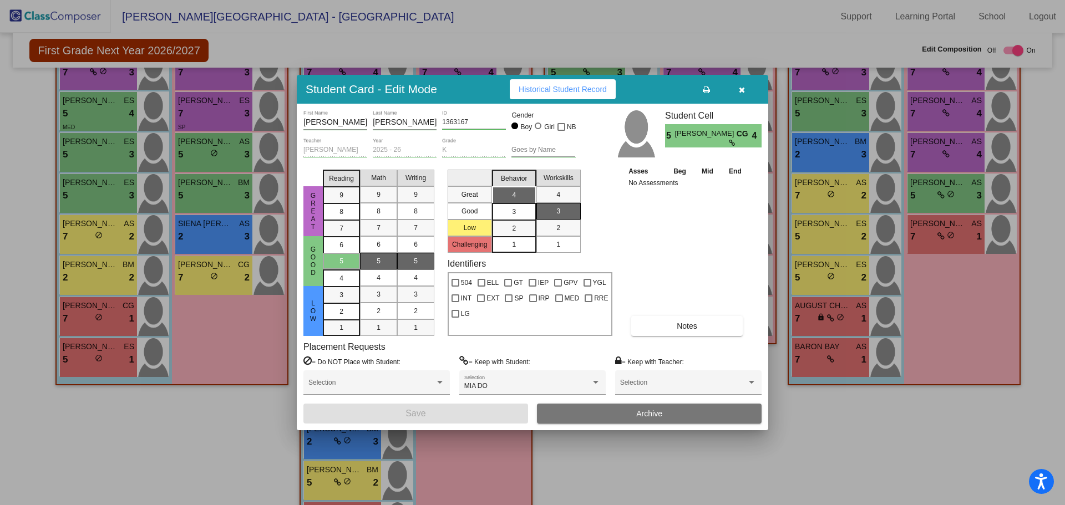
click at [741, 89] on icon "button" at bounding box center [742, 90] width 6 height 8
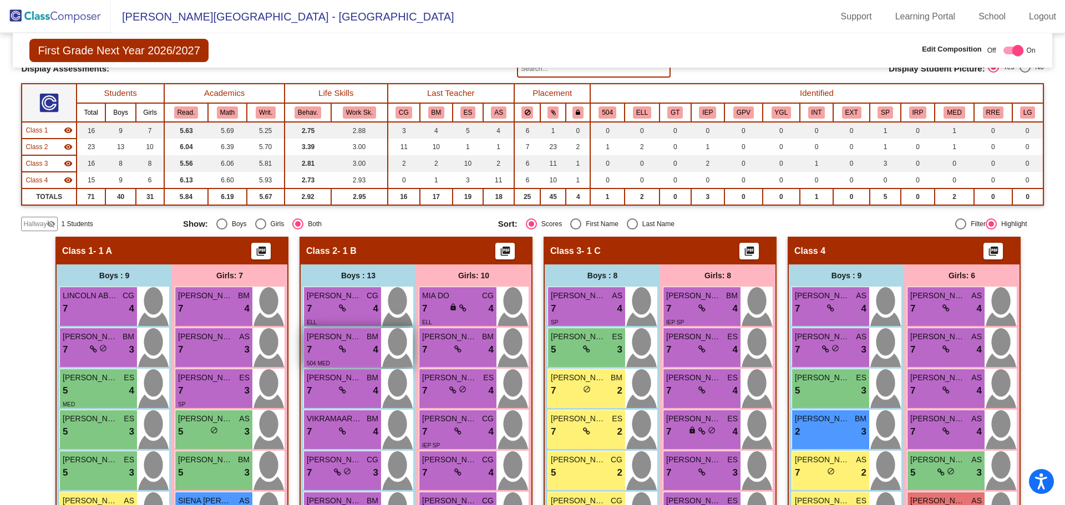
scroll to position [0, 0]
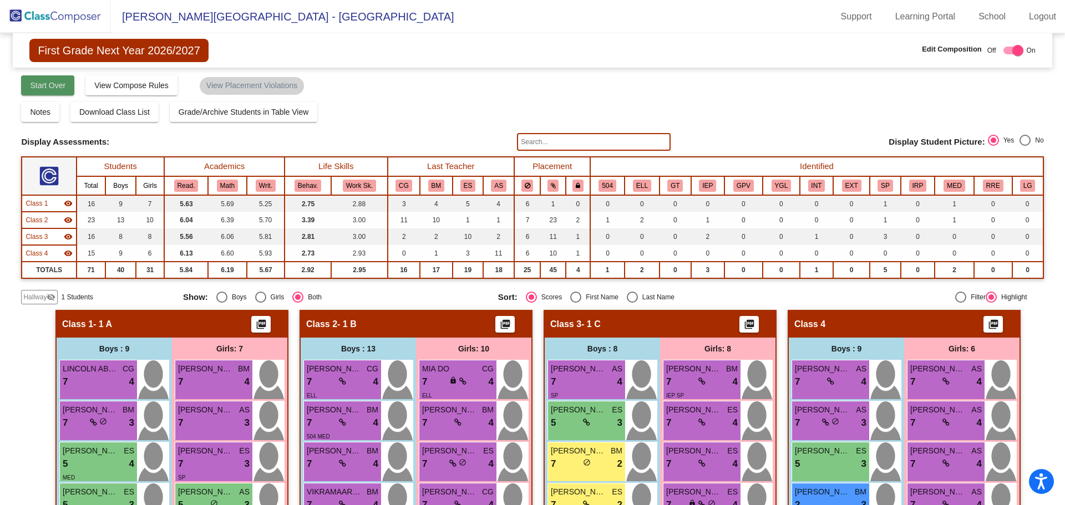
click at [48, 87] on span "Start Over" at bounding box center [47, 85] width 35 height 9
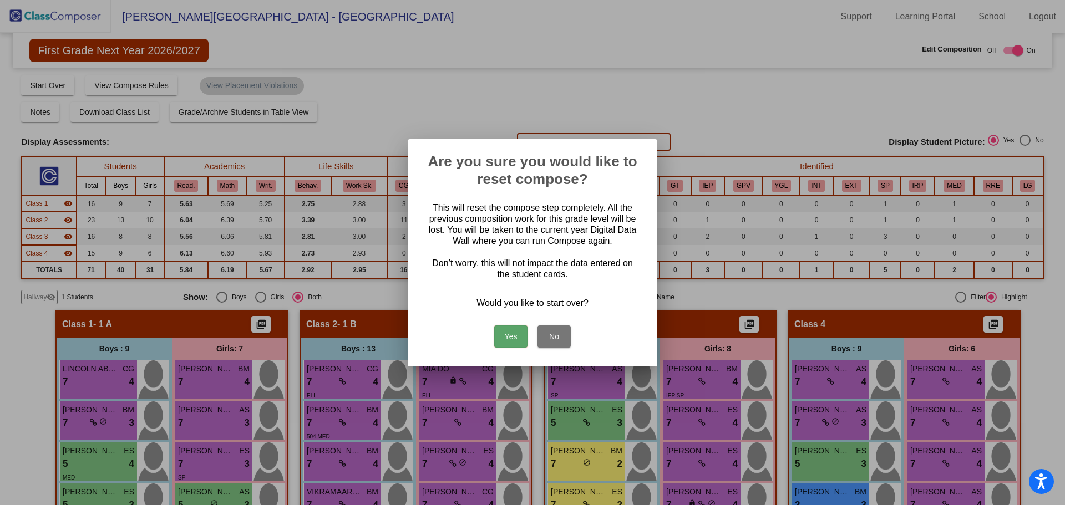
click at [515, 338] on button "Yes" at bounding box center [510, 337] width 33 height 22
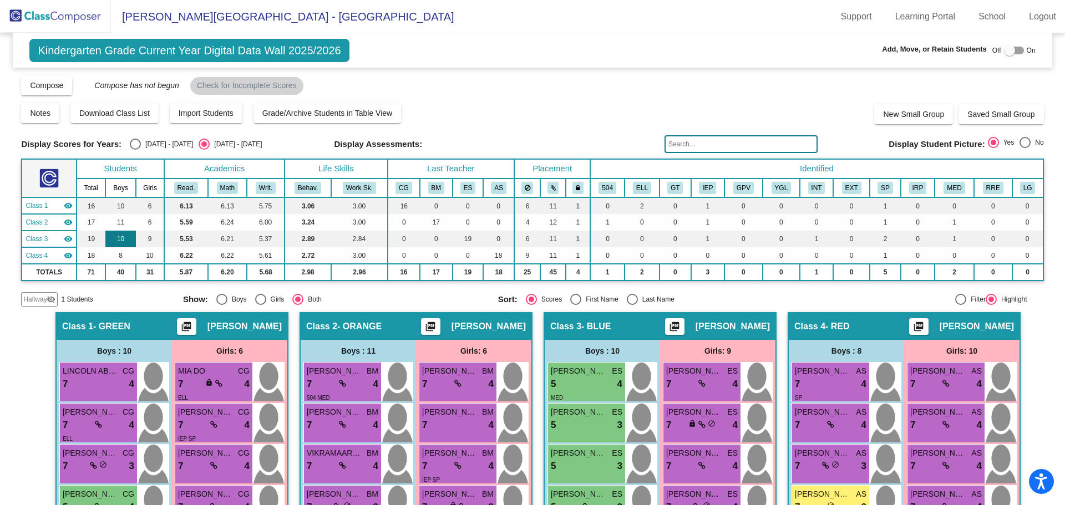
scroll to position [55, 0]
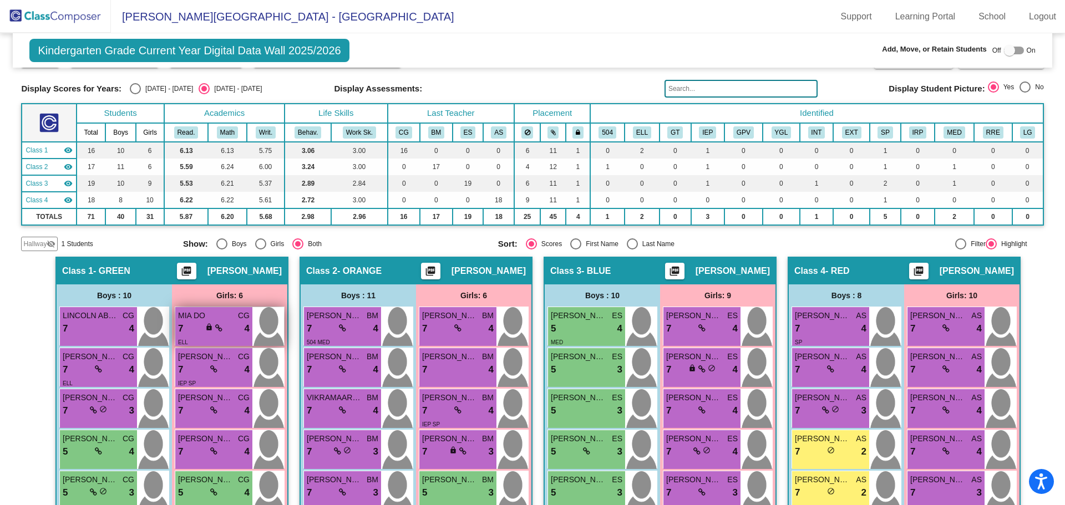
click at [212, 328] on div "lock do_not_disturb_alt" at bounding box center [213, 329] width 17 height 12
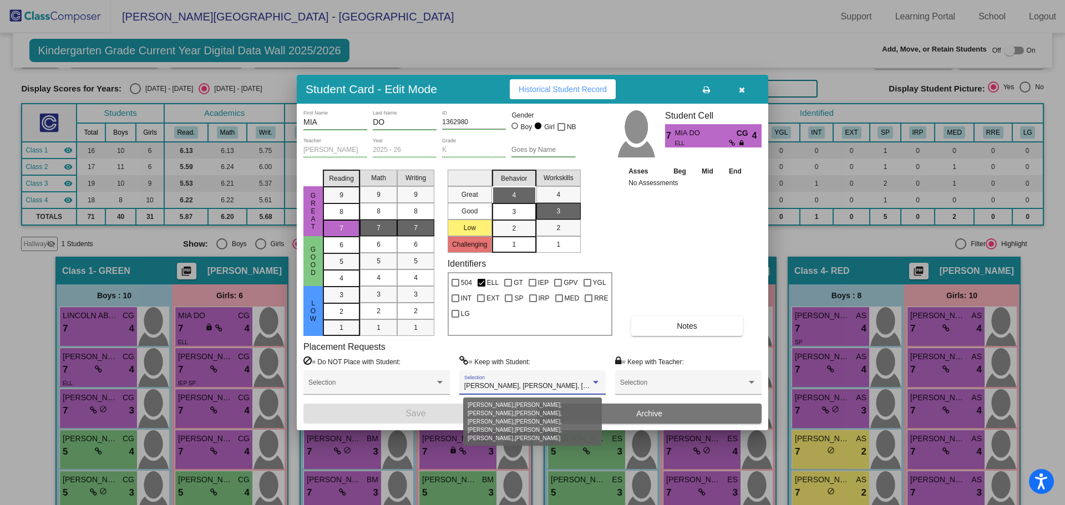
click at [593, 384] on div at bounding box center [596, 382] width 6 height 3
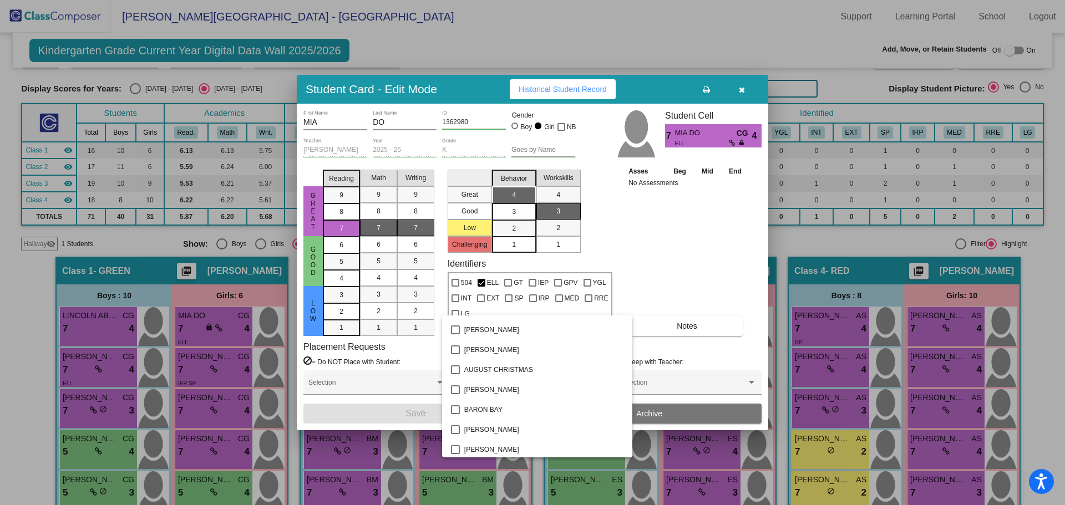
scroll to position [0, 0]
click at [673, 243] on div at bounding box center [532, 252] width 1065 height 505
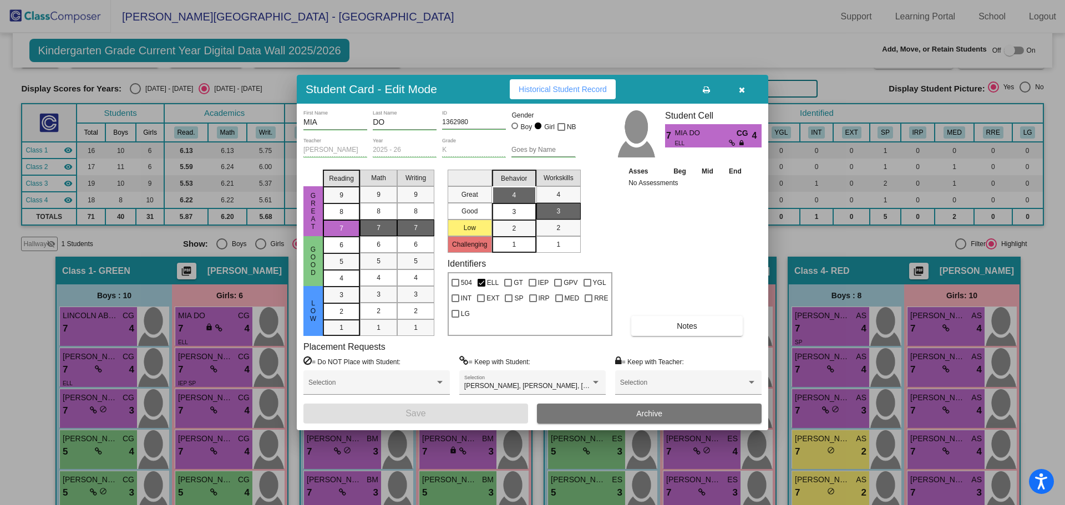
click at [737, 88] on button "button" at bounding box center [741, 89] width 35 height 20
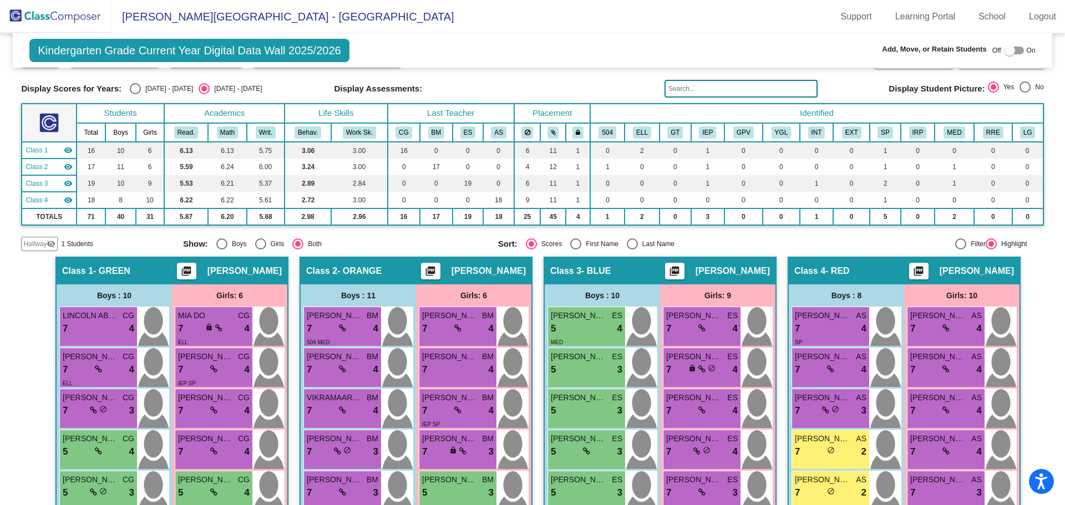
click at [573, 245] on div "Select an option" at bounding box center [575, 244] width 11 height 11
click at [575, 250] on input "First Name" at bounding box center [575, 250] width 1 height 1
radio input "true"
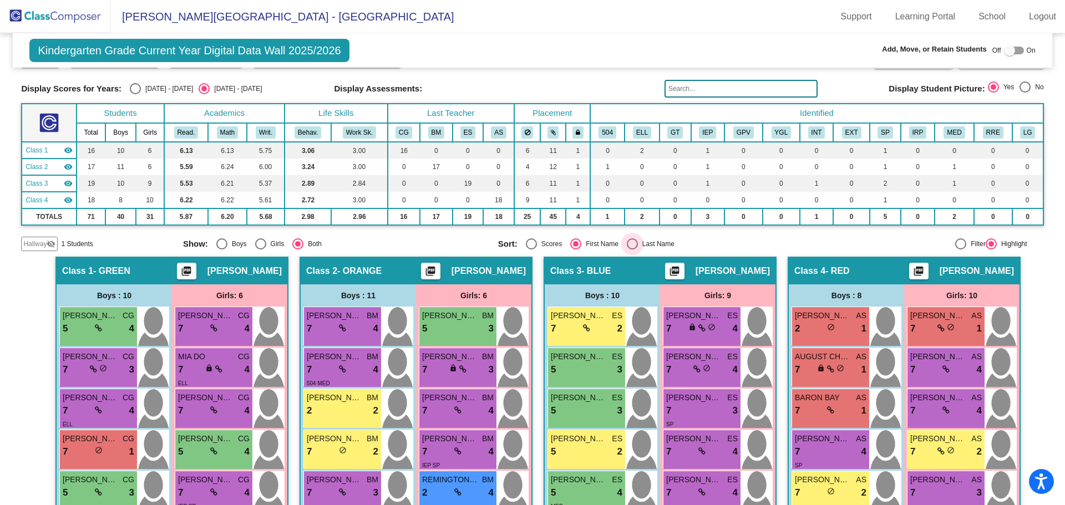
click at [632, 244] on div "Select an option" at bounding box center [632, 244] width 0 height 0
click at [632, 250] on input "Last Name" at bounding box center [632, 250] width 1 height 1
radio input "true"
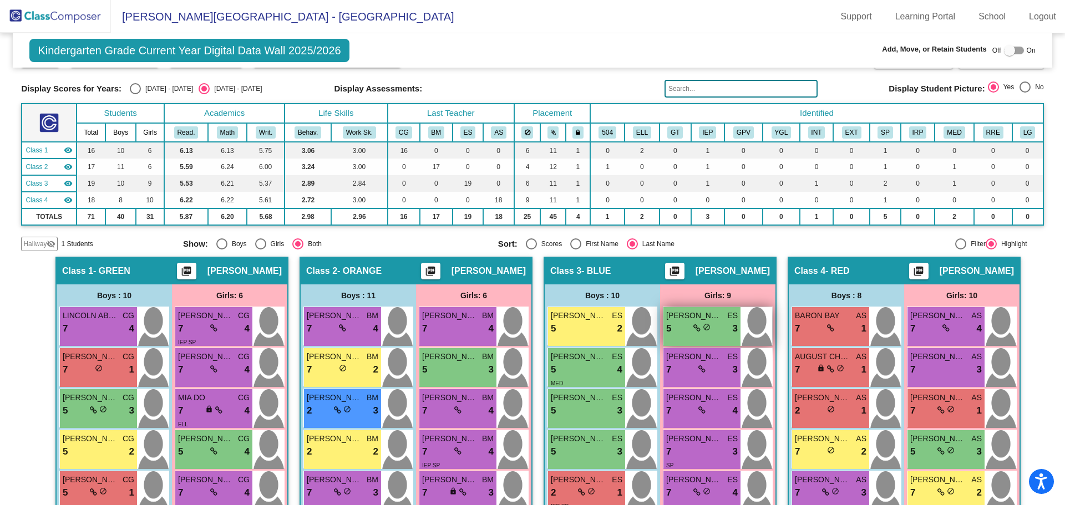
click at [720, 334] on div "5 lock do_not_disturb_alt 3" at bounding box center [702, 329] width 72 height 14
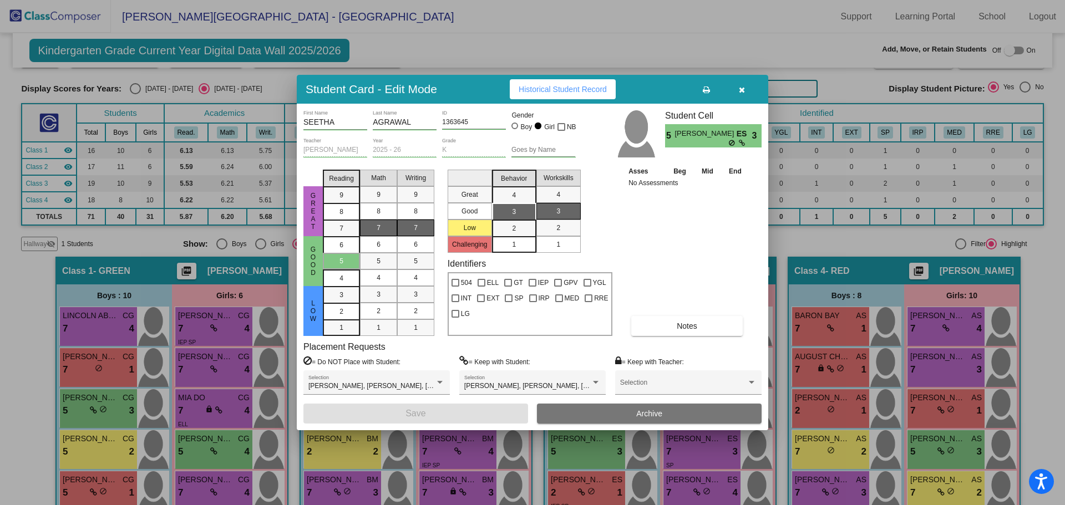
click at [744, 91] on icon "button" at bounding box center [742, 90] width 6 height 8
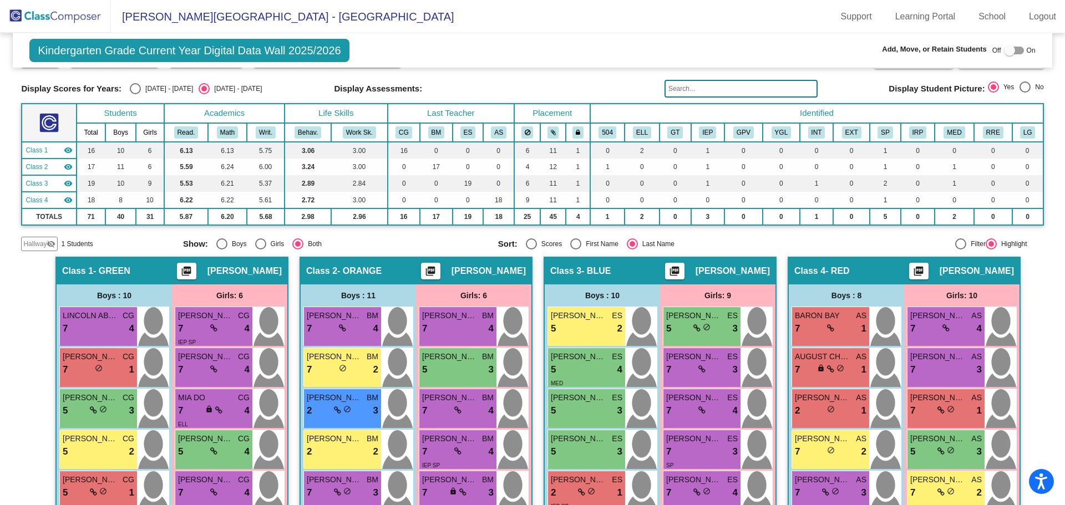
click at [29, 14] on img at bounding box center [55, 16] width 111 height 33
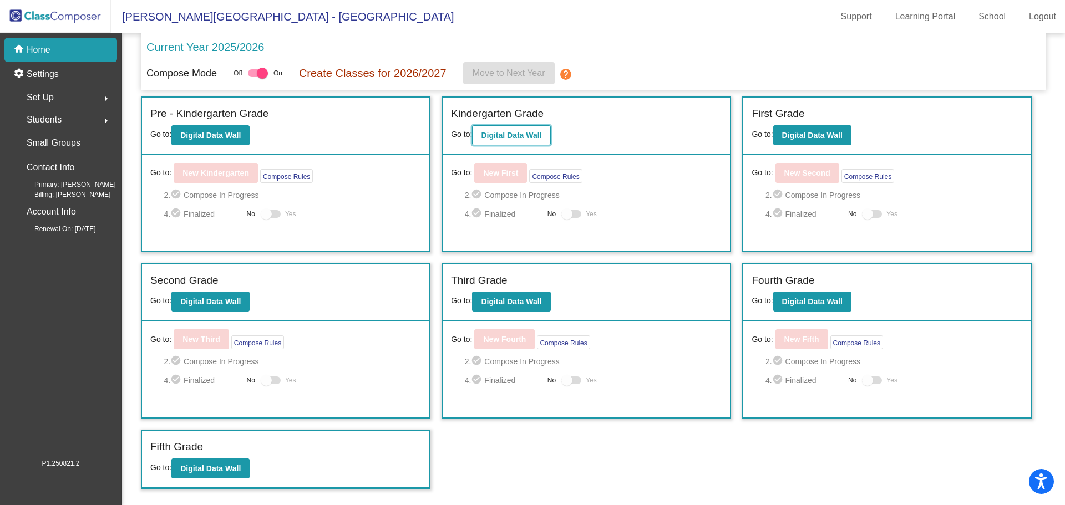
click at [515, 139] on b "Digital Data Wall" at bounding box center [511, 135] width 60 height 9
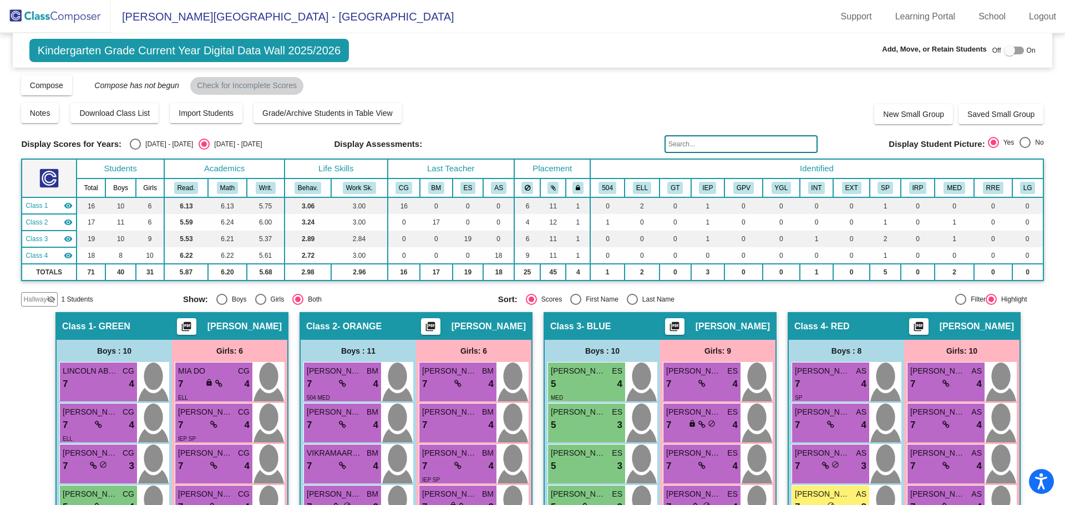
click at [86, 21] on img at bounding box center [55, 16] width 111 height 33
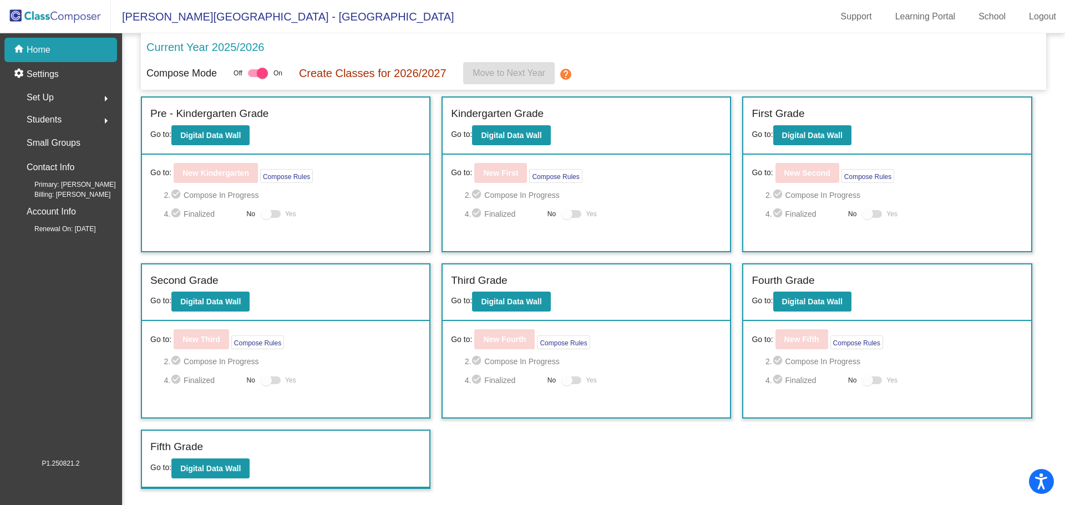
click at [63, 98] on div "Set Up arrow_right" at bounding box center [64, 98] width 106 height 22
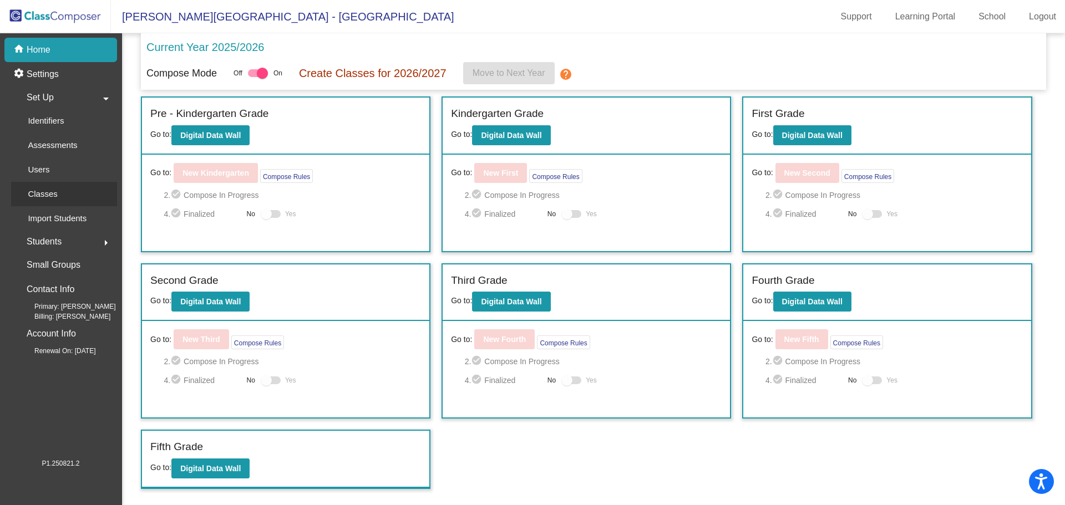
click at [63, 195] on div "Classes" at bounding box center [38, 194] width 55 height 24
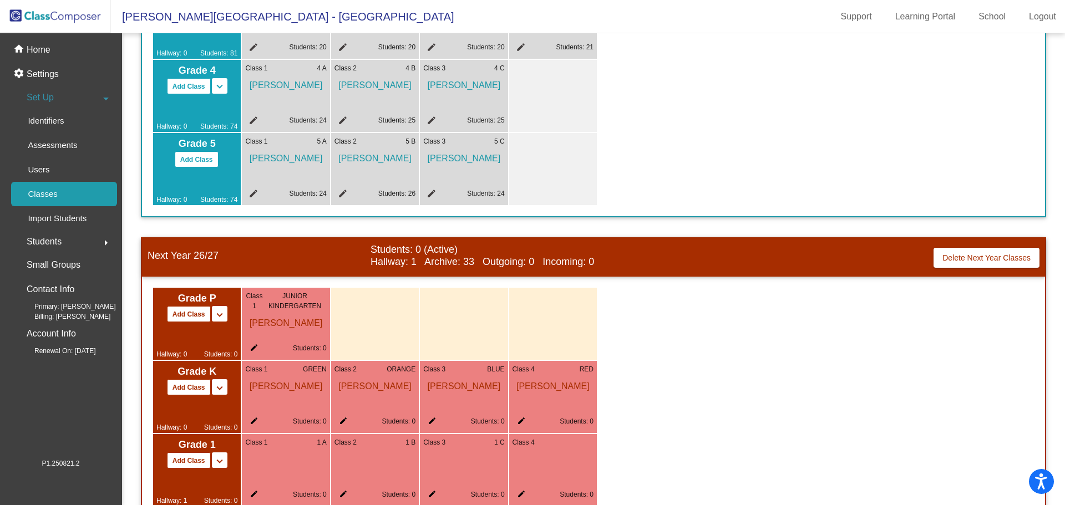
scroll to position [555, 0]
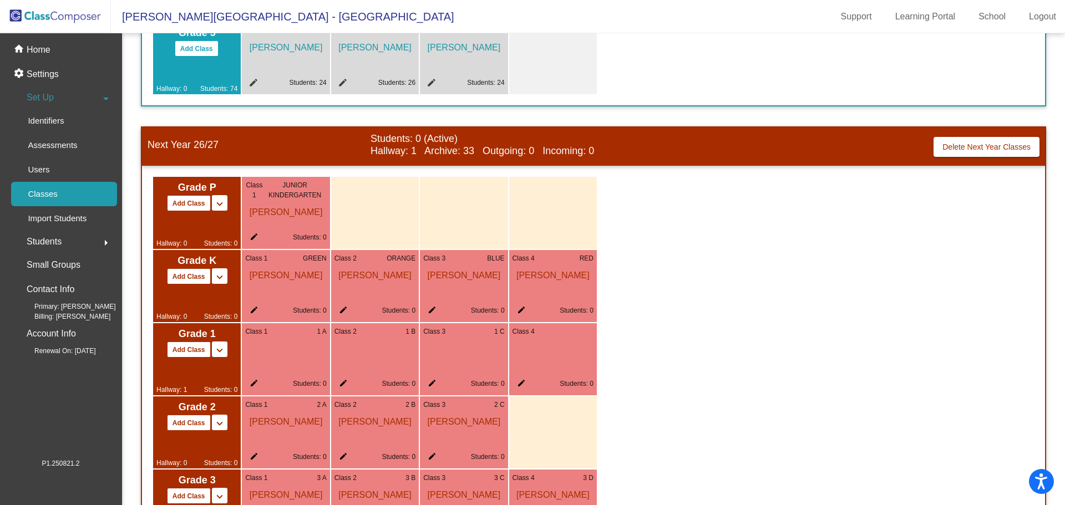
click at [254, 382] on mat-icon "edit" at bounding box center [251, 385] width 13 height 13
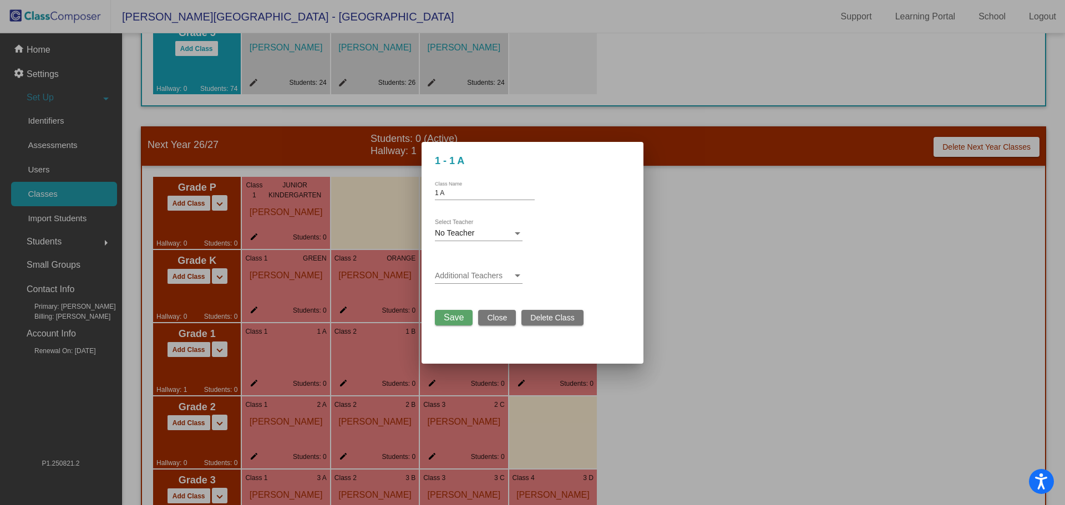
click at [446, 231] on span "No Teacher" at bounding box center [454, 233] width 39 height 9
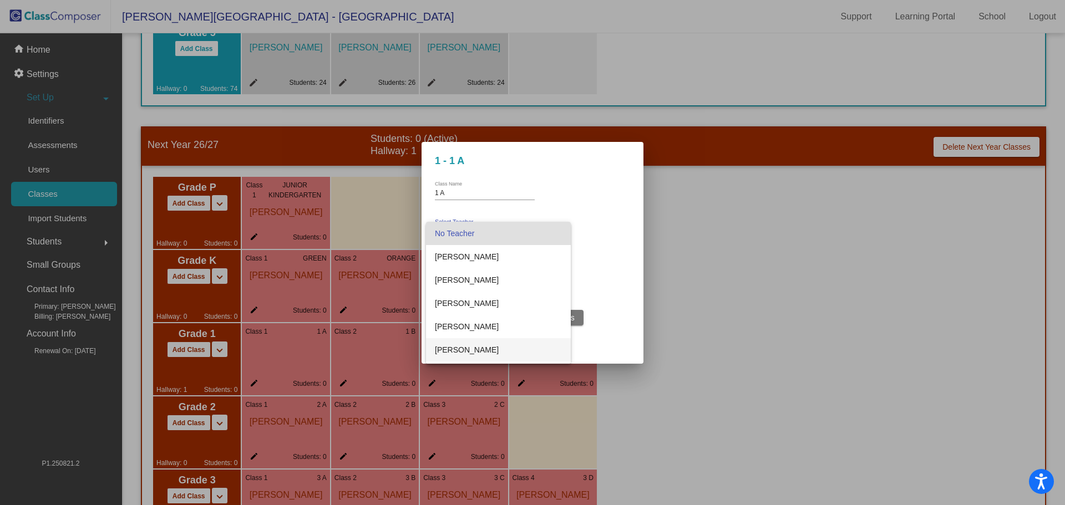
scroll to position [55, 0]
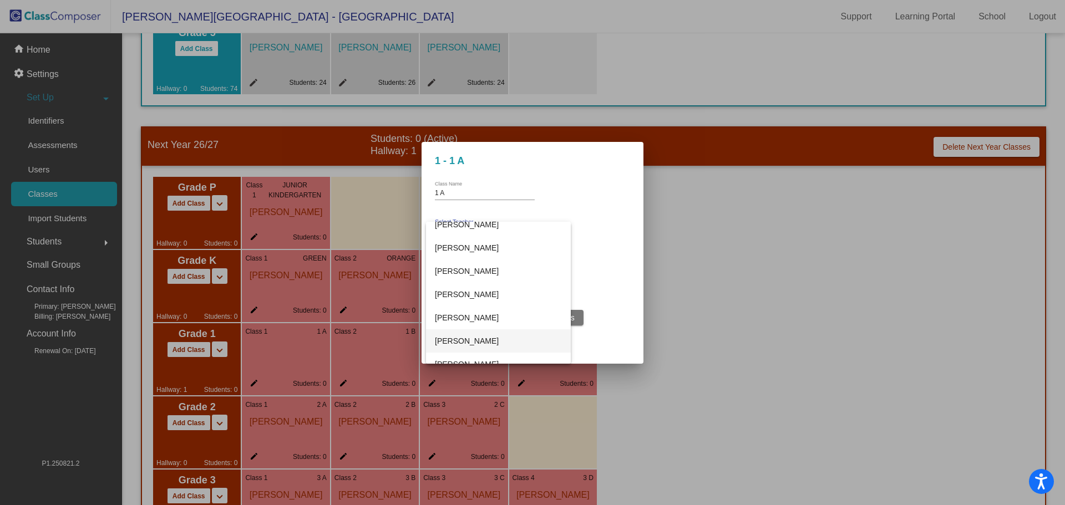
click at [452, 339] on span "[PERSON_NAME]" at bounding box center [498, 340] width 127 height 23
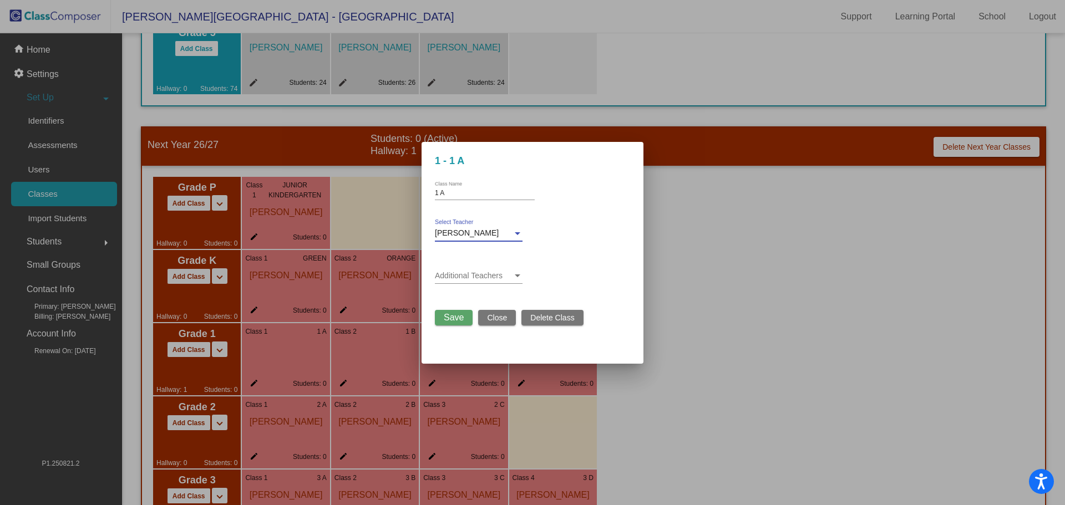
click at [457, 315] on span "Save" at bounding box center [454, 317] width 20 height 9
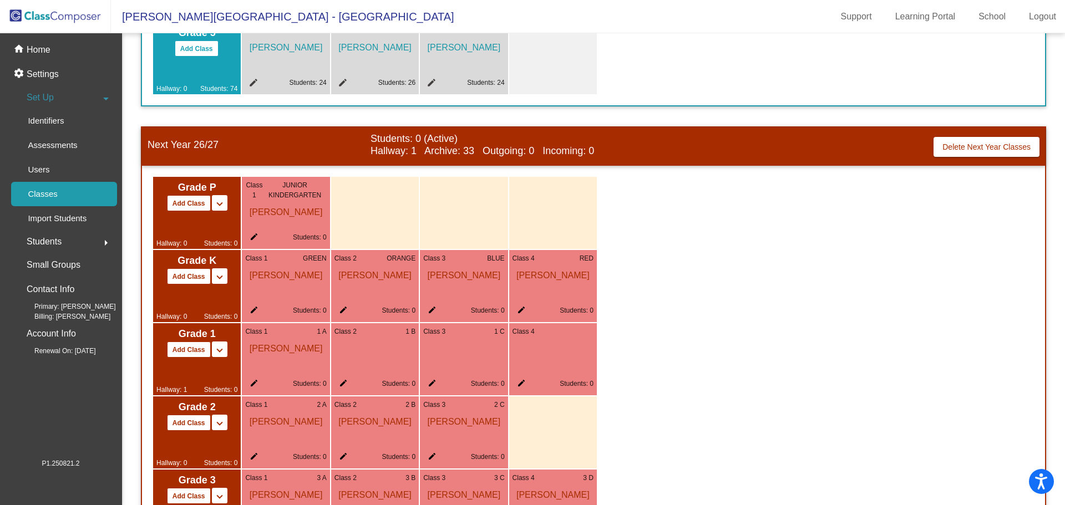
click at [343, 382] on mat-icon "edit" at bounding box center [340, 385] width 13 height 13
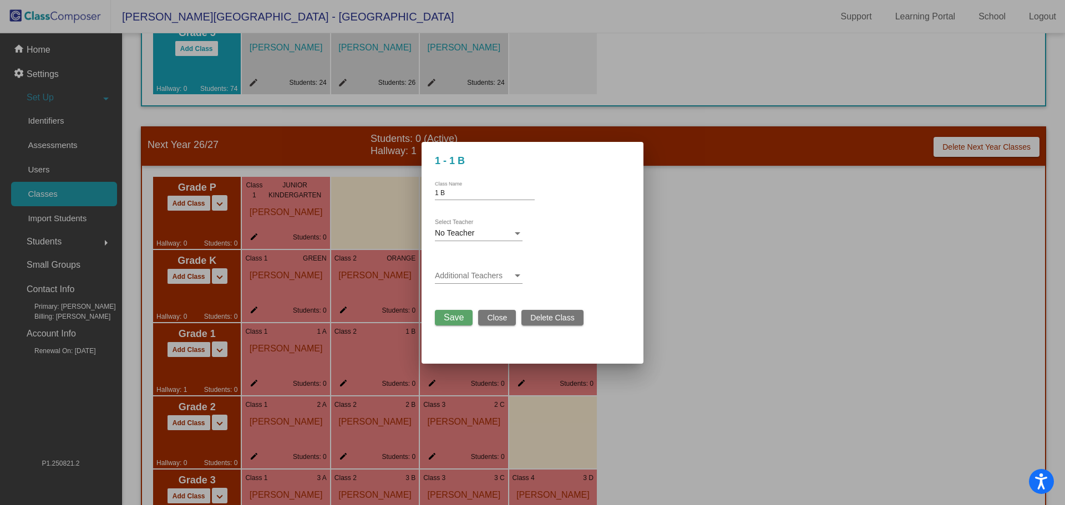
click at [495, 234] on div "No Teacher" at bounding box center [474, 233] width 78 height 9
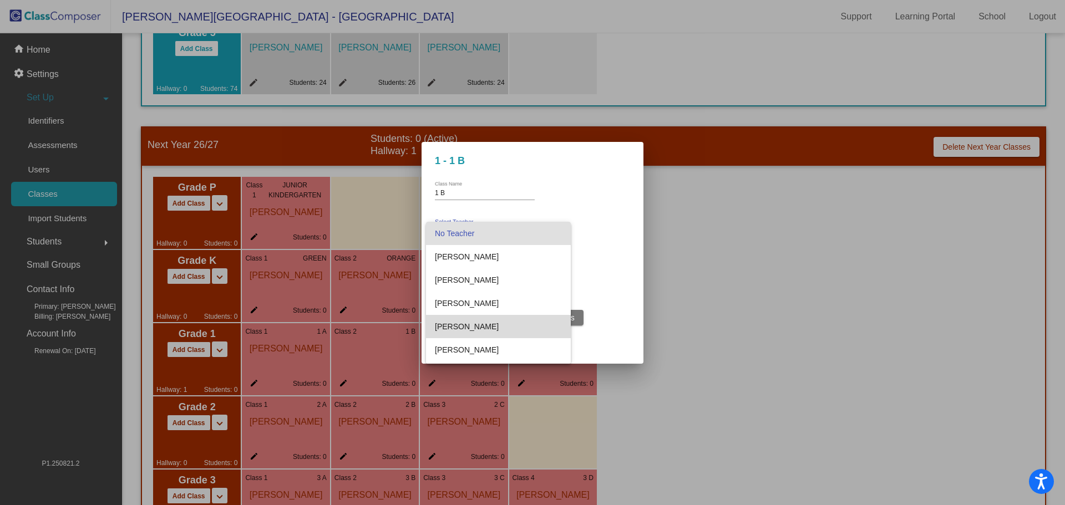
click at [465, 324] on span "[PERSON_NAME]" at bounding box center [498, 326] width 127 height 23
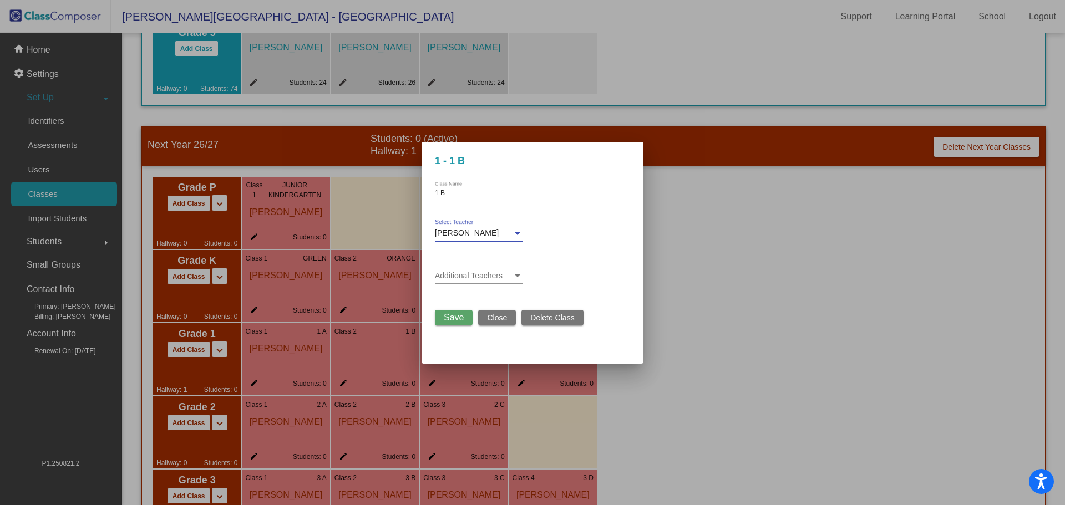
click at [456, 318] on span "Save" at bounding box center [454, 317] width 20 height 9
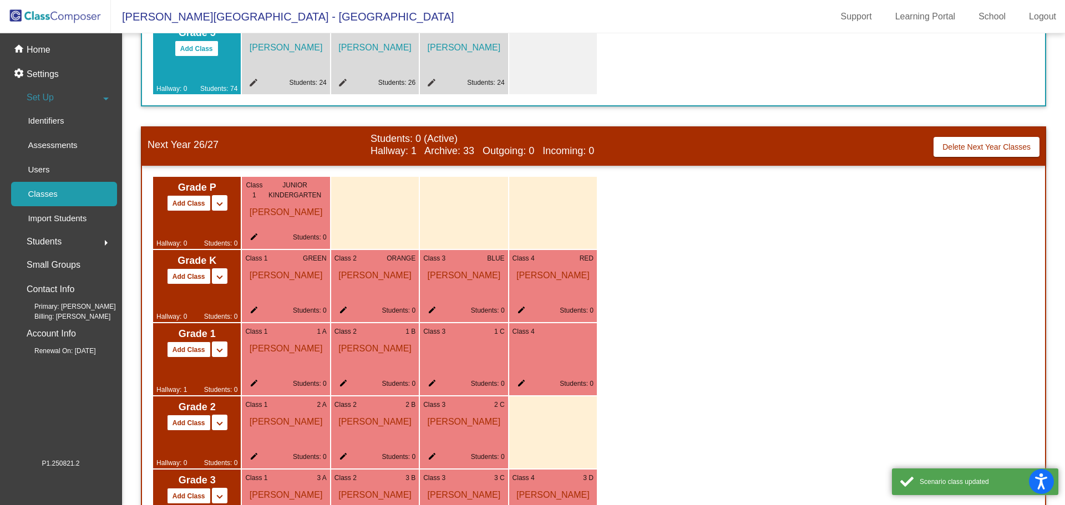
click at [433, 379] on mat-icon "edit" at bounding box center [429, 385] width 13 height 13
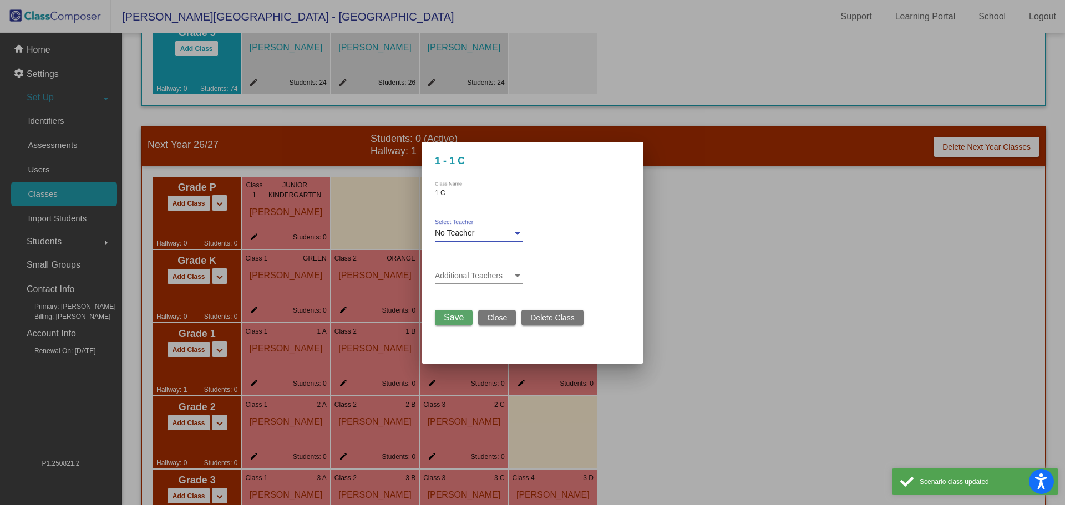
click at [479, 232] on div "No Teacher" at bounding box center [474, 233] width 78 height 9
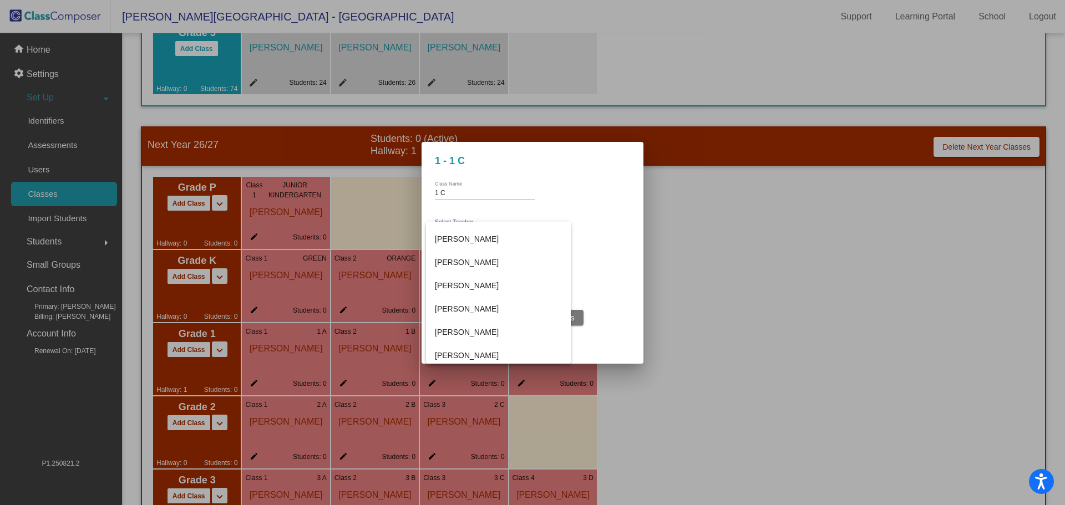
scroll to position [166, 0]
click at [464, 322] on span "[PERSON_NAME]" at bounding box center [498, 323] width 127 height 23
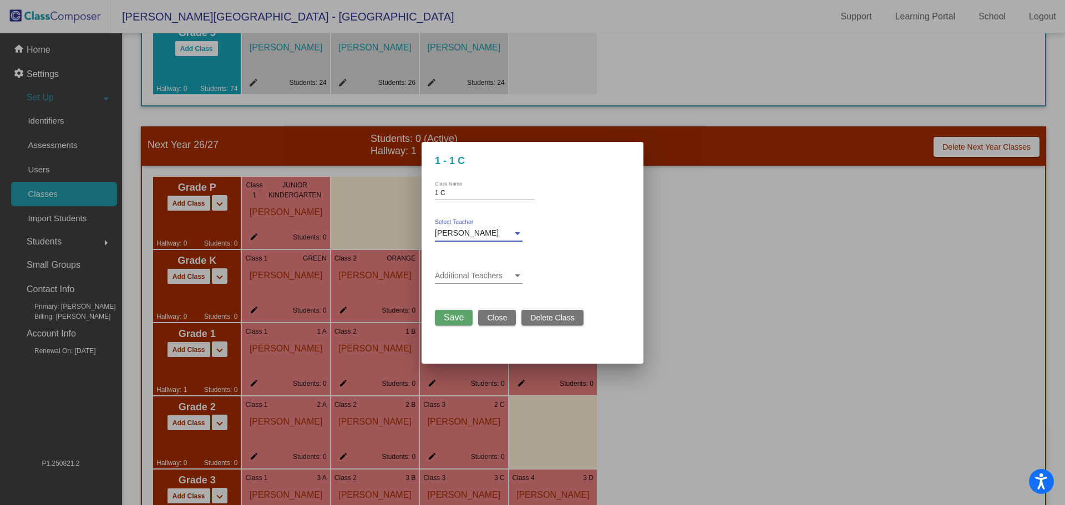
click at [459, 317] on span "Save" at bounding box center [454, 317] width 20 height 9
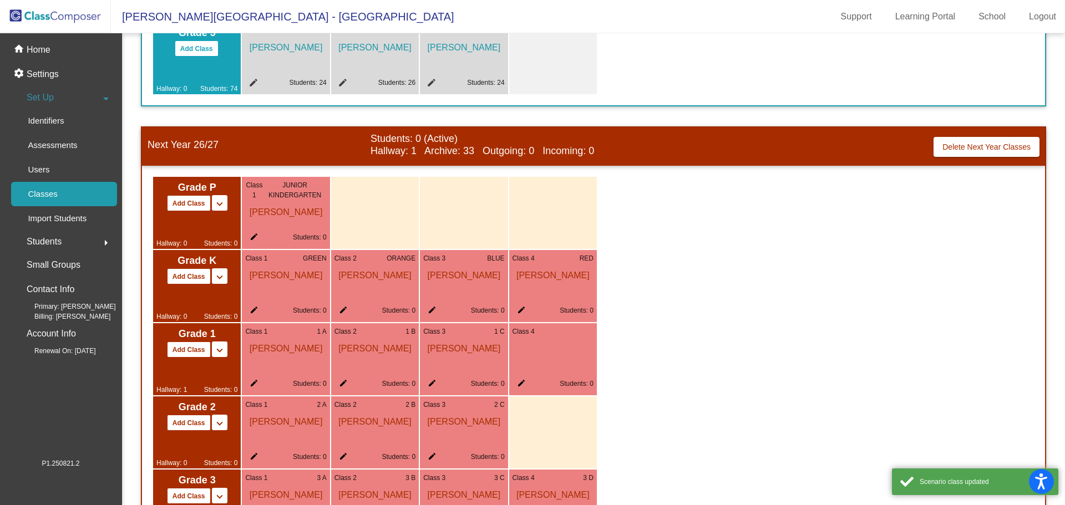
click at [518, 378] on div "Class 4 edit Students: 0" at bounding box center [553, 359] width 88 height 72
click at [520, 381] on mat-icon "edit" at bounding box center [519, 385] width 13 height 13
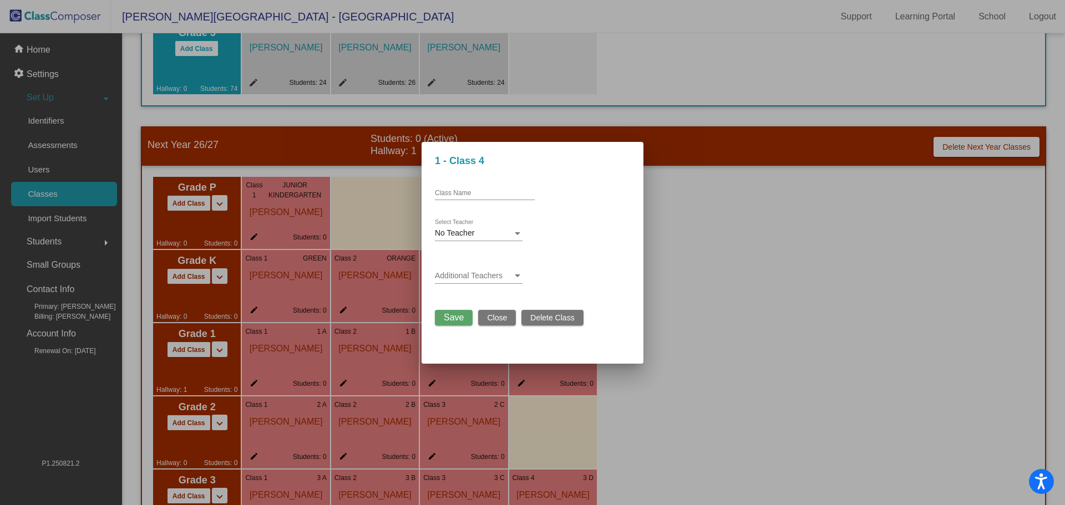
click at [483, 234] on div "No Teacher" at bounding box center [474, 233] width 78 height 9
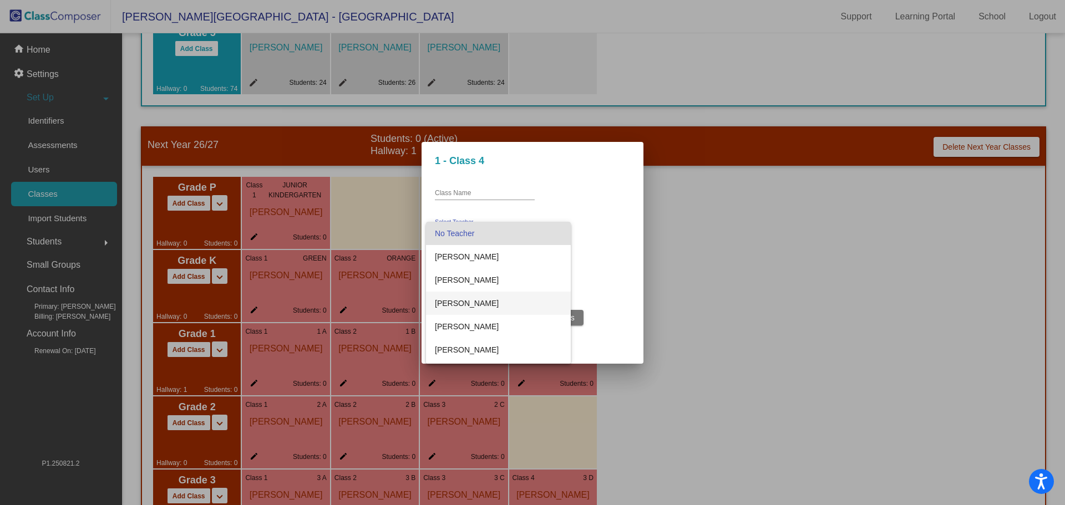
click at [471, 302] on span "[PERSON_NAME]" at bounding box center [498, 303] width 127 height 23
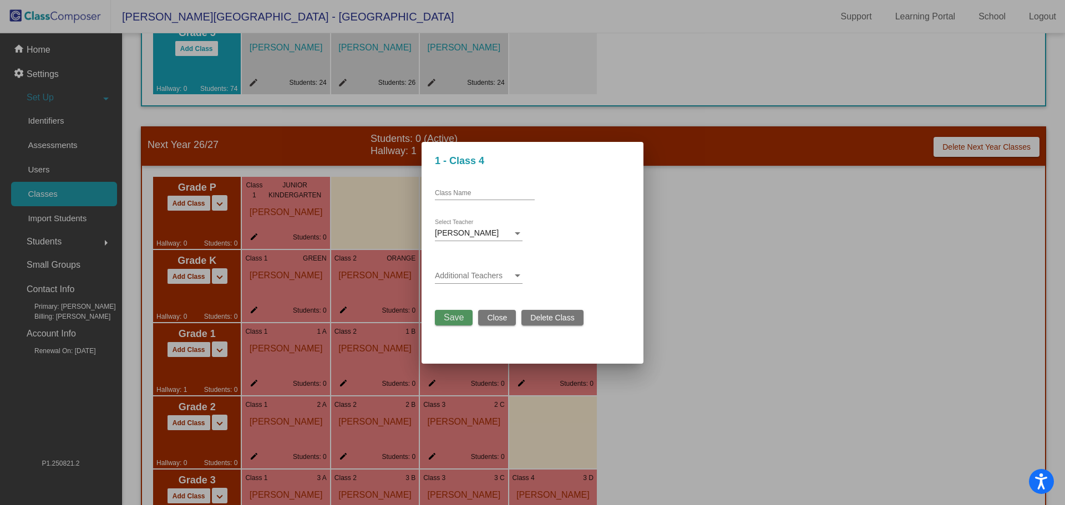
click at [449, 316] on span "Save" at bounding box center [454, 317] width 20 height 9
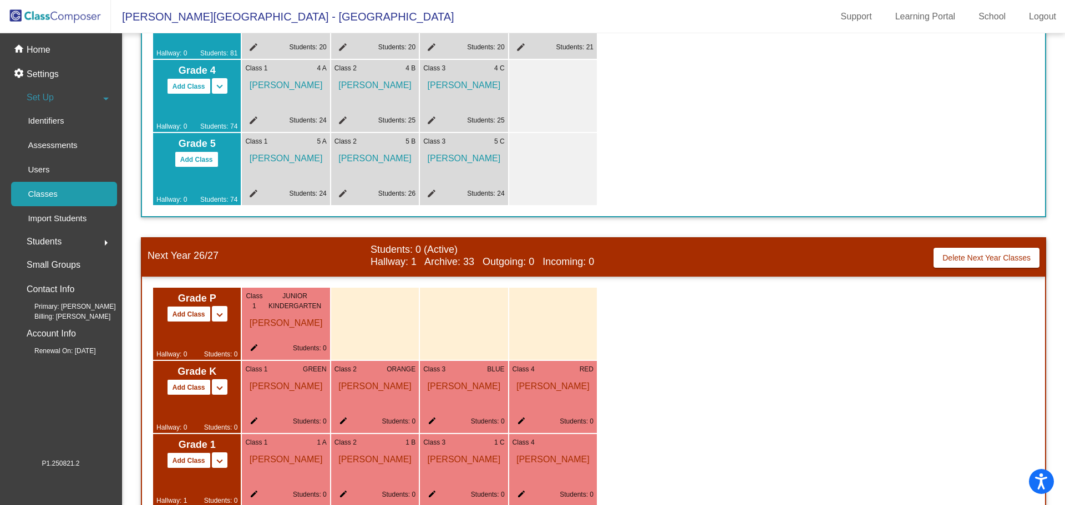
scroll to position [388, 0]
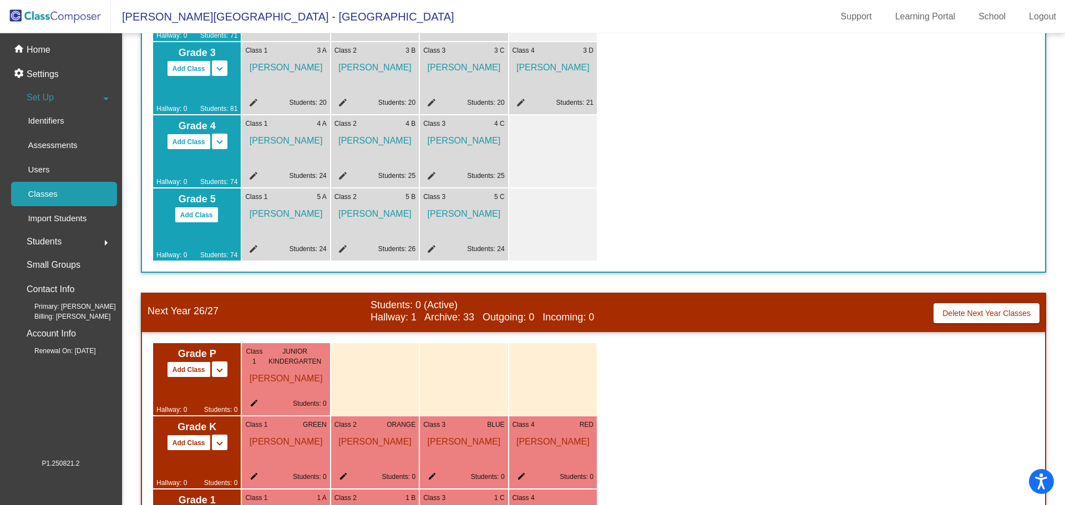
click at [49, 97] on span "Set Up" at bounding box center [40, 98] width 27 height 16
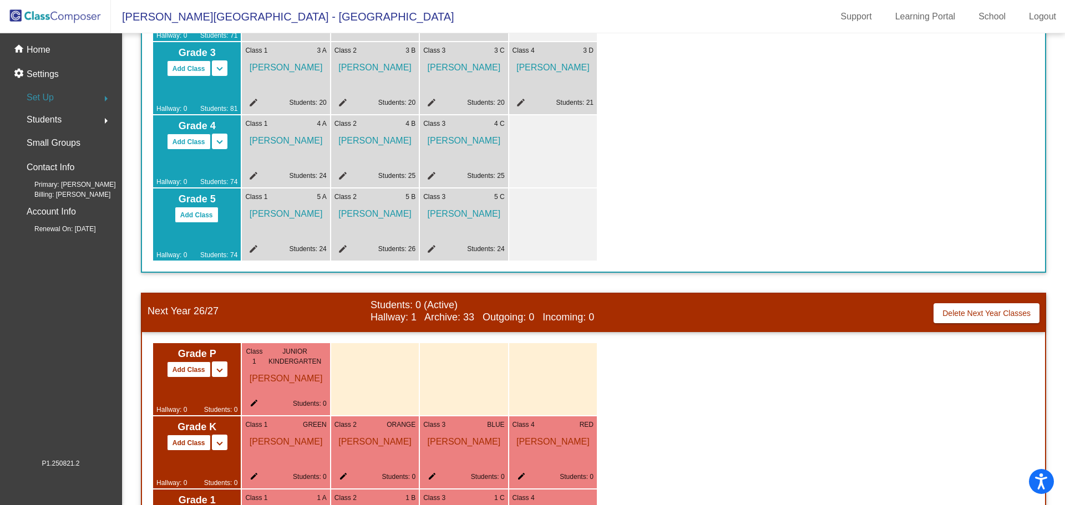
click at [49, 97] on span "Set Up" at bounding box center [40, 98] width 27 height 16
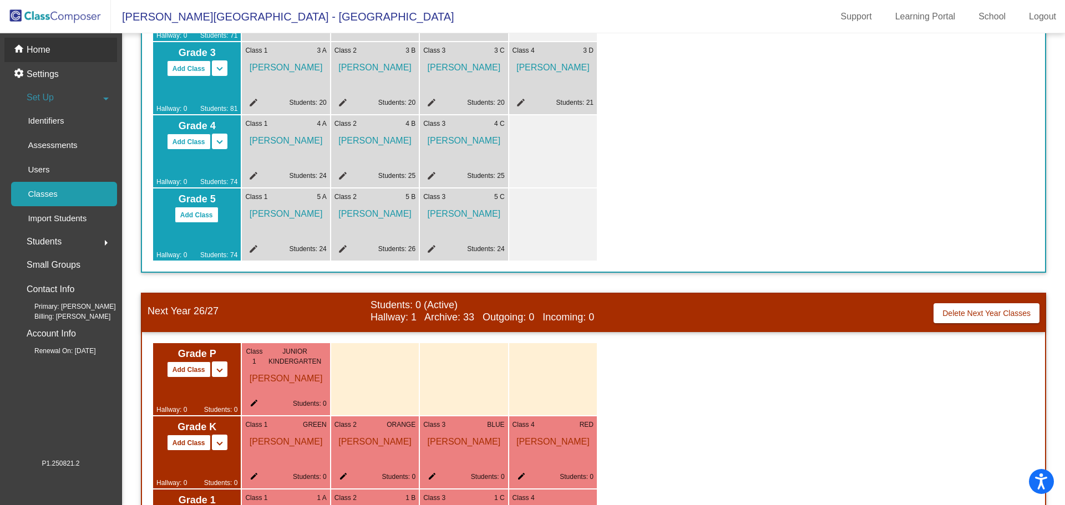
click at [25, 44] on mat-icon "home" at bounding box center [19, 49] width 13 height 13
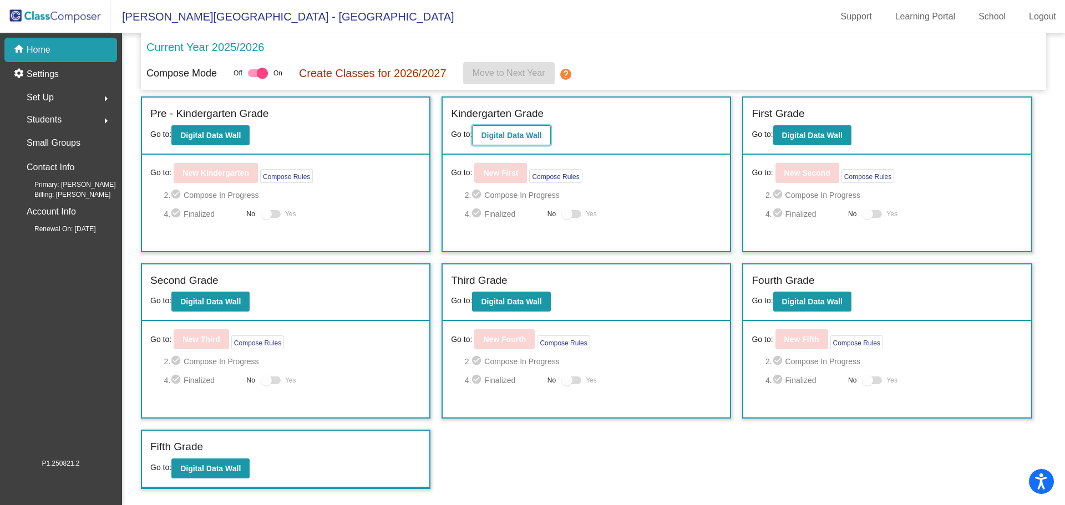
click at [491, 138] on b "Digital Data Wall" at bounding box center [511, 135] width 60 height 9
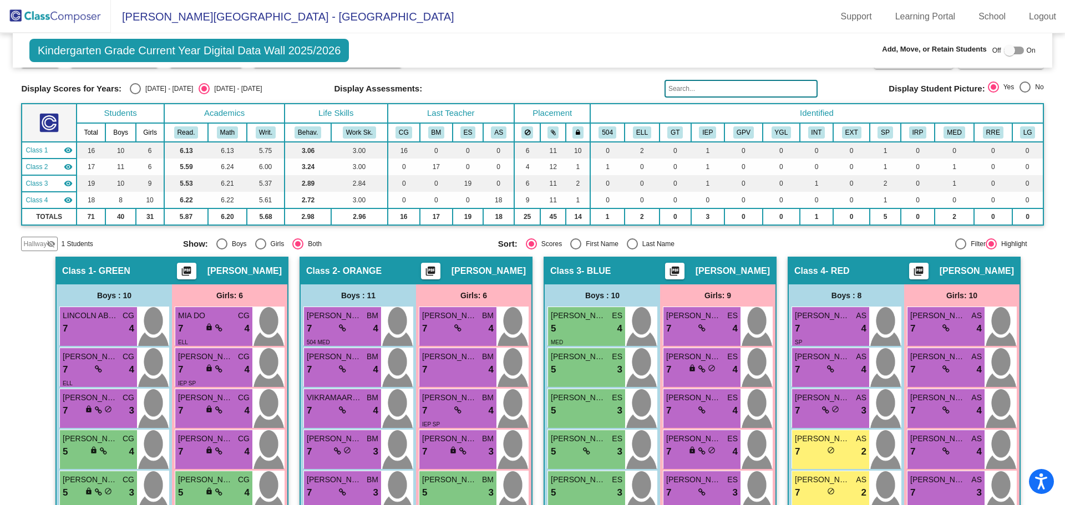
scroll to position [111, 0]
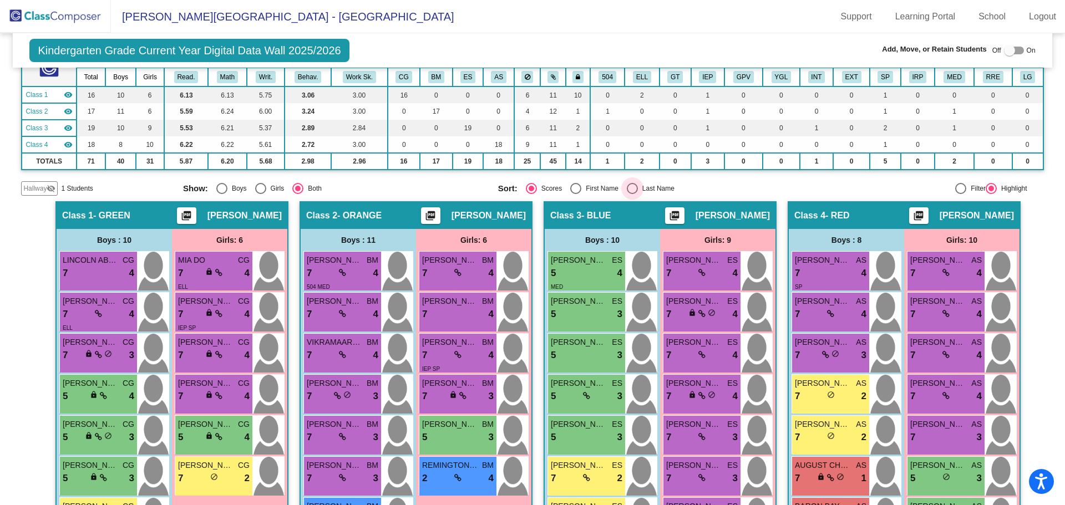
click at [627, 190] on div "Select an option" at bounding box center [632, 188] width 11 height 11
click at [632, 194] on input "Last Name" at bounding box center [632, 194] width 1 height 1
radio input "true"
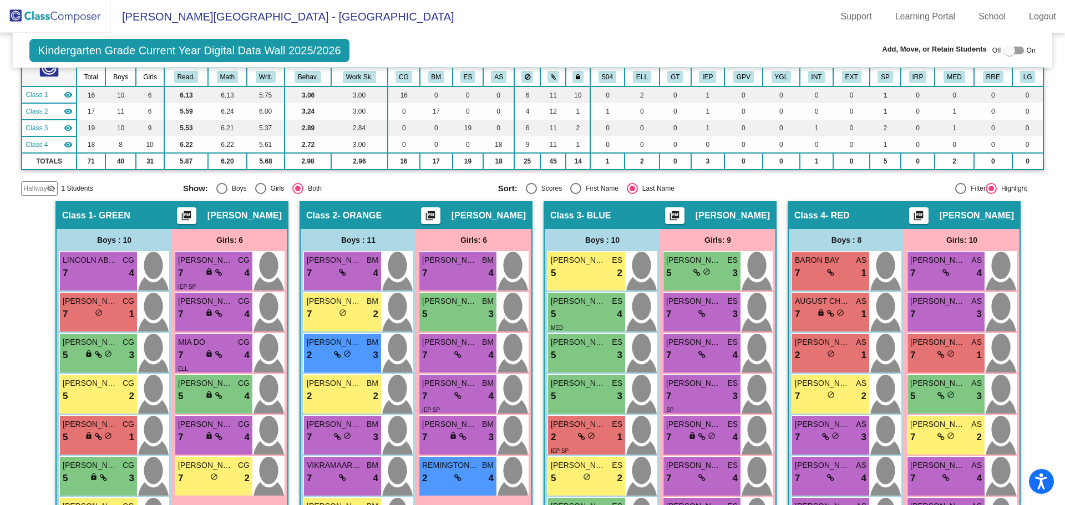
click at [571, 189] on div "Select an option" at bounding box center [575, 188] width 11 height 11
click at [575, 194] on input "First Name" at bounding box center [575, 194] width 1 height 1
radio input "true"
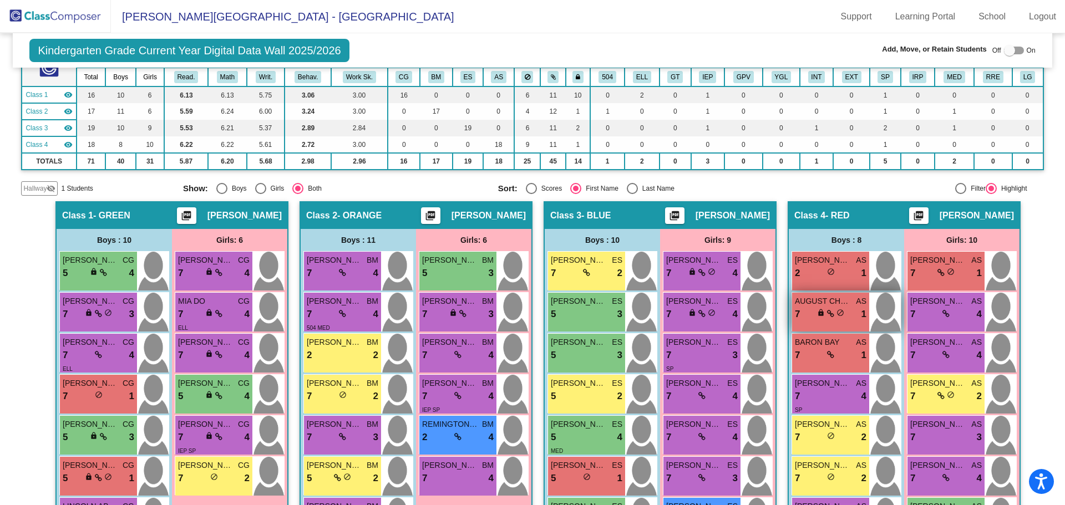
click at [834, 318] on div "lock do_not_disturb_alt" at bounding box center [830, 314] width 27 height 12
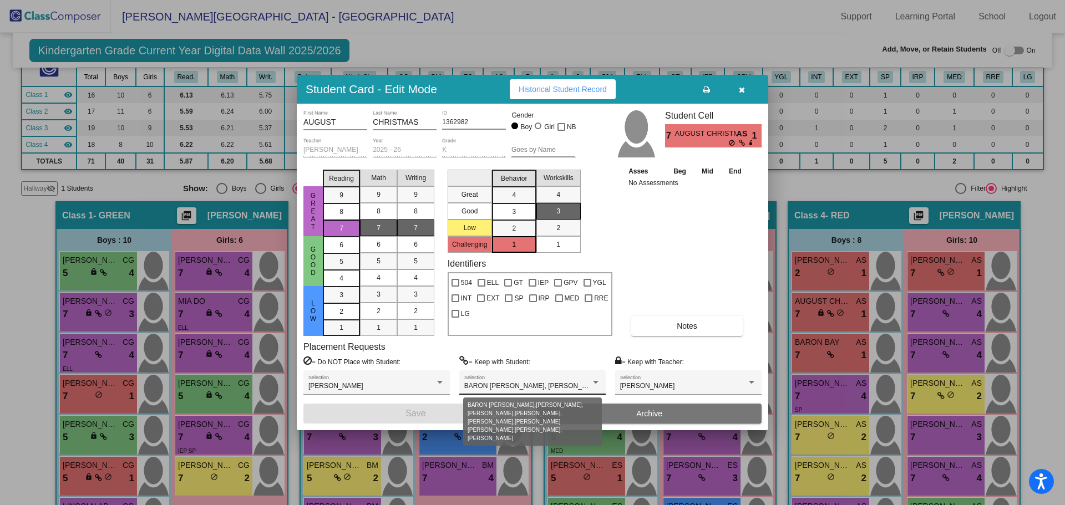
click at [522, 387] on span "BARON BAY, BLAKELY CORBIN, BRYNN BENNETT, GIA PERPICH, LAINEY SMITH, LUNA DUBIE…" at bounding box center [737, 386] width 546 height 8
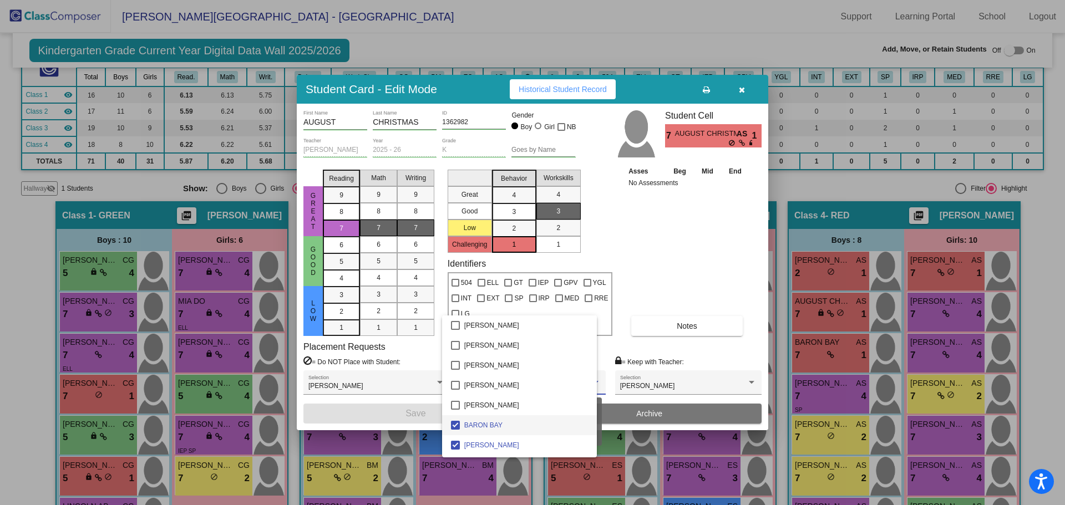
scroll to position [39, 0]
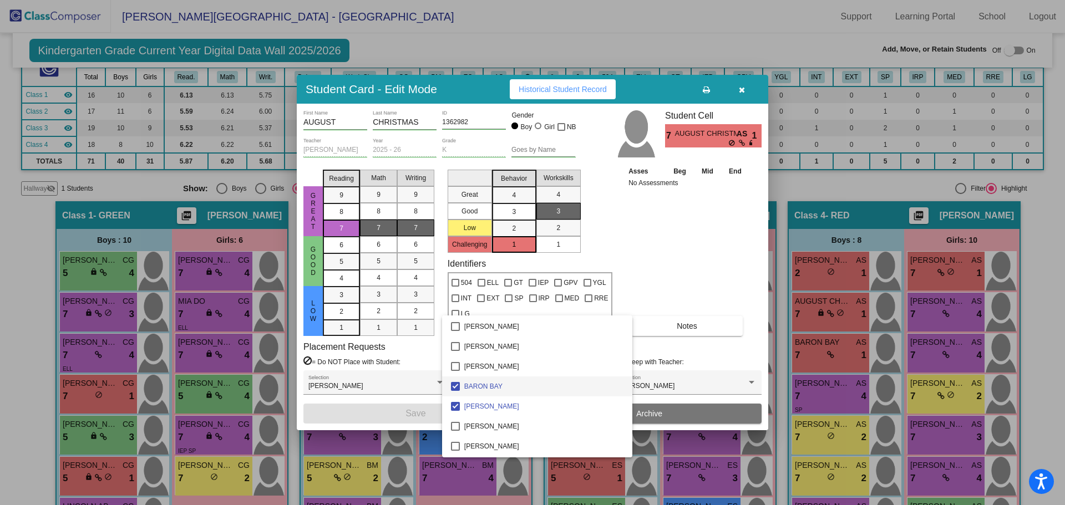
click at [454, 386] on mat-pseudo-checkbox at bounding box center [455, 386] width 9 height 9
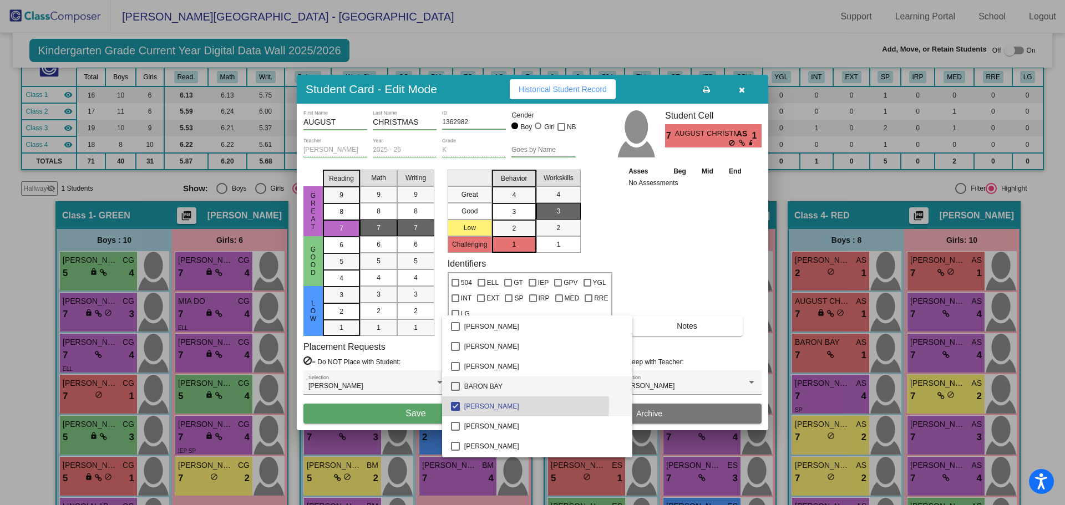
click at [454, 403] on mat-pseudo-checkbox at bounding box center [455, 406] width 9 height 9
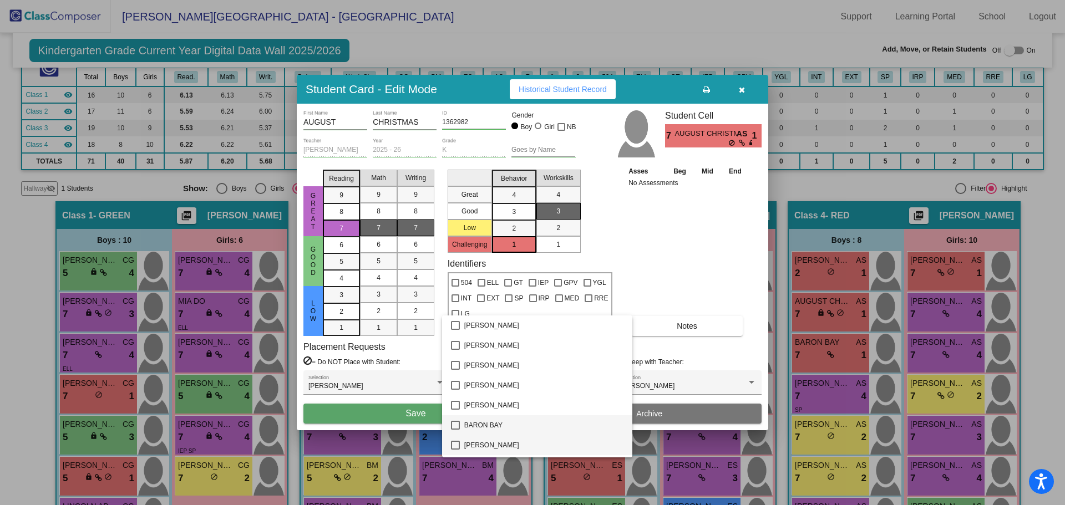
scroll to position [166, 0]
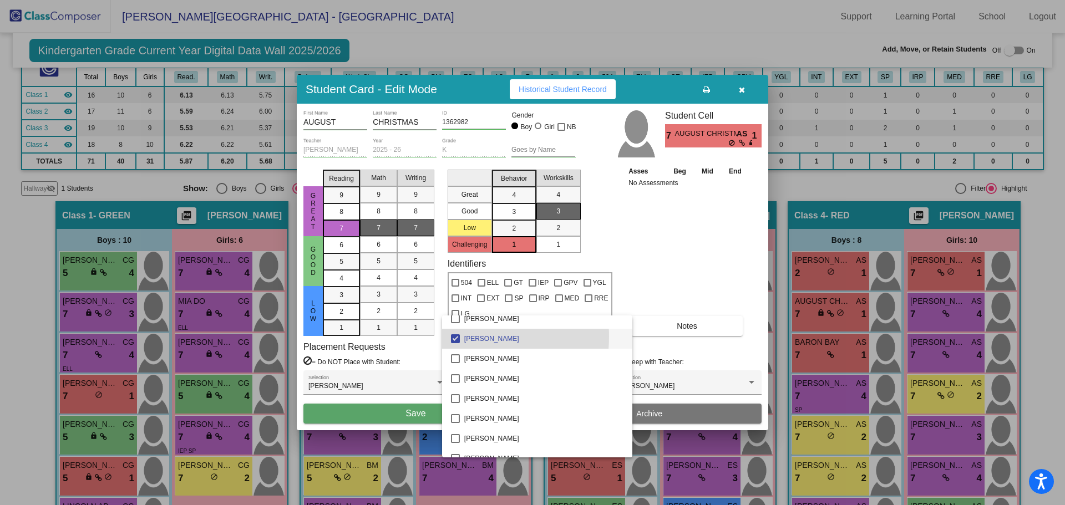
click at [455, 337] on mat-pseudo-checkbox at bounding box center [455, 338] width 9 height 9
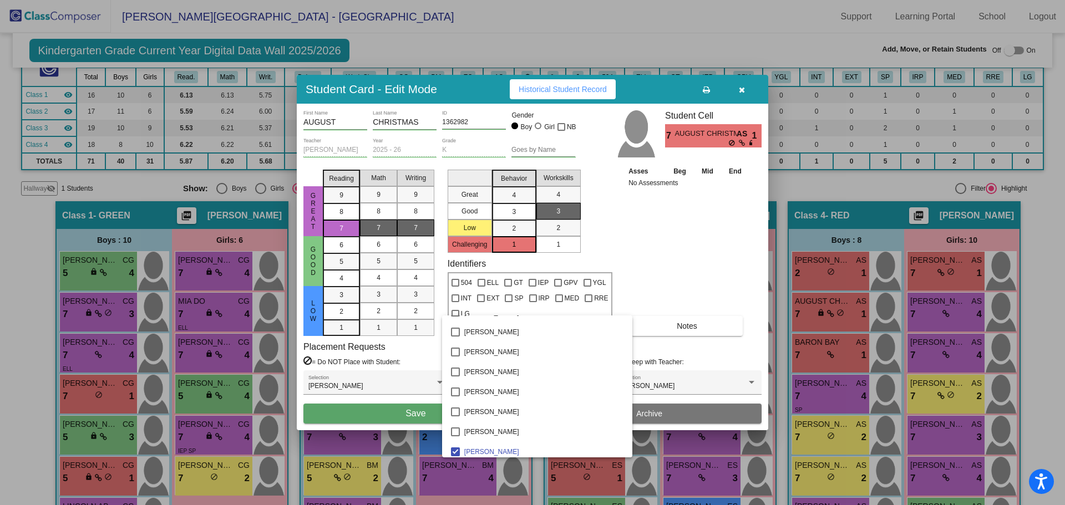
scroll to position [388, 0]
click at [456, 396] on mat-pseudo-checkbox at bounding box center [455, 396] width 9 height 9
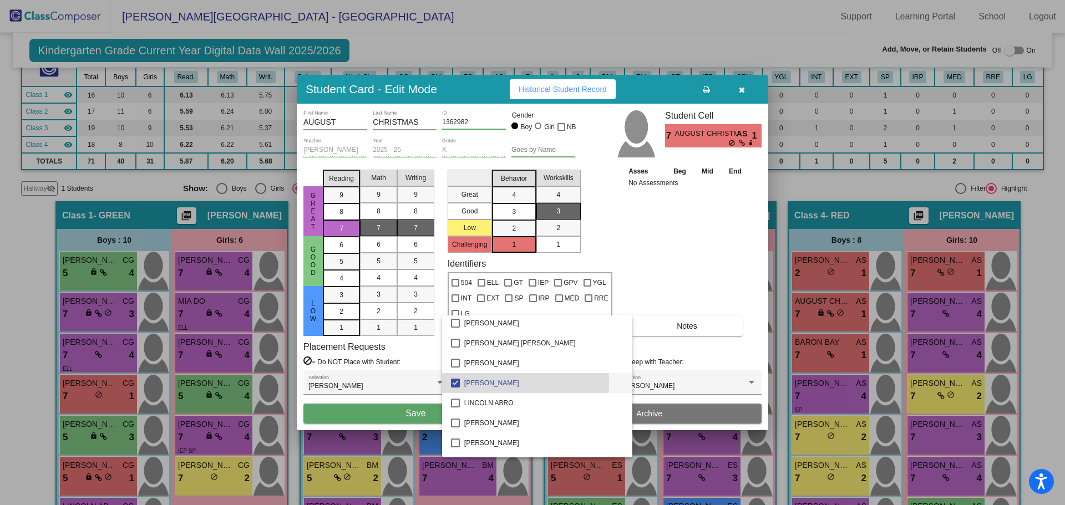
click at [456, 383] on mat-pseudo-checkbox at bounding box center [455, 383] width 9 height 9
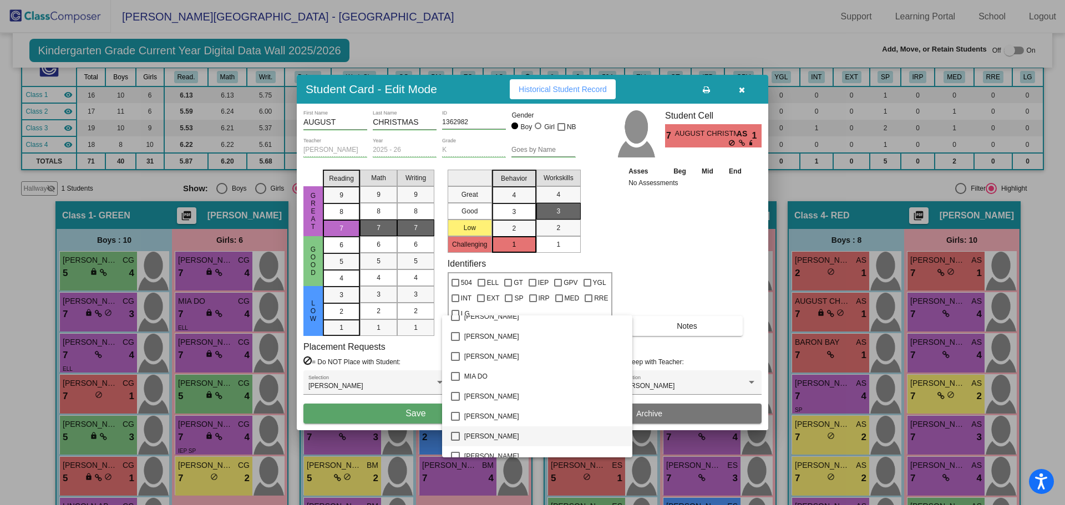
scroll to position [832, 0]
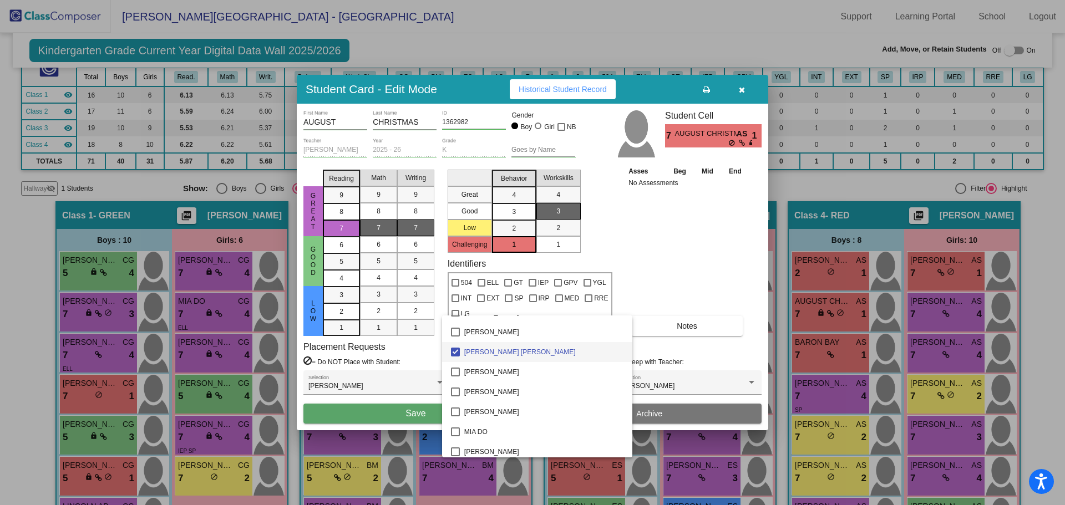
click at [454, 352] on mat-pseudo-checkbox at bounding box center [455, 352] width 9 height 9
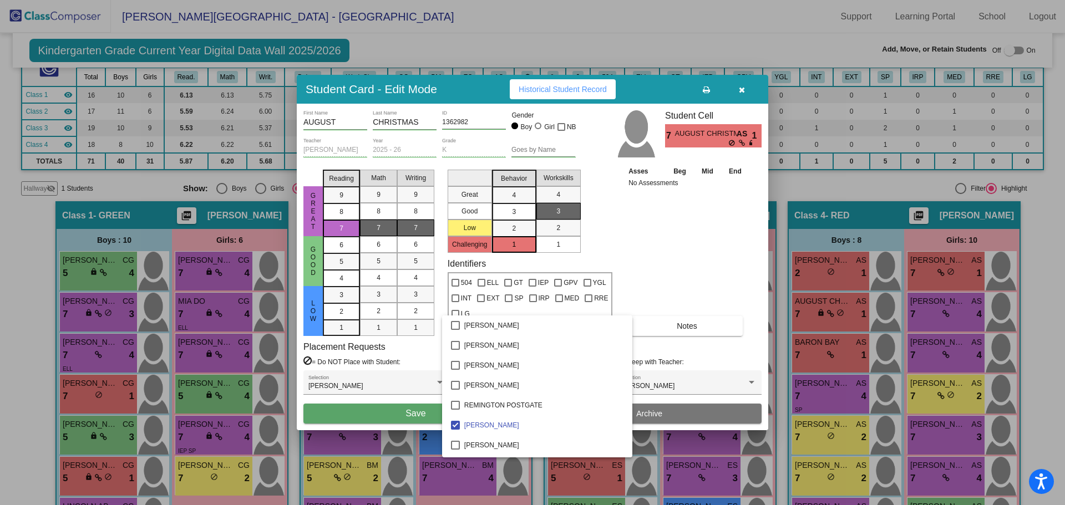
scroll to position [1054, 0]
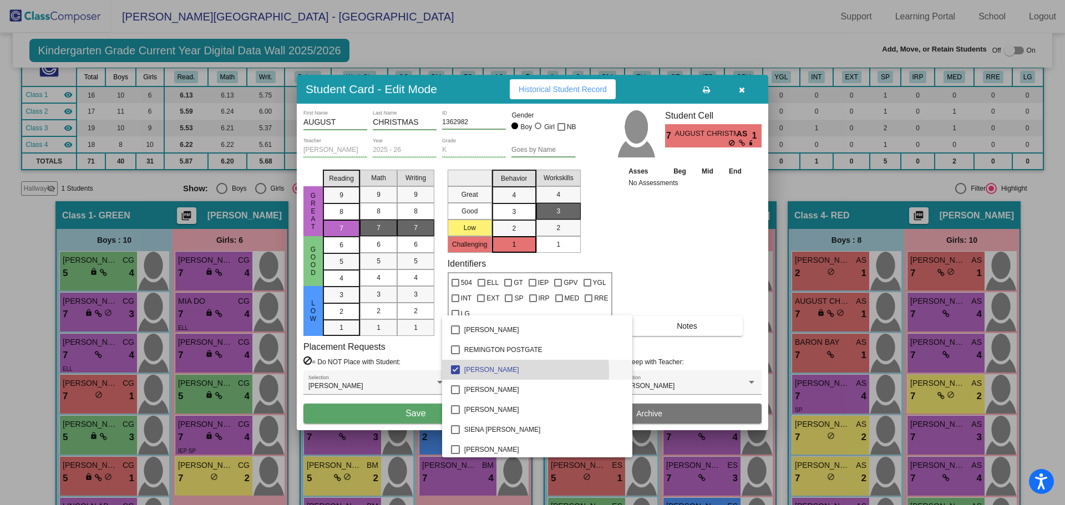
click at [456, 372] on mat-pseudo-checkbox at bounding box center [455, 370] width 9 height 9
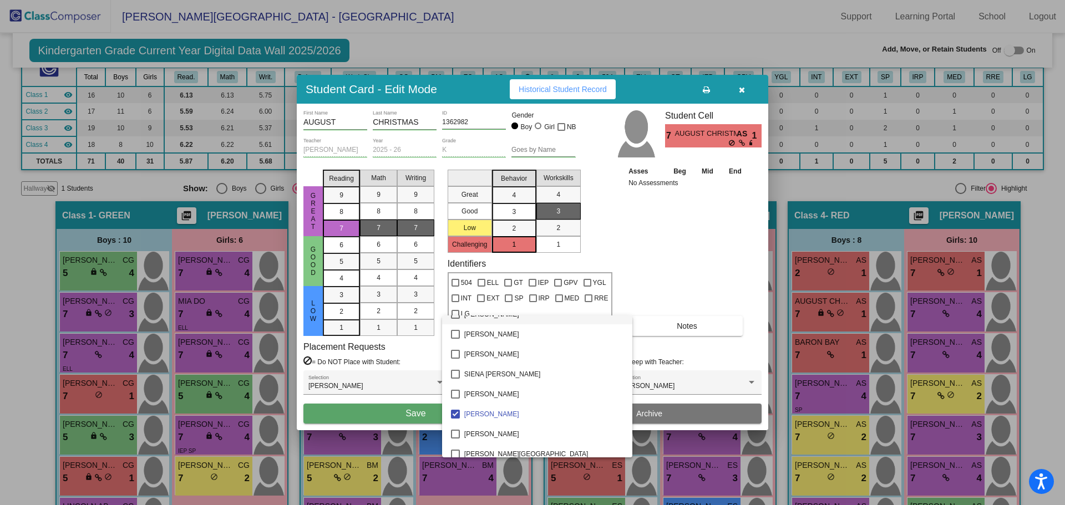
scroll to position [1165, 0]
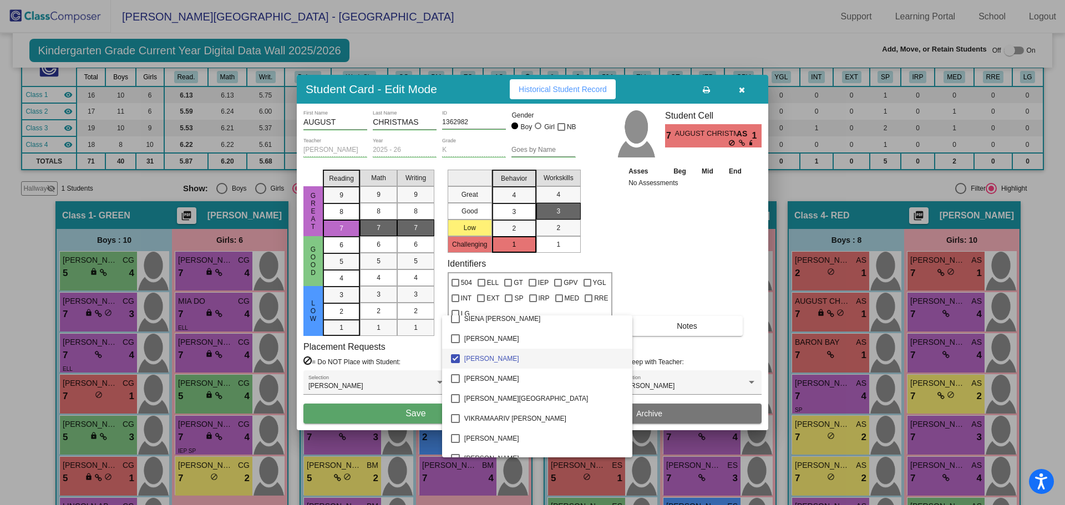
click at [456, 359] on mat-pseudo-checkbox at bounding box center [455, 358] width 9 height 9
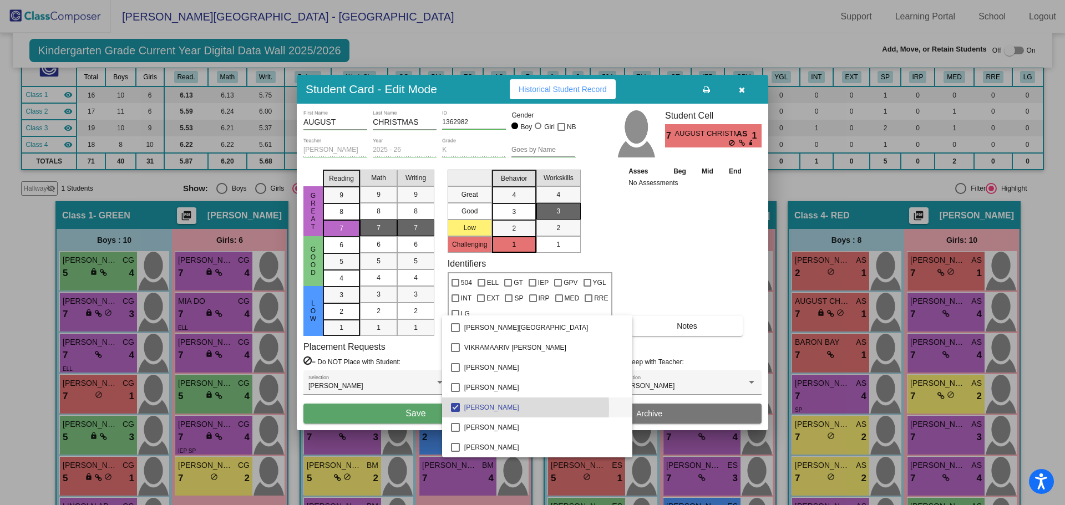
click at [453, 408] on mat-pseudo-checkbox at bounding box center [455, 407] width 9 height 9
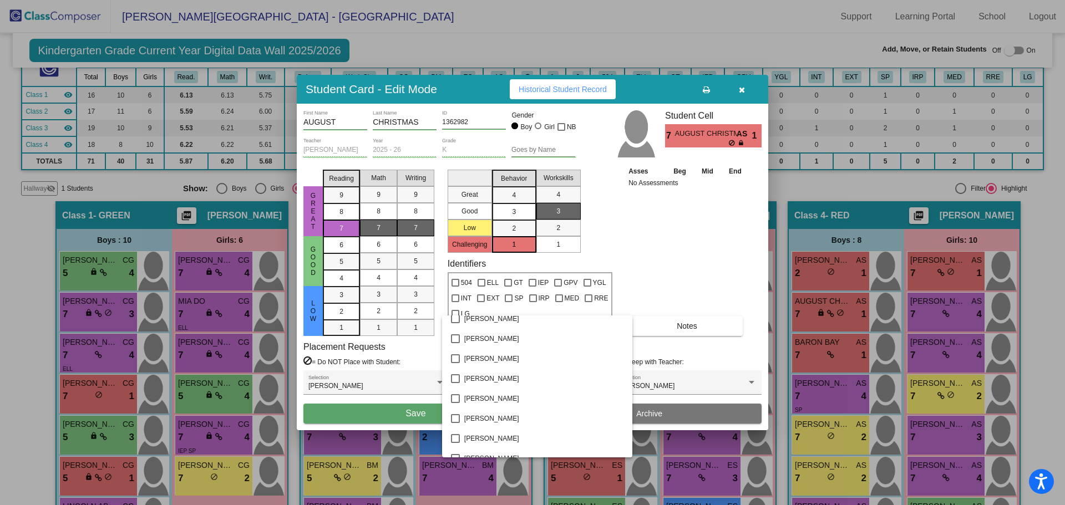
scroll to position [0, 0]
click at [692, 260] on div at bounding box center [532, 252] width 1065 height 505
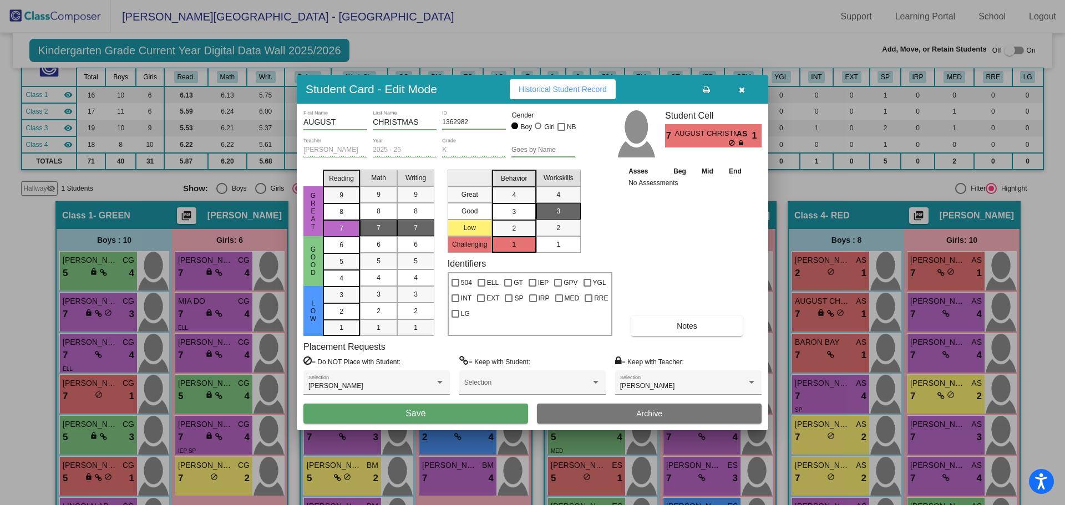
click at [455, 414] on button "Save" at bounding box center [415, 414] width 225 height 20
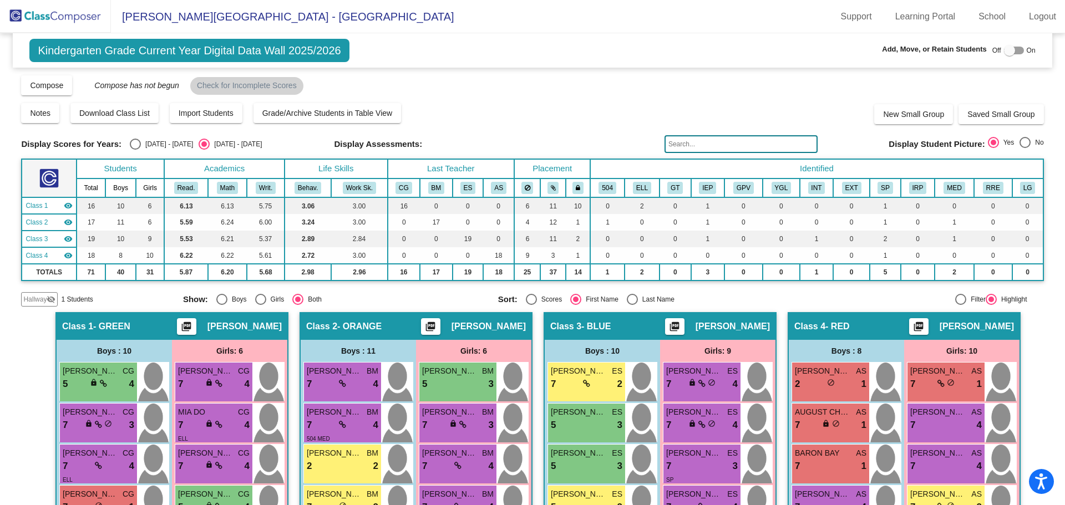
click at [32, 17] on img at bounding box center [55, 16] width 111 height 33
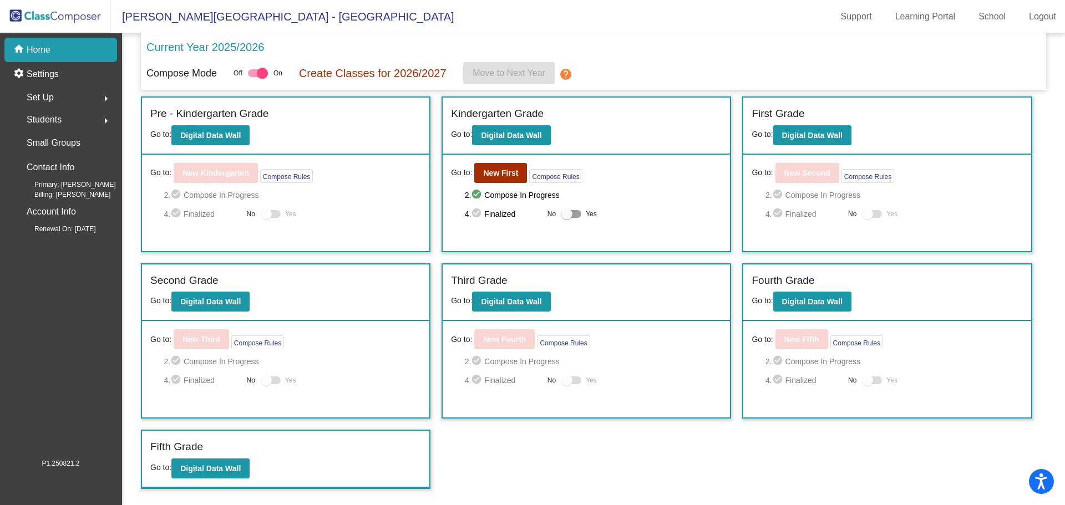
click at [564, 216] on div at bounding box center [566, 214] width 11 height 11
click at [566, 218] on input "Yes" at bounding box center [566, 218] width 1 height 1
checkbox input "true"
click at [258, 73] on div at bounding box center [262, 73] width 11 height 11
click at [253, 77] on input "checkbox" at bounding box center [253, 77] width 1 height 1
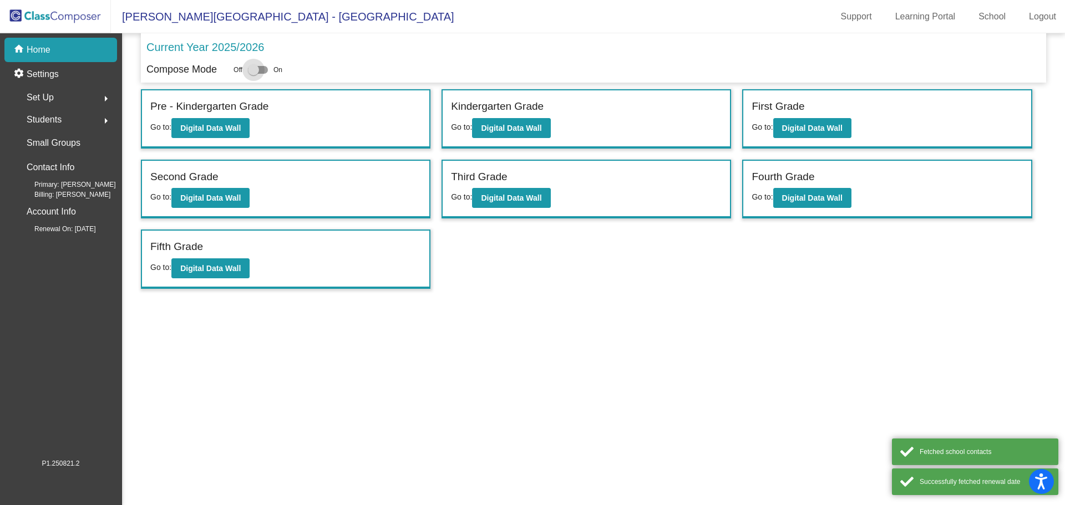
click at [256, 72] on div at bounding box center [253, 69] width 11 height 11
click at [253, 74] on input "checkbox" at bounding box center [253, 74] width 1 height 1
checkbox input "true"
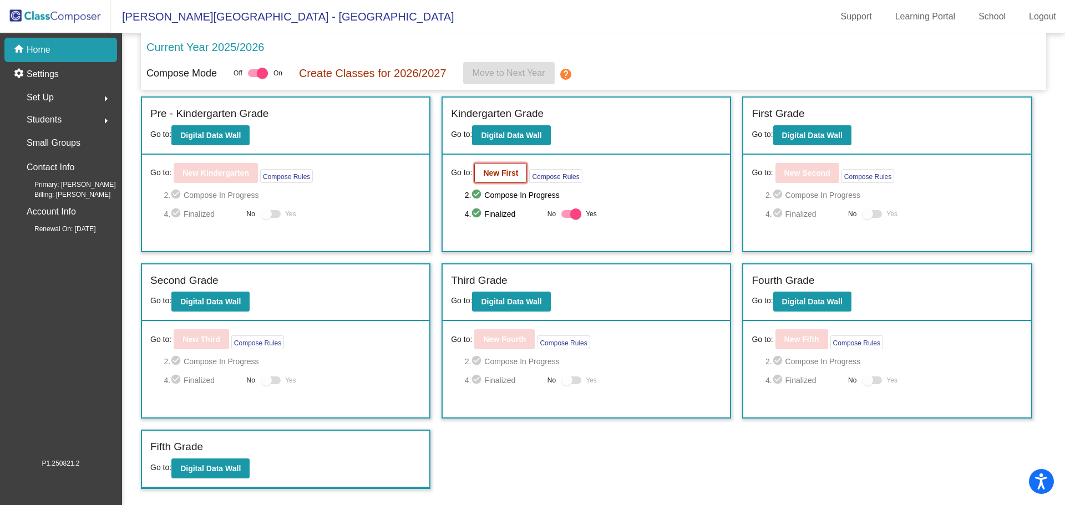
click at [501, 175] on b "New First" at bounding box center [500, 173] width 35 height 9
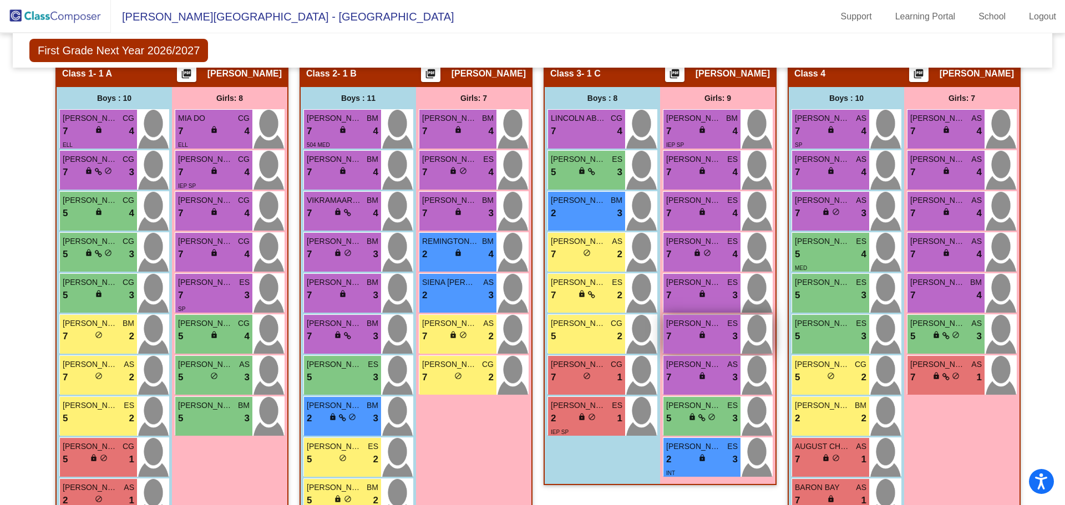
scroll to position [166, 0]
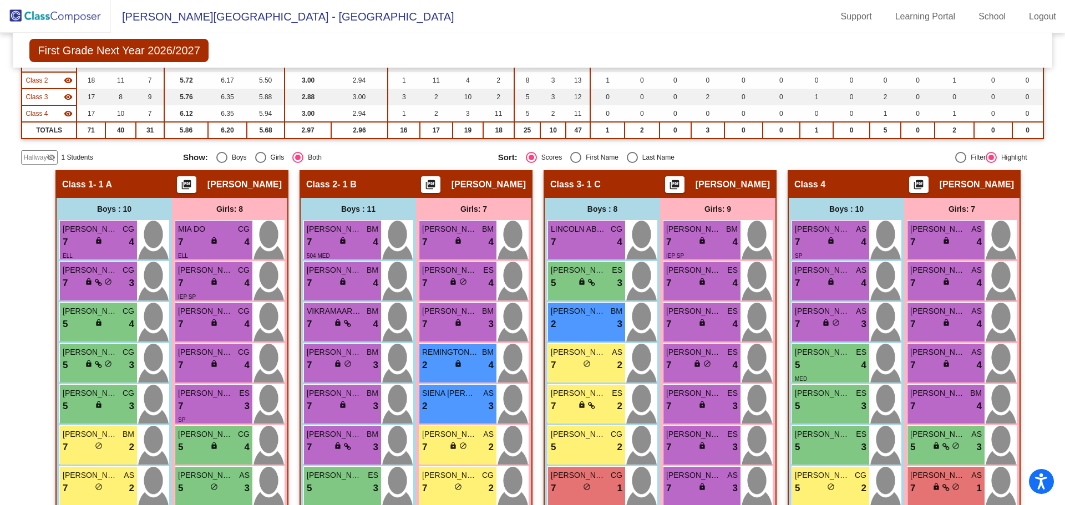
click at [576, 156] on div "Select an option" at bounding box center [575, 157] width 11 height 11
click at [576, 163] on input "First Name" at bounding box center [575, 163] width 1 height 1
radio input "true"
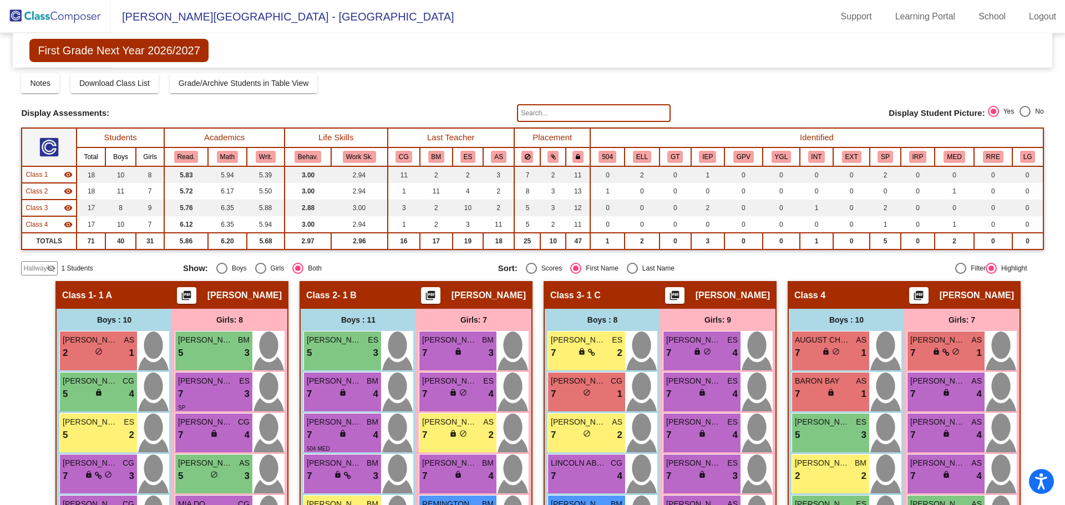
scroll to position [0, 0]
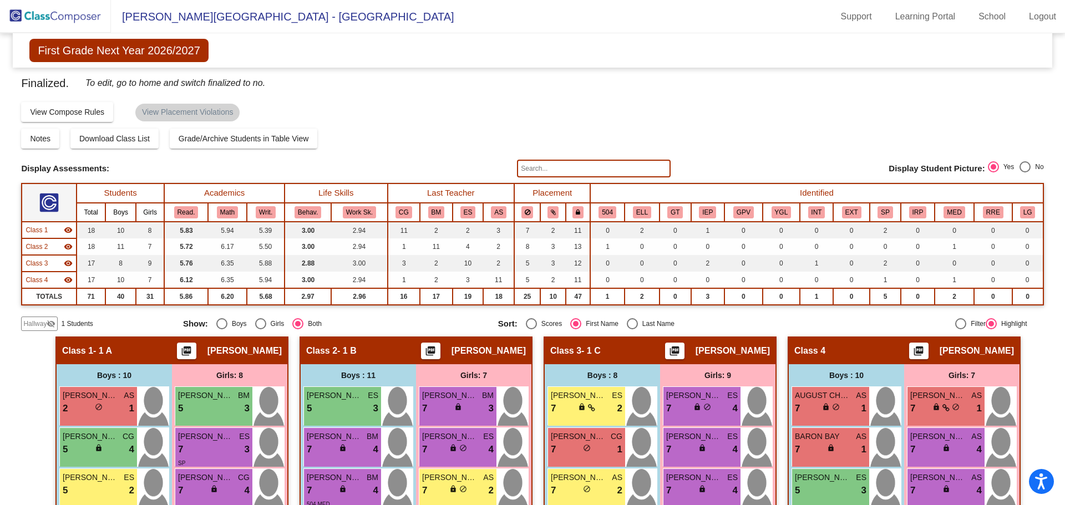
click at [38, 16] on img at bounding box center [55, 16] width 111 height 33
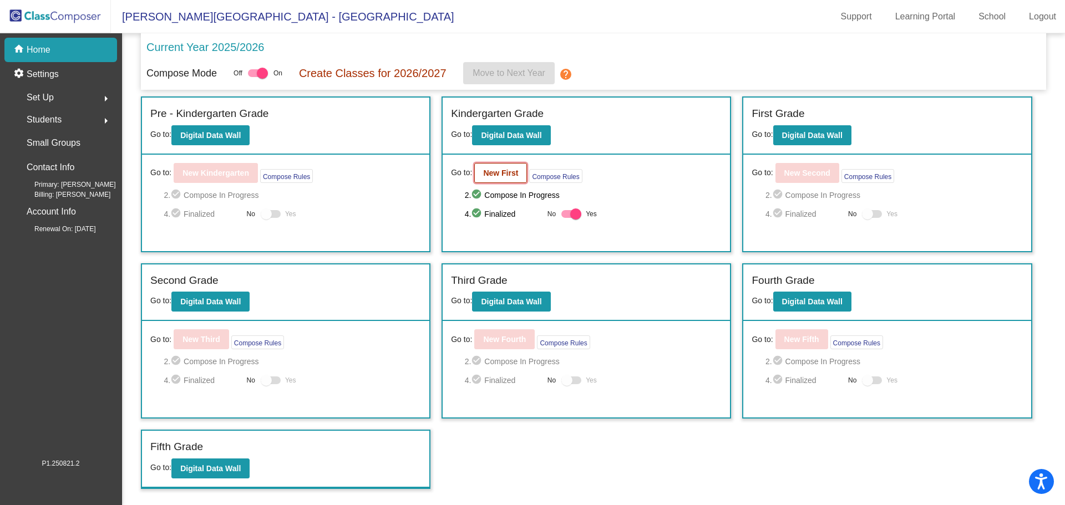
click at [507, 174] on b "New First" at bounding box center [500, 173] width 35 height 9
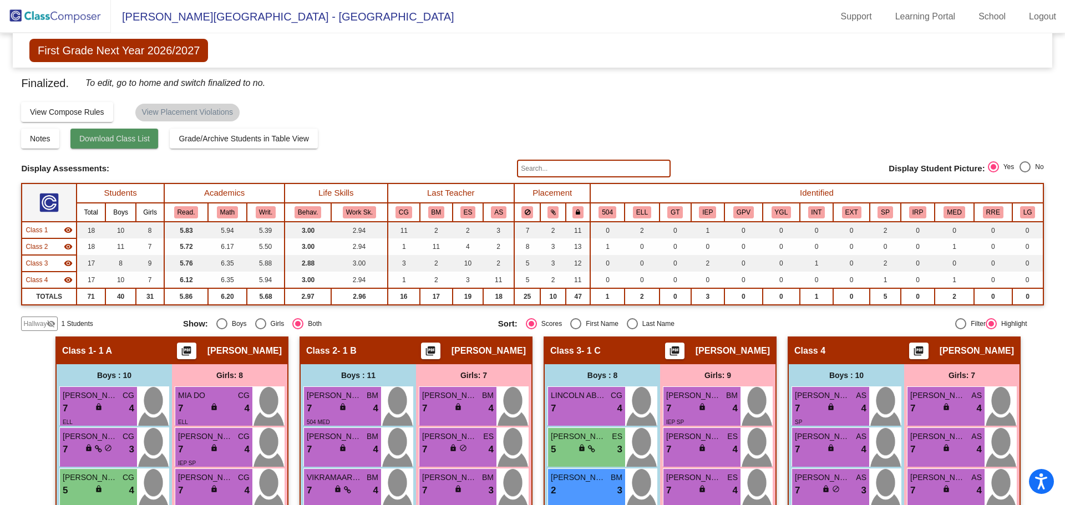
click at [115, 138] on span "Download Class List" at bounding box center [114, 138] width 70 height 9
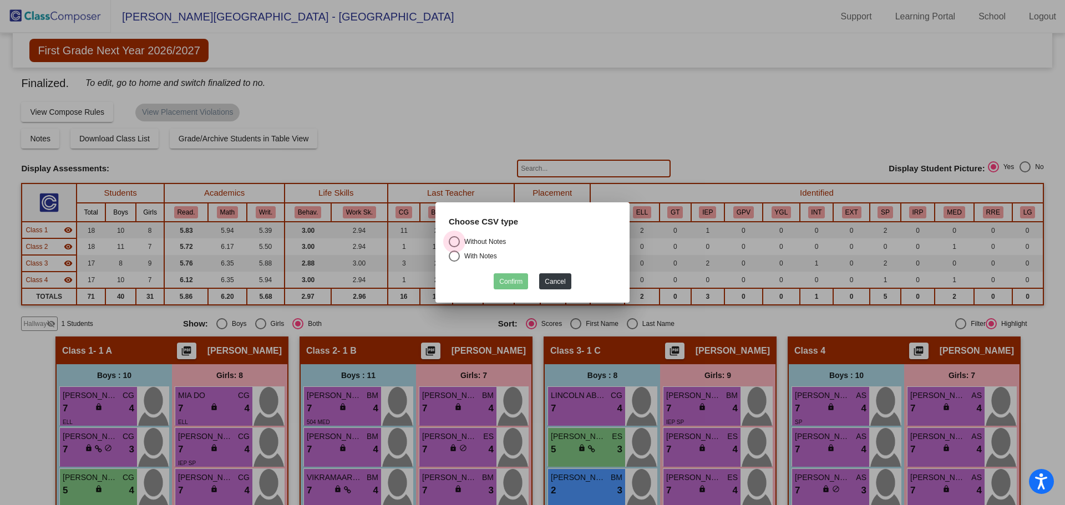
click at [454, 242] on div "Select an option" at bounding box center [454, 242] width 0 height 0
click at [454, 247] on input "Without Notes" at bounding box center [454, 247] width 1 height 1
radio input "true"
click at [519, 283] on button "Confirm" at bounding box center [511, 281] width 34 height 16
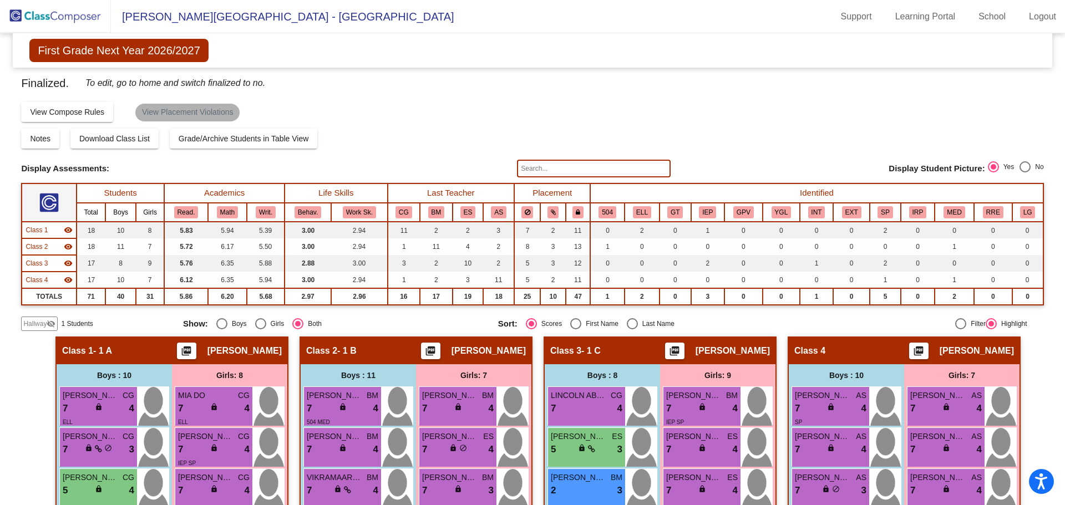
click at [194, 112] on mat-chip "View Placement Violations" at bounding box center [187, 113] width 104 height 18
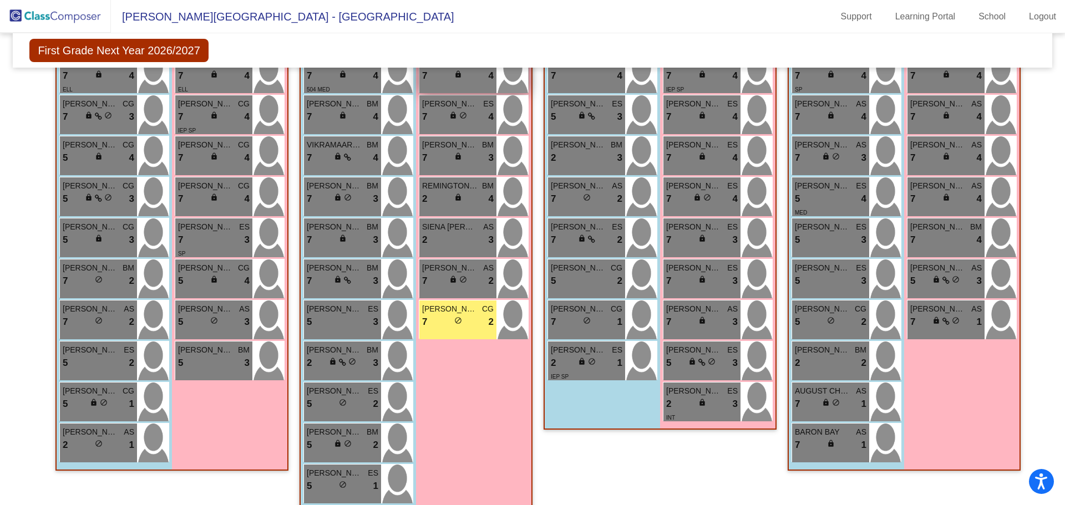
scroll to position [351, 0]
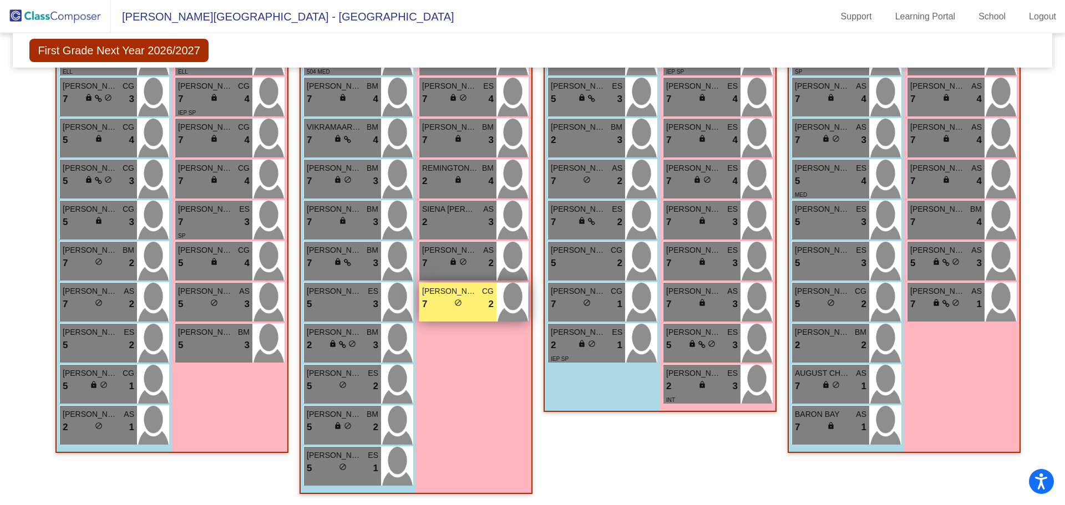
click at [450, 305] on div "7 lock do_not_disturb_alt 2" at bounding box center [458, 304] width 72 height 14
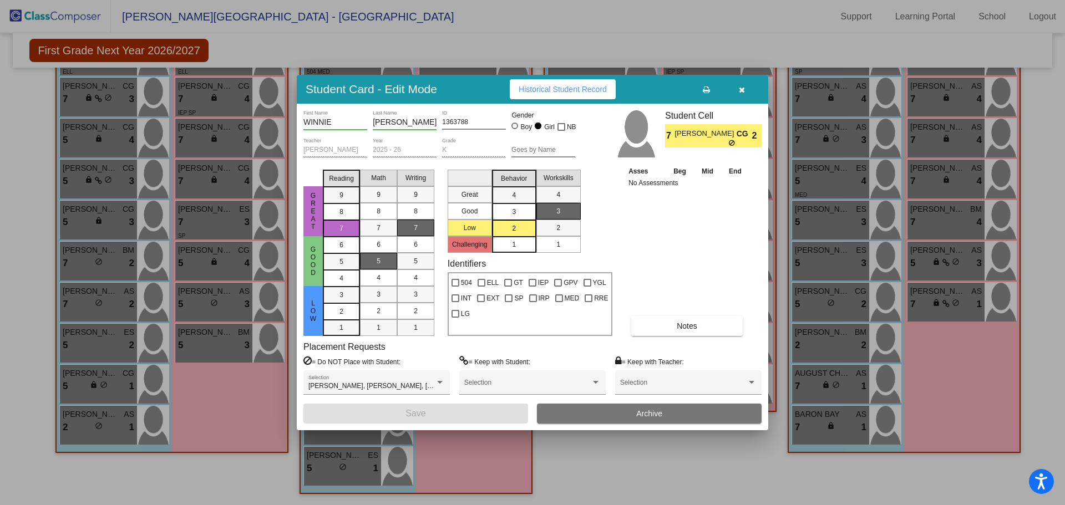
click at [742, 89] on icon "button" at bounding box center [742, 90] width 6 height 8
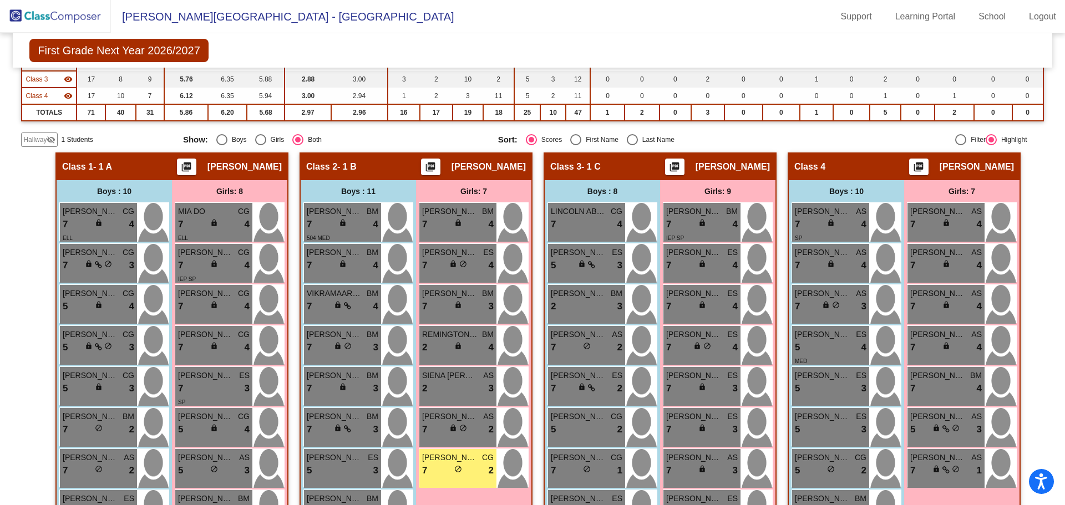
scroll to position [240, 0]
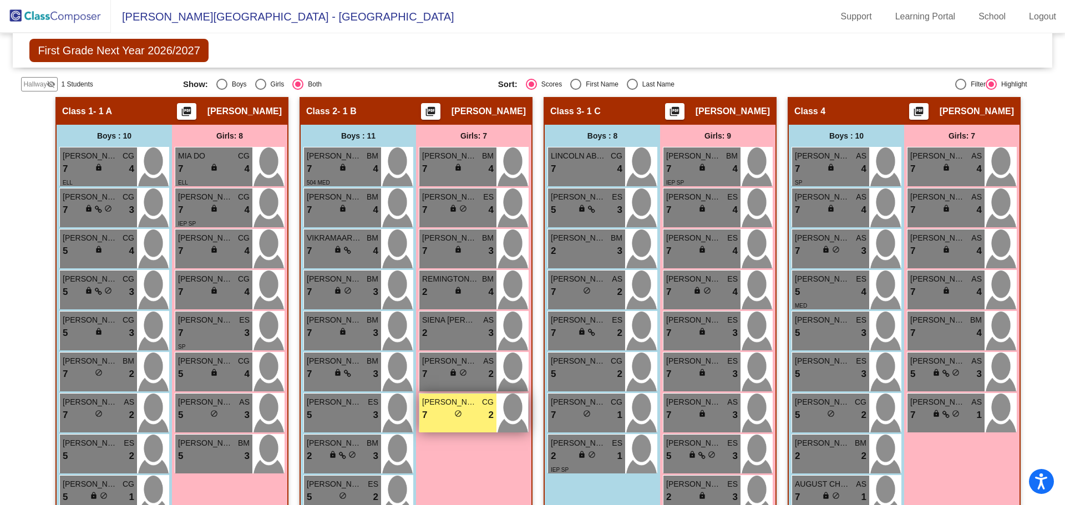
click at [465, 418] on div "7 lock do_not_disturb_alt 2" at bounding box center [458, 415] width 72 height 14
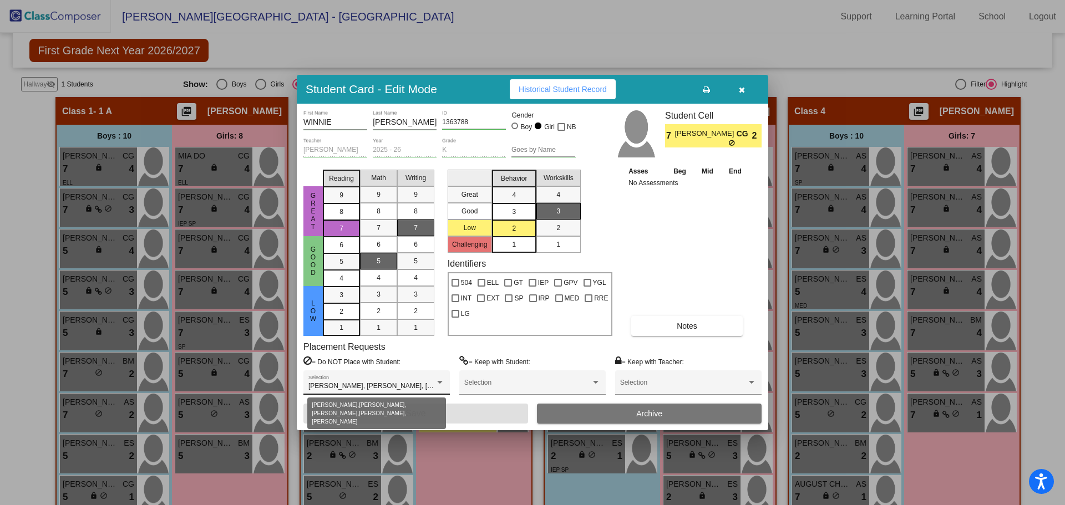
click at [437, 385] on div at bounding box center [440, 383] width 10 height 8
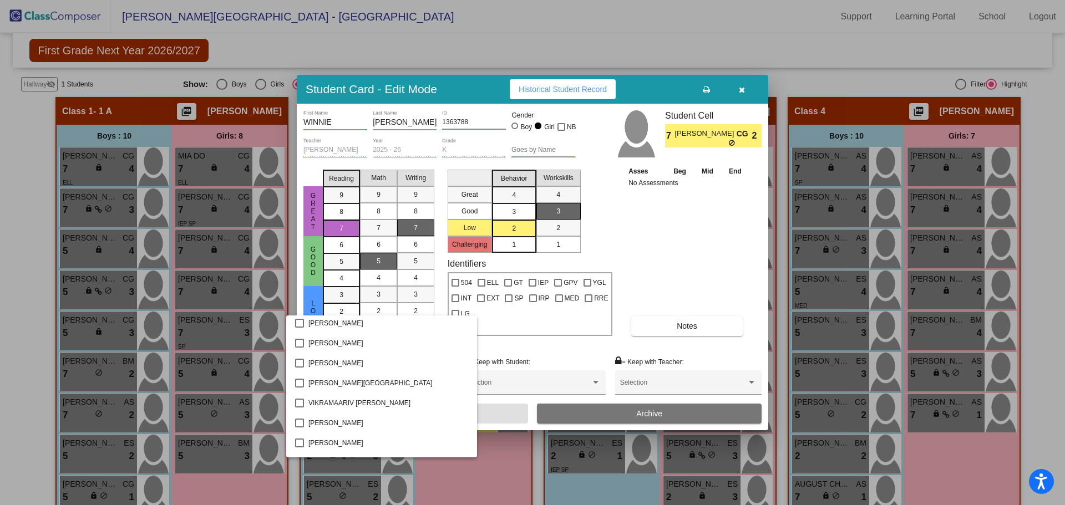
scroll to position [1256, 0]
click at [723, 44] on div at bounding box center [532, 252] width 1065 height 505
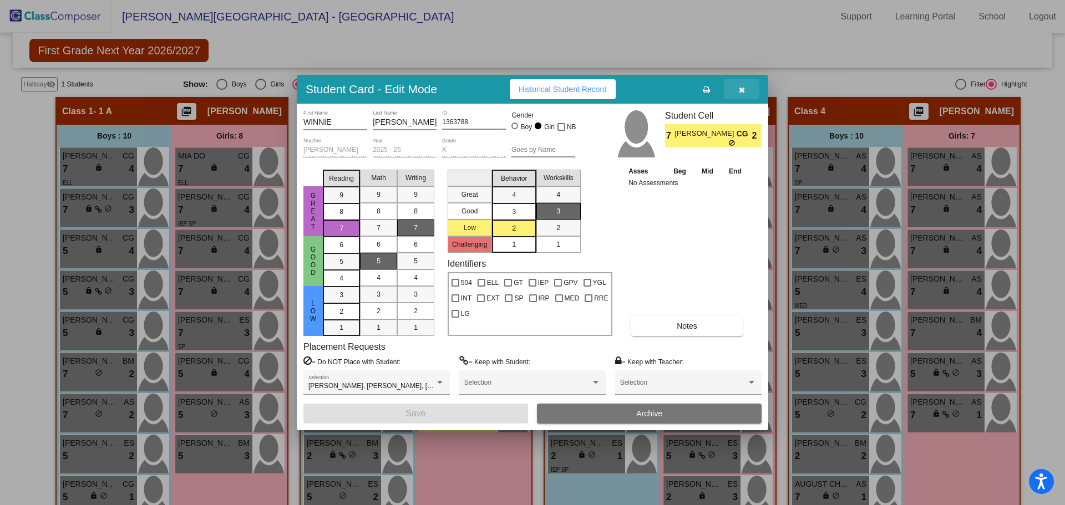
click at [744, 89] on icon "button" at bounding box center [742, 90] width 6 height 8
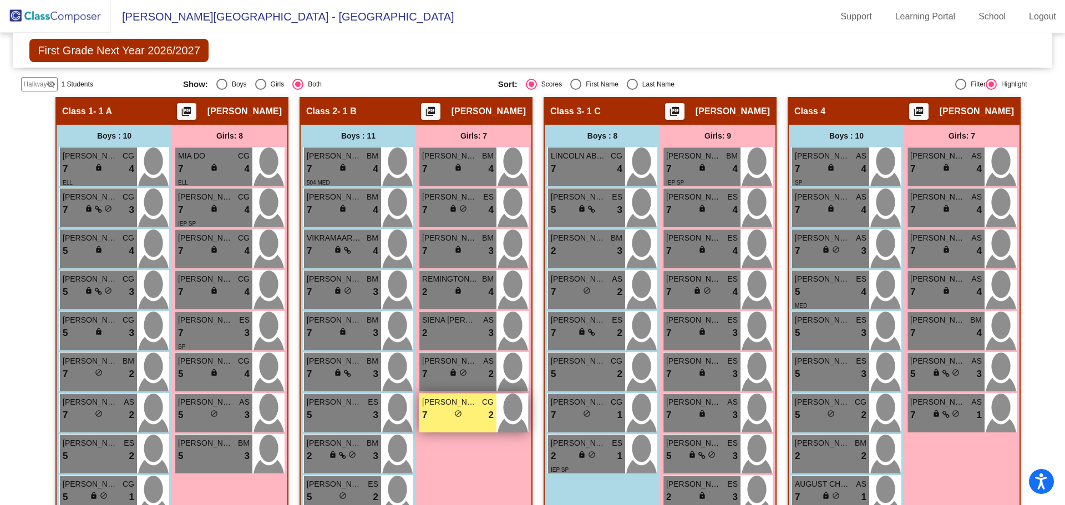
click at [445, 426] on div "WINNIE WADDELL CG 7 lock do_not_disturb_alt 2" at bounding box center [457, 413] width 77 height 39
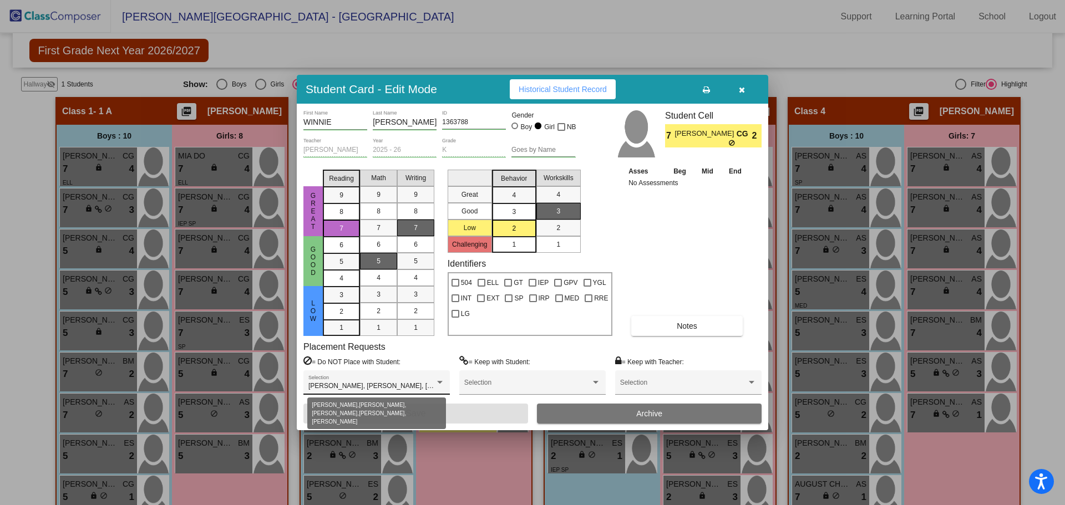
click at [408, 388] on span "BLAKELY CORBIN, DEXTER NEELY, GRACIE LOY, JACK FRANSEN, SEETHA AGRAWAL" at bounding box center [452, 386] width 288 height 8
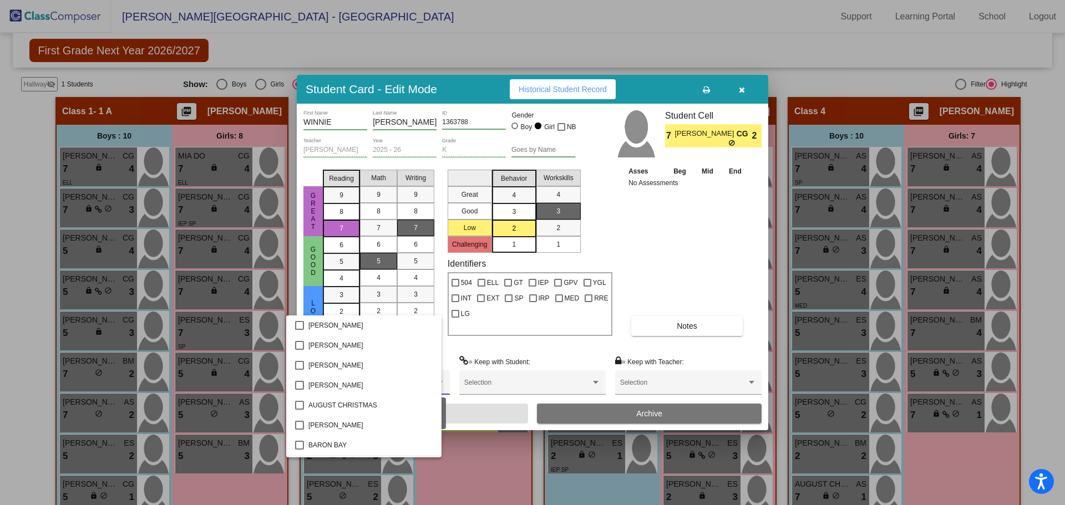
scroll to position [79, 0]
click at [651, 250] on div at bounding box center [532, 252] width 1065 height 505
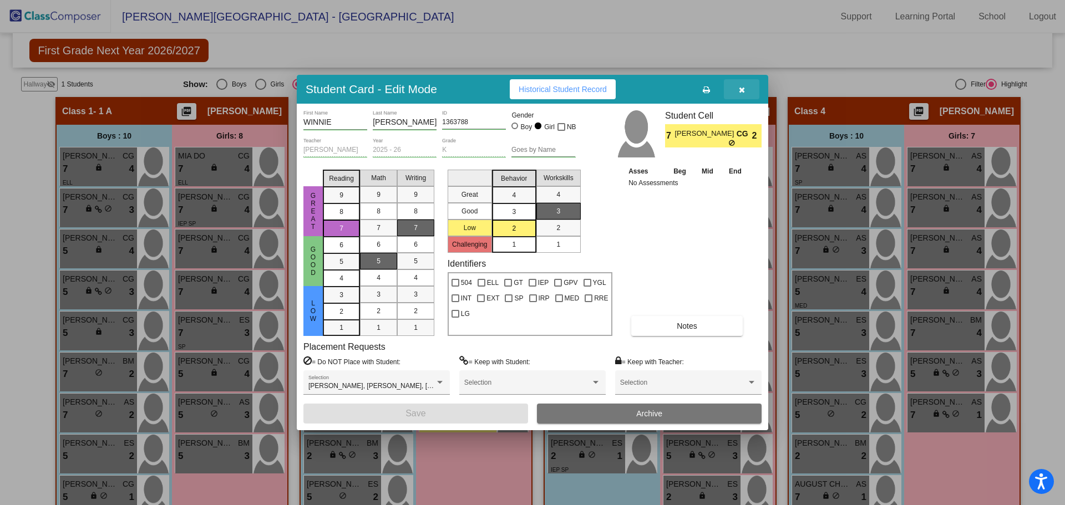
click at [741, 89] on icon "button" at bounding box center [742, 90] width 6 height 8
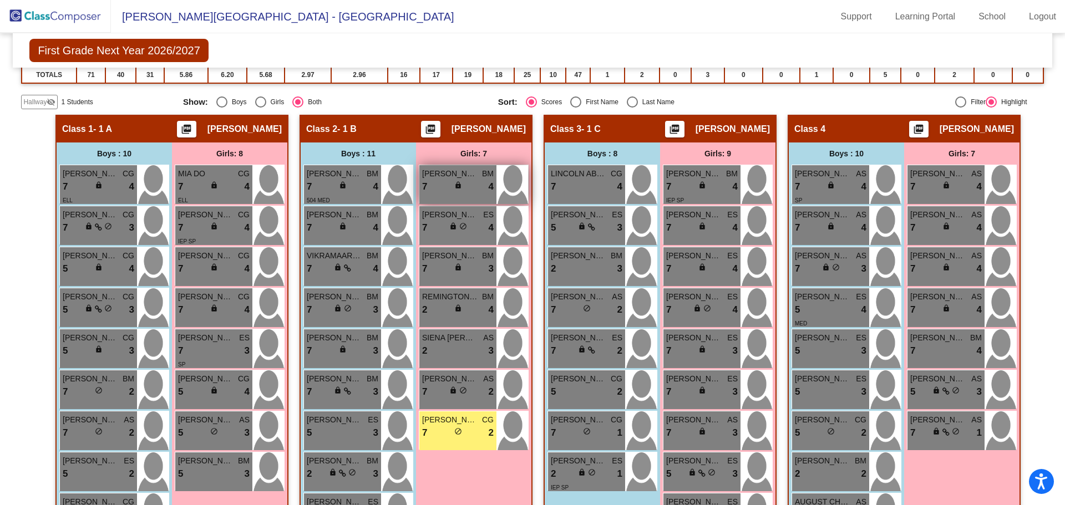
scroll to position [333, 0]
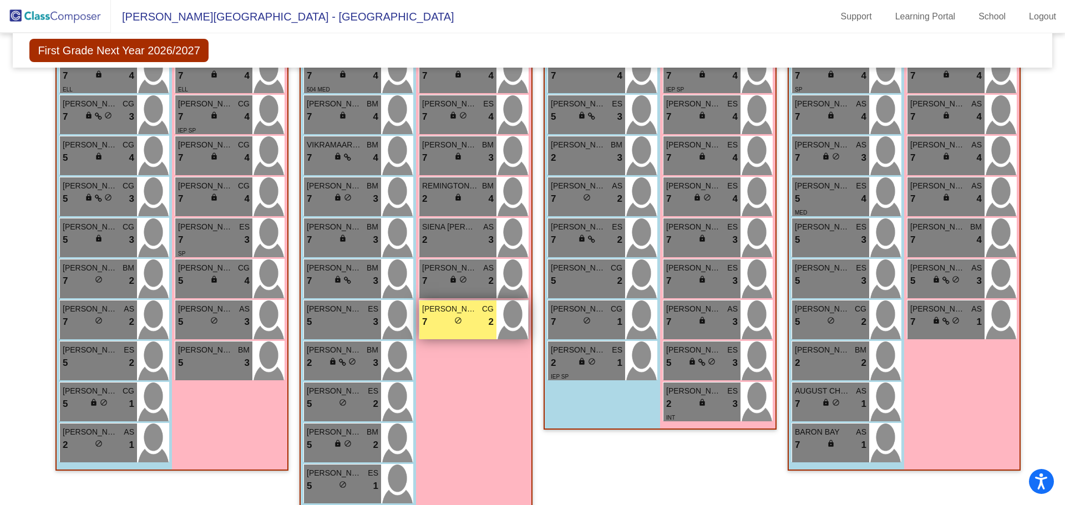
click at [455, 324] on span "do_not_disturb_alt" at bounding box center [458, 321] width 8 height 8
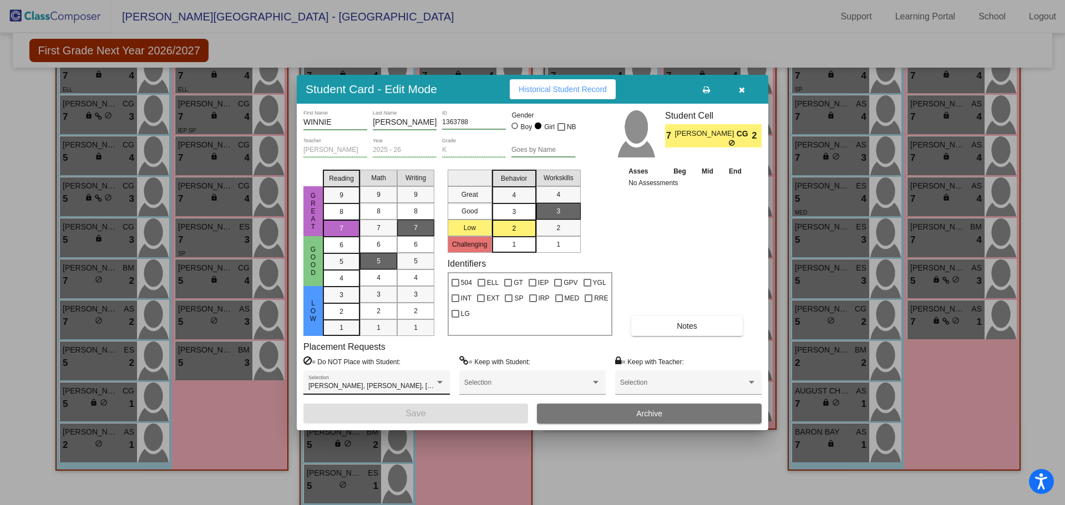
click at [425, 381] on div "BLAKELY CORBIN, DEXTER NEELY, GRACIE LOY, JACK FRANSEN, SEETHA AGRAWAL Selection" at bounding box center [376, 386] width 136 height 20
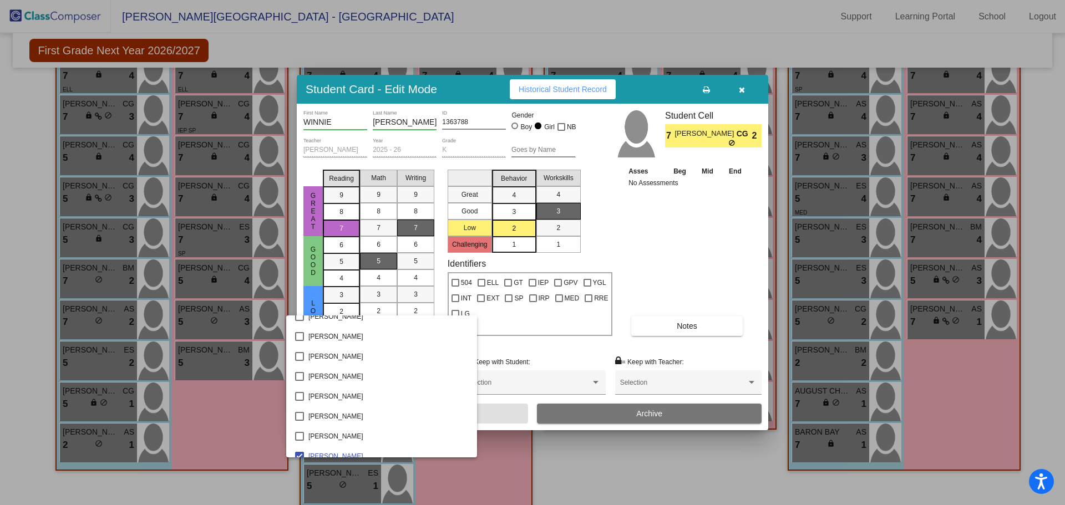
scroll to position [91, 0]
click at [542, 26] on div at bounding box center [532, 252] width 1065 height 505
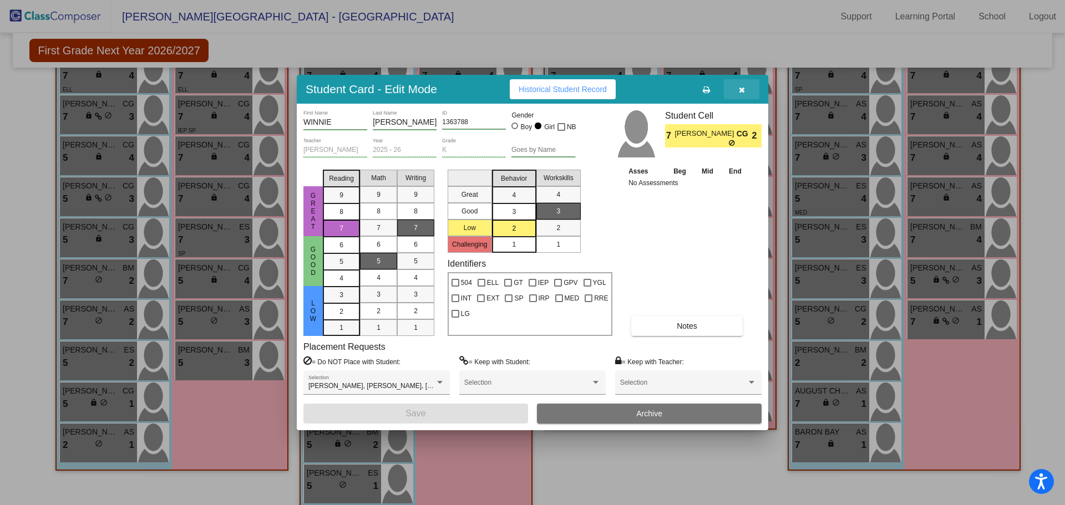
click at [739, 90] on icon "button" at bounding box center [742, 90] width 6 height 8
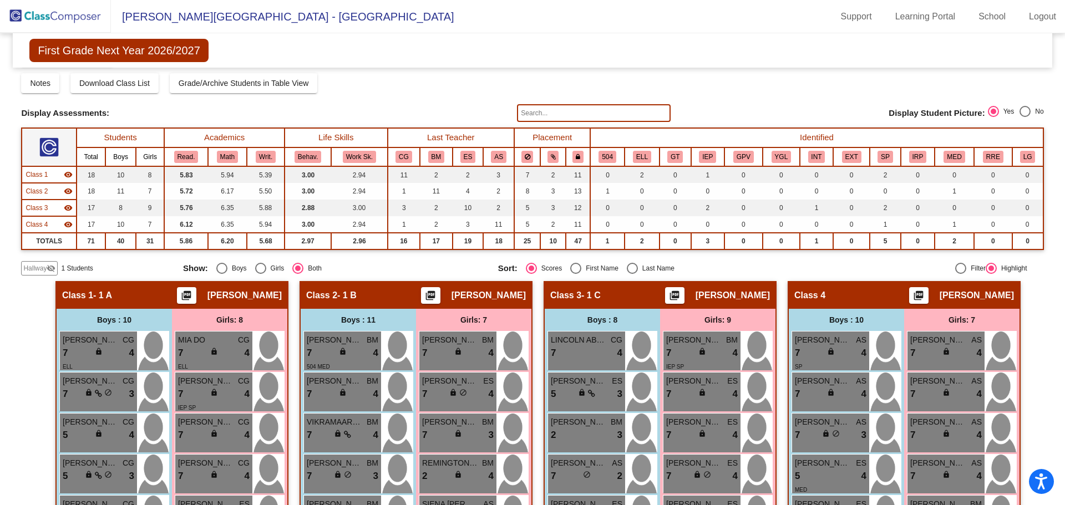
scroll to position [0, 0]
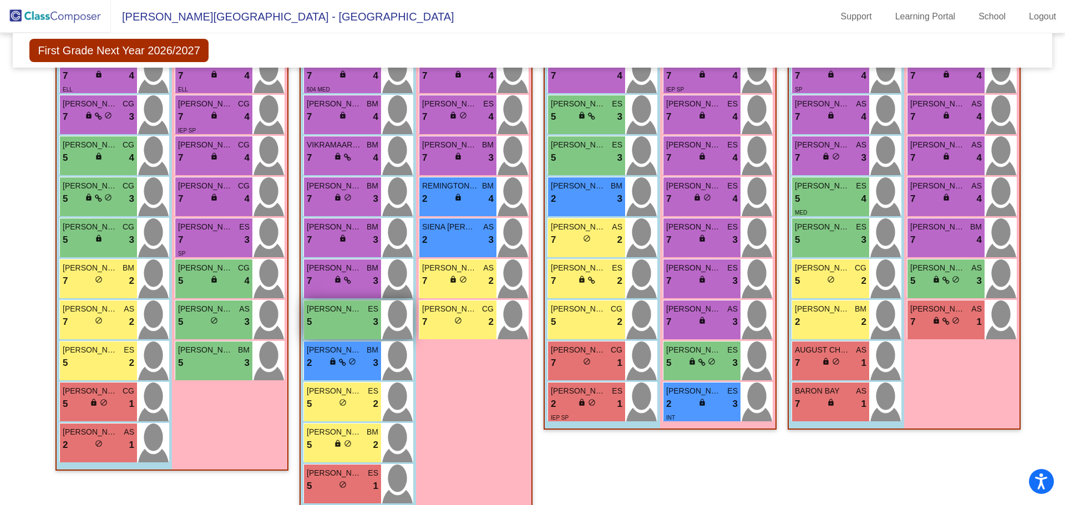
scroll to position [351, 0]
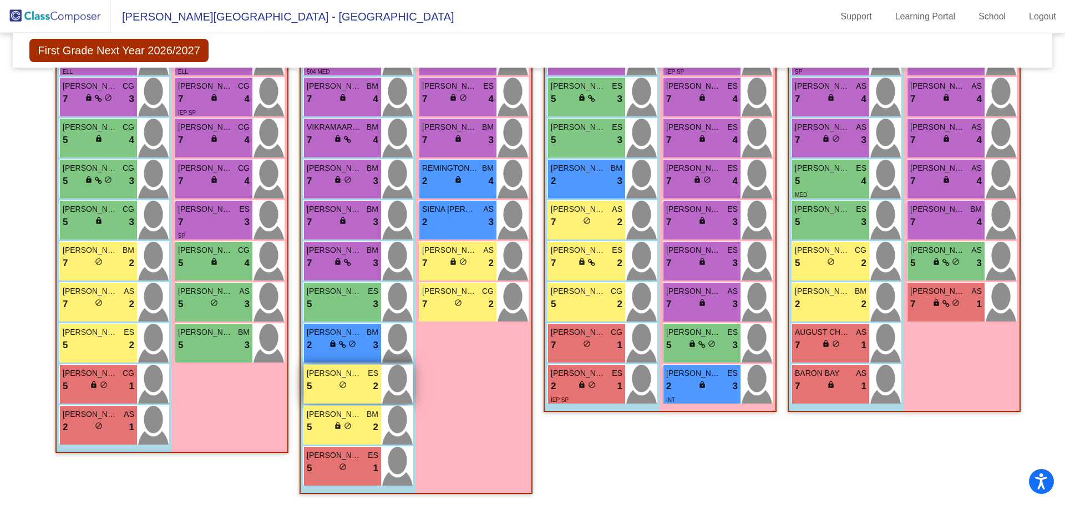
click at [348, 385] on div "5 lock do_not_disturb_alt 2" at bounding box center [343, 386] width 72 height 14
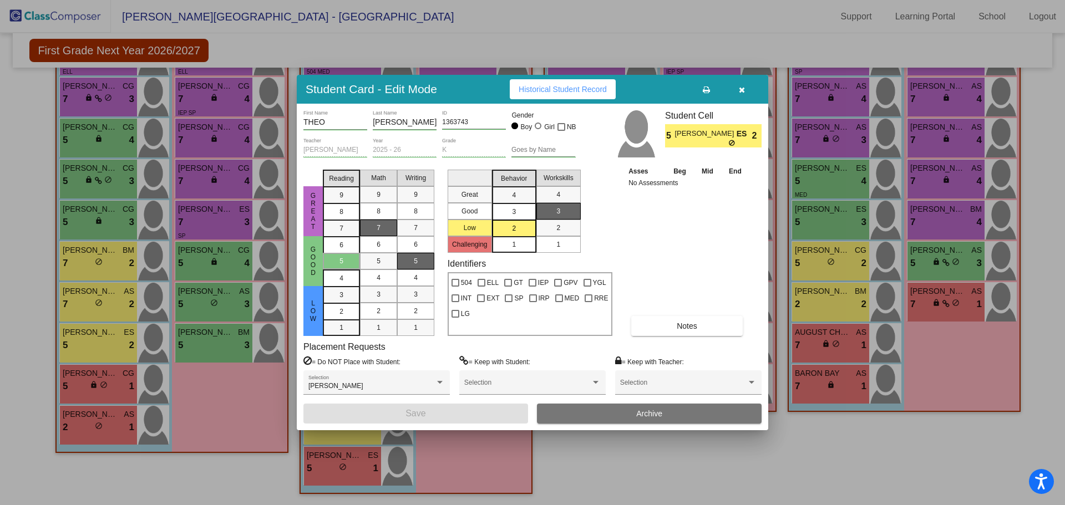
click at [742, 90] on icon "button" at bounding box center [742, 90] width 6 height 8
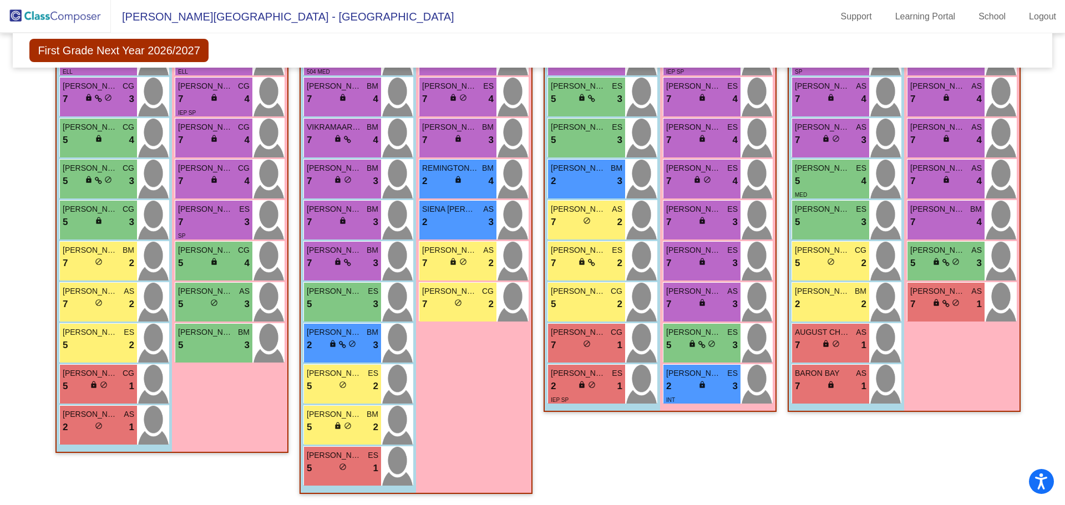
scroll to position [295, 0]
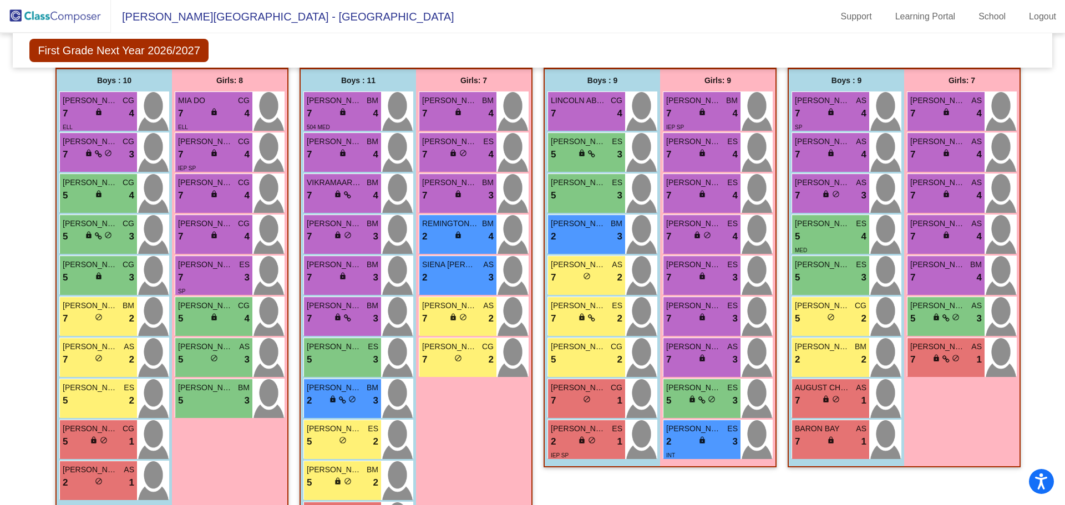
drag, startPoint x: 346, startPoint y: 364, endPoint x: 461, endPoint y: 436, distance: 135.3
click at [461, 436] on div "Boys : 11 CLARK WRASE BM 7 lock do_not_disturb_alt 4 504 MED CHARLES ASH BM 7 l…" at bounding box center [416, 308] width 231 height 479
click at [461, 436] on div "Girls: 7 HARPER HERC BM 7 lock do_not_disturb_alt 4 CAMBRIE JOHNSON ES 7 lock d…" at bounding box center [473, 308] width 115 height 479
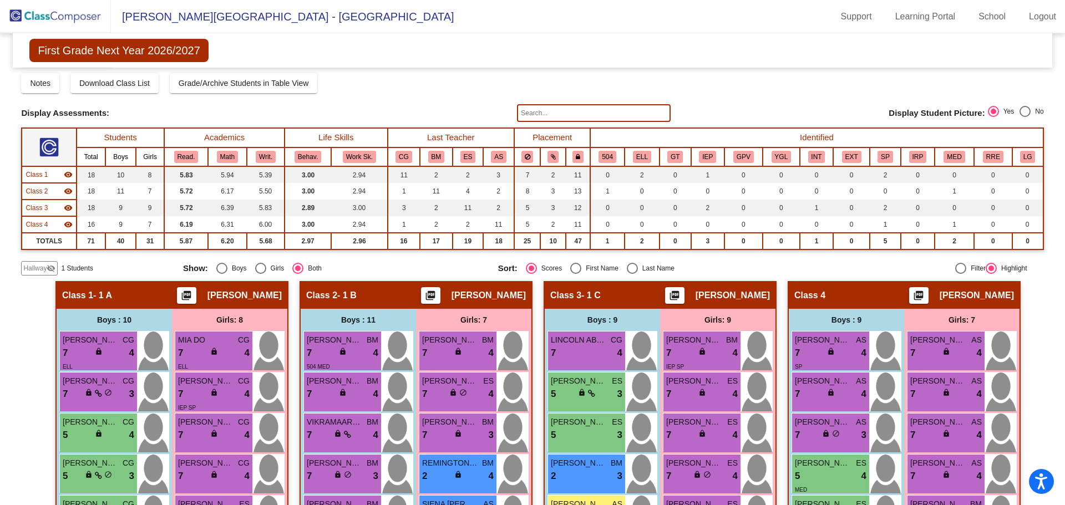
scroll to position [0, 0]
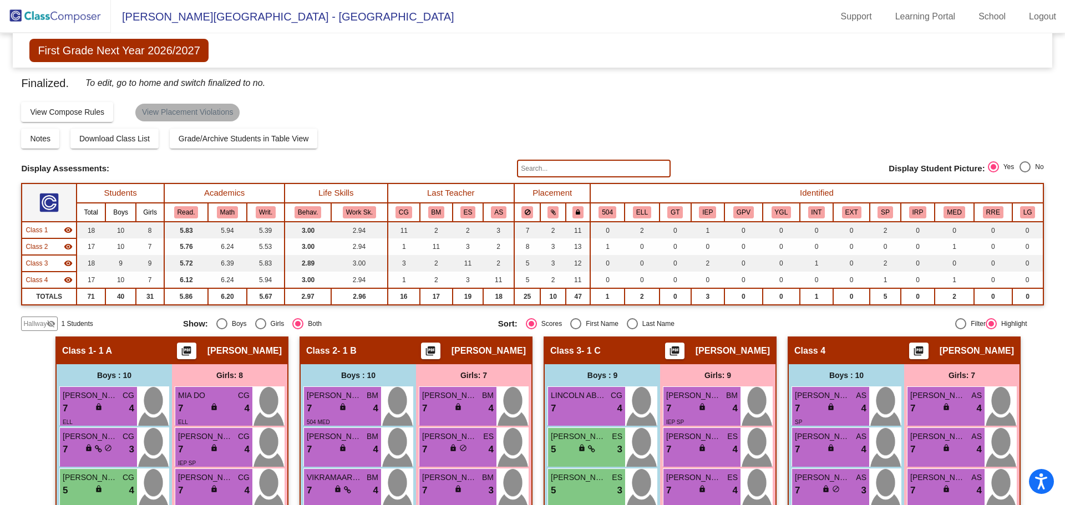
click at [170, 115] on mat-chip "View Placement Violations" at bounding box center [187, 113] width 104 height 18
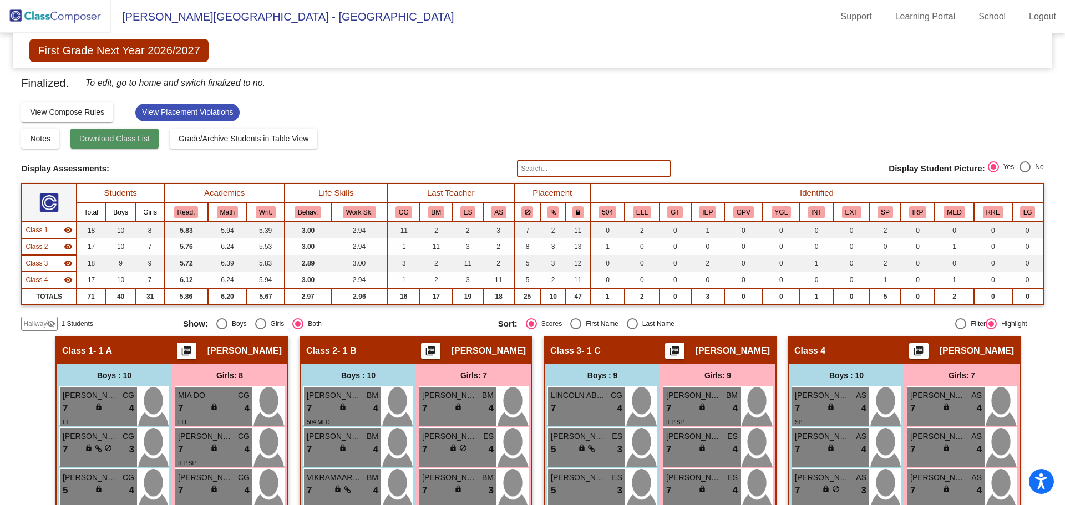
click at [120, 146] on button "Download Class List" at bounding box center [114, 139] width 88 height 20
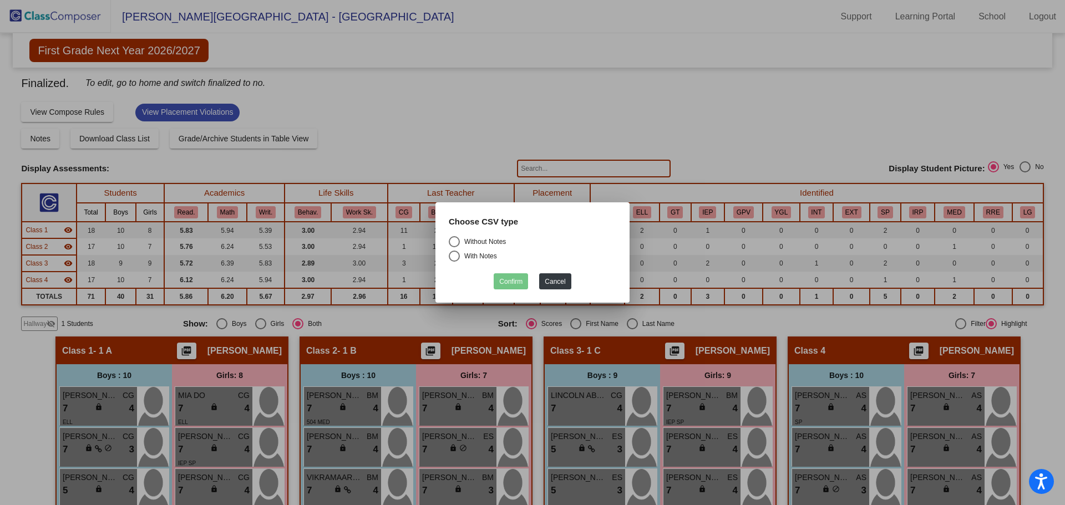
click at [449, 241] on div "Select an option" at bounding box center [454, 241] width 11 height 11
click at [454, 247] on input "Without Notes" at bounding box center [454, 247] width 1 height 1
radio input "true"
click at [509, 281] on button "Confirm" at bounding box center [511, 281] width 34 height 16
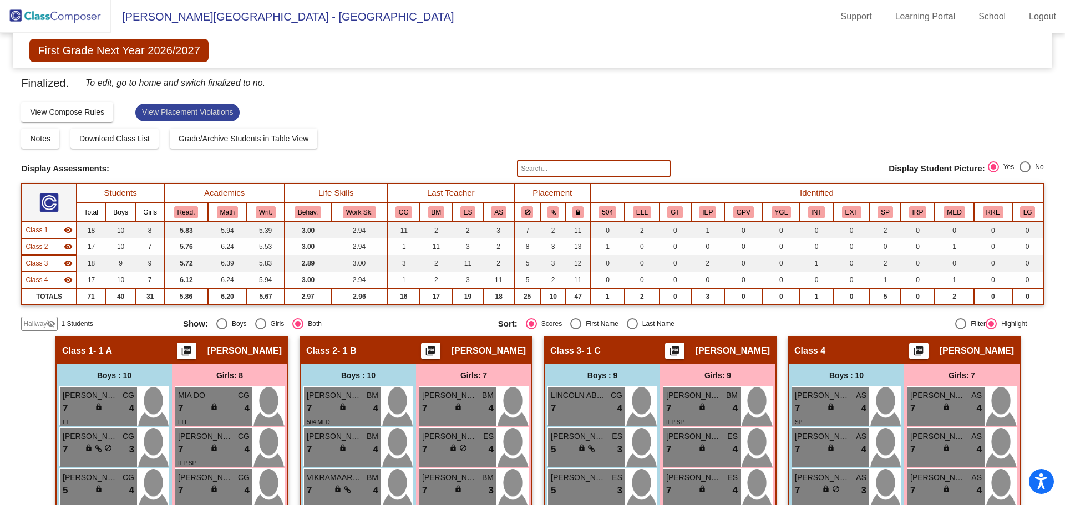
click at [171, 106] on mat-chip "View Placement Violations" at bounding box center [187, 113] width 104 height 18
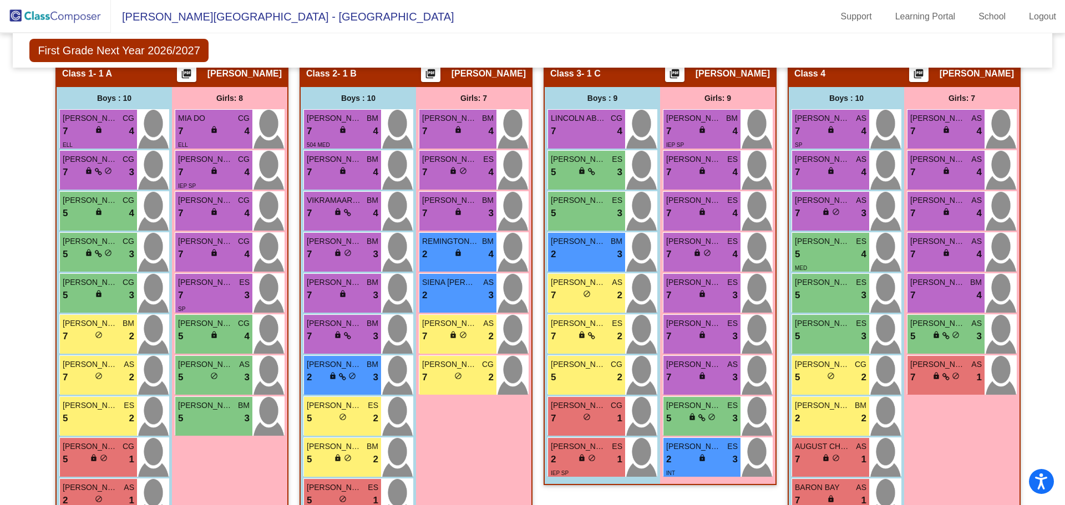
scroll to position [111, 0]
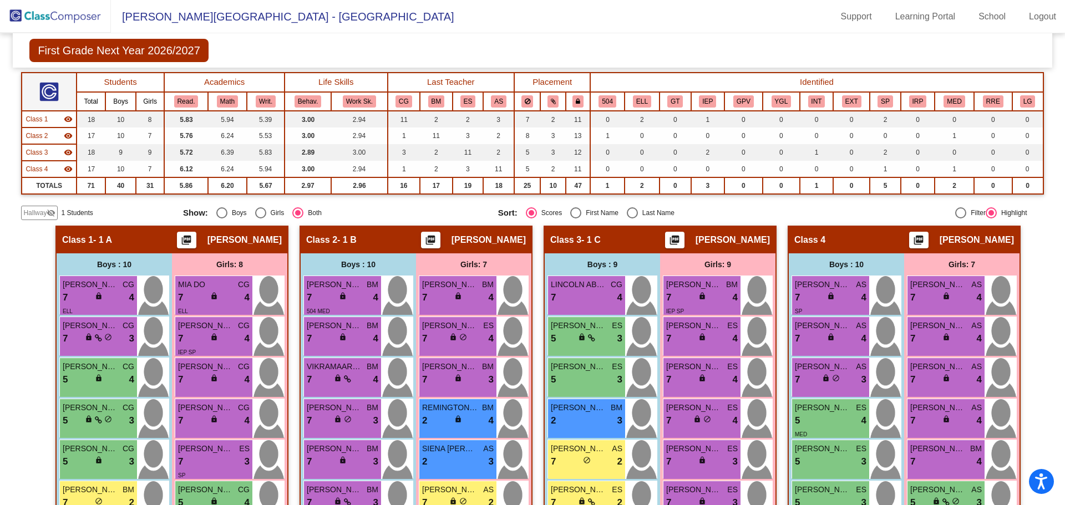
click at [575, 212] on div "Select an option" at bounding box center [575, 212] width 11 height 11
click at [575, 219] on input "First Name" at bounding box center [575, 219] width 1 height 1
radio input "true"
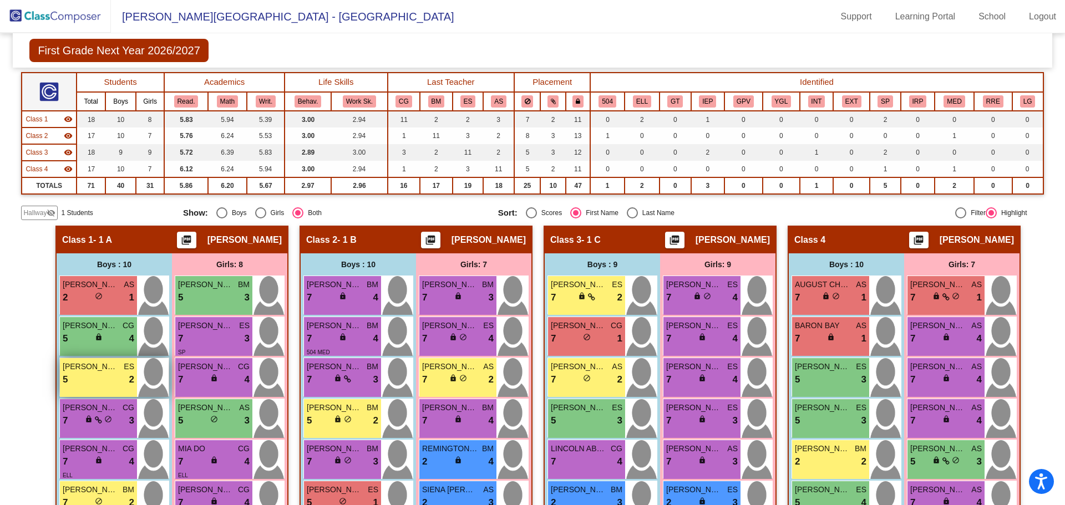
drag, startPoint x: 106, startPoint y: 384, endPoint x: 116, endPoint y: 382, distance: 10.2
click at [116, 382] on div "5 lock do_not_disturb_alt 2" at bounding box center [99, 380] width 72 height 14
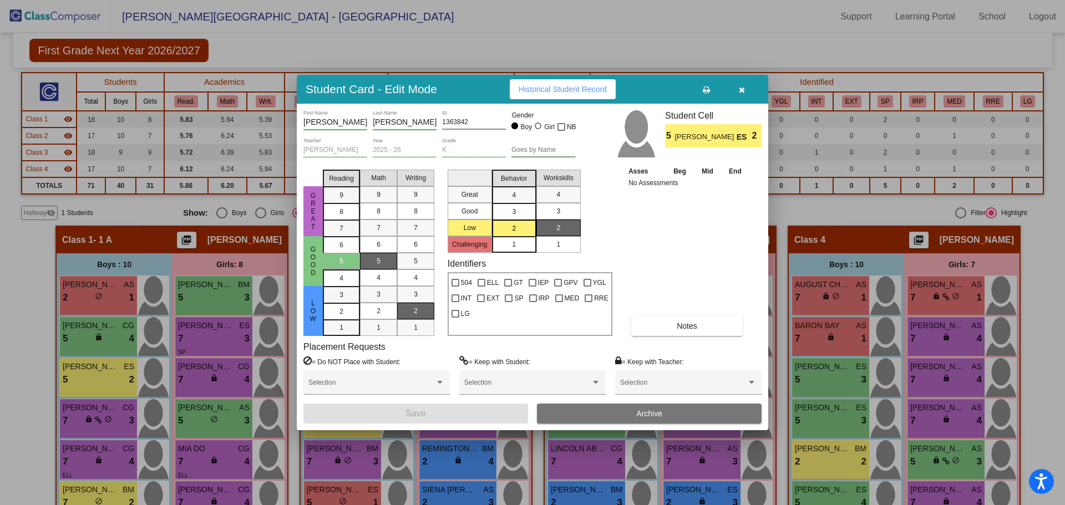
click at [109, 379] on div at bounding box center [532, 252] width 1065 height 505
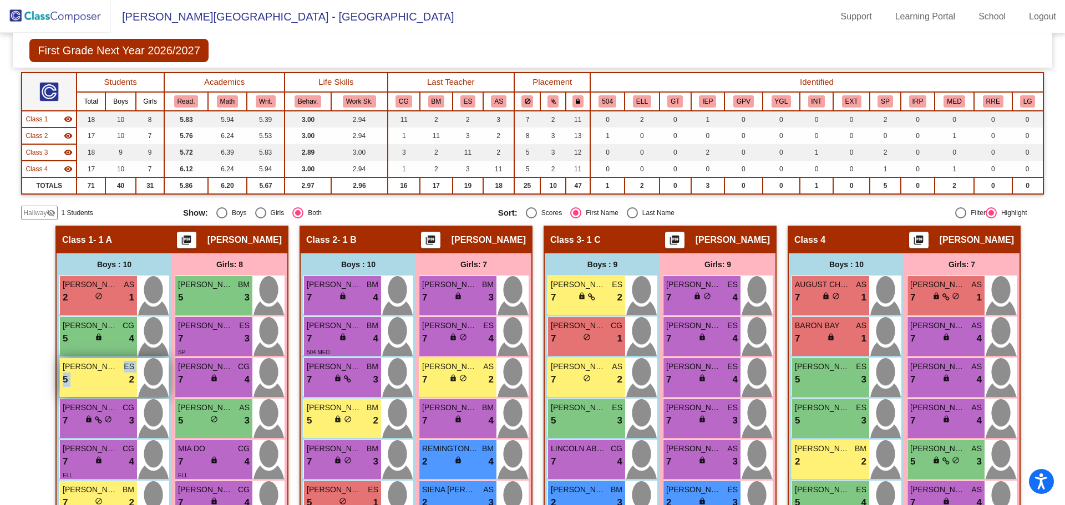
drag, startPoint x: 104, startPoint y: 372, endPoint x: 97, endPoint y: 374, distance: 6.9
click at [97, 374] on div "[PERSON_NAME] ES 5 lock do_not_disturb_alt 2" at bounding box center [98, 377] width 77 height 39
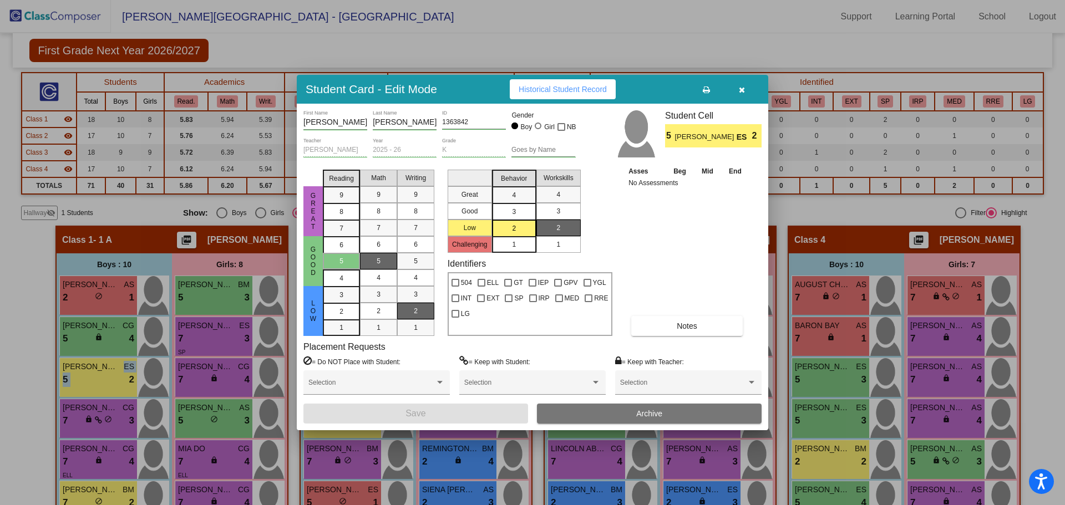
click at [742, 88] on icon "button" at bounding box center [742, 90] width 6 height 8
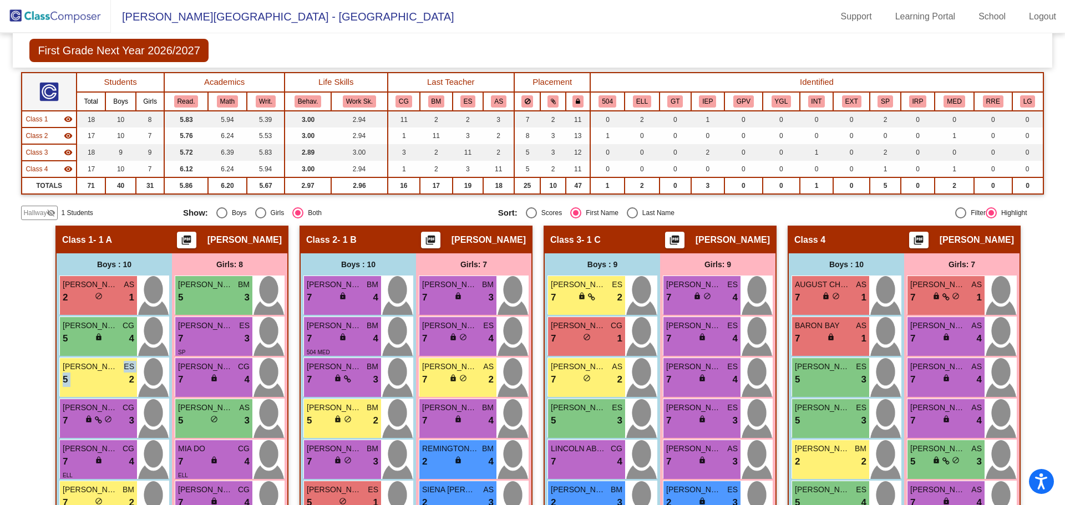
scroll to position [0, 0]
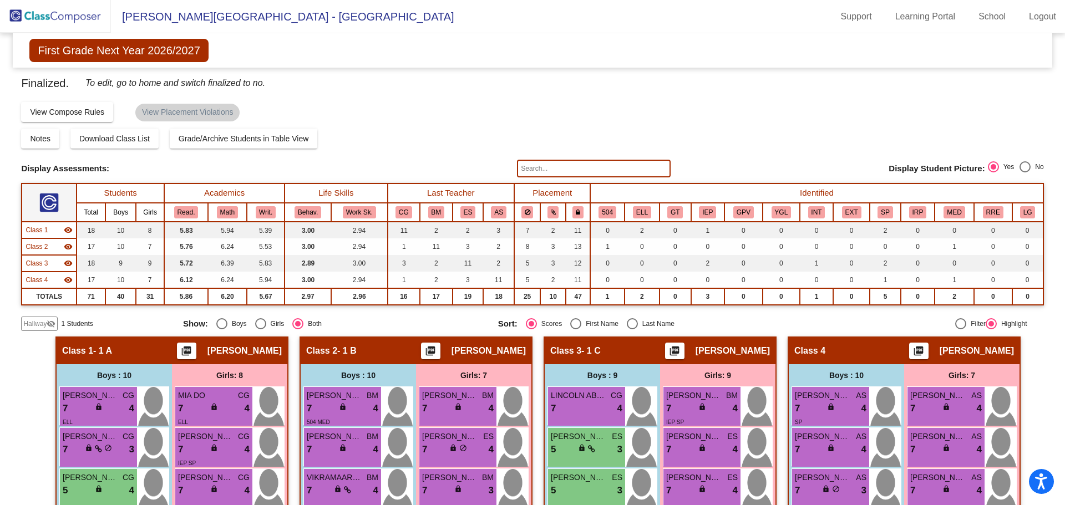
click at [71, 13] on img at bounding box center [55, 16] width 111 height 33
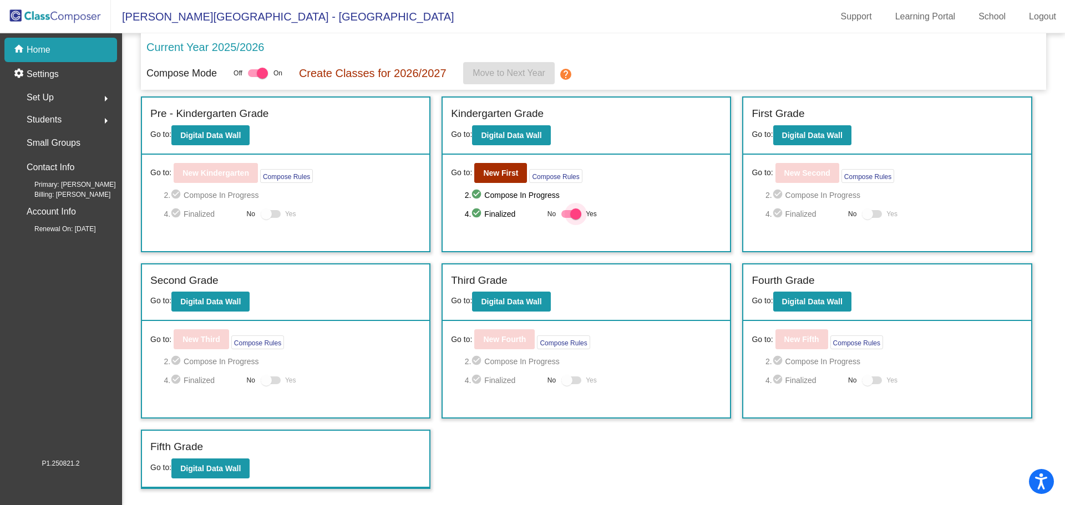
click at [575, 210] on div at bounding box center [575, 214] width 11 height 11
click at [567, 218] on input "Yes" at bounding box center [566, 218] width 1 height 1
checkbox input "false"
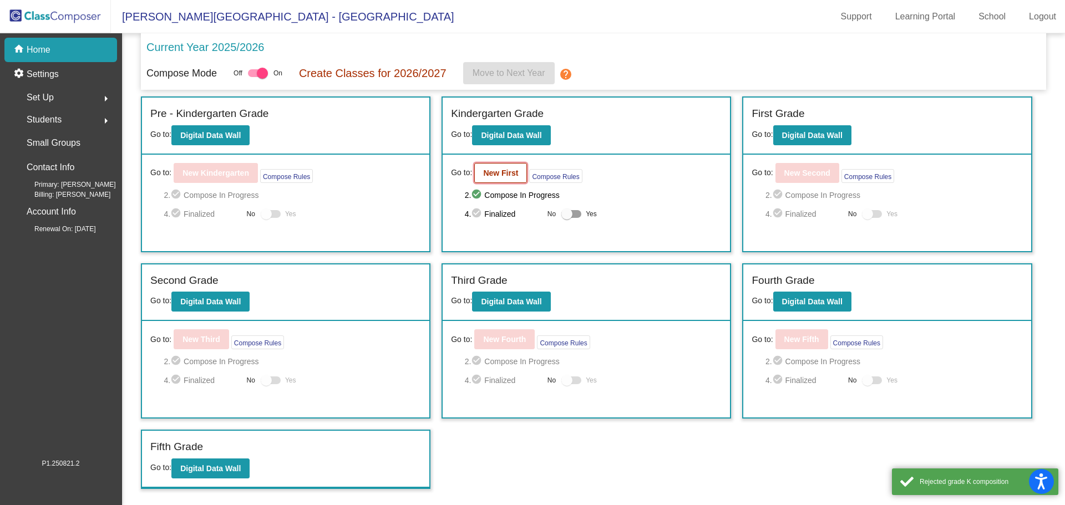
click at [502, 172] on b "New First" at bounding box center [500, 173] width 35 height 9
